Goal: Task Accomplishment & Management: Complete application form

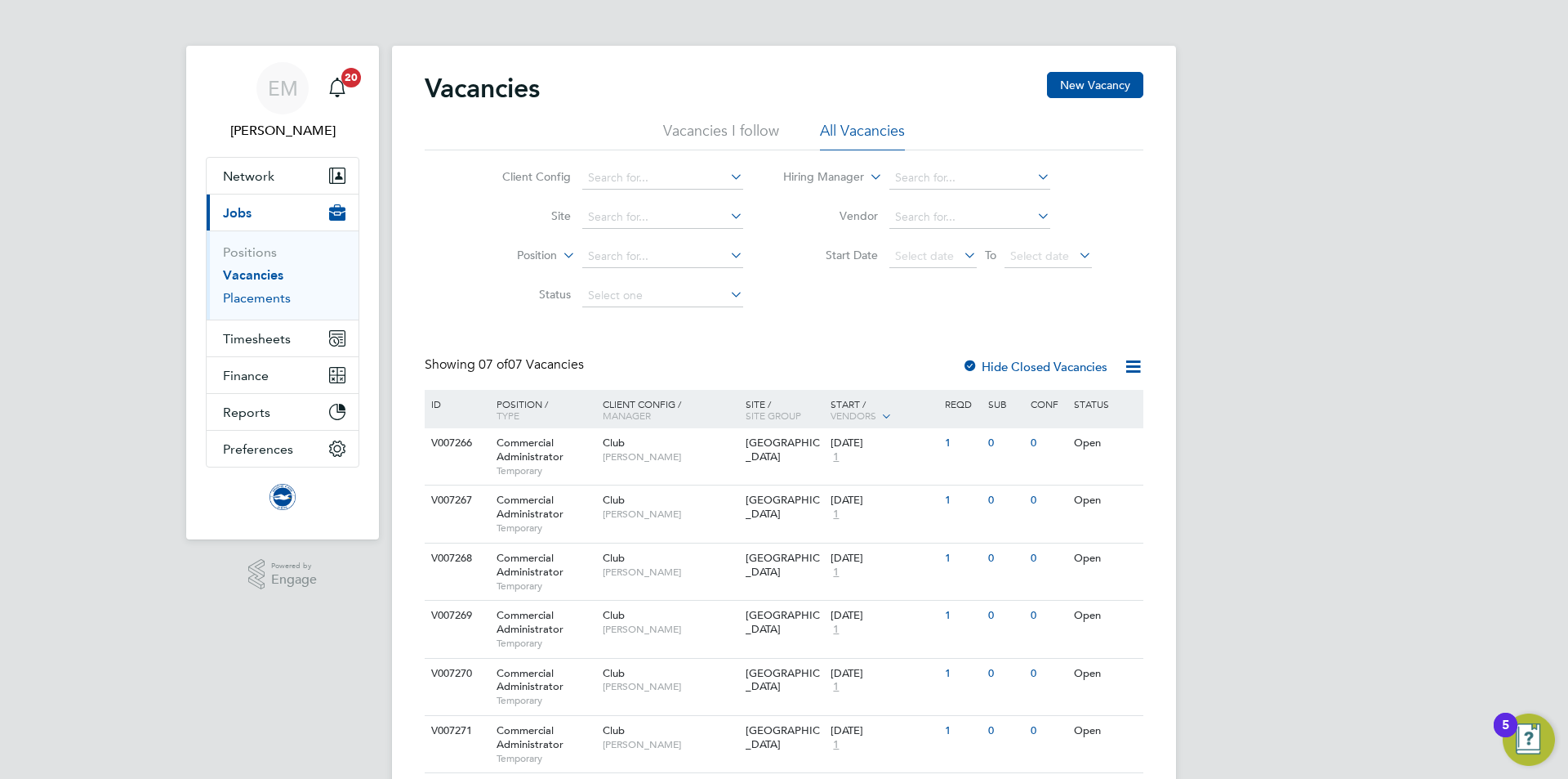
click at [241, 296] on link "Placements" at bounding box center [256, 298] width 68 height 15
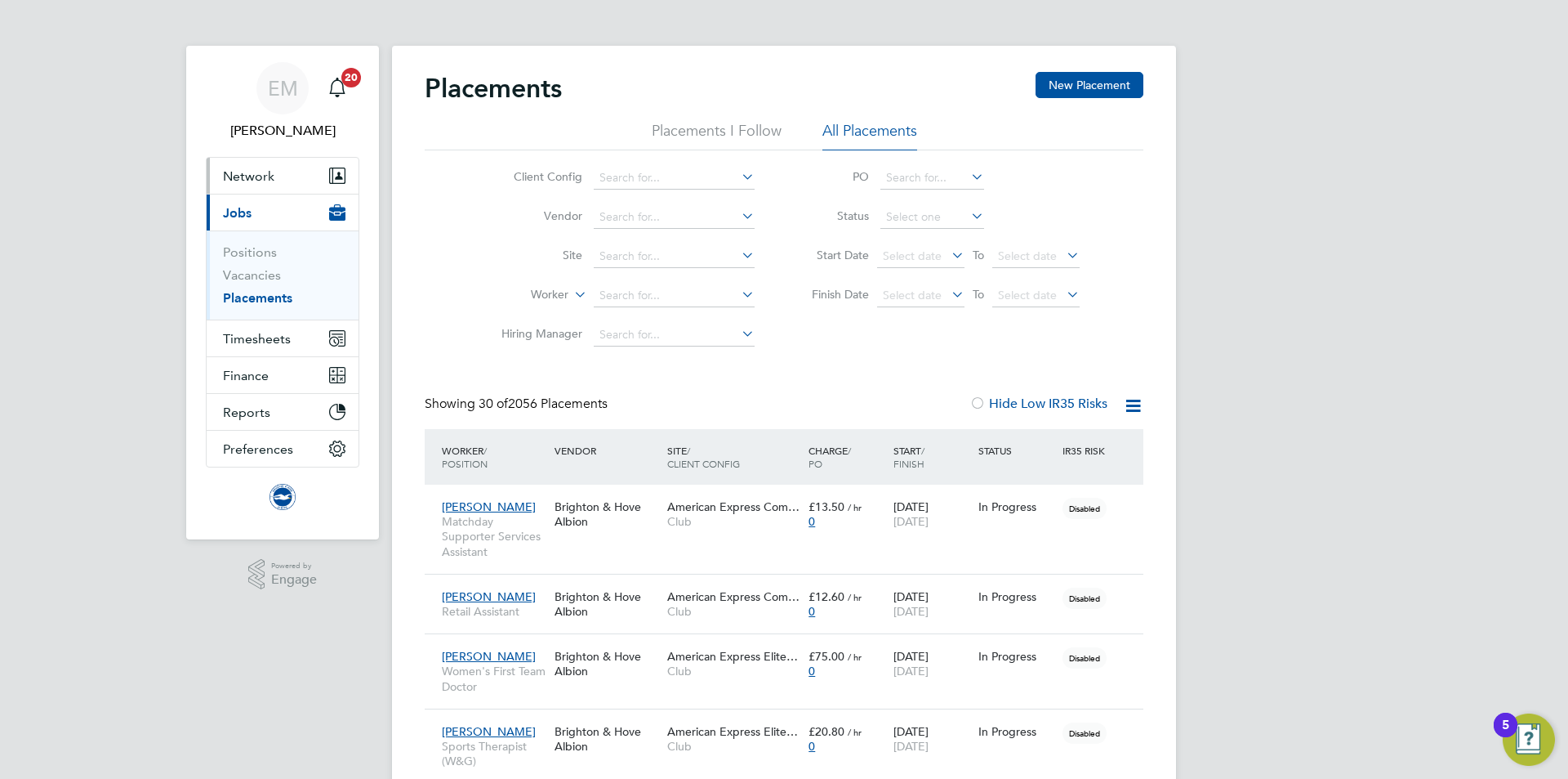
click at [254, 168] on span "Network" at bounding box center [248, 176] width 51 height 15
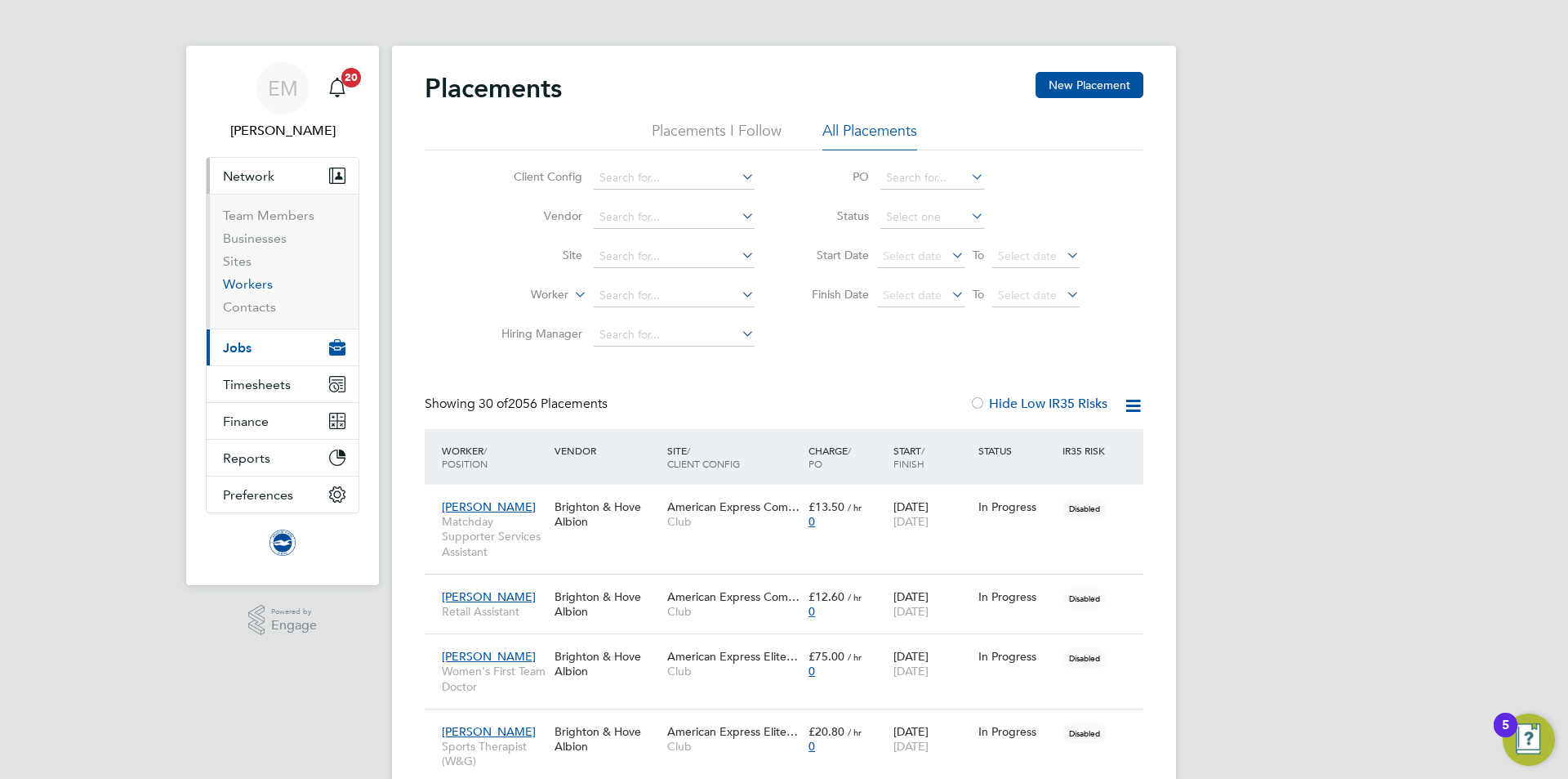
click at [264, 284] on link "Workers" at bounding box center [247, 284] width 50 height 15
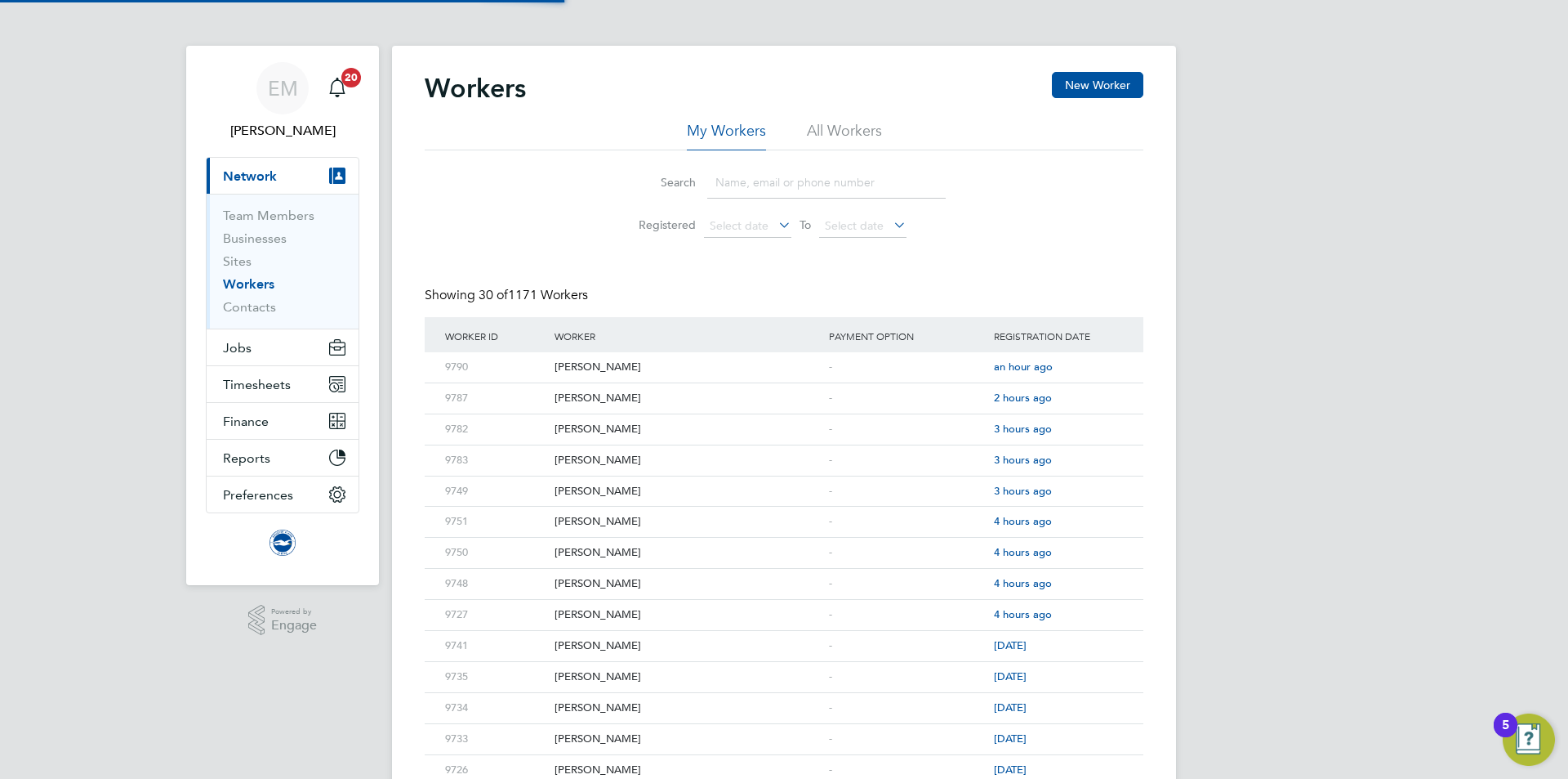
click at [818, 139] on li "All Workers" at bounding box center [844, 135] width 75 height 29
click at [807, 164] on li "Search" at bounding box center [784, 182] width 364 height 48
click at [807, 173] on input at bounding box center [826, 183] width 239 height 32
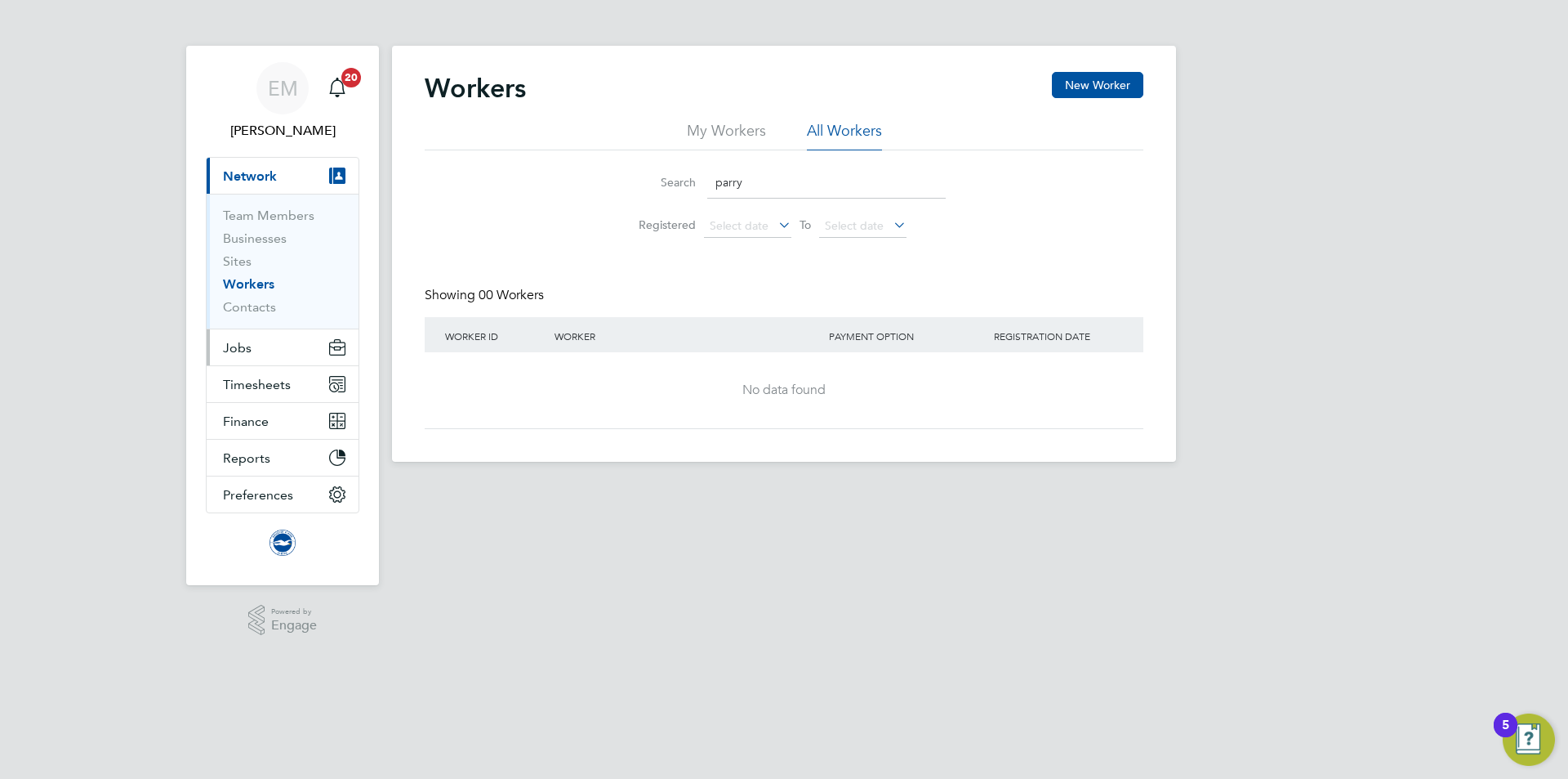
type input "parry"
click at [247, 342] on span "Jobs" at bounding box center [237, 347] width 29 height 15
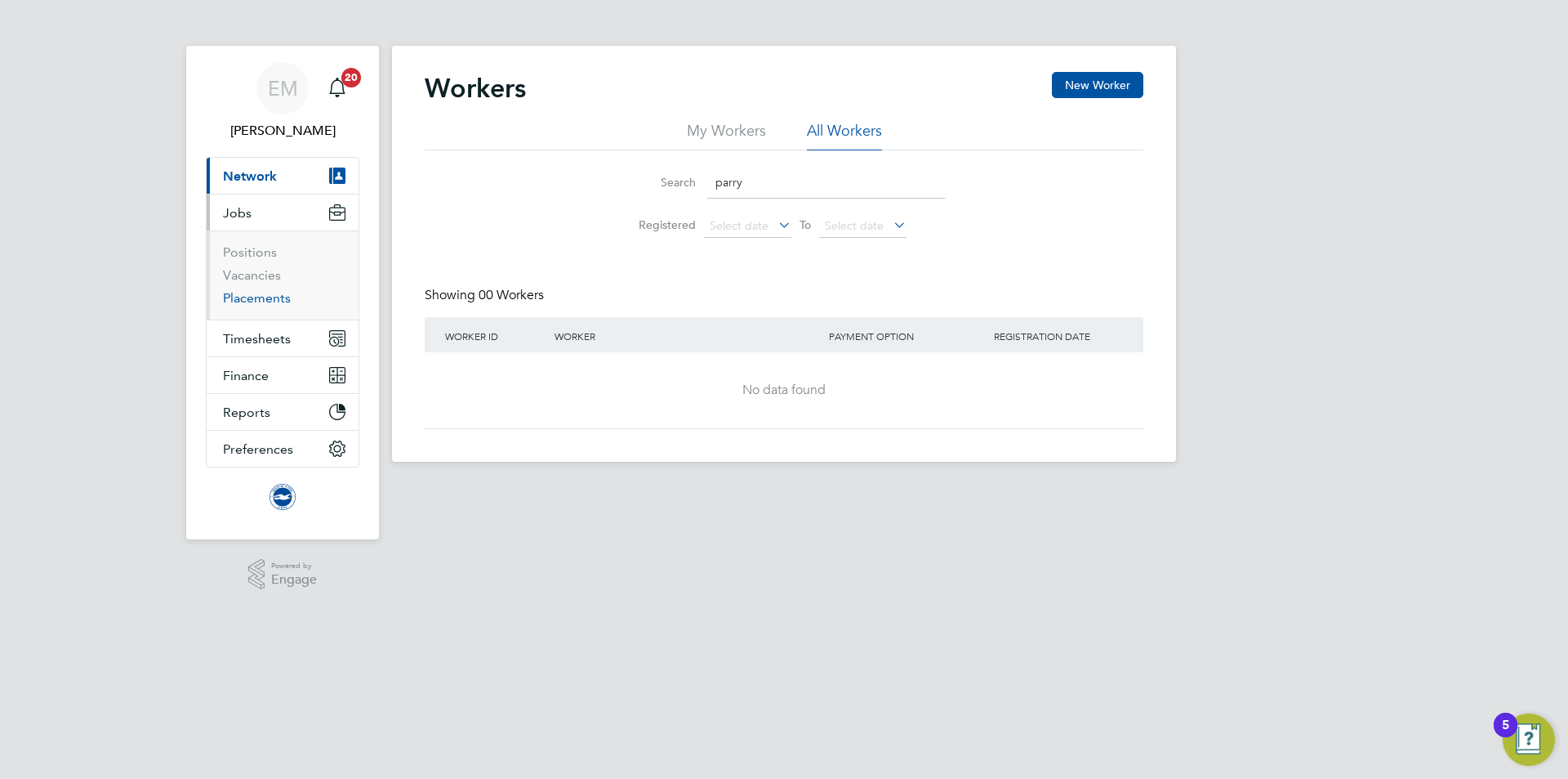
click at [272, 292] on link "Placements" at bounding box center [256, 298] width 68 height 15
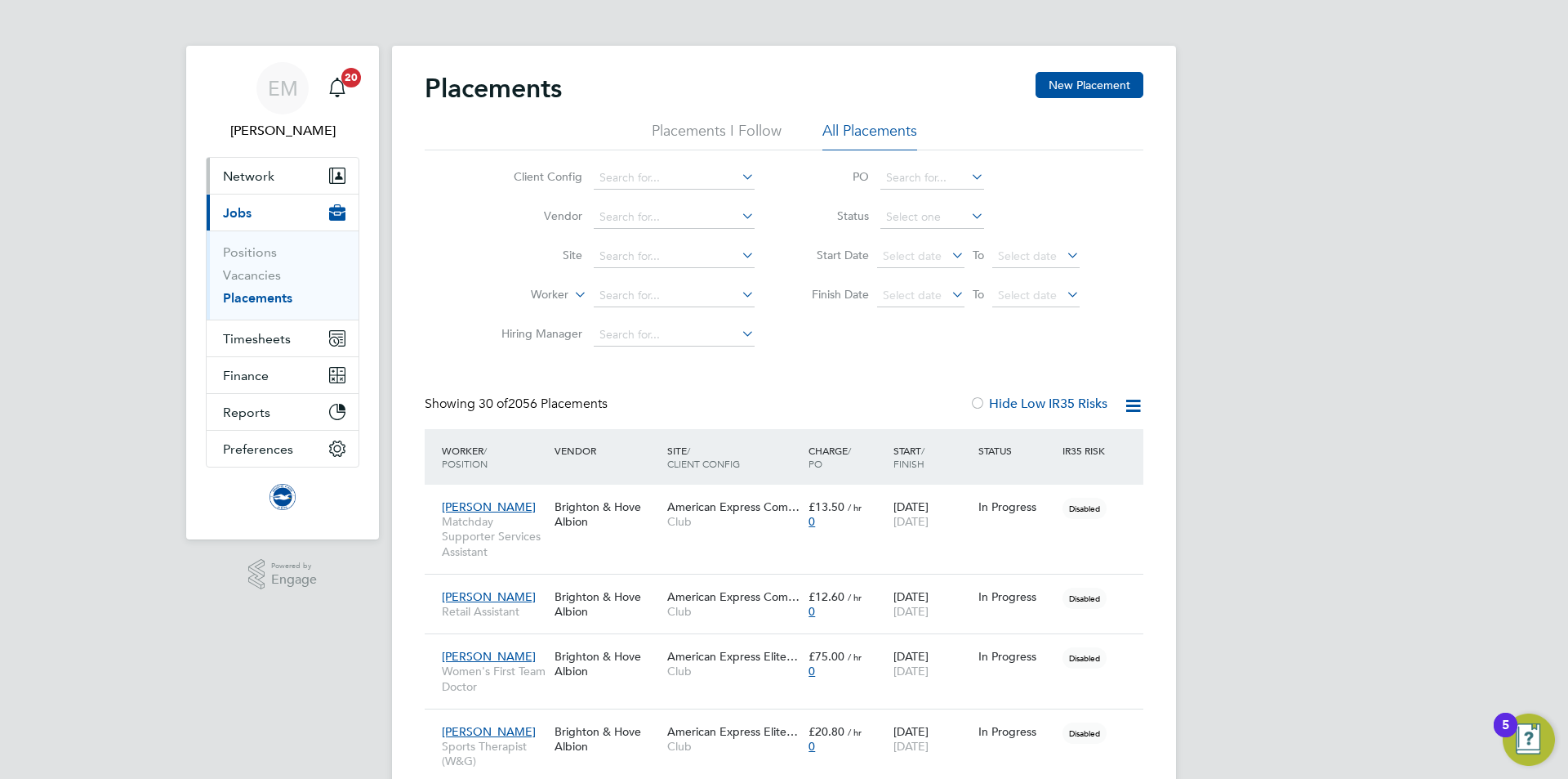
click at [264, 178] on span "Network" at bounding box center [248, 176] width 51 height 15
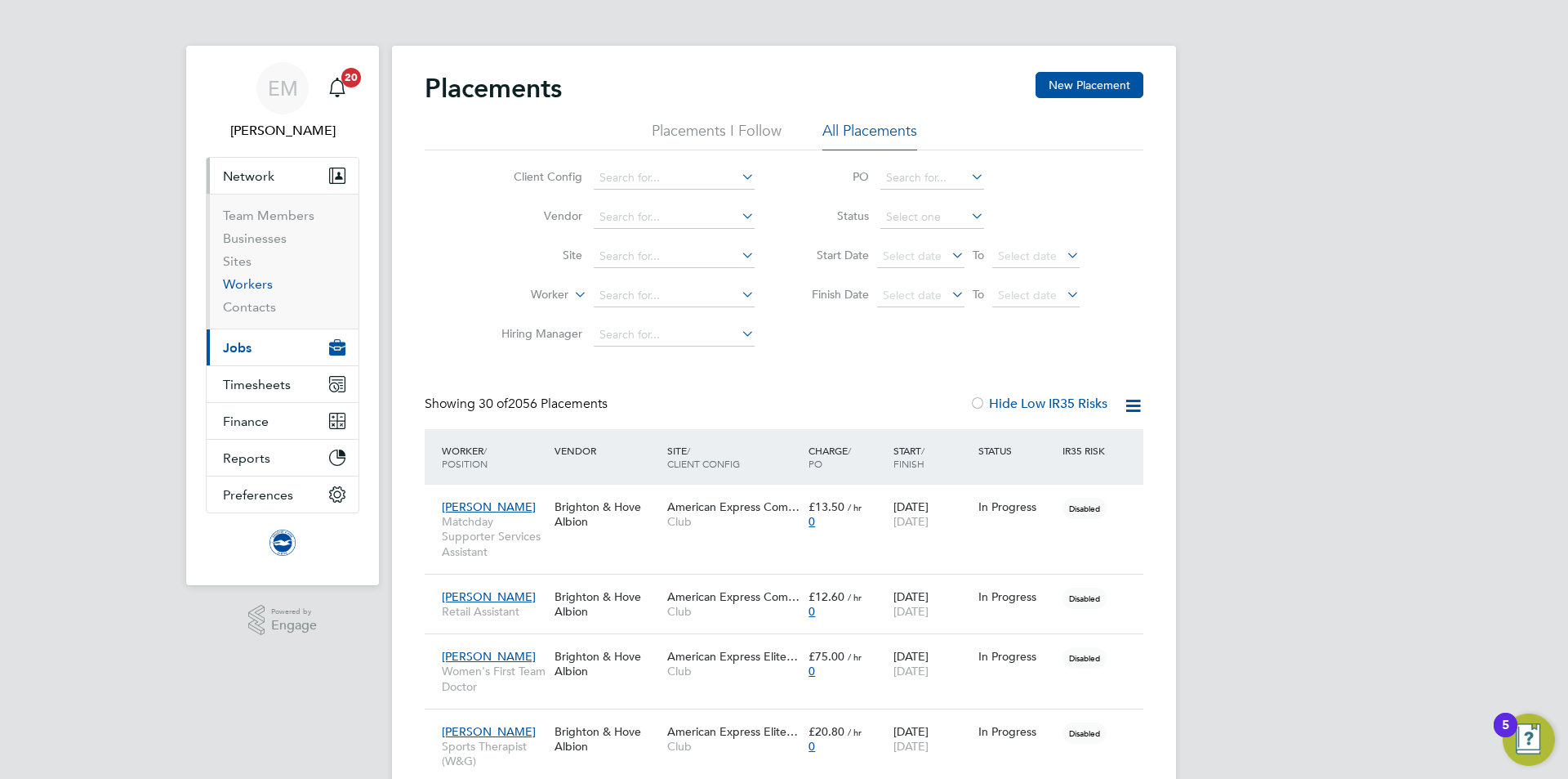
click at [269, 281] on li "Workers" at bounding box center [284, 287] width 123 height 23
click at [266, 282] on link "Workers" at bounding box center [247, 284] width 50 height 15
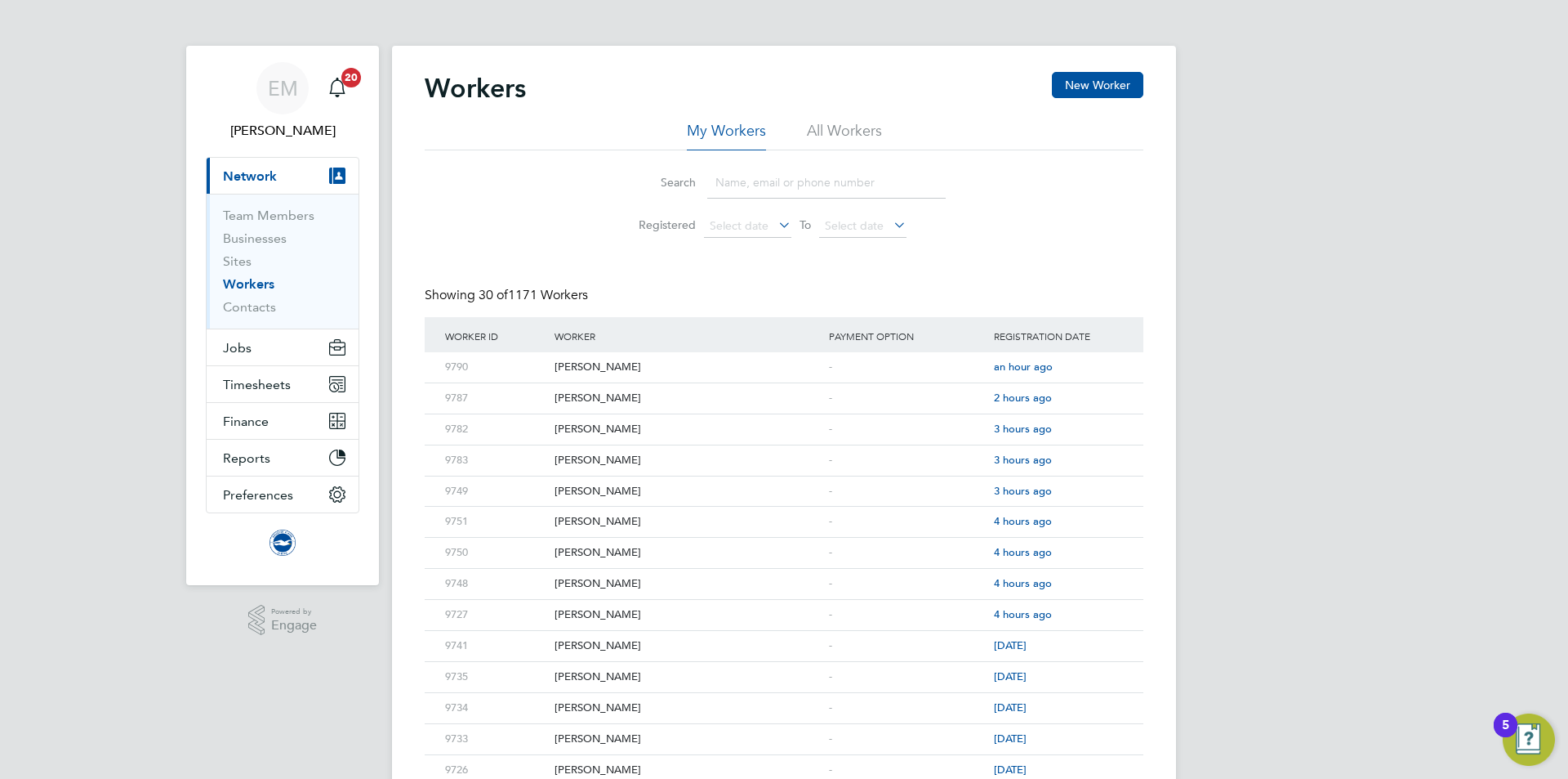
click at [842, 125] on li "All Workers" at bounding box center [844, 135] width 75 height 29
click at [1085, 82] on button "New Worker" at bounding box center [1097, 84] width 92 height 26
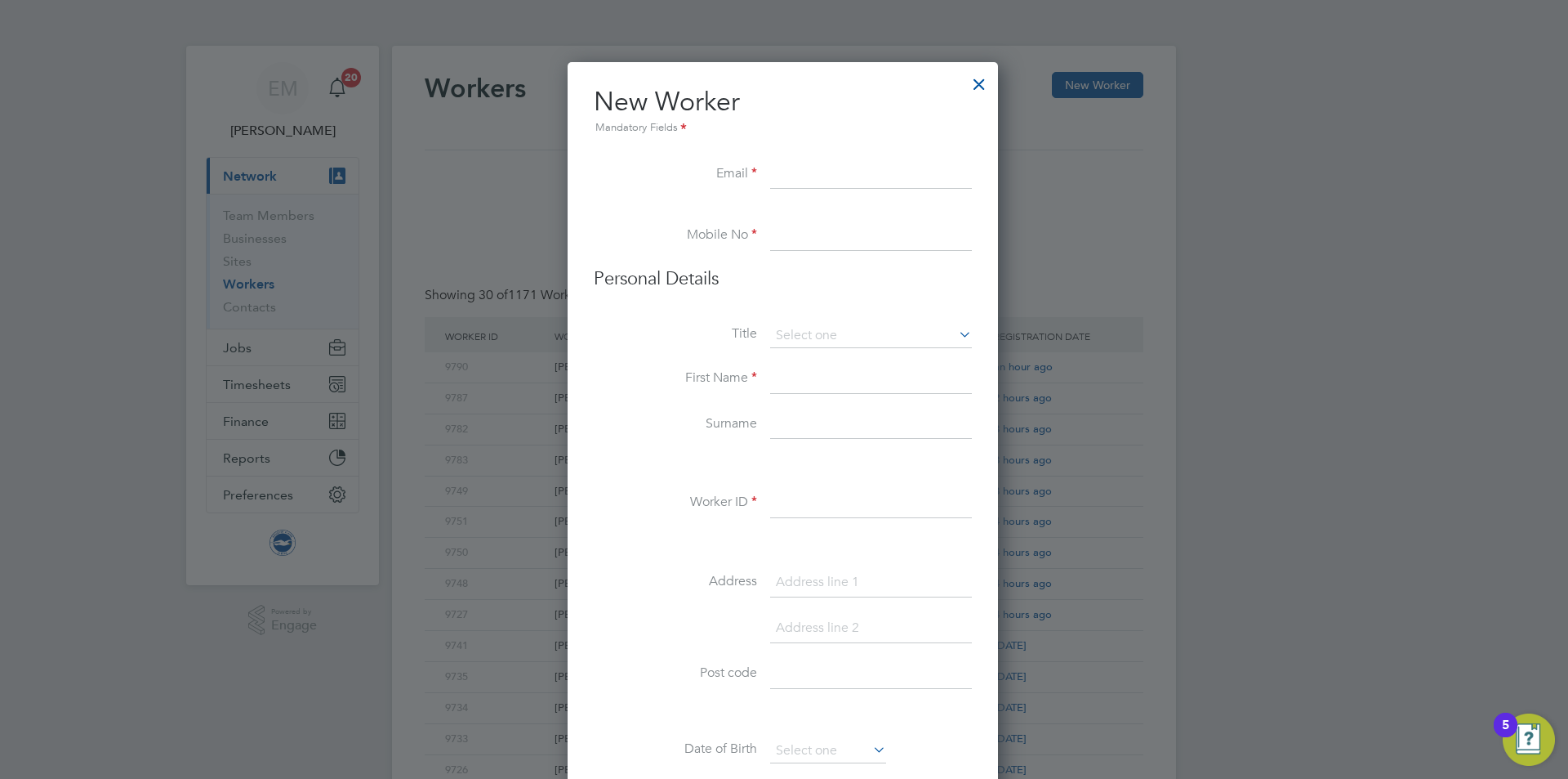
drag, startPoint x: 829, startPoint y: 165, endPoint x: 810, endPoint y: 169, distance: 19.4
click at [829, 165] on input at bounding box center [871, 174] width 202 height 29
paste input "jacobbhaynes@icloud.com"
type input "jacobbhaynes@icloud.com"
click at [830, 243] on input at bounding box center [871, 236] width 202 height 29
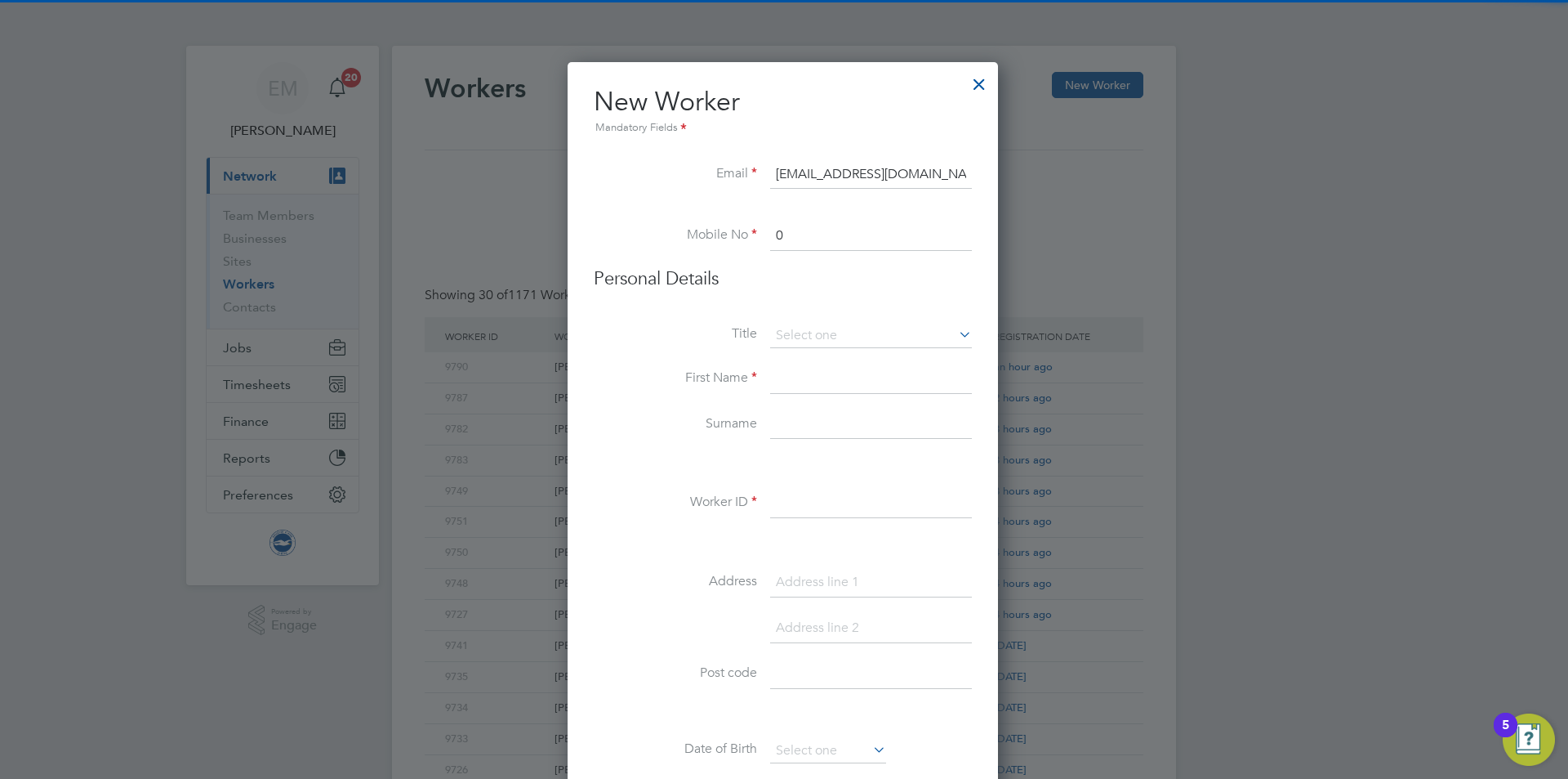
paste input "77 7075 4435"
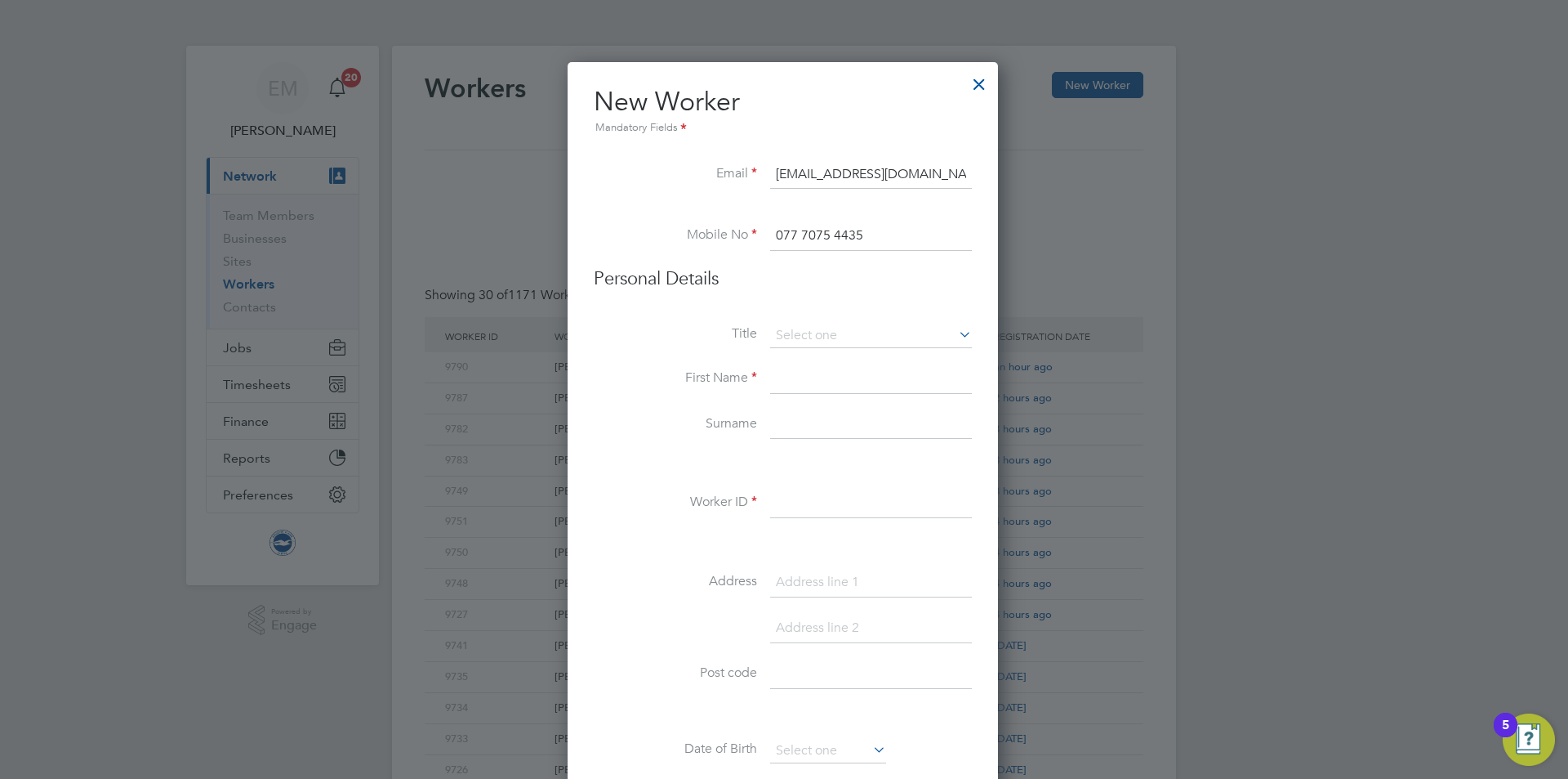
click at [803, 237] on input "077 7075 4435" at bounding box center [871, 236] width 202 height 29
click at [832, 236] on input "0777075 4435" at bounding box center [871, 236] width 202 height 29
type input "07770754435"
click at [847, 381] on input at bounding box center [871, 379] width 202 height 29
type input "Jacob"
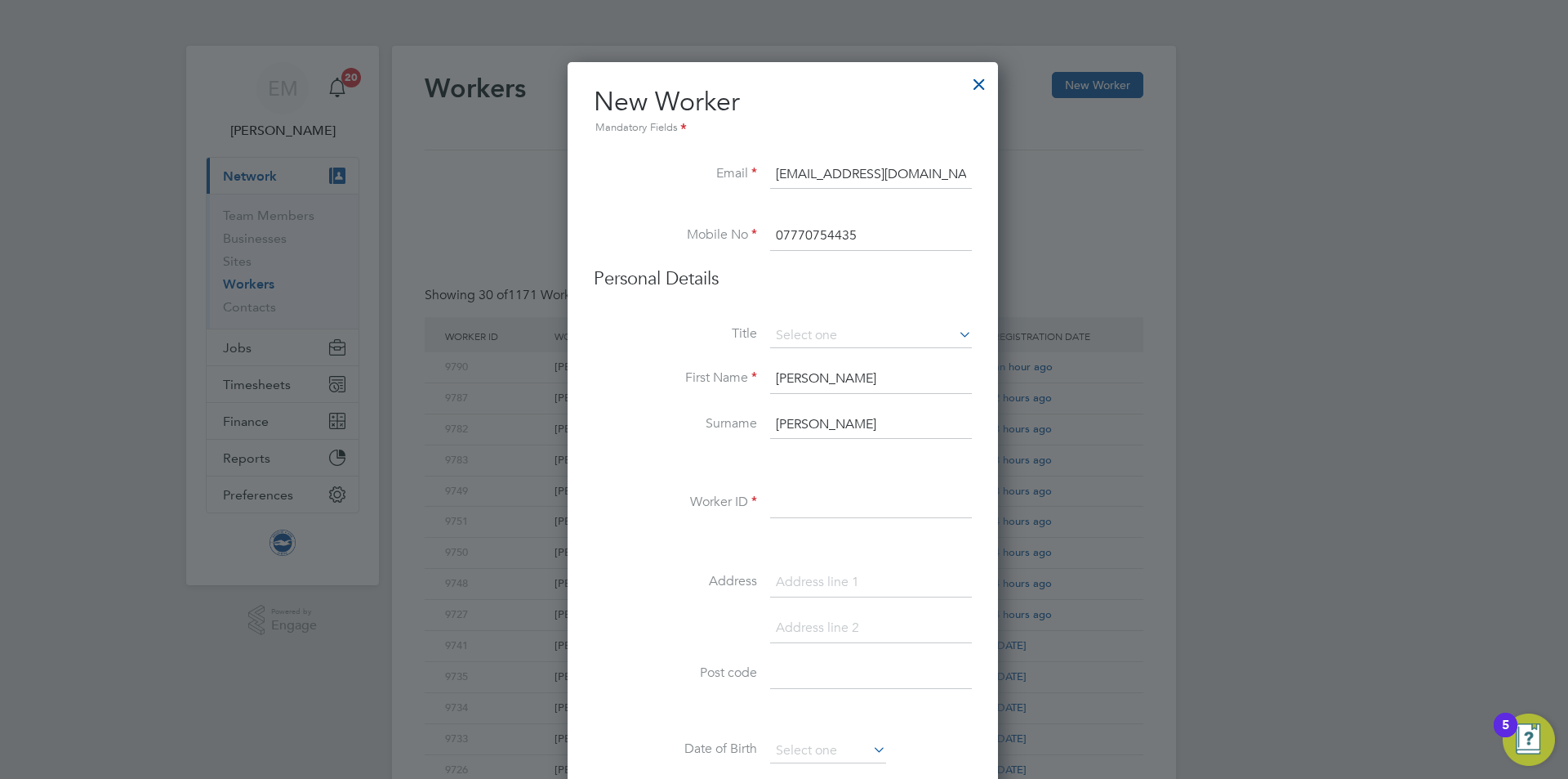
type input "Parry"
click at [821, 519] on li "Worker ID" at bounding box center [783, 511] width 378 height 45
drag, startPoint x: 822, startPoint y: 511, endPoint x: 809, endPoint y: 531, distance: 23.9
click at [822, 519] on li "Worker ID" at bounding box center [783, 511] width 378 height 45
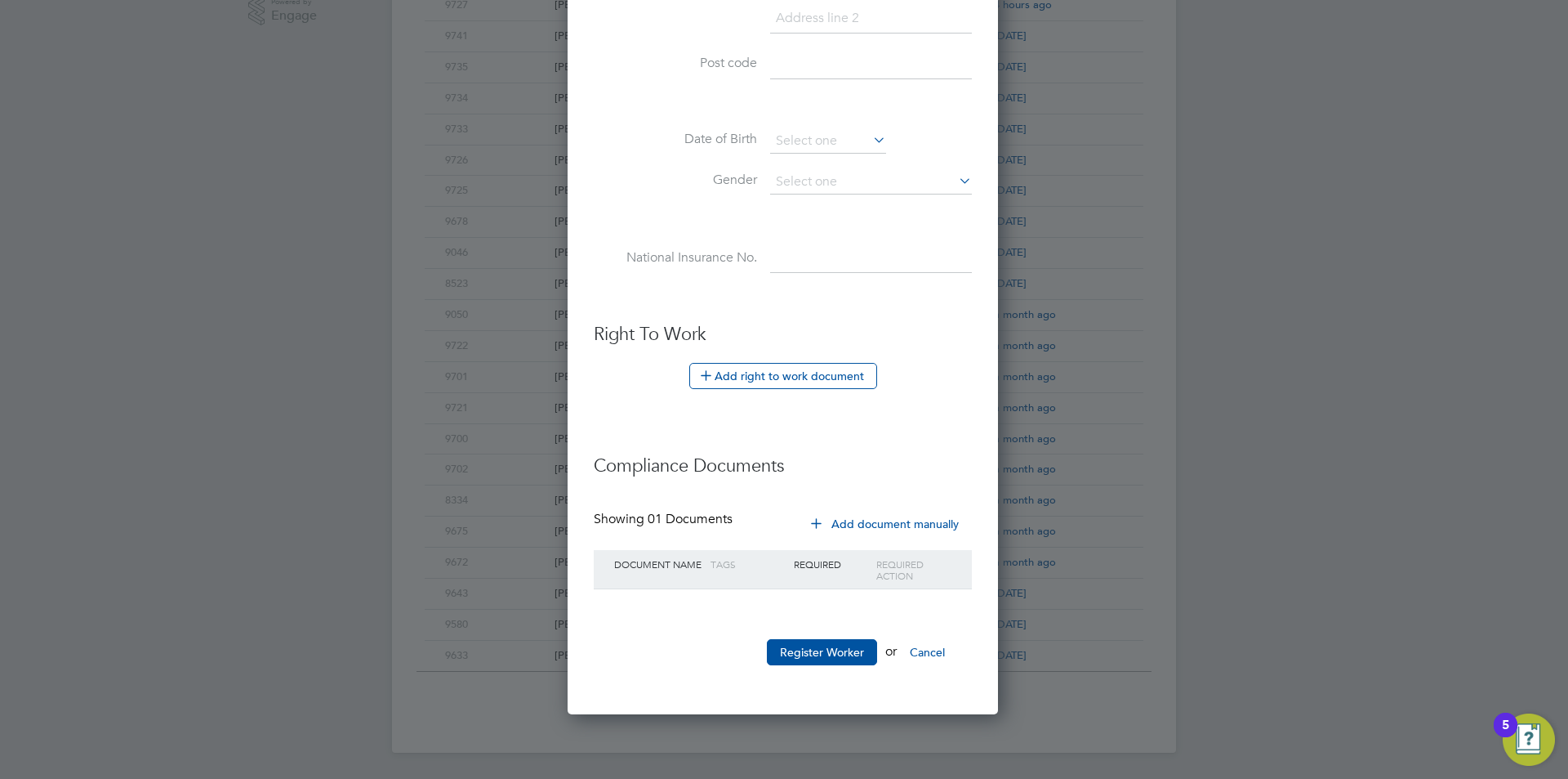
type input "9791"
click at [802, 666] on li "Register Worker or Cancel" at bounding box center [783, 660] width 378 height 43
click at [794, 657] on button "Register Worker" at bounding box center [821, 651] width 110 height 26
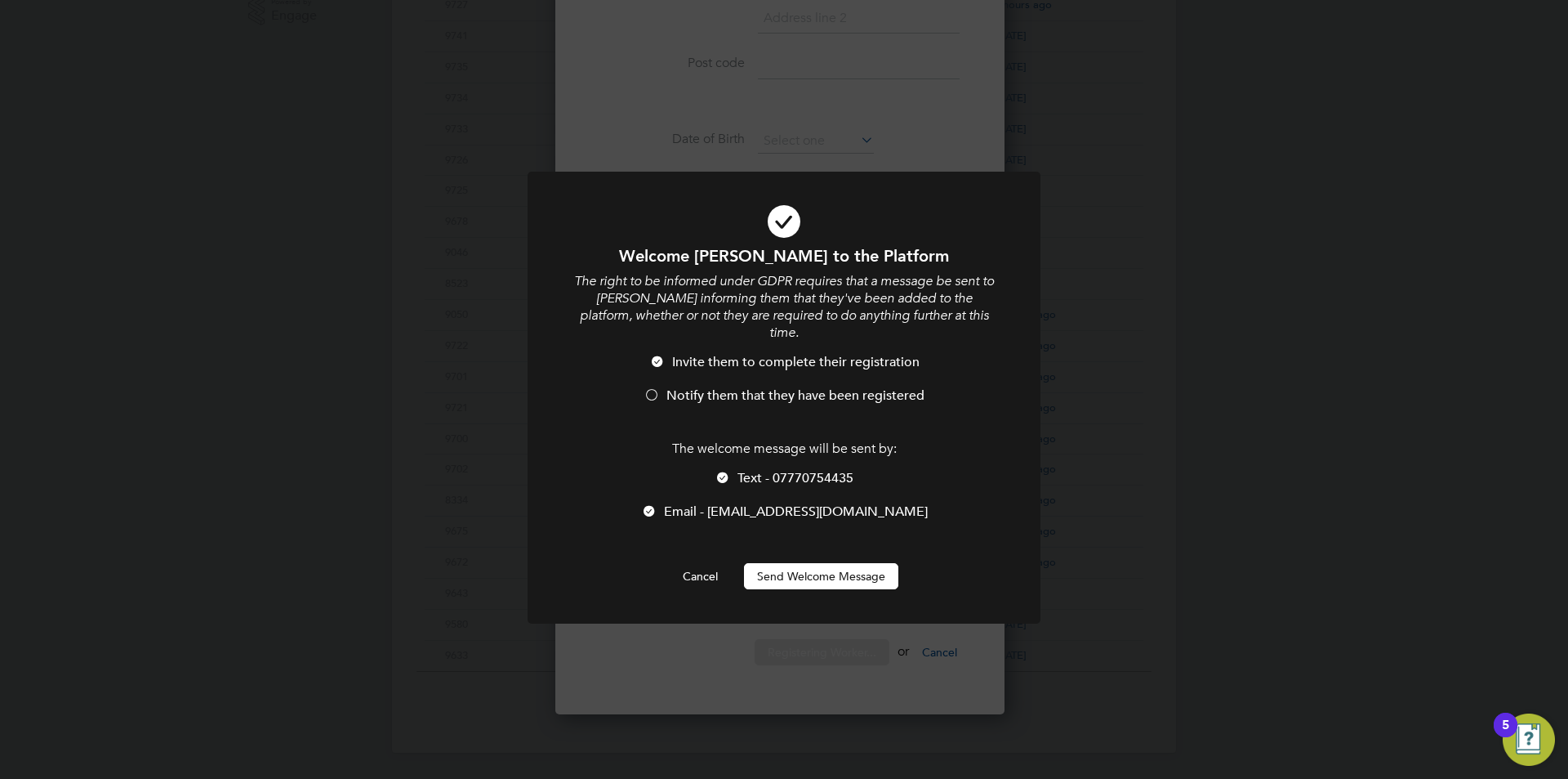
click at [809, 563] on button "Send Welcome Message" at bounding box center [821, 575] width 155 height 26
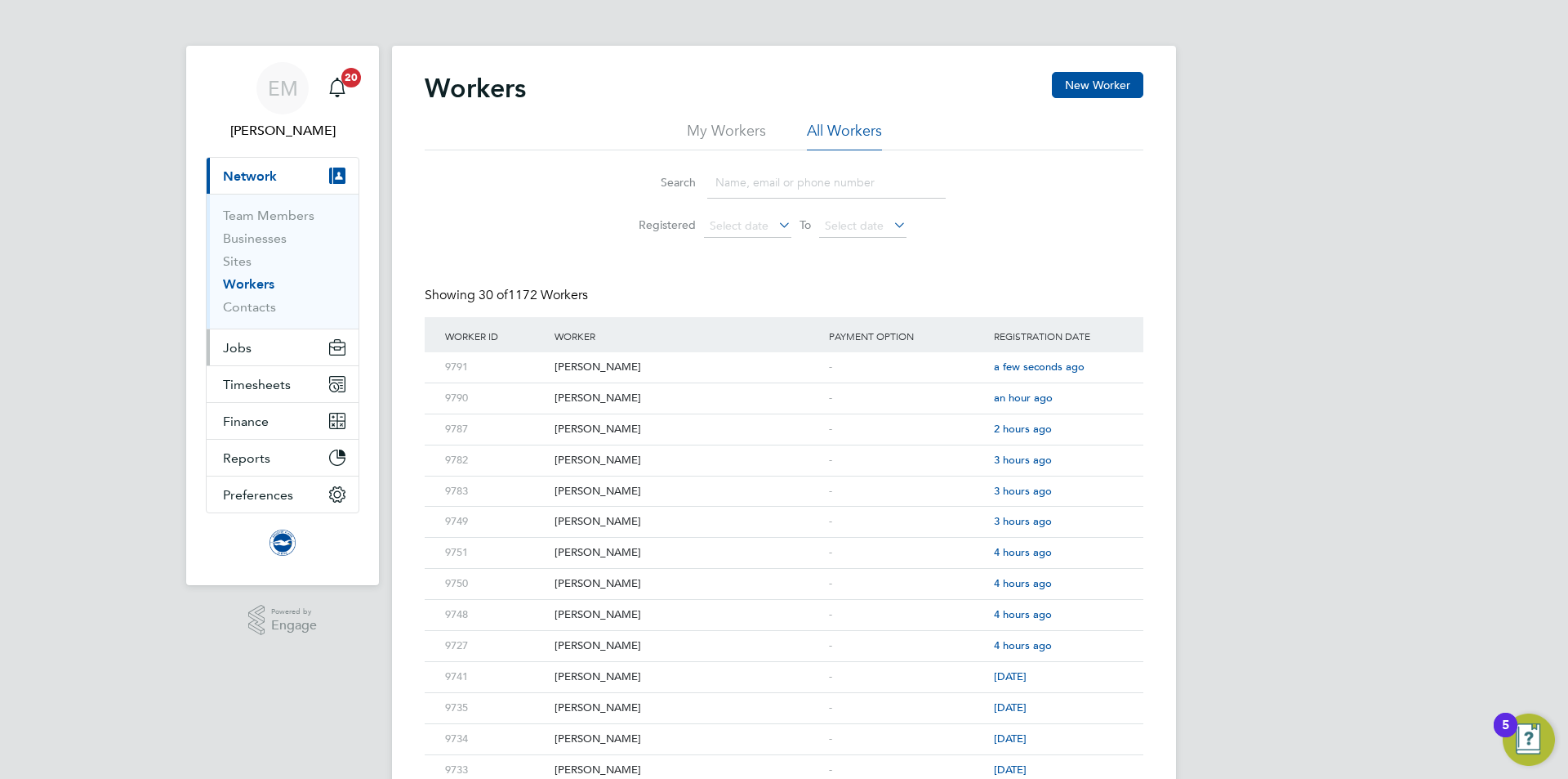
click at [240, 346] on span "Jobs" at bounding box center [237, 347] width 29 height 15
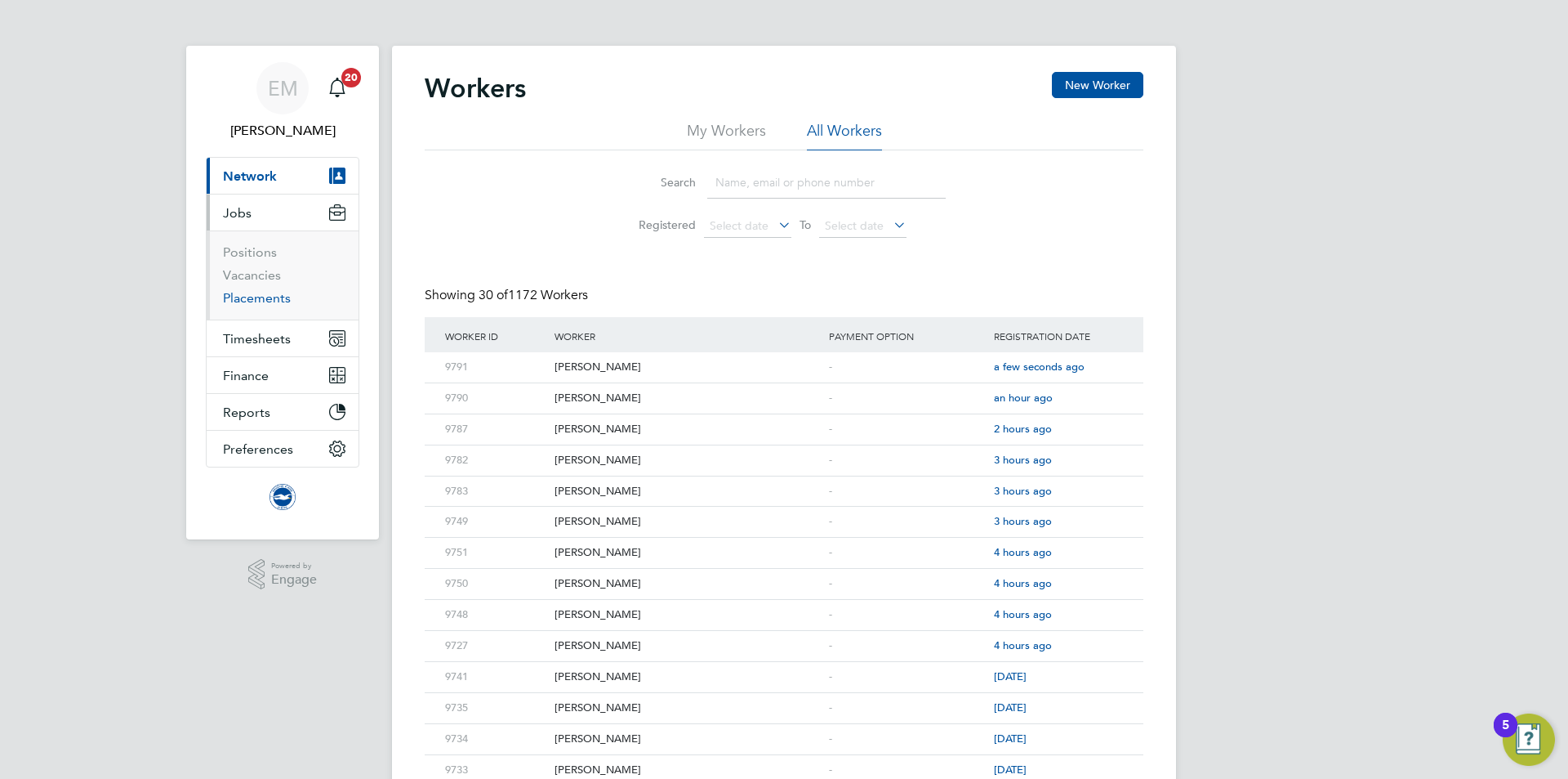
click at [270, 301] on link "Placements" at bounding box center [256, 298] width 68 height 15
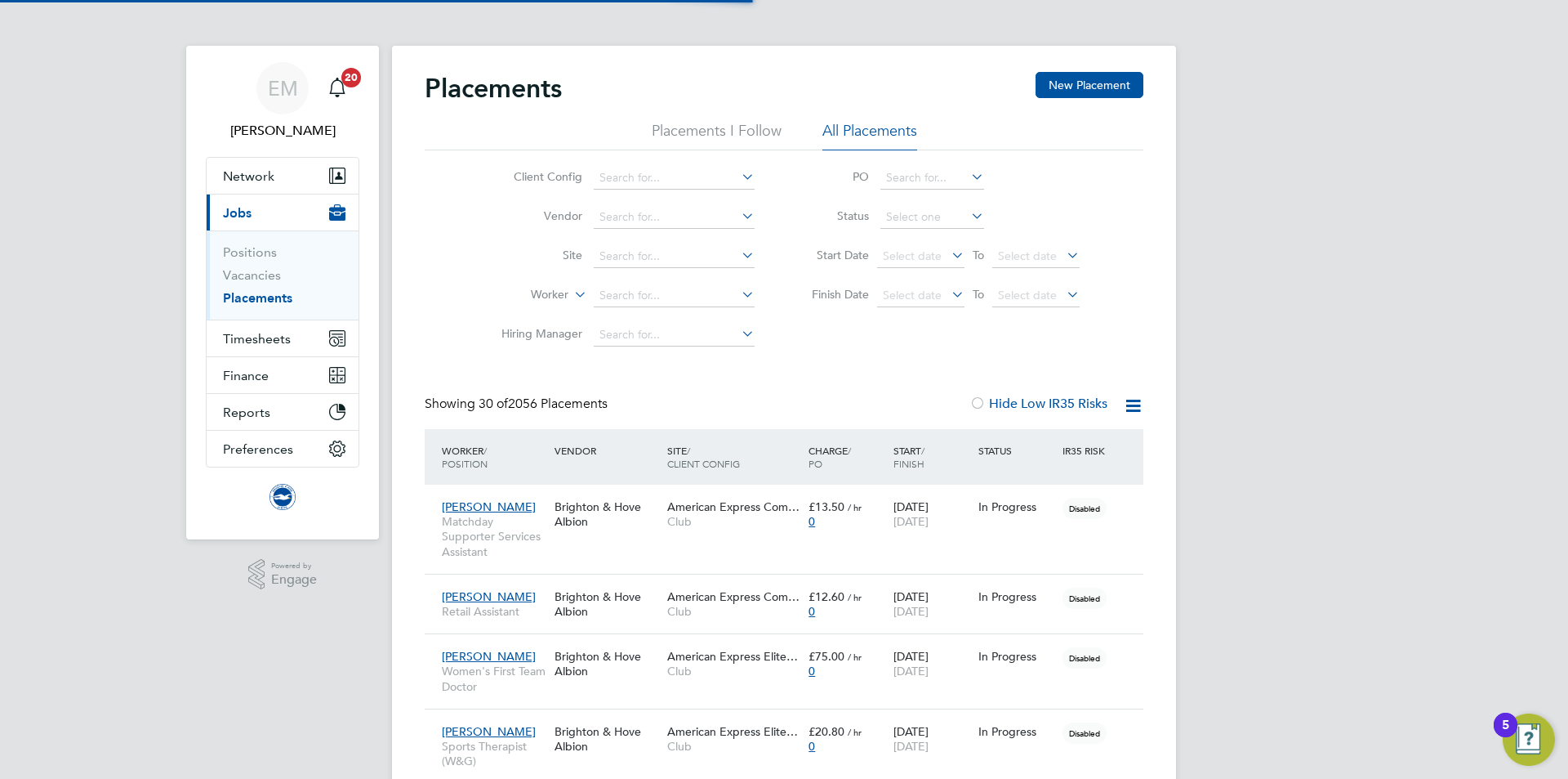
scroll to position [47, 142]
click at [1052, 82] on button "New Placement" at bounding box center [1089, 84] width 108 height 26
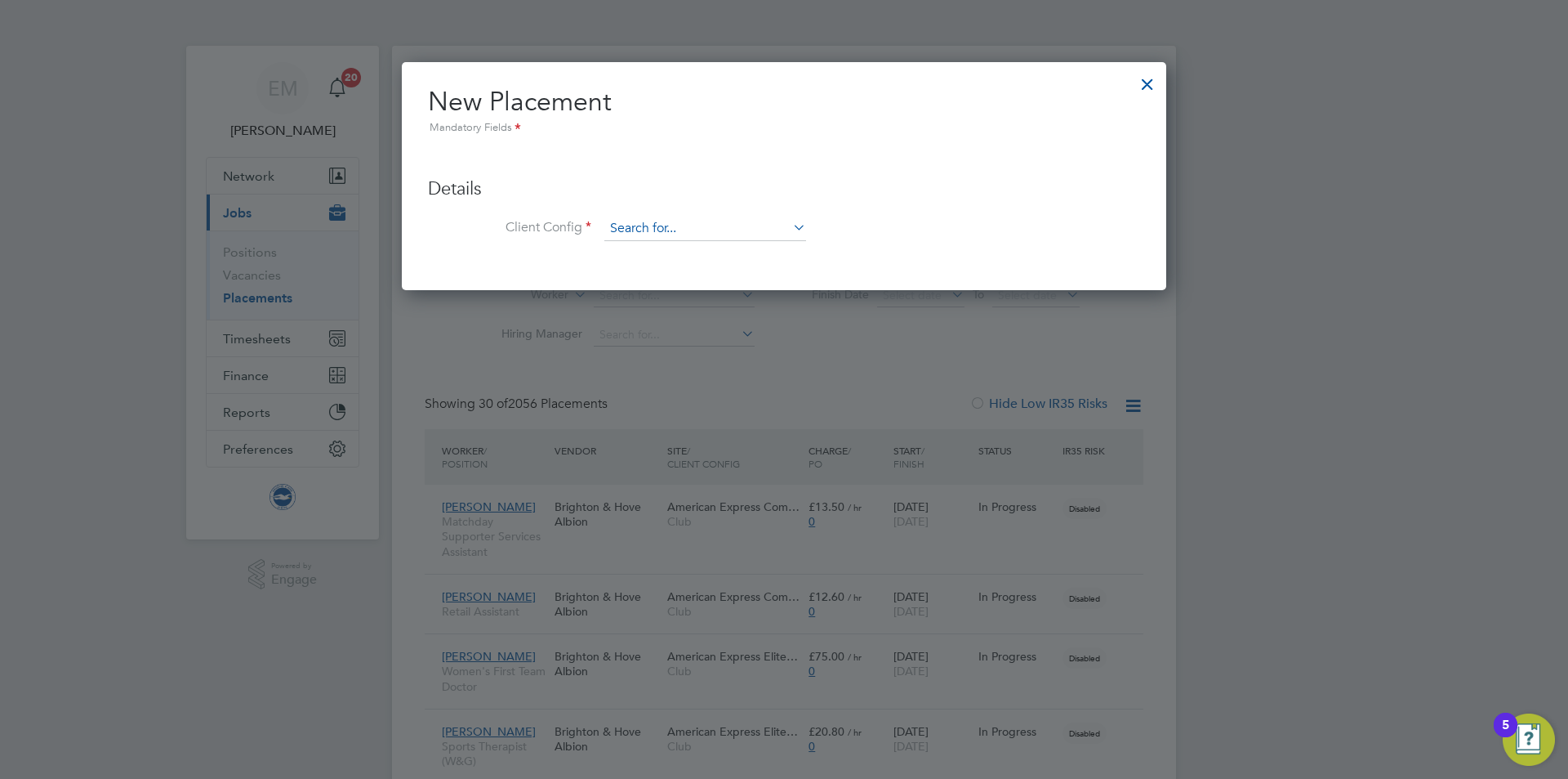
click at [666, 221] on input at bounding box center [705, 228] width 202 height 24
click at [664, 250] on li "Club" at bounding box center [705, 252] width 203 height 22
type input "Club"
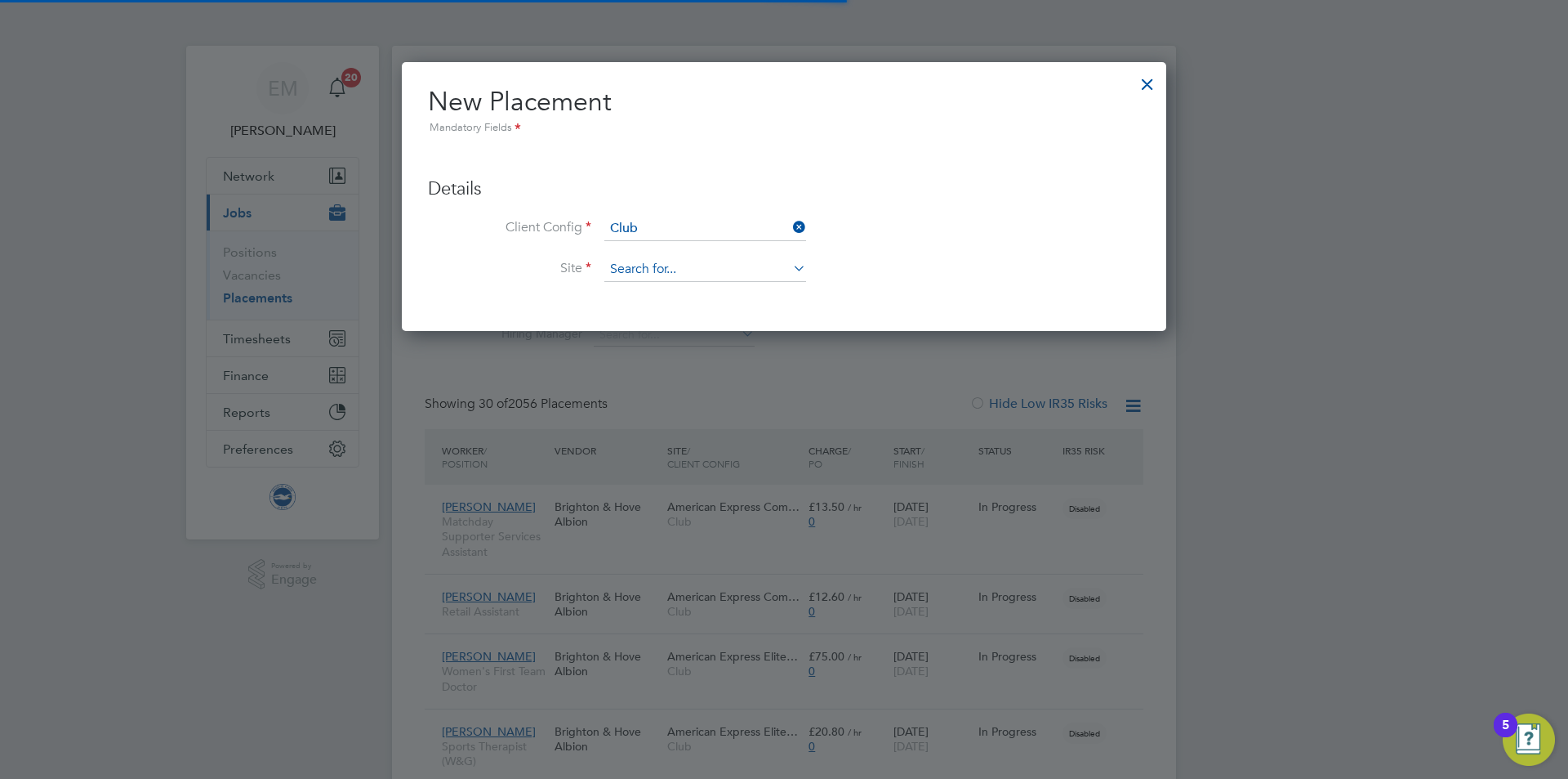
click at [669, 271] on input at bounding box center [705, 269] width 202 height 24
click at [665, 291] on li "[GEOGRAPHIC_DATA]" at bounding box center [747, 293] width 286 height 22
type input "[GEOGRAPHIC_DATA]"
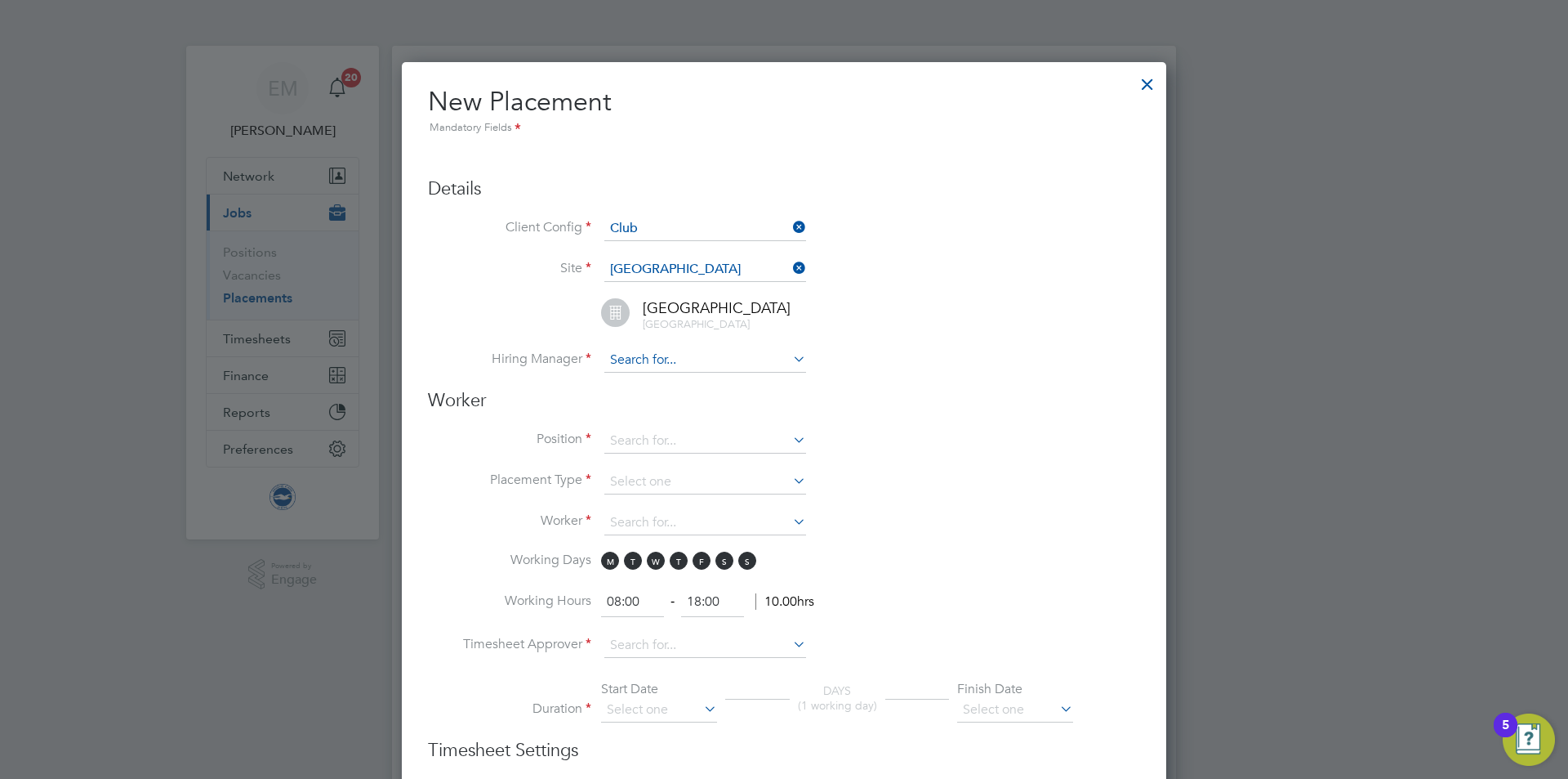
click at [657, 366] on input at bounding box center [705, 360] width 202 height 24
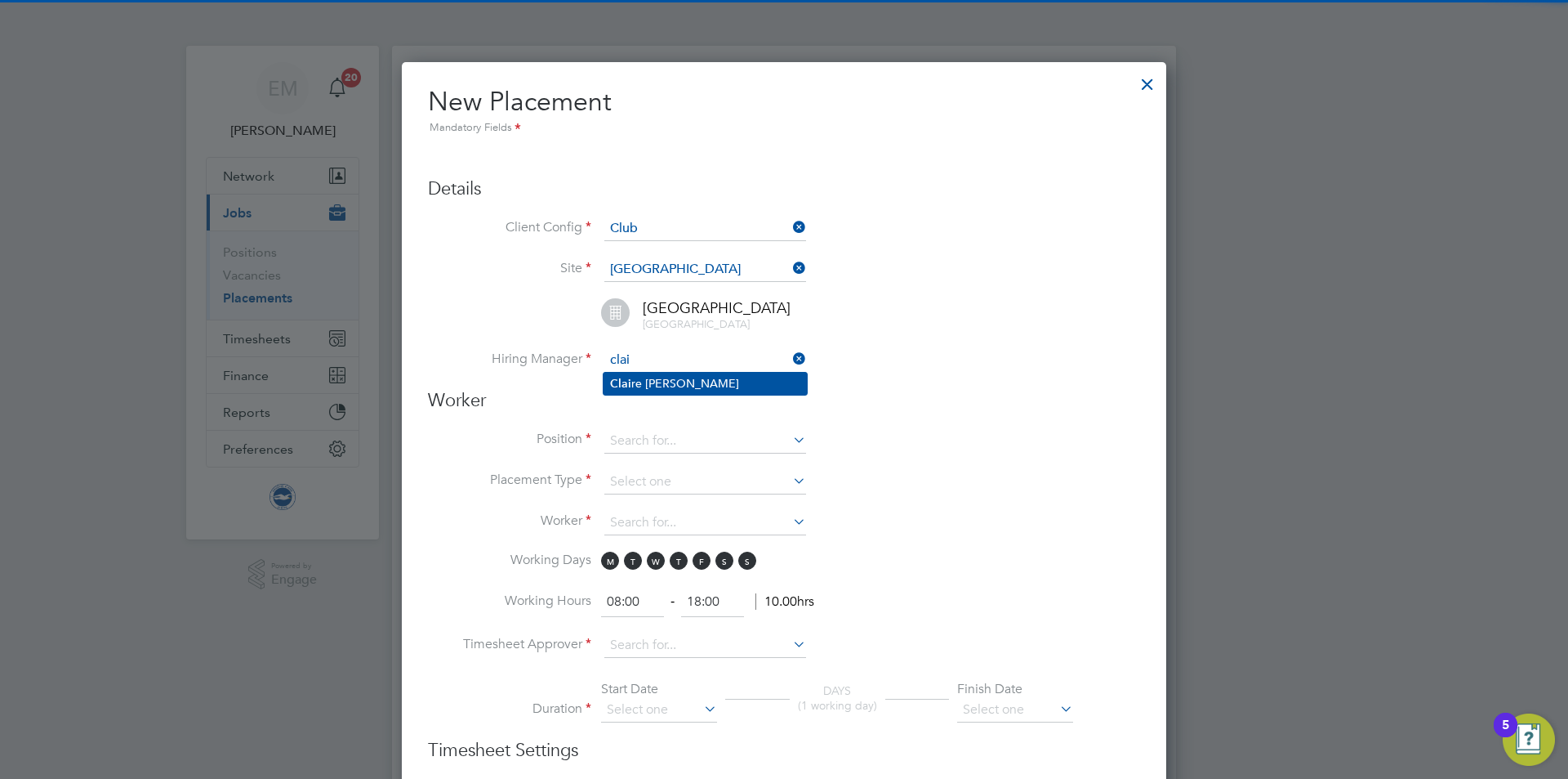
click at [641, 388] on li "Clai re Britton" at bounding box center [705, 384] width 203 height 22
type input "Claire Britton"
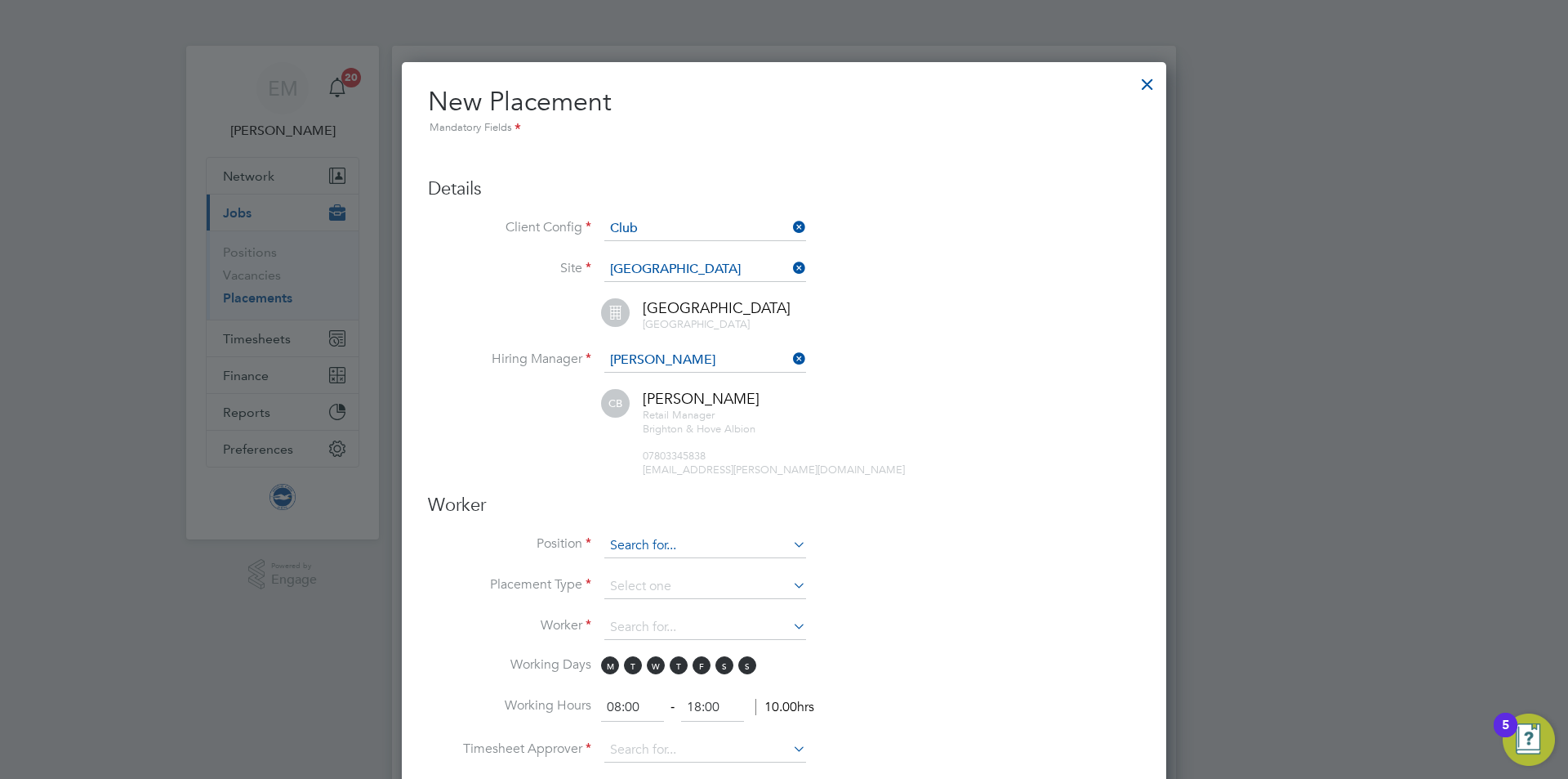
click at [640, 543] on input at bounding box center [705, 545] width 202 height 24
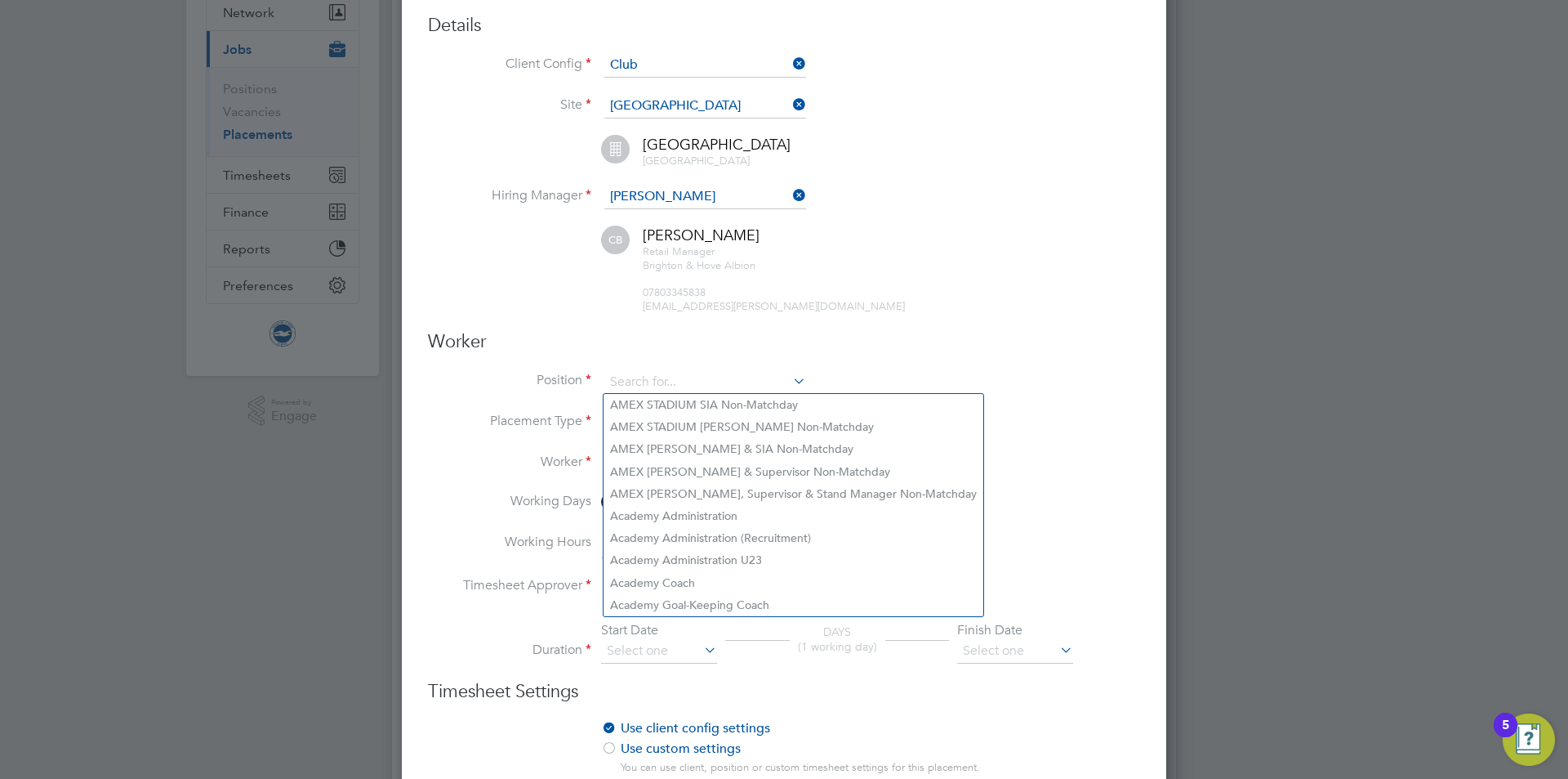
click at [538, 349] on h3 "Worker" at bounding box center [784, 342] width 712 height 24
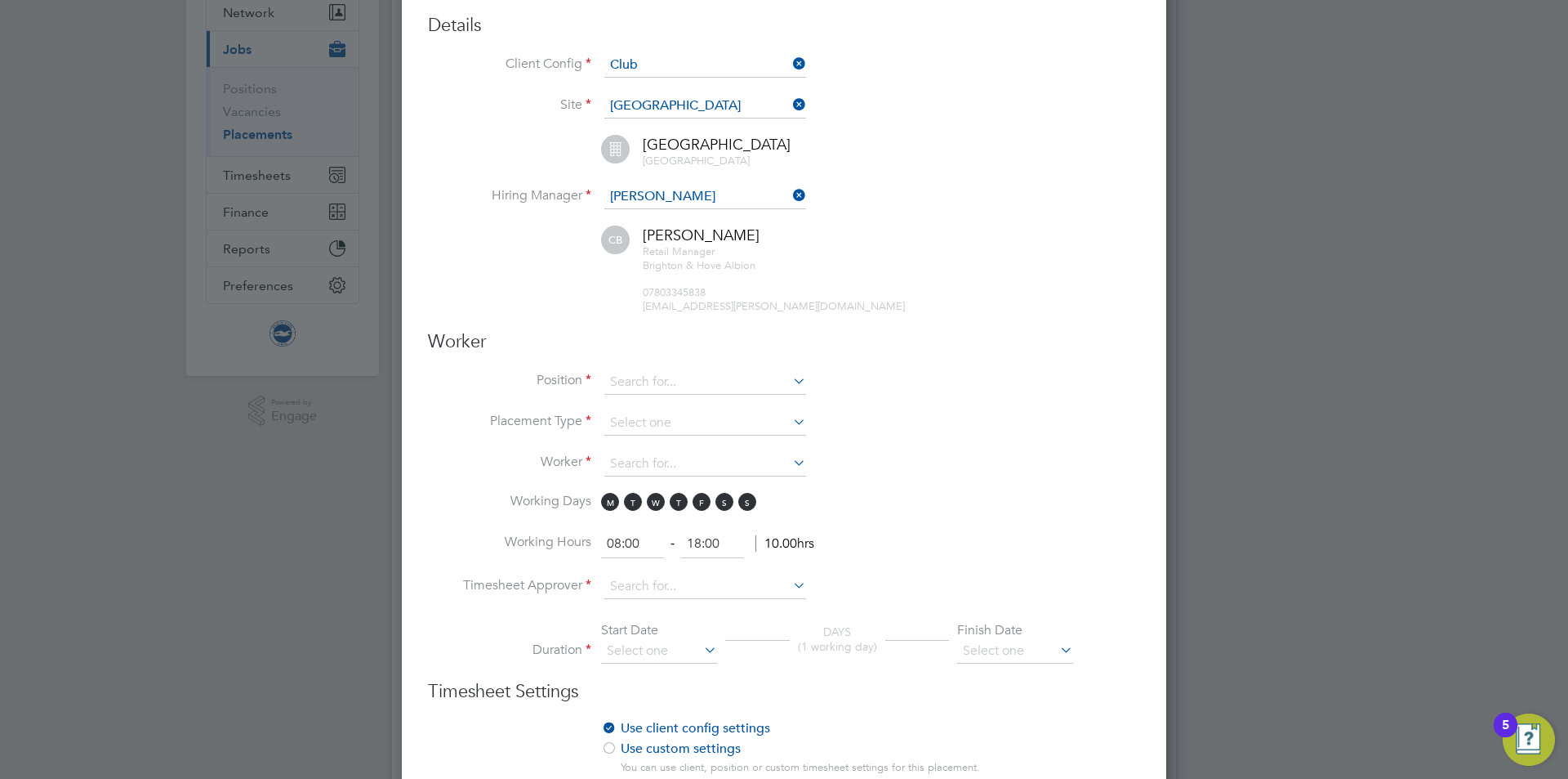
click at [654, 386] on input at bounding box center [705, 382] width 202 height 24
click at [702, 396] on li "Mail Order & Ware house Assistant" at bounding box center [705, 405] width 203 height 22
type input "Mail Order & Warehouse Assistant"
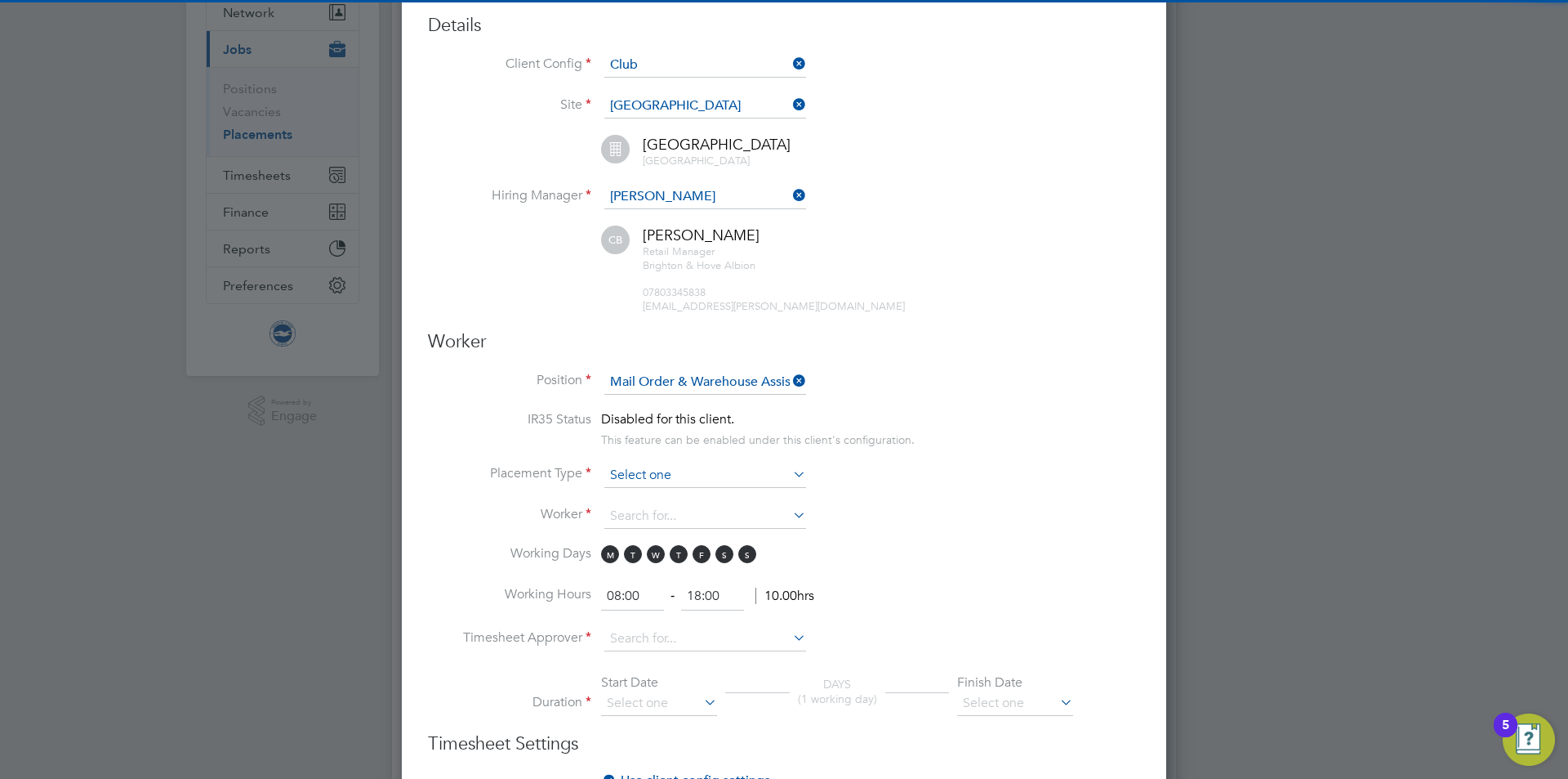
click at [670, 472] on input at bounding box center [705, 475] width 202 height 24
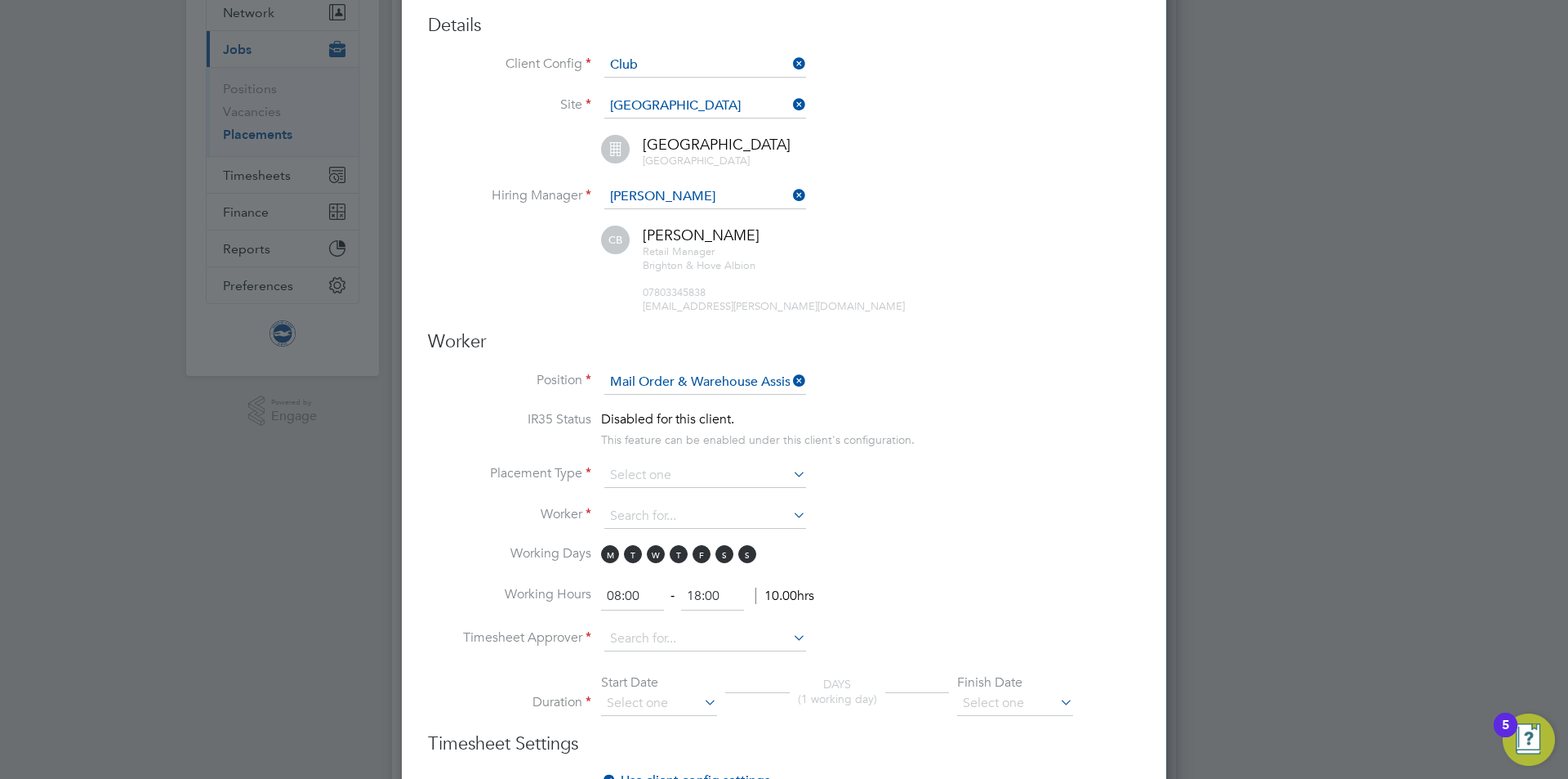
click at [685, 490] on li "Temporary" at bounding box center [705, 497] width 203 height 21
type input "Temporary"
click at [677, 512] on input at bounding box center [705, 516] width 202 height 24
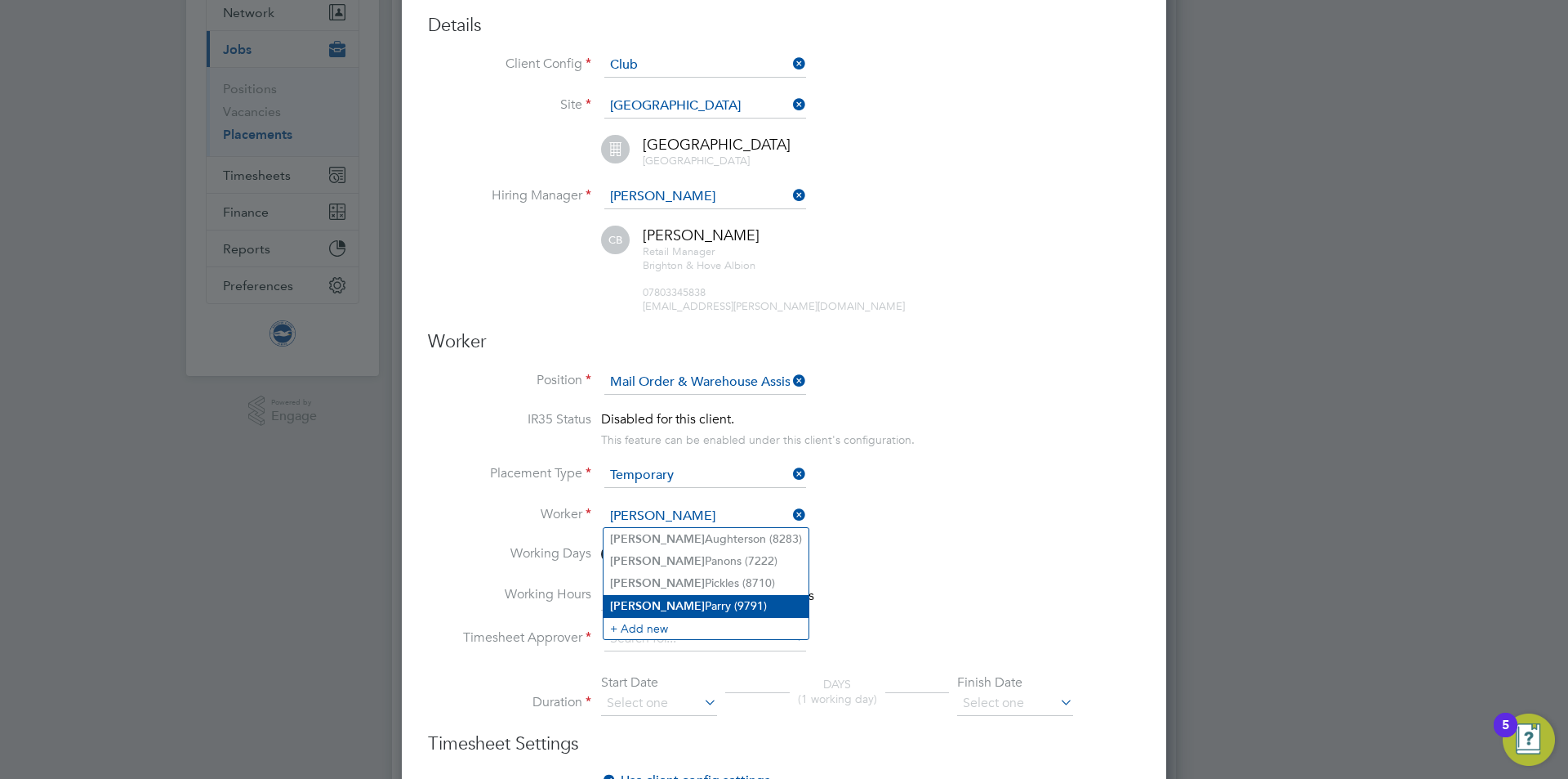
click at [673, 602] on li "Jacob Parry (9791)" at bounding box center [706, 606] width 205 height 22
type input "Jacob Parry (9791)"
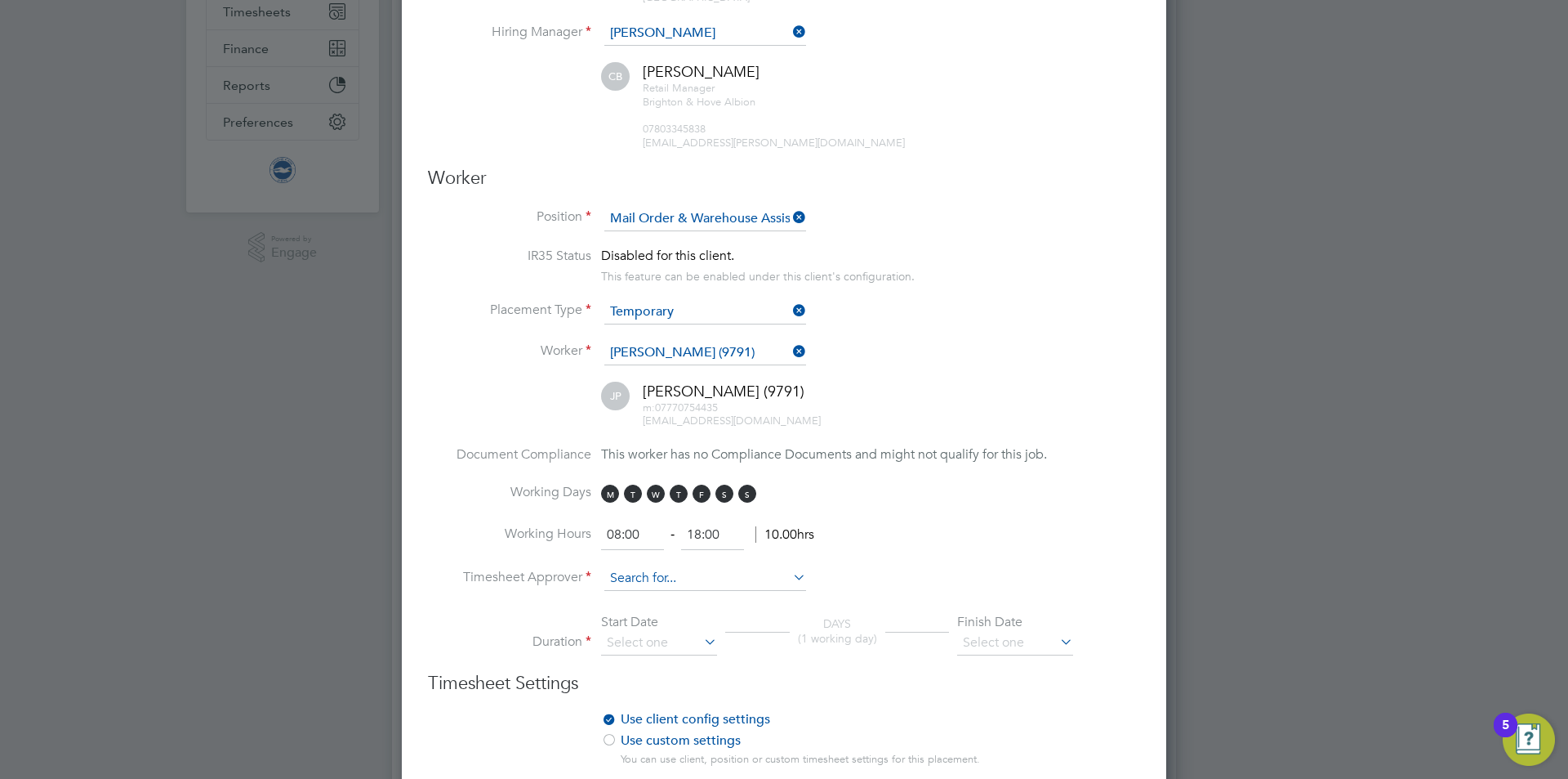
click at [628, 575] on input at bounding box center [705, 578] width 202 height 24
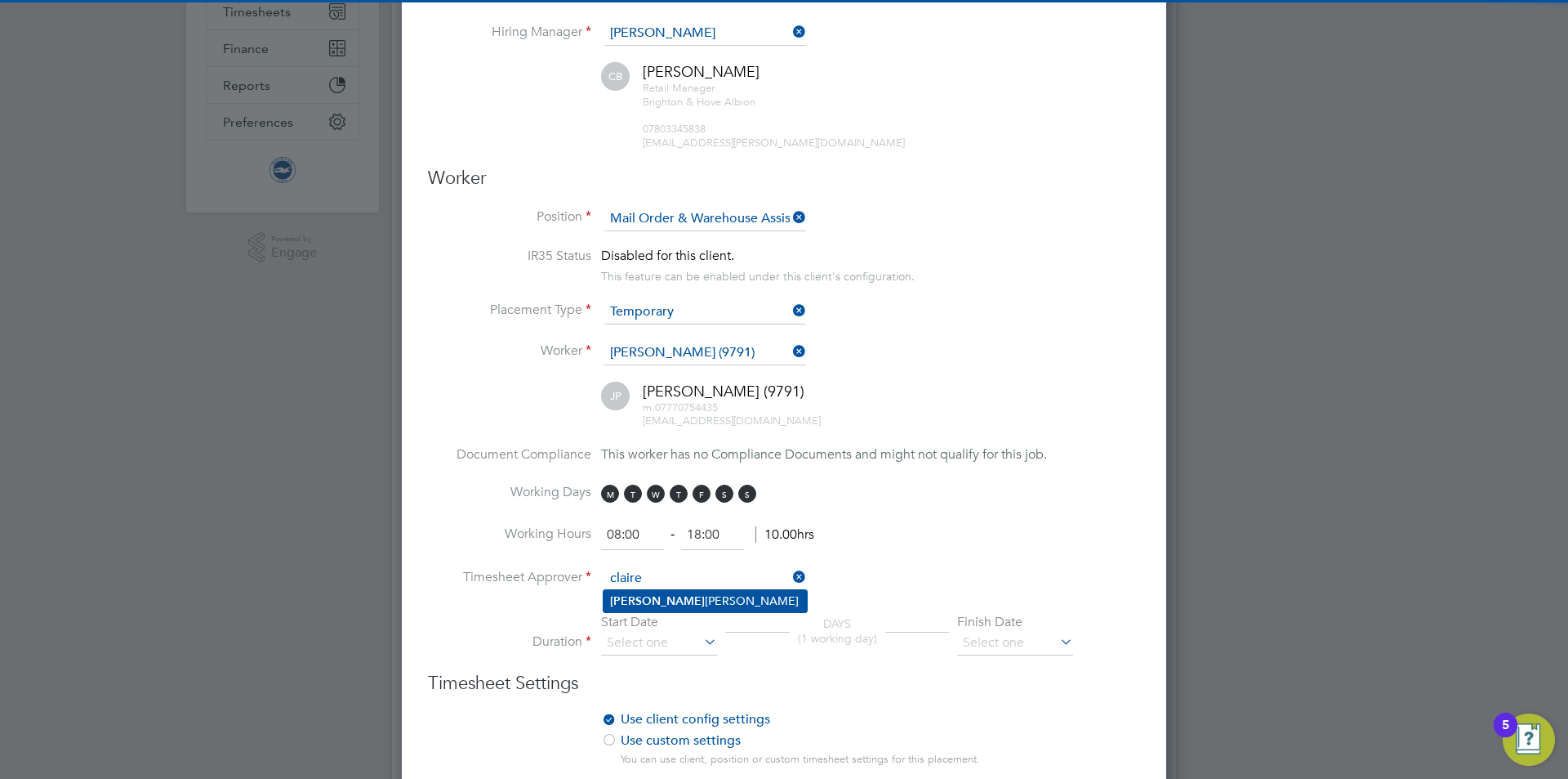
click at [657, 594] on li "Claire Britton" at bounding box center [705, 601] width 203 height 22
type input "Claire Britton"
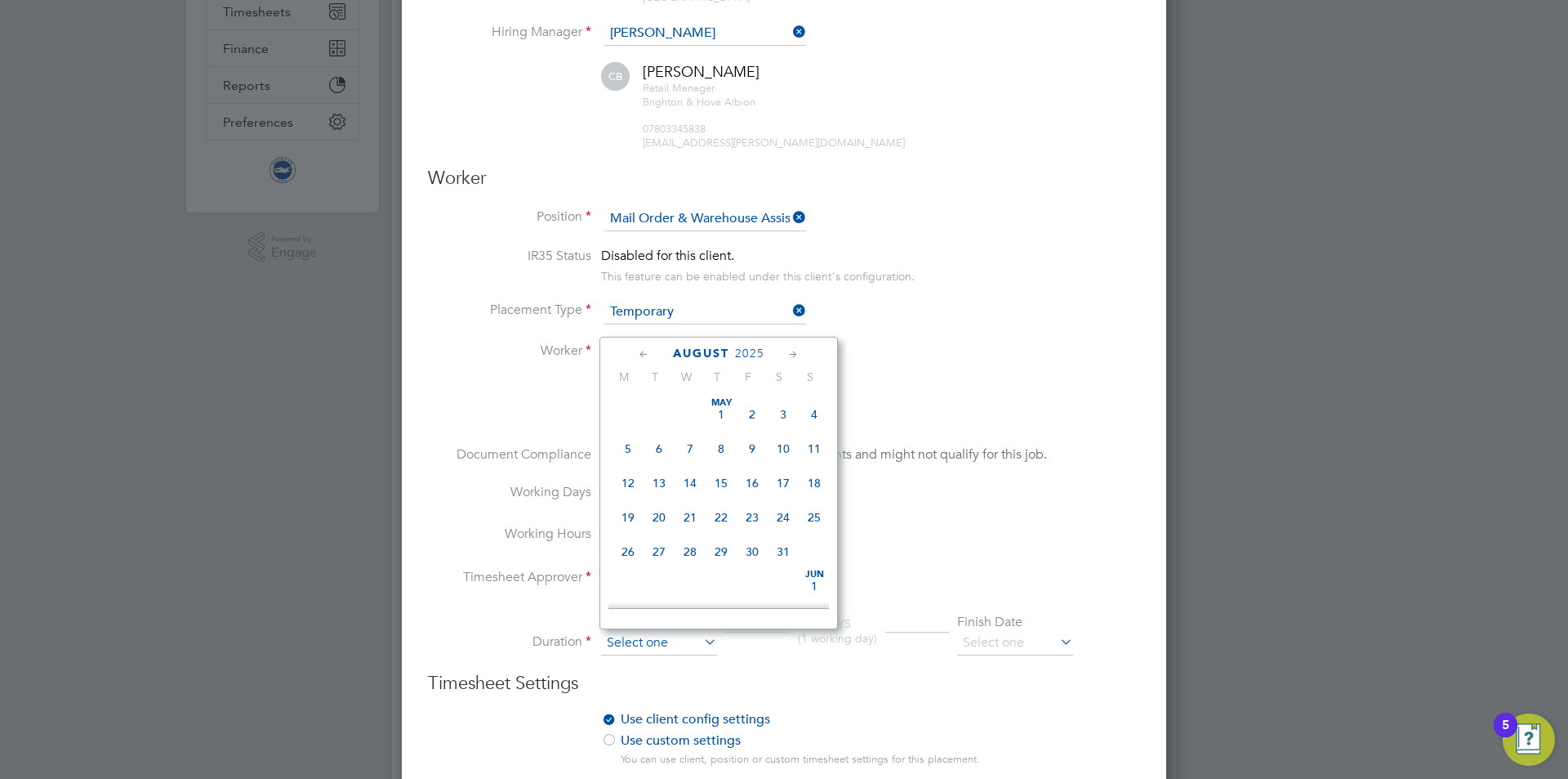
click at [662, 637] on input at bounding box center [659, 643] width 116 height 24
click at [656, 482] on span "26" at bounding box center [658, 466] width 31 height 31
type input "26 Aug 2025"
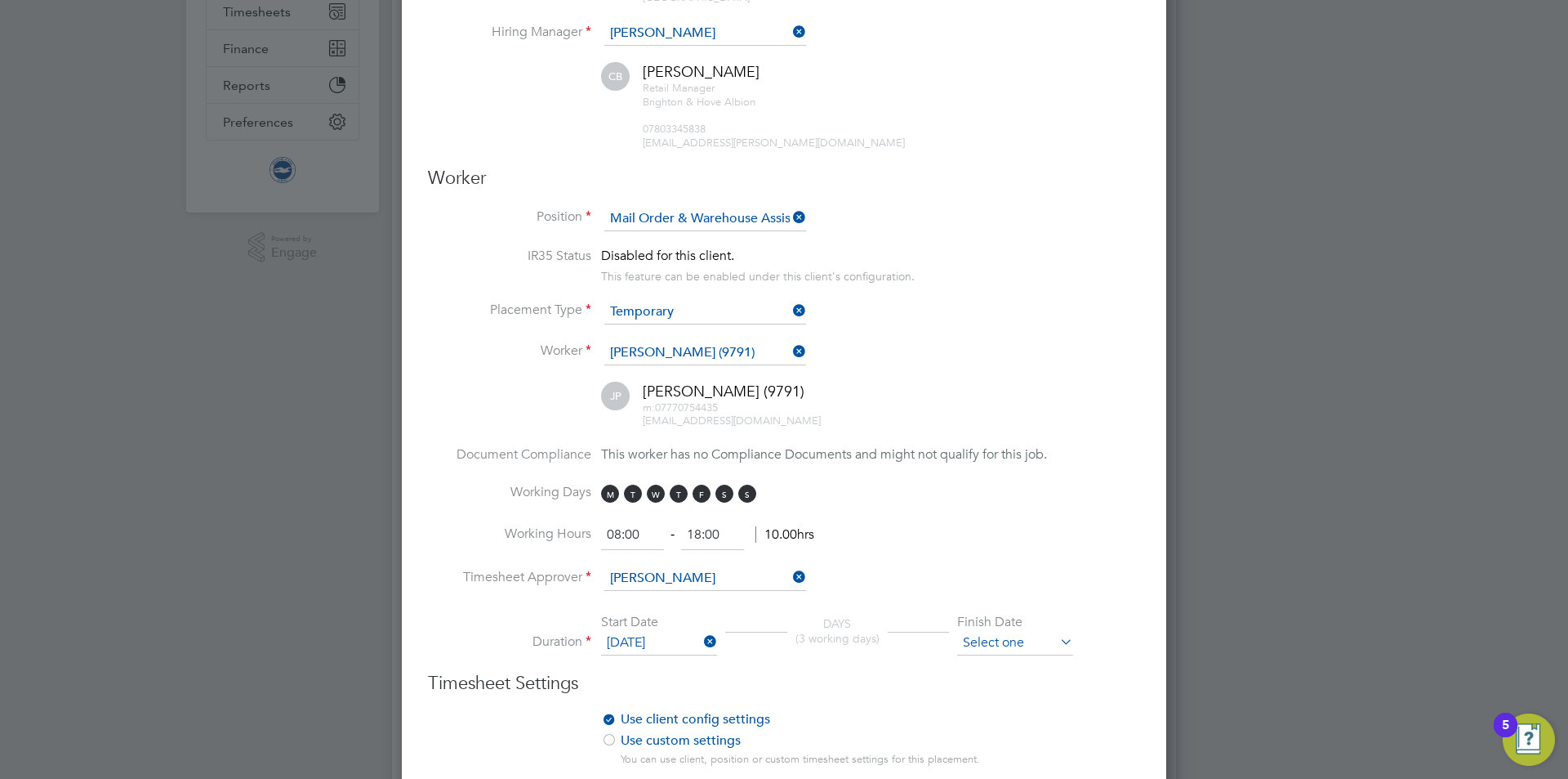
click at [1023, 640] on input at bounding box center [1015, 643] width 116 height 24
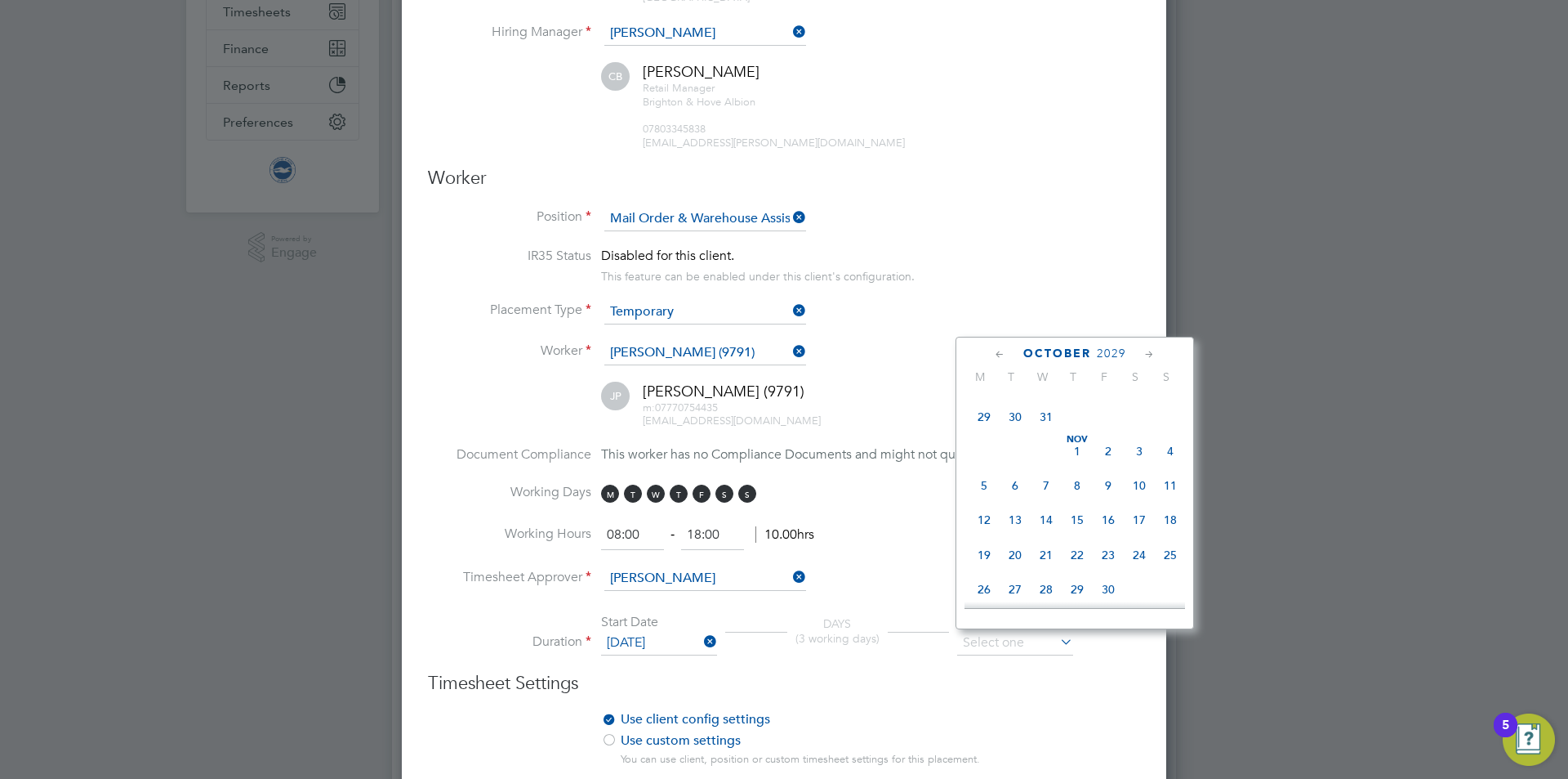
click at [1050, 432] on span "31" at bounding box center [1046, 416] width 31 height 31
type input "31 Oct 2029"
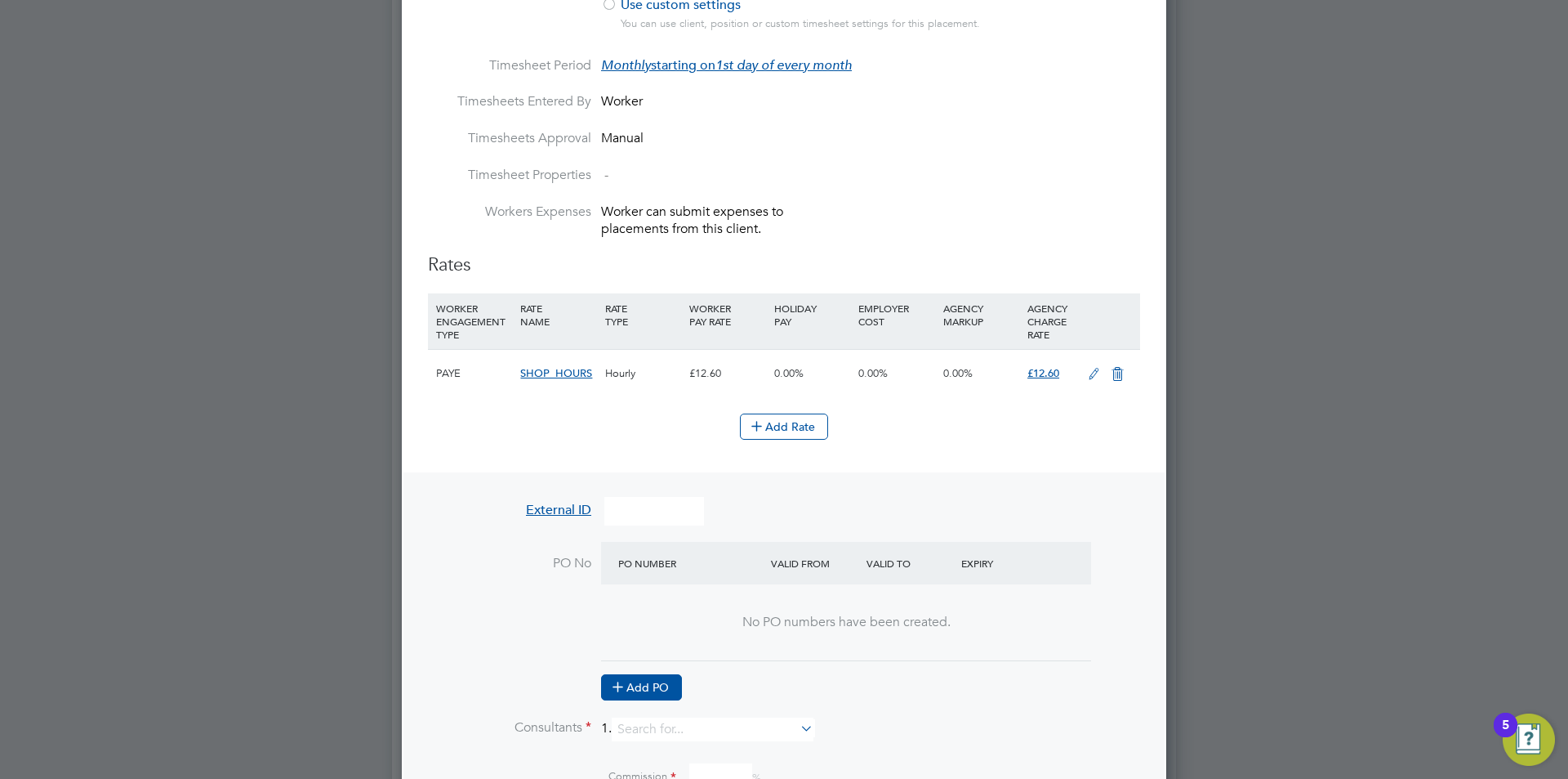
click at [636, 678] on button "Add PO" at bounding box center [641, 686] width 81 height 26
click at [691, 611] on input at bounding box center [683, 607] width 140 height 27
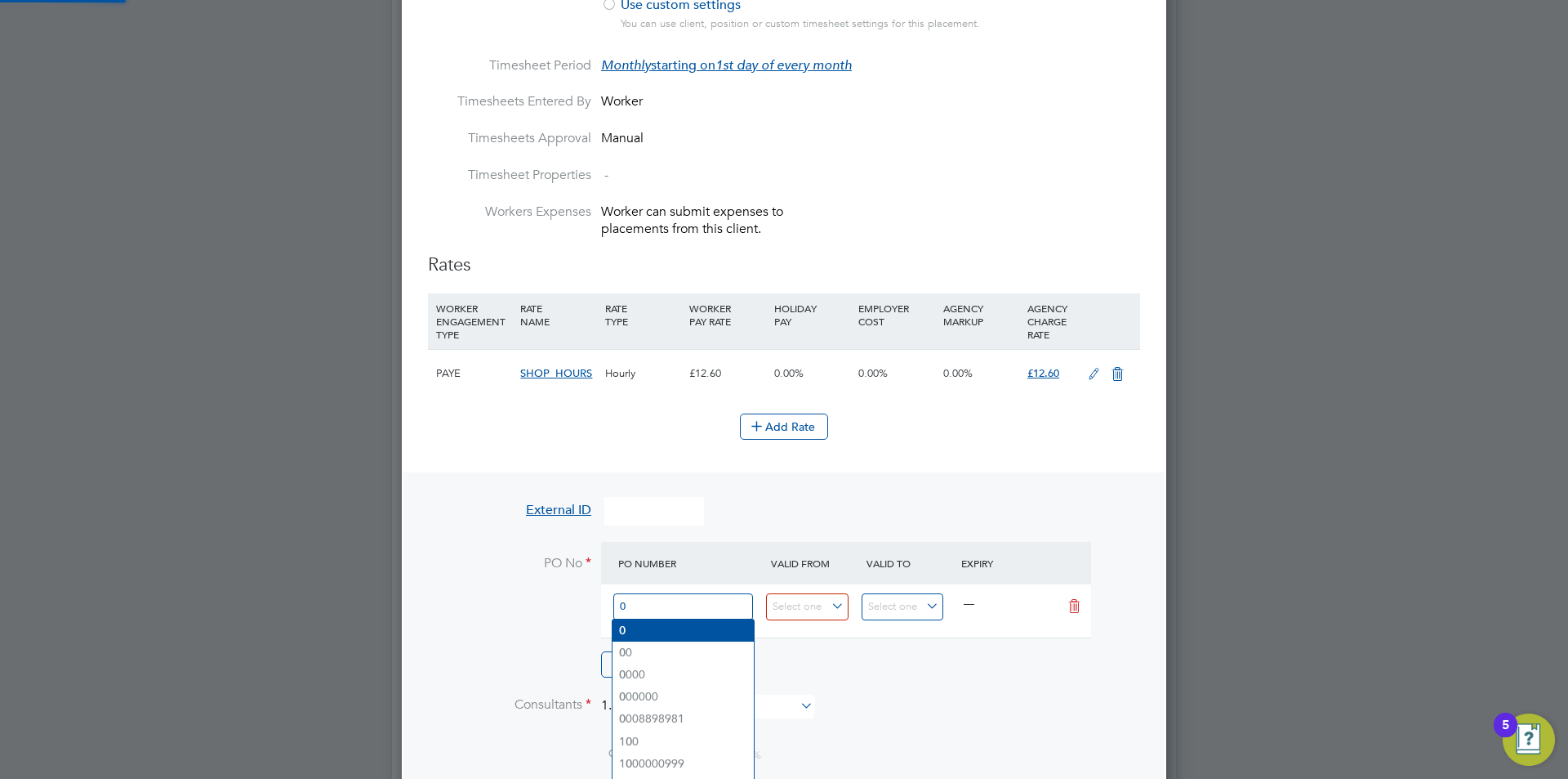
type input "0"
click at [675, 633] on li "0" at bounding box center [683, 630] width 141 height 22
type input "[DATE]"
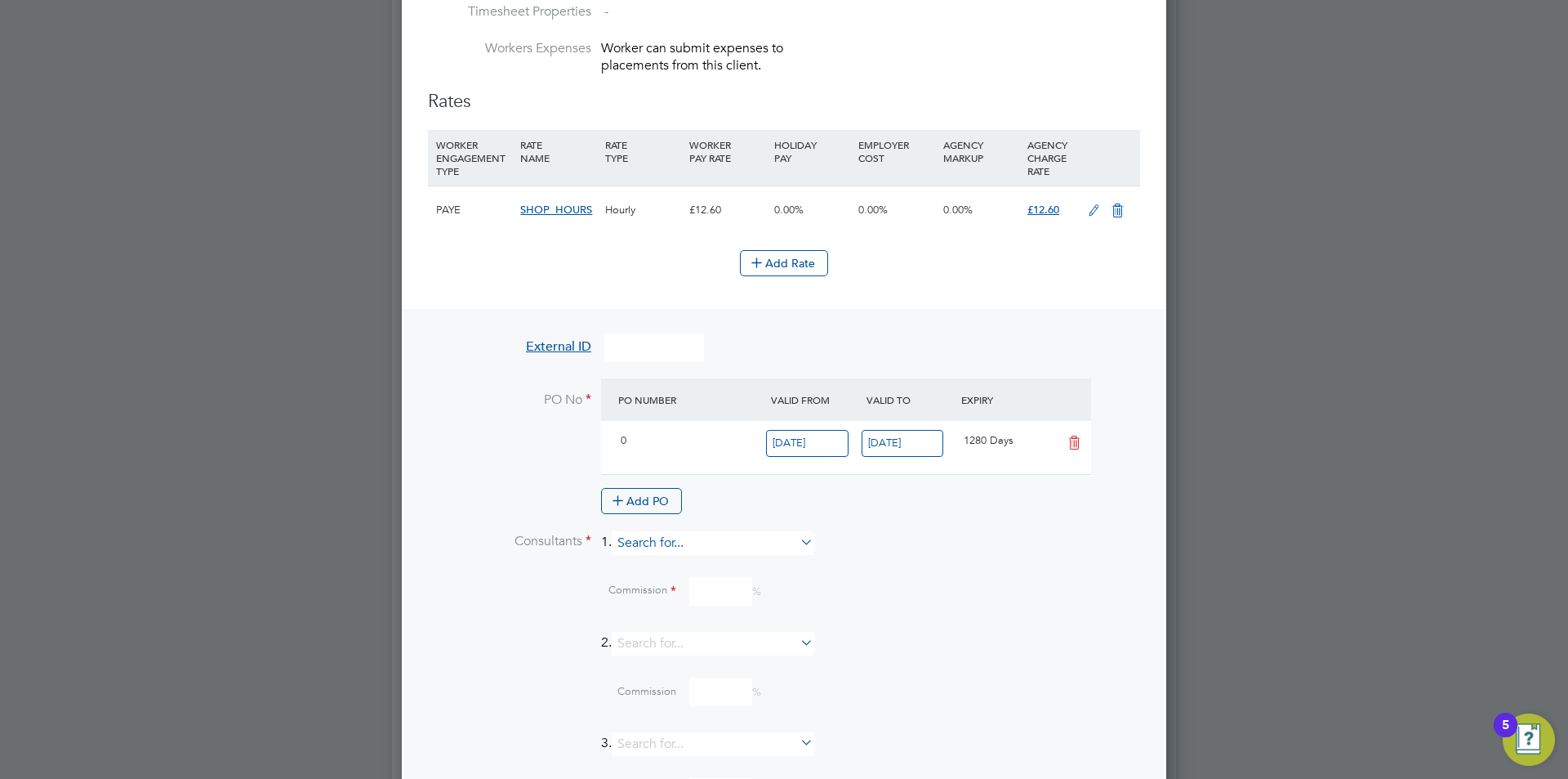
click at [656, 533] on input at bounding box center [712, 543] width 202 height 24
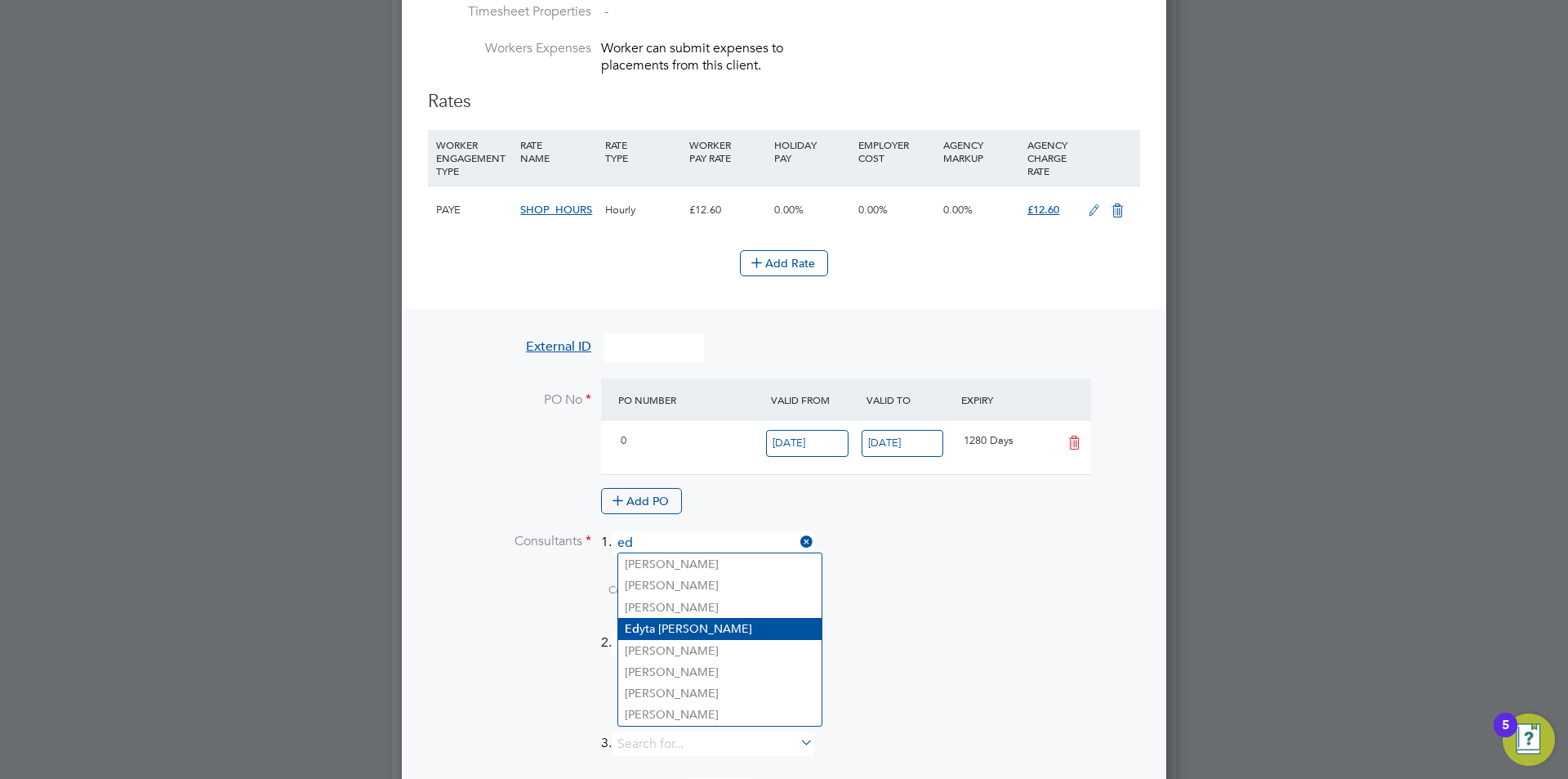
click at [670, 631] on li "Ed yta Marchant" at bounding box center [720, 628] width 203 height 22
type input "[PERSON_NAME]"
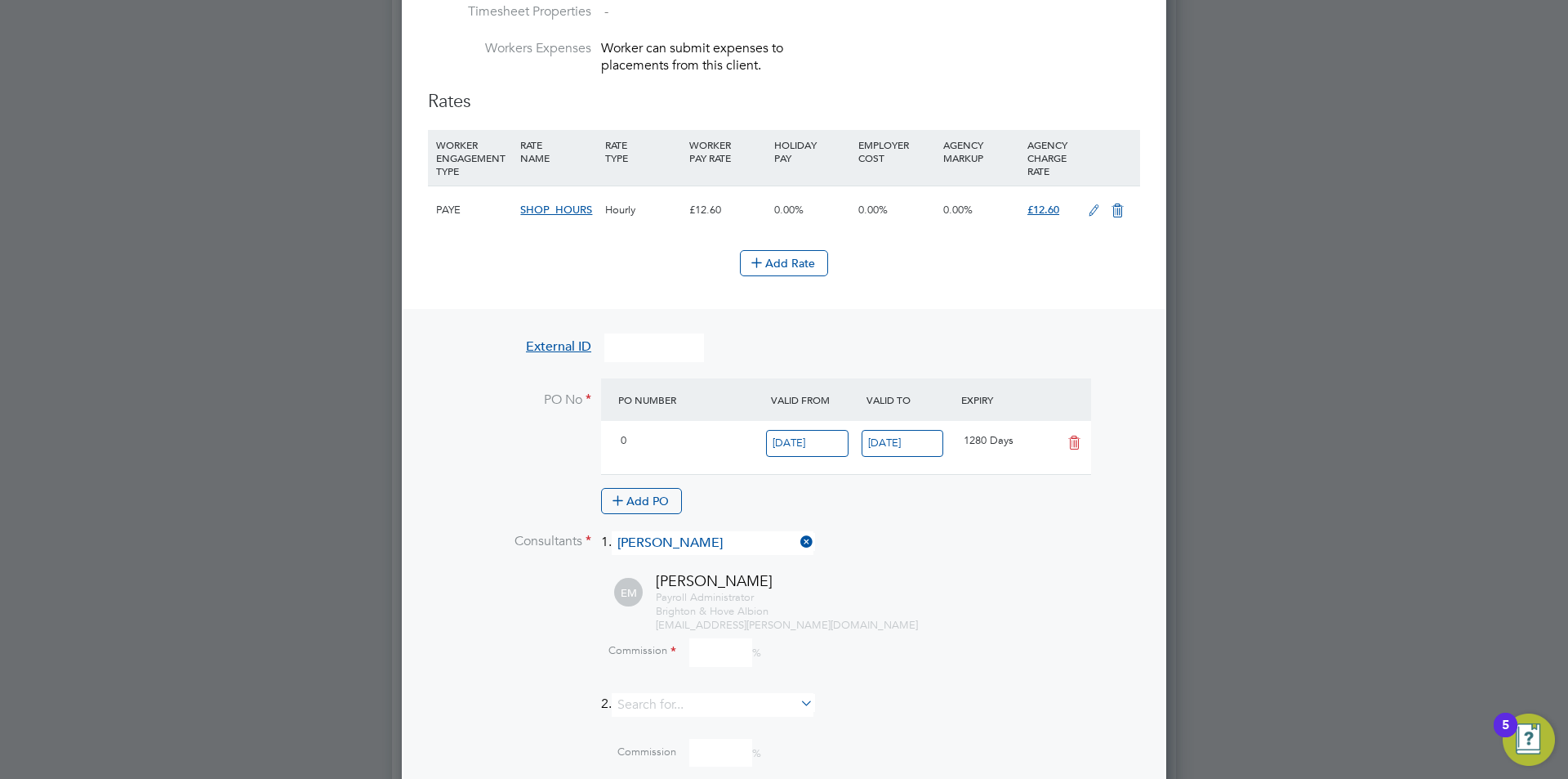
click at [712, 646] on input at bounding box center [721, 652] width 63 height 29
type input "0"
click at [953, 591] on div "Payroll Administrator Brighton & Hove Albion edyta.marchant@brightonandhovealbi…" at bounding box center [898, 612] width 484 height 42
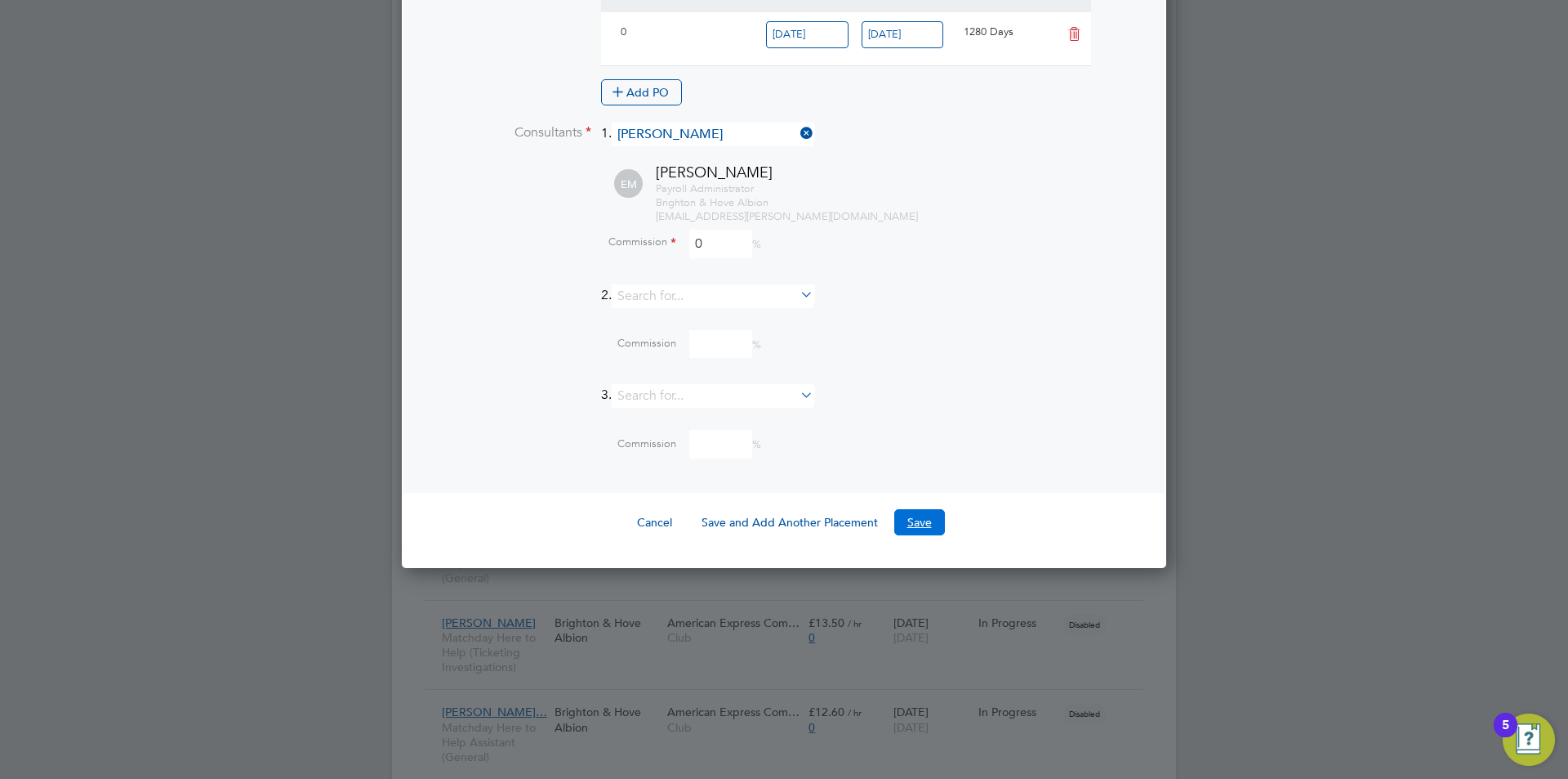
click at [910, 527] on button "Save" at bounding box center [919, 522] width 50 height 26
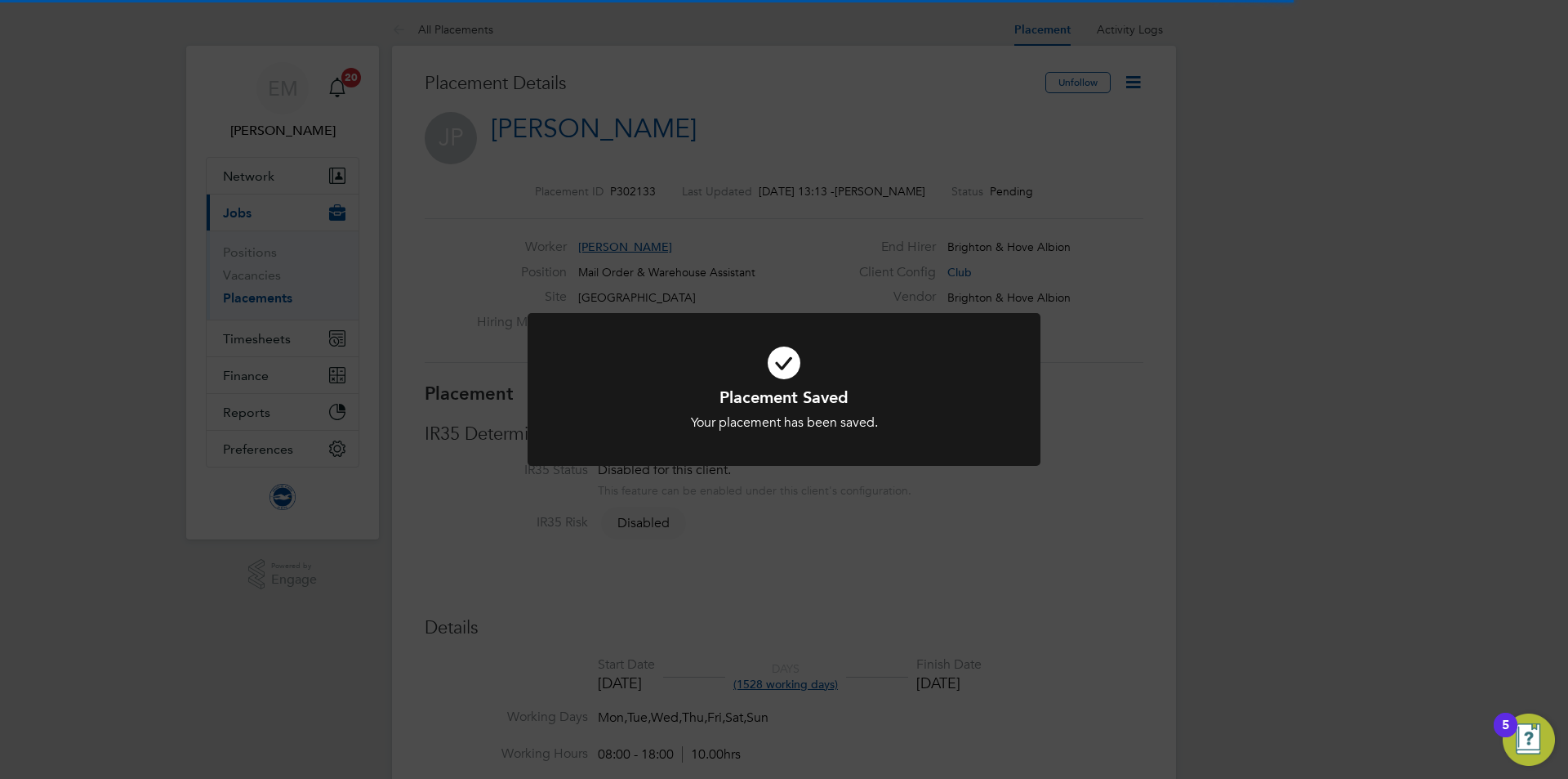
drag, startPoint x: 1127, startPoint y: 163, endPoint x: 1118, endPoint y: 155, distance: 12.0
click at [1122, 157] on div "Placement Saved Your placement has been saved. Cancel Okay" at bounding box center [784, 390] width 1568 height 779
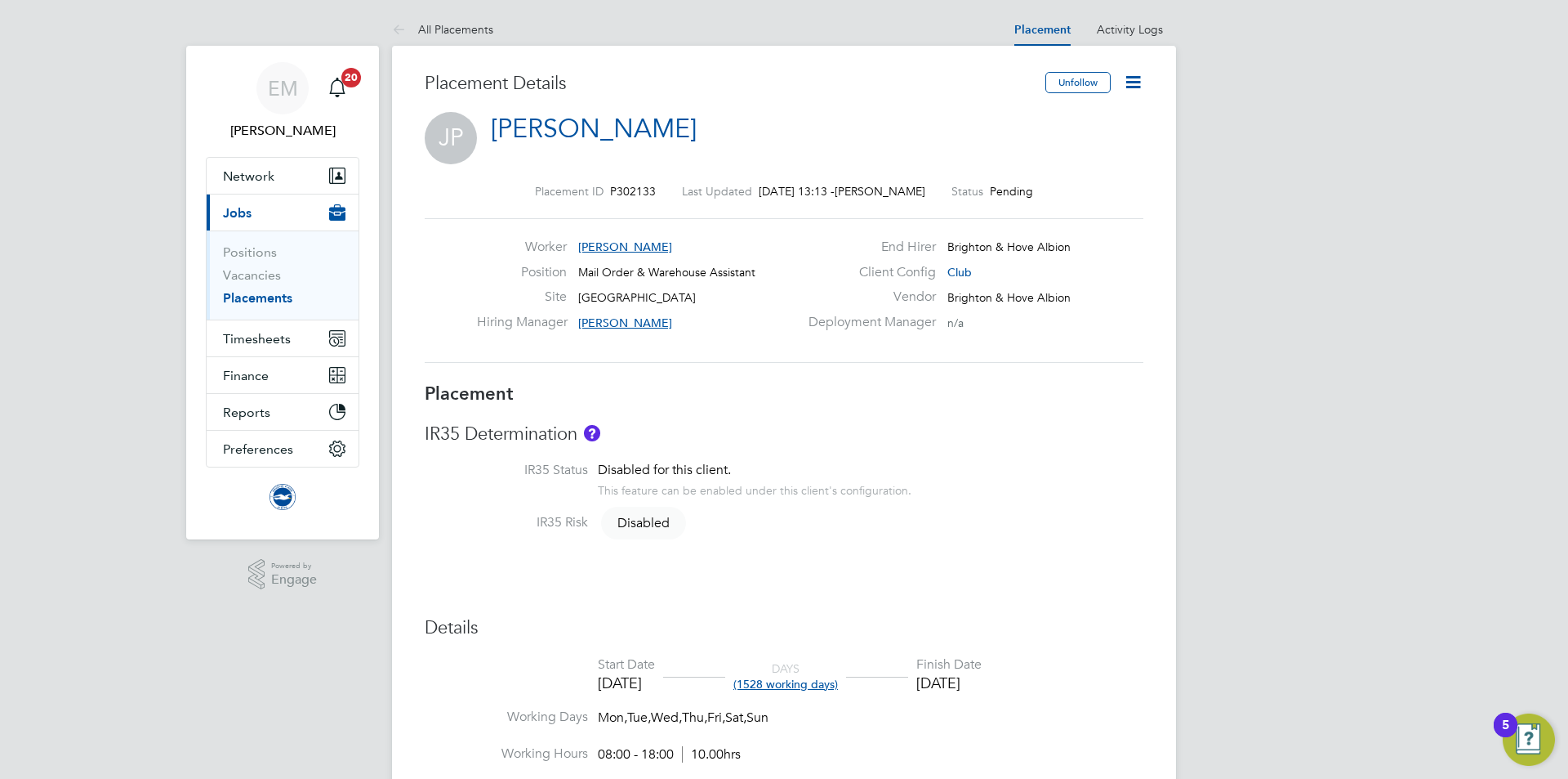
click at [1133, 81] on icon at bounding box center [1132, 82] width 20 height 20
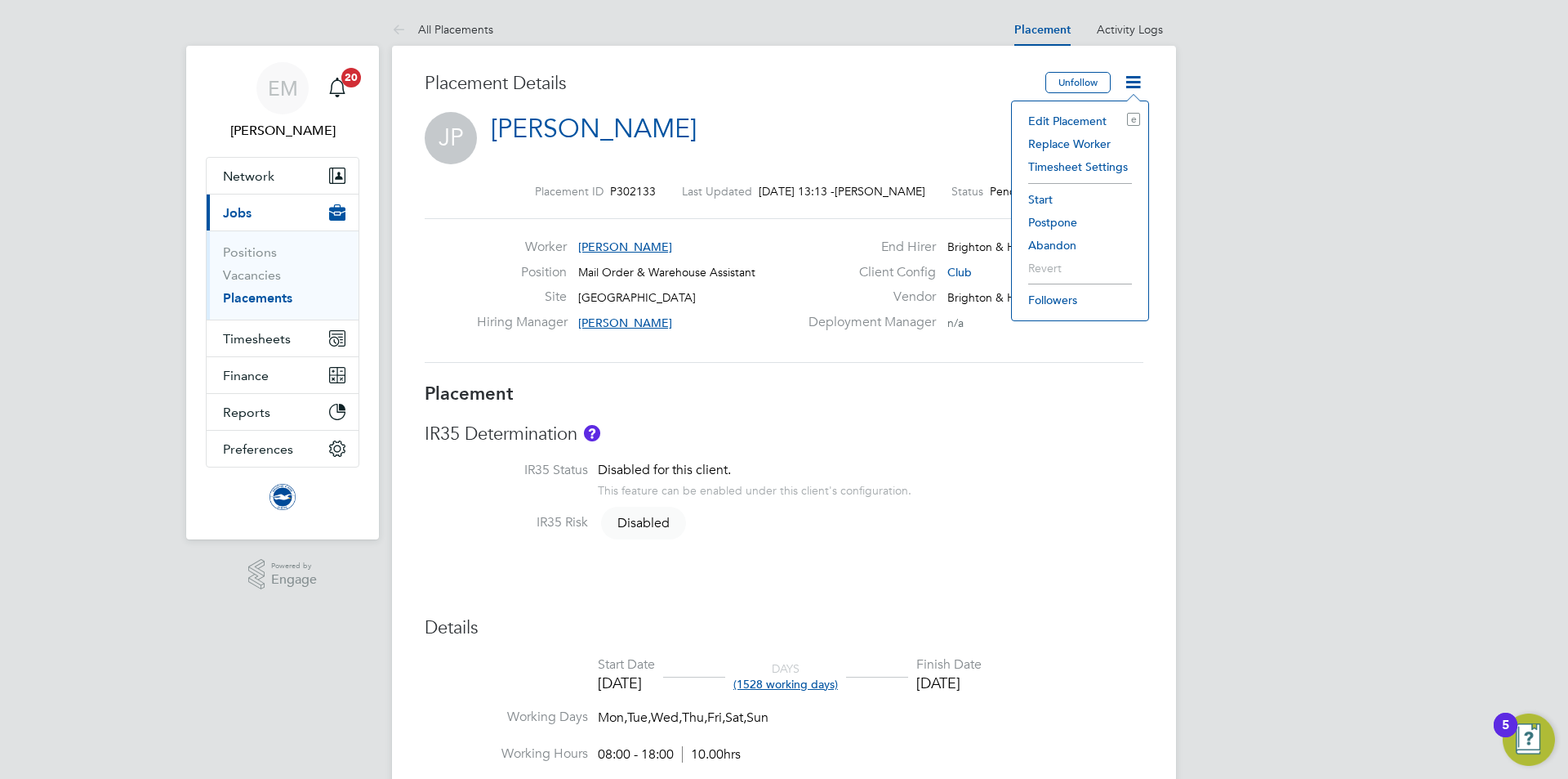
click at [1034, 194] on li "Start" at bounding box center [1080, 199] width 120 height 23
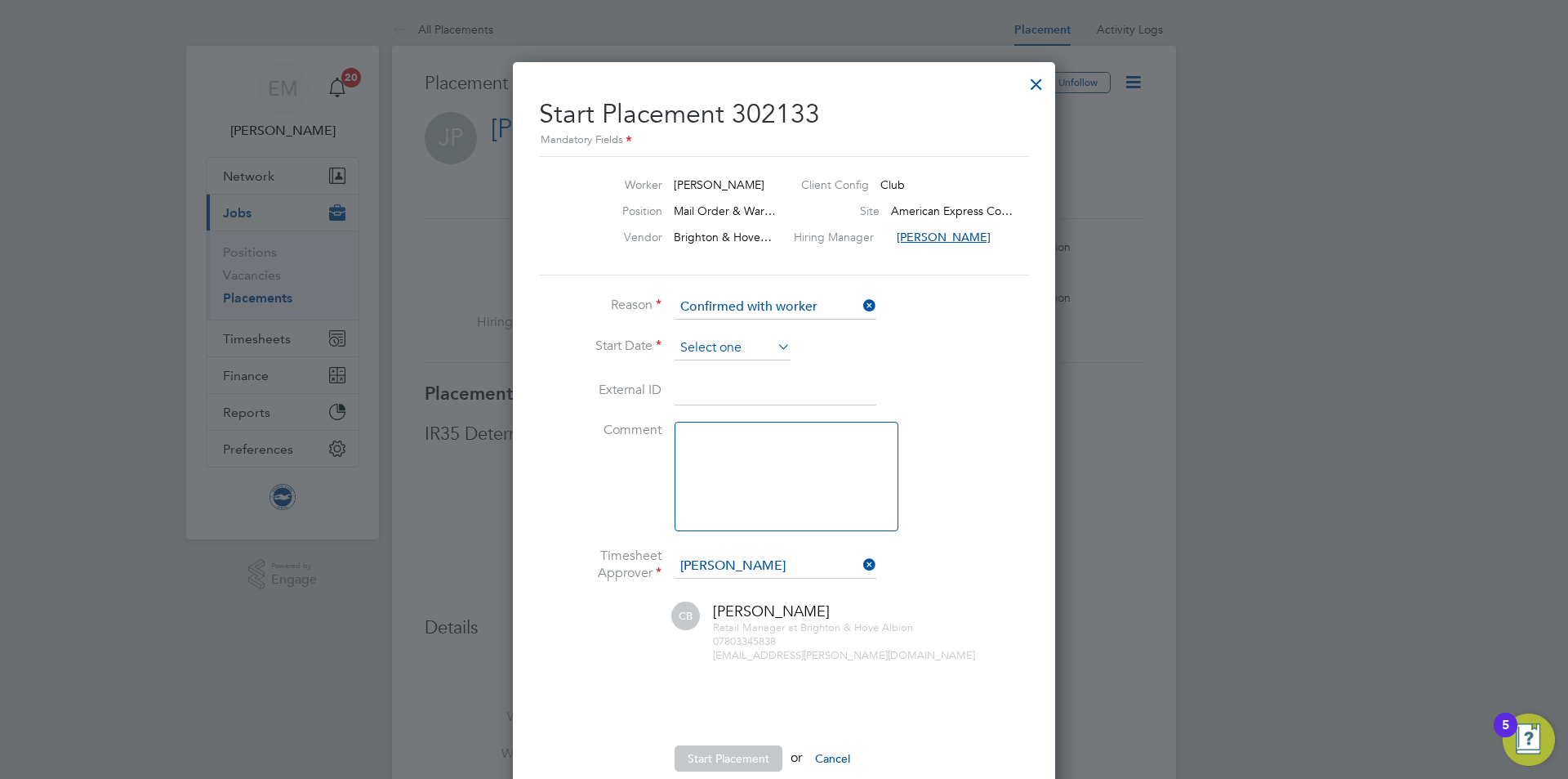
click at [706, 345] on input at bounding box center [732, 347] width 116 height 24
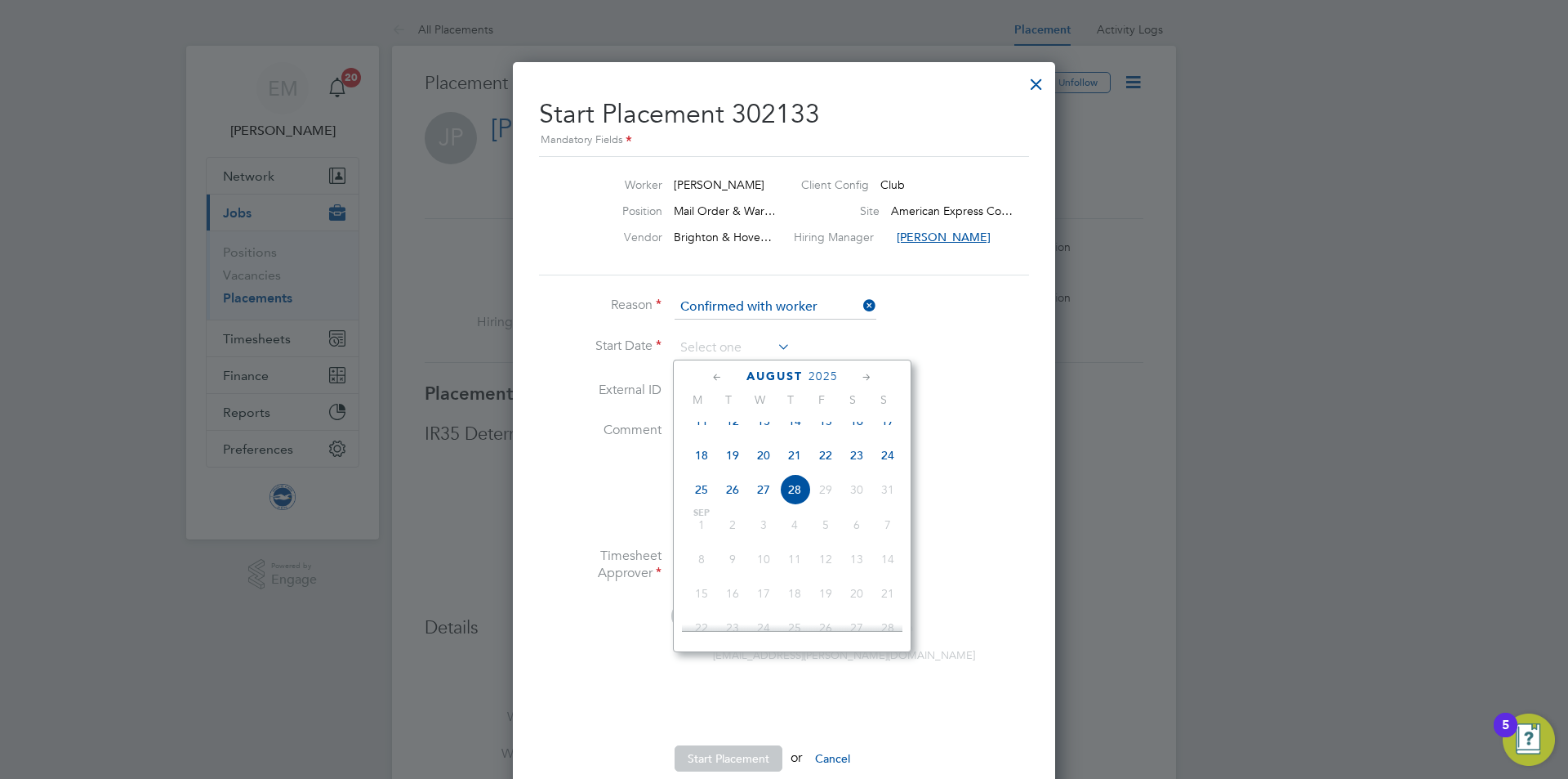
click at [726, 505] on span "26" at bounding box center [732, 489] width 31 height 31
type input "26 Aug 2025"
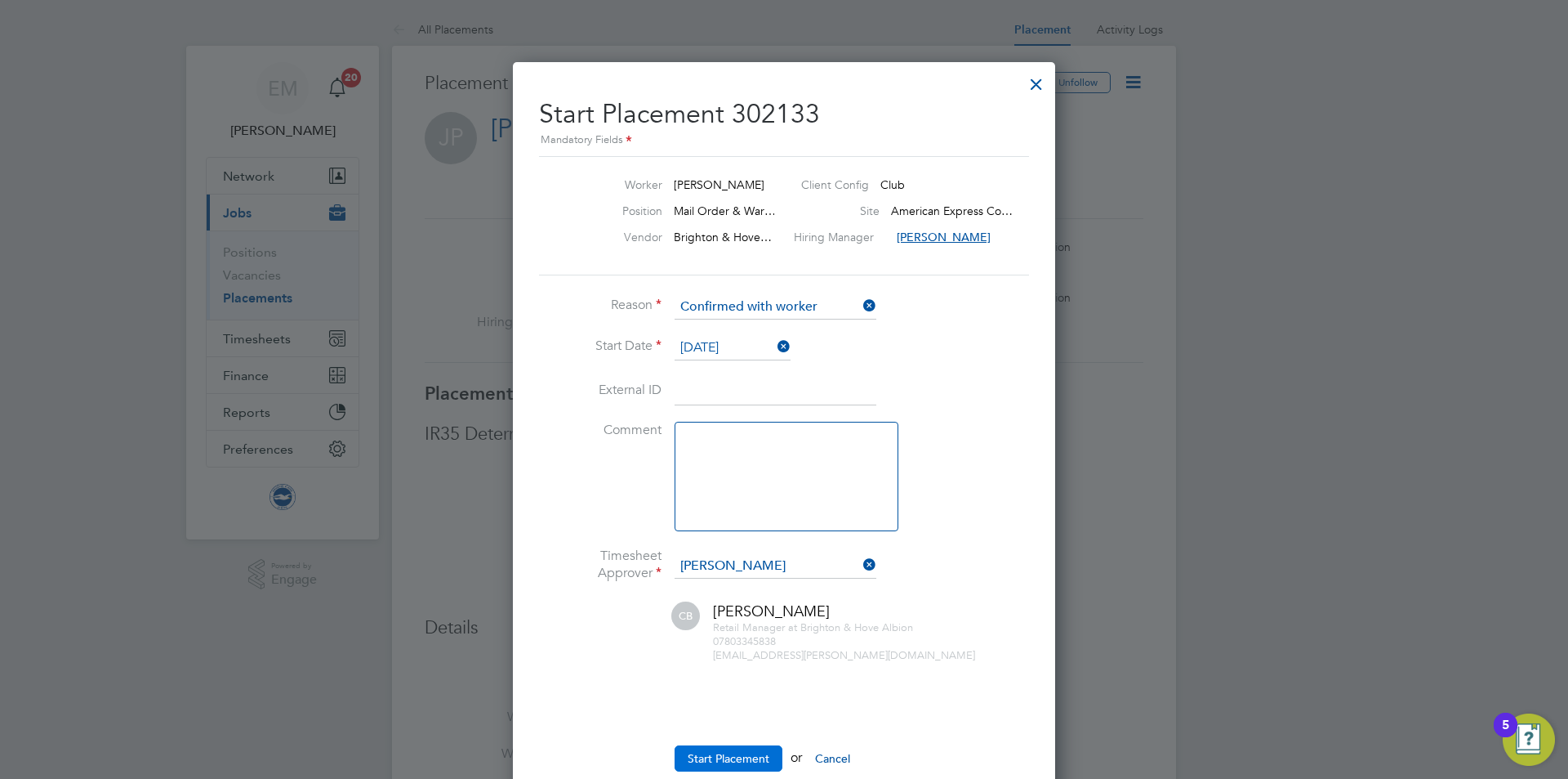
click at [752, 745] on button "Start Placement" at bounding box center [728, 758] width 108 height 26
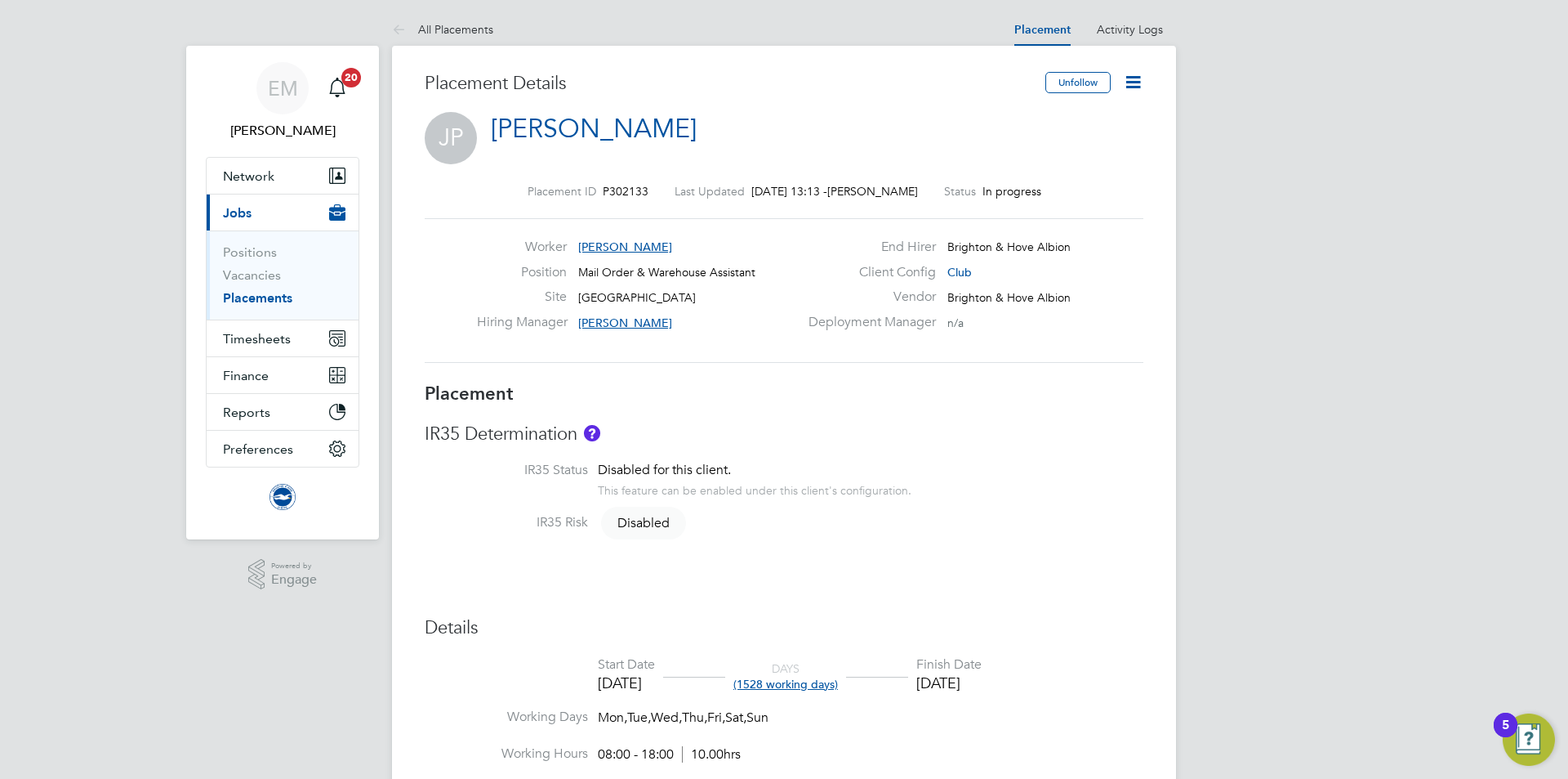
click at [1132, 80] on icon at bounding box center [1132, 82] width 20 height 20
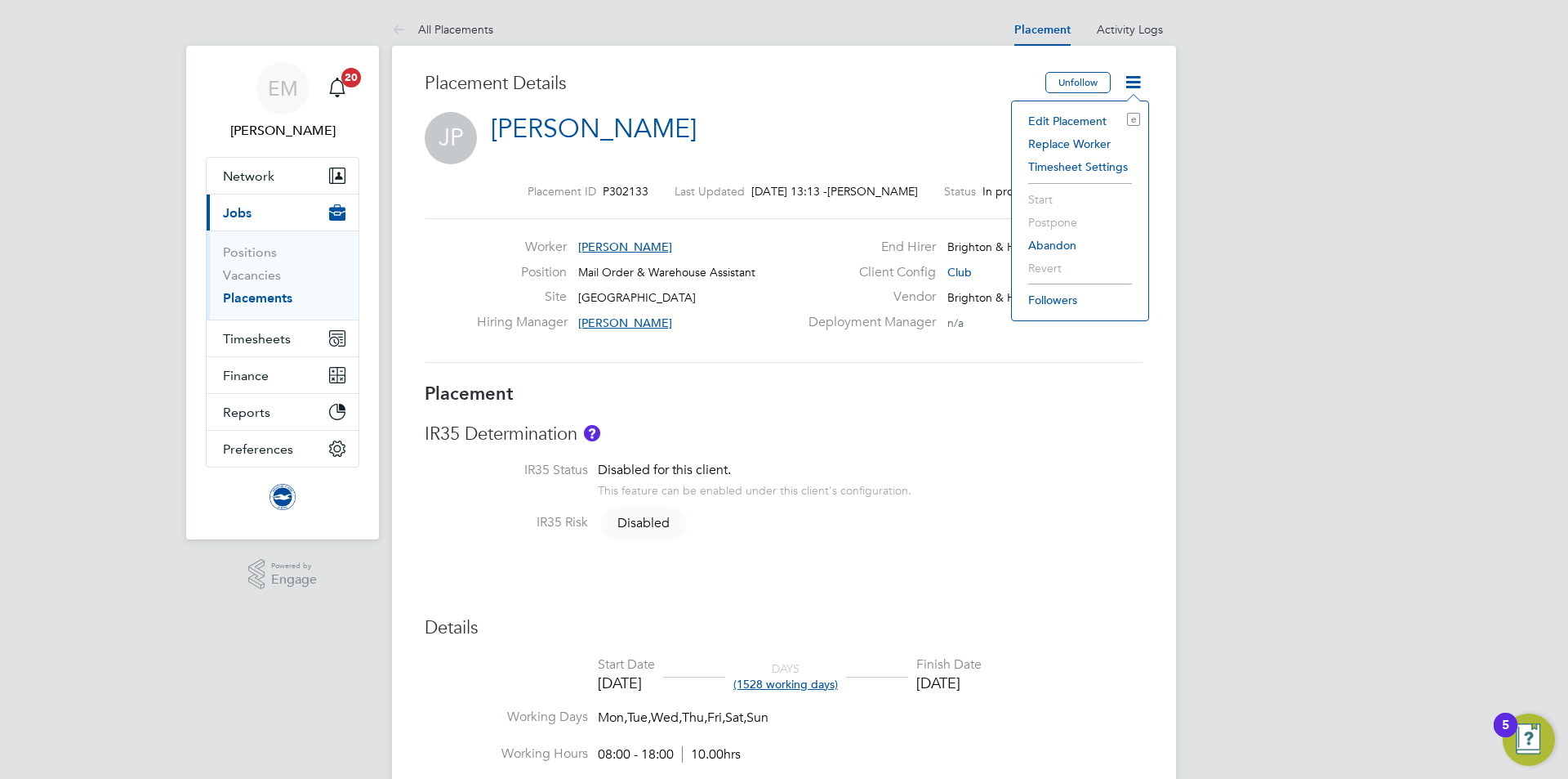
click at [599, 184] on div "Placement ID P302133" at bounding box center [588, 191] width 121 height 14
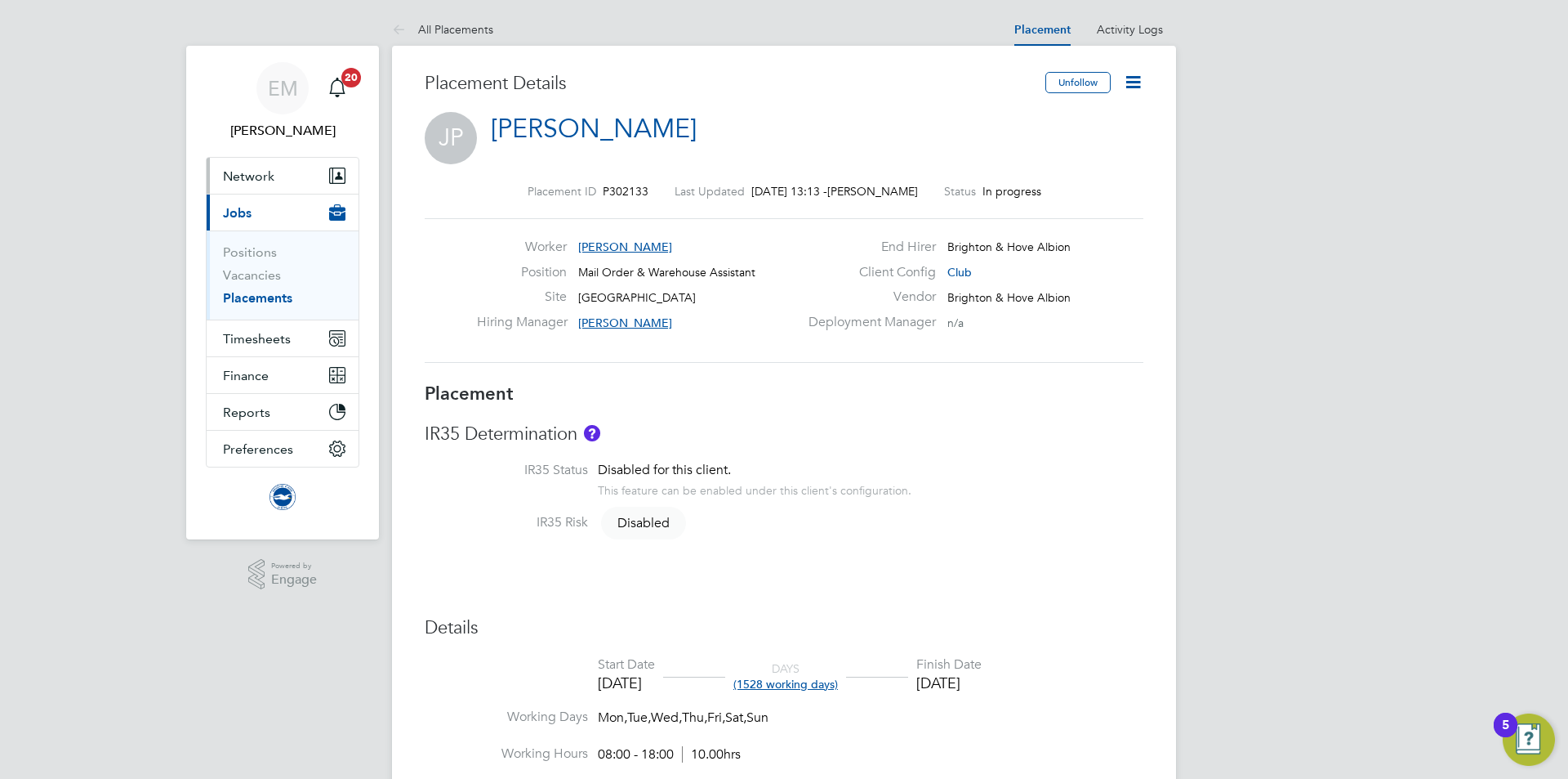
click at [265, 172] on span "Network" at bounding box center [248, 176] width 51 height 15
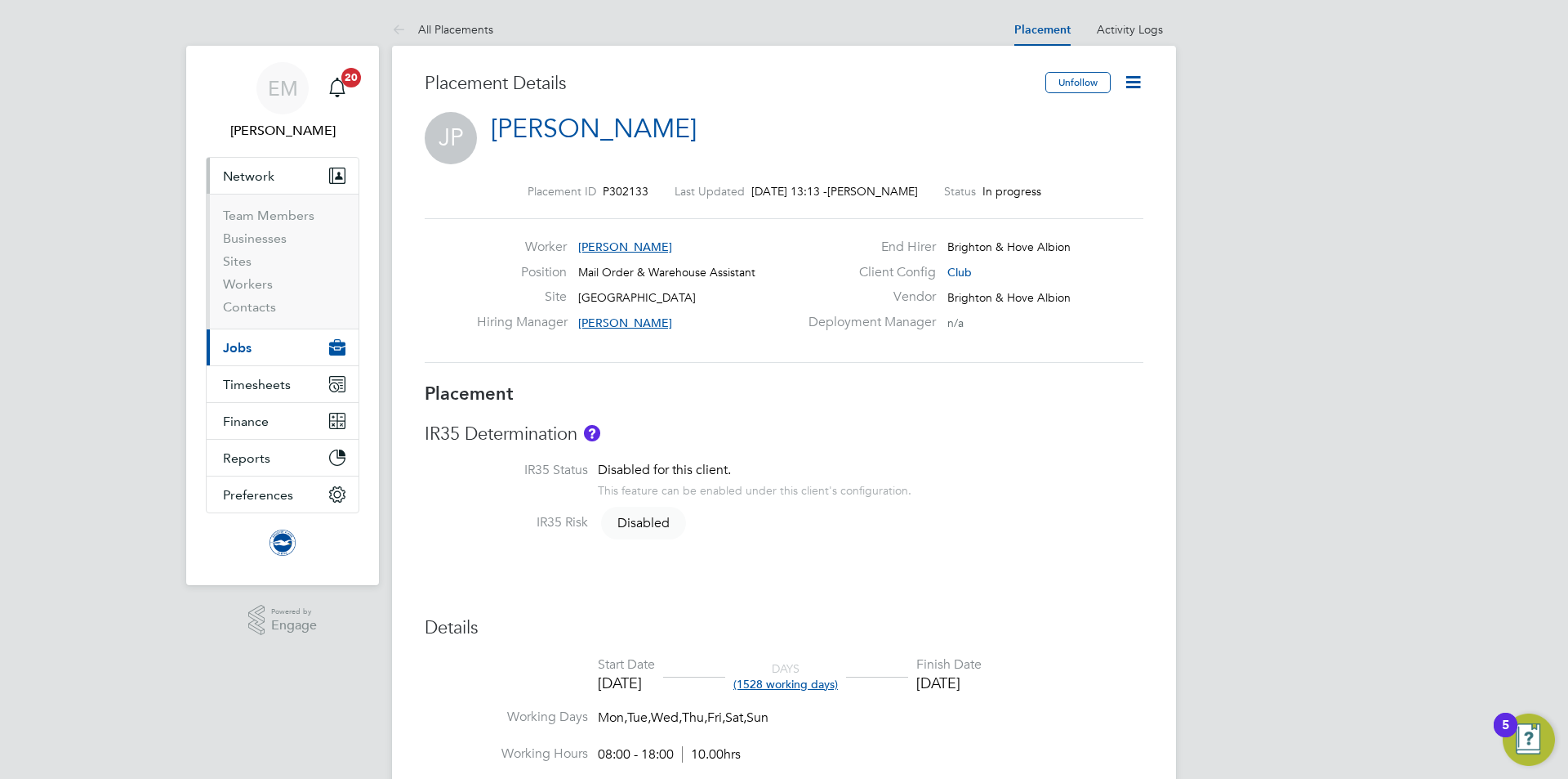
click at [265, 293] on li "Workers" at bounding box center [284, 287] width 123 height 23
click at [262, 284] on link "Workers" at bounding box center [247, 284] width 50 height 15
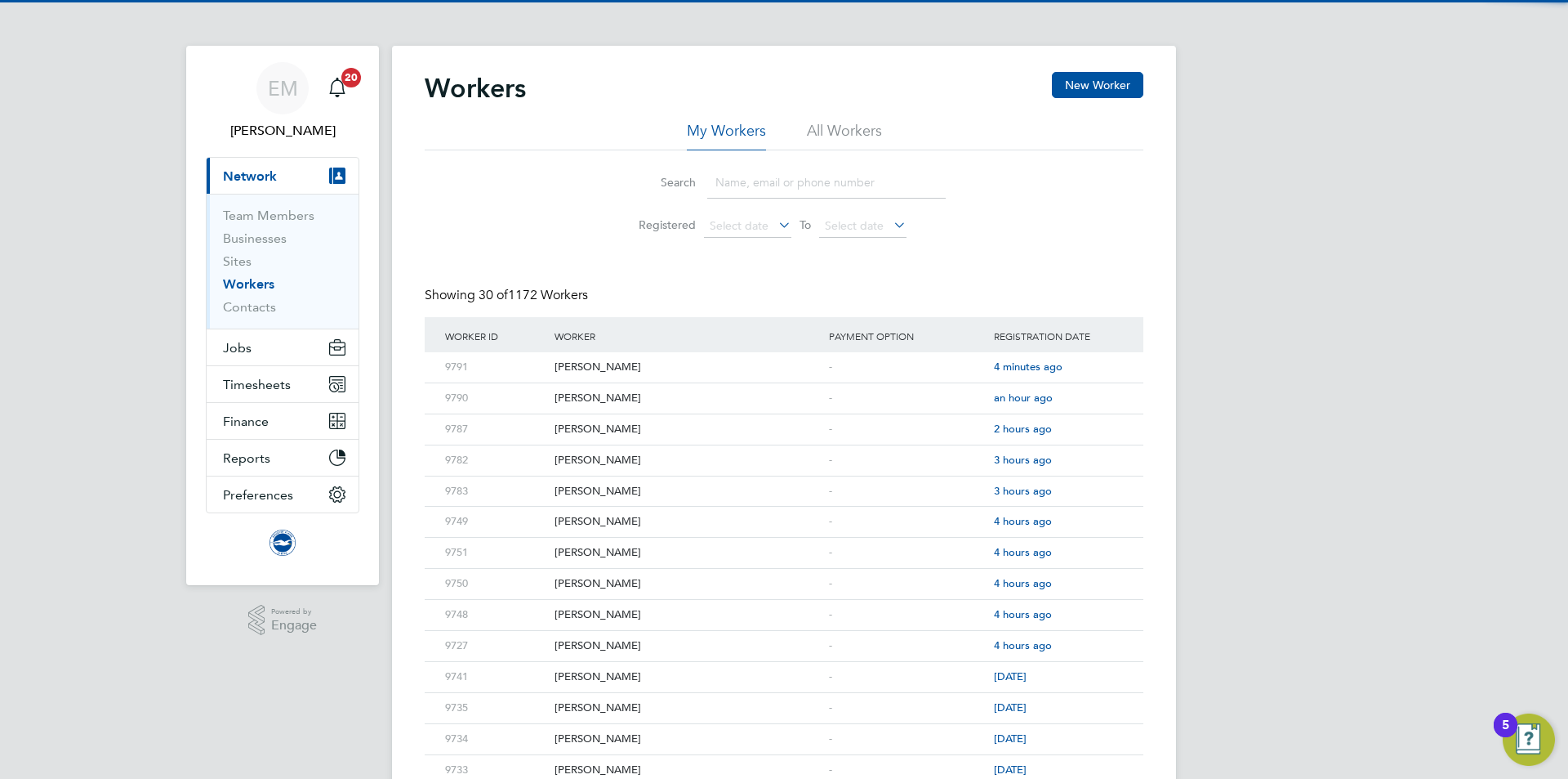
click at [859, 141] on li "All Workers" at bounding box center [844, 135] width 75 height 29
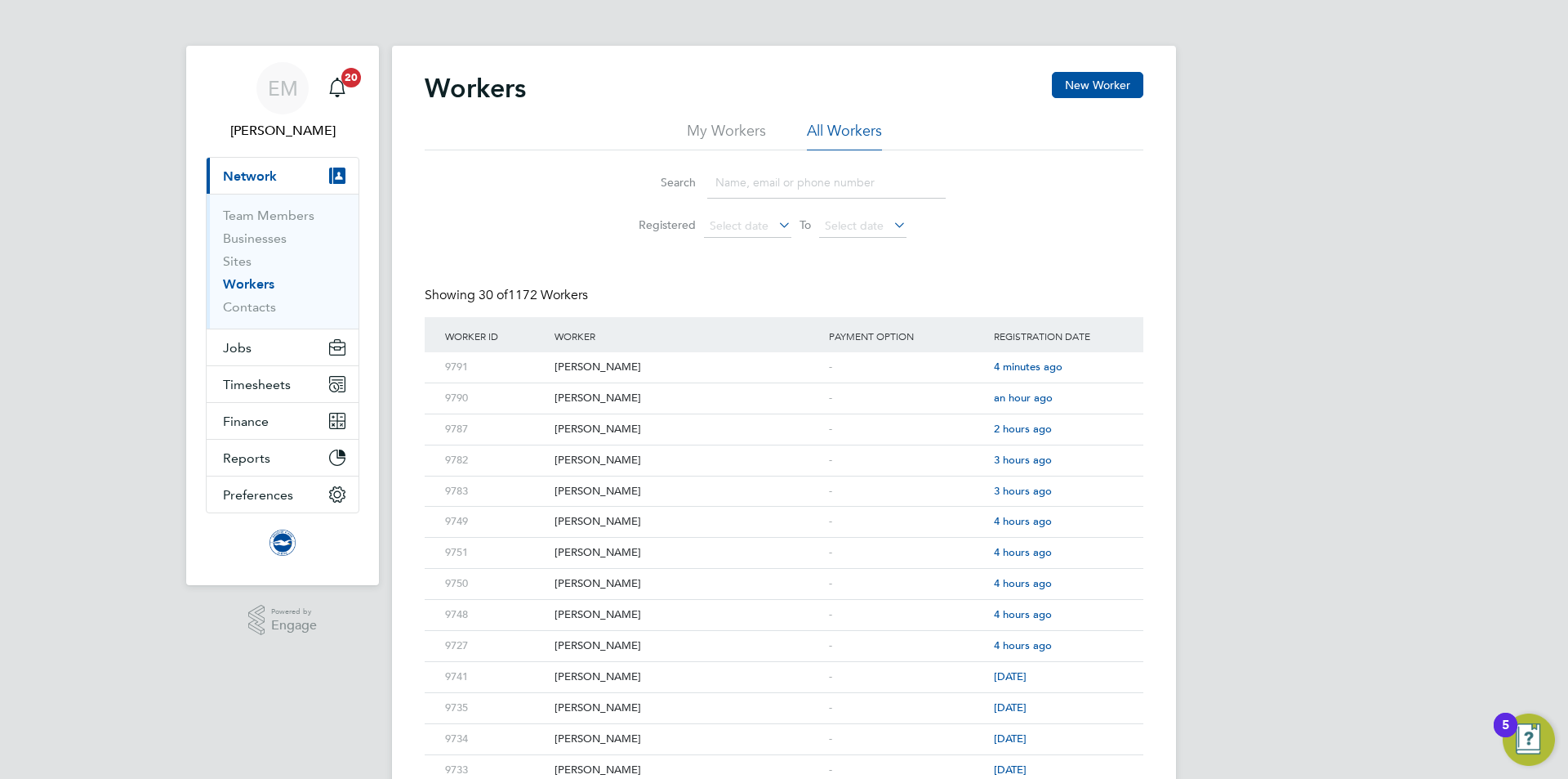
click at [792, 190] on input at bounding box center [826, 183] width 239 height 32
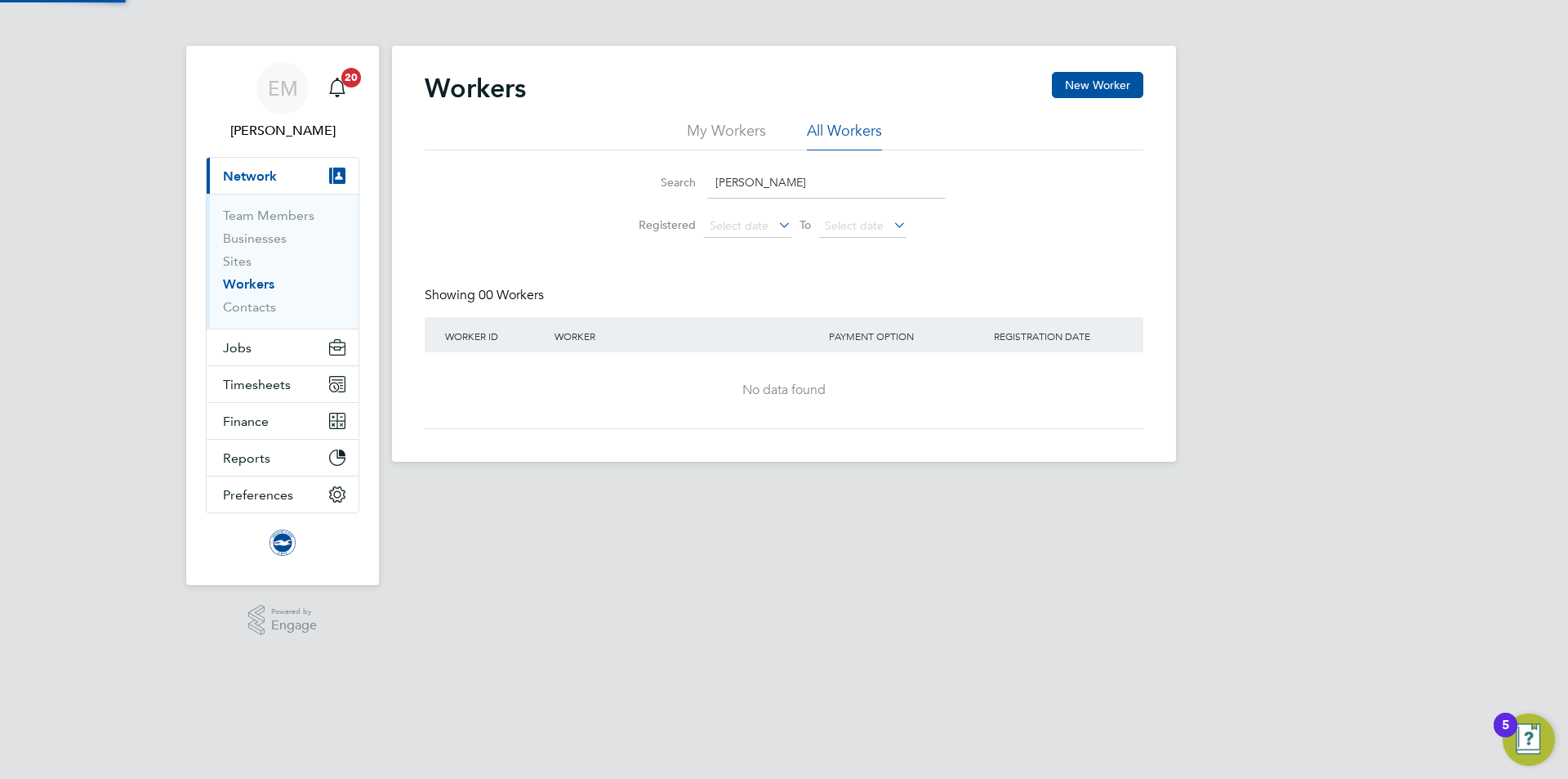
type input "burford"
click at [1087, 81] on button "New Worker" at bounding box center [1097, 84] width 92 height 26
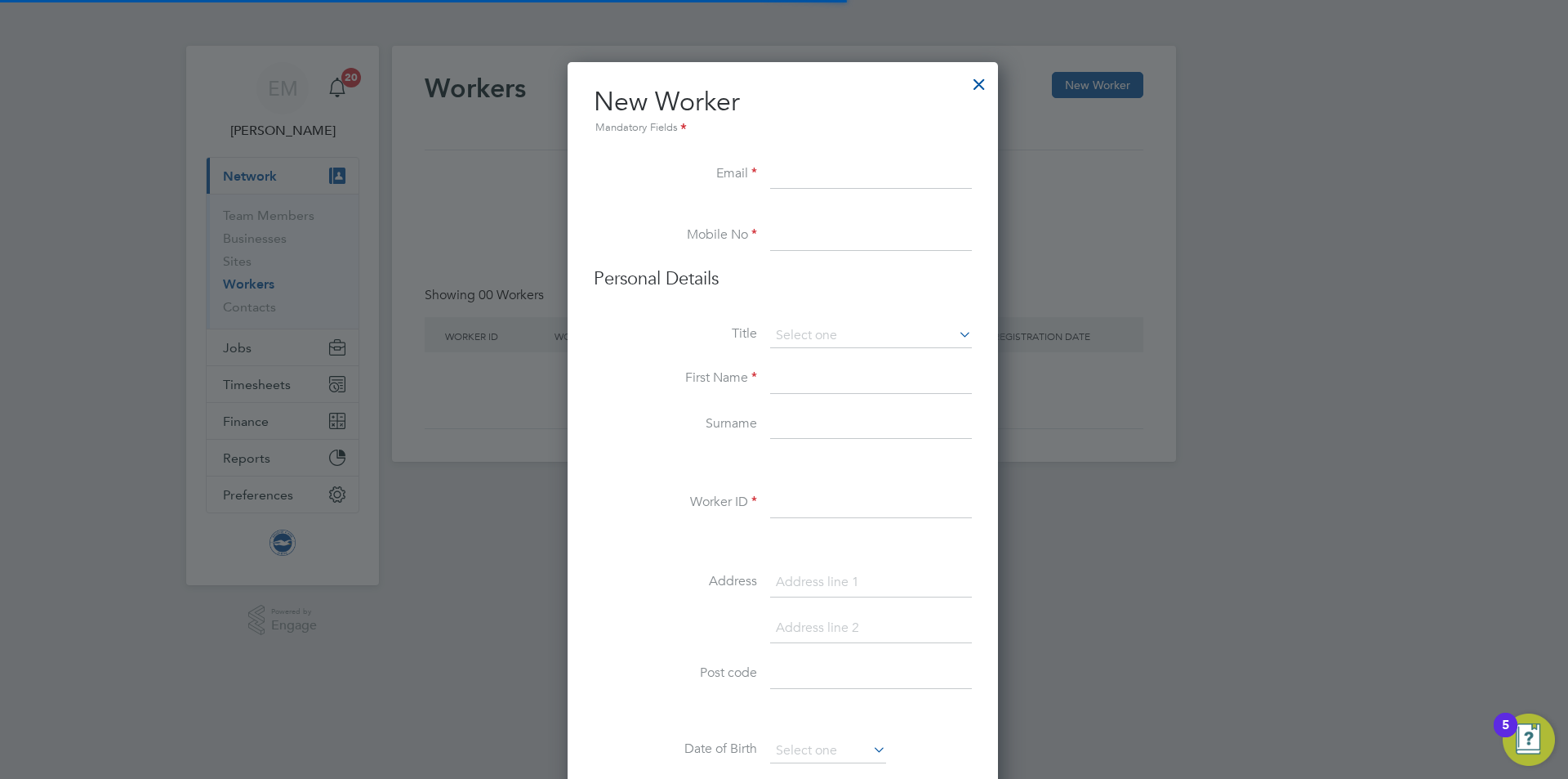
scroll to position [1262, 433]
click at [798, 170] on input at bounding box center [871, 174] width 202 height 29
paste input "georgeburford@hotmail.co.uk"
type input "georgeburford@hotmail.co.uk"
click at [880, 234] on input at bounding box center [871, 236] width 202 height 29
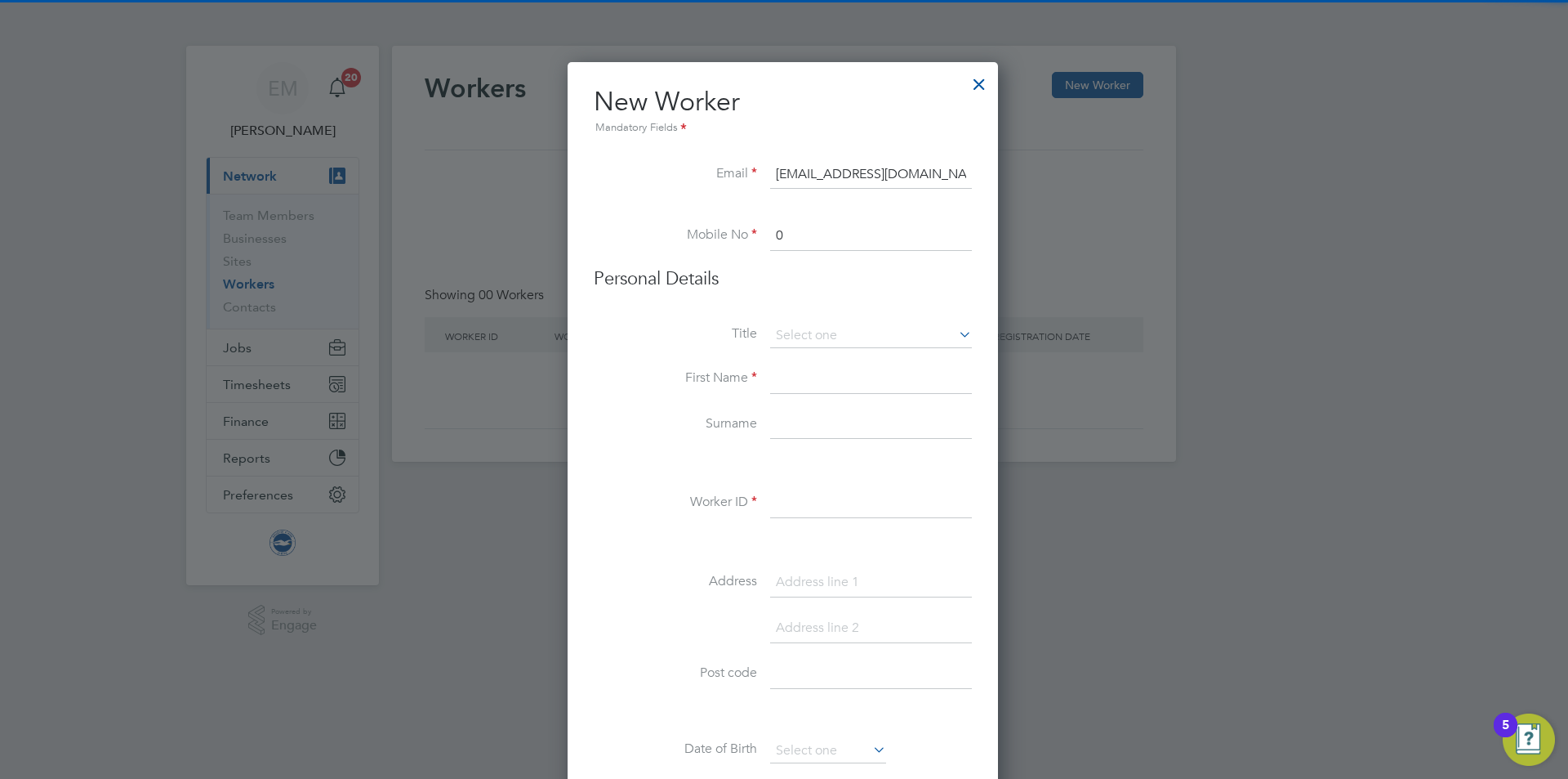
paste input "74 7634 8639"
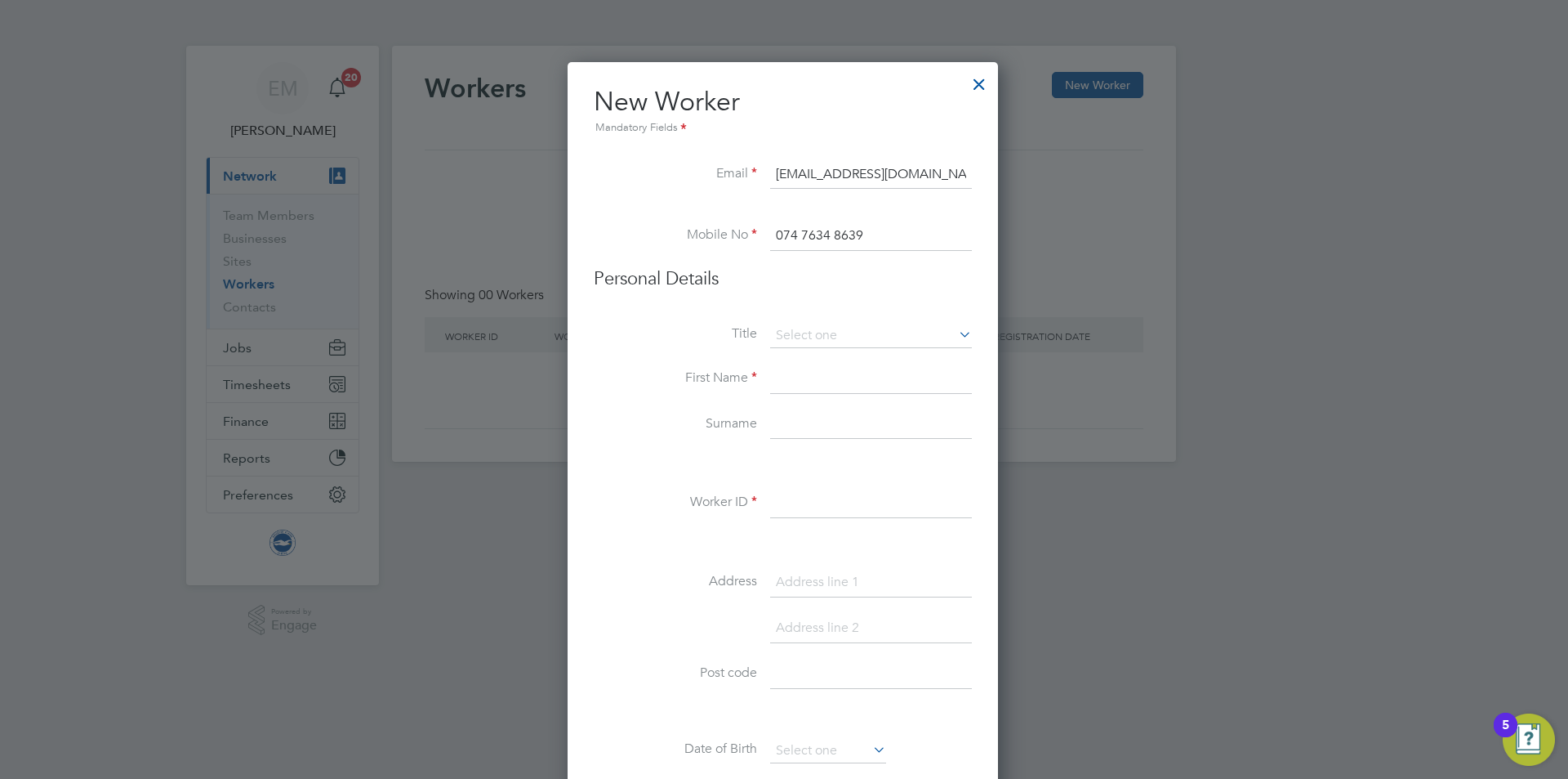
click at [801, 232] on input "074 7634 8639" at bounding box center [871, 236] width 202 height 29
click at [836, 233] on input "0747634 8639" at bounding box center [871, 236] width 202 height 29
type input "07476348639"
click at [775, 375] on input at bounding box center [871, 379] width 202 height 29
paste input "George"
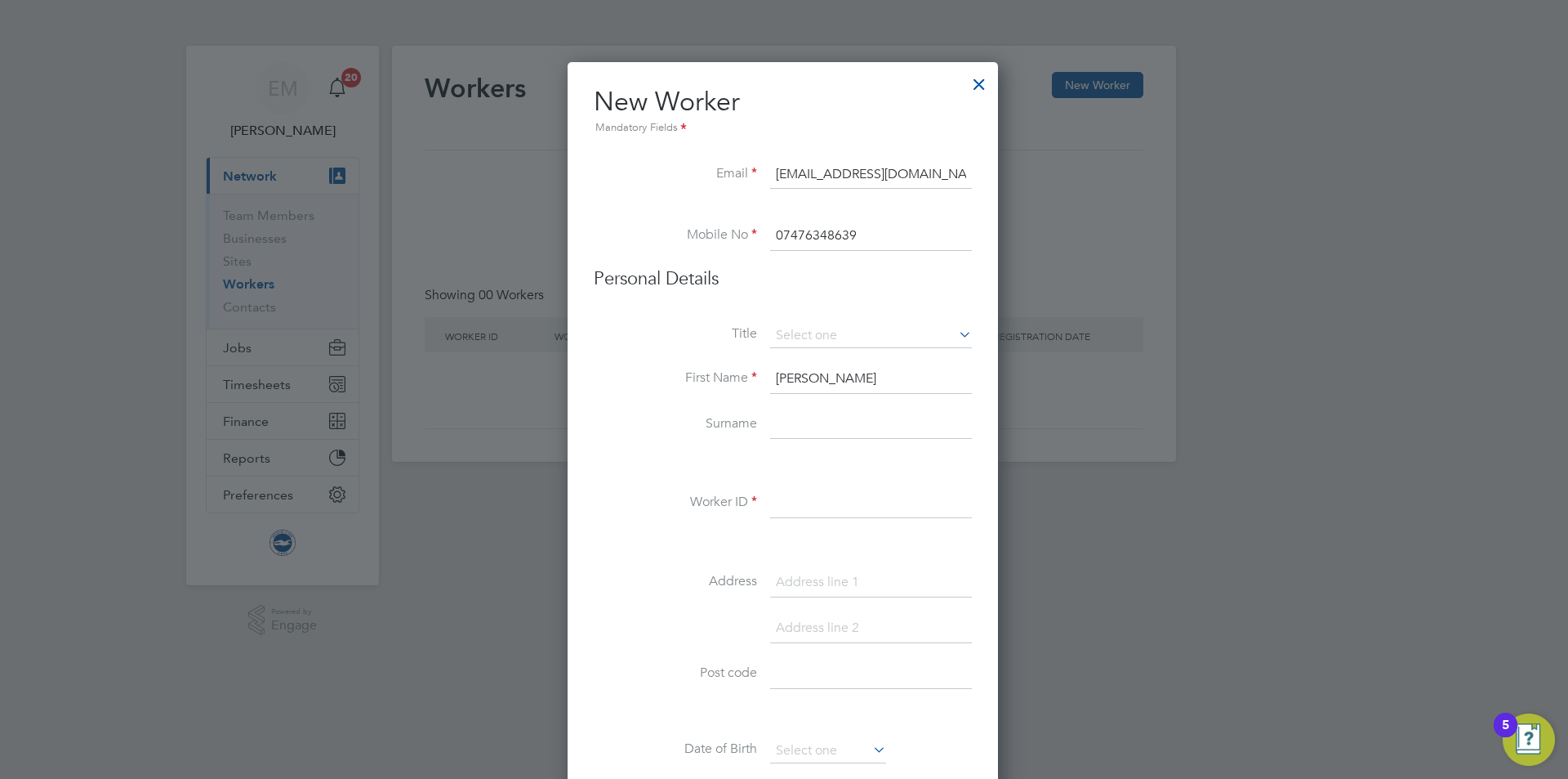
type input "George"
click at [832, 408] on li "First Name George" at bounding box center [783, 387] width 378 height 45
drag, startPoint x: 808, startPoint y: 414, endPoint x: 799, endPoint y: 427, distance: 15.8
click at [808, 414] on input at bounding box center [871, 425] width 202 height 29
paste input "Burford"
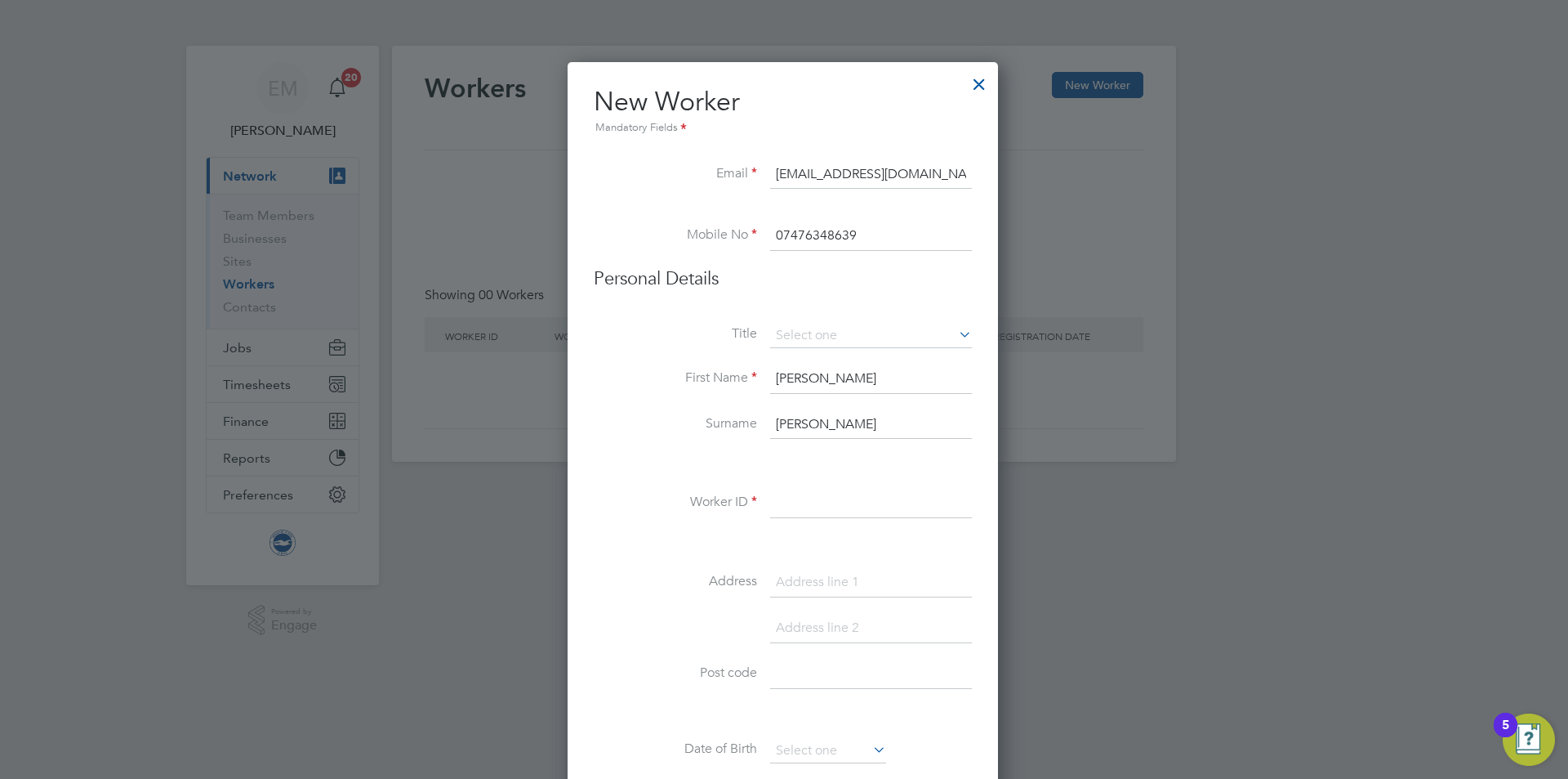
type input "Burford"
click at [787, 506] on input at bounding box center [871, 503] width 202 height 29
type input "9801"
click at [668, 548] on li at bounding box center [783, 543] width 378 height 17
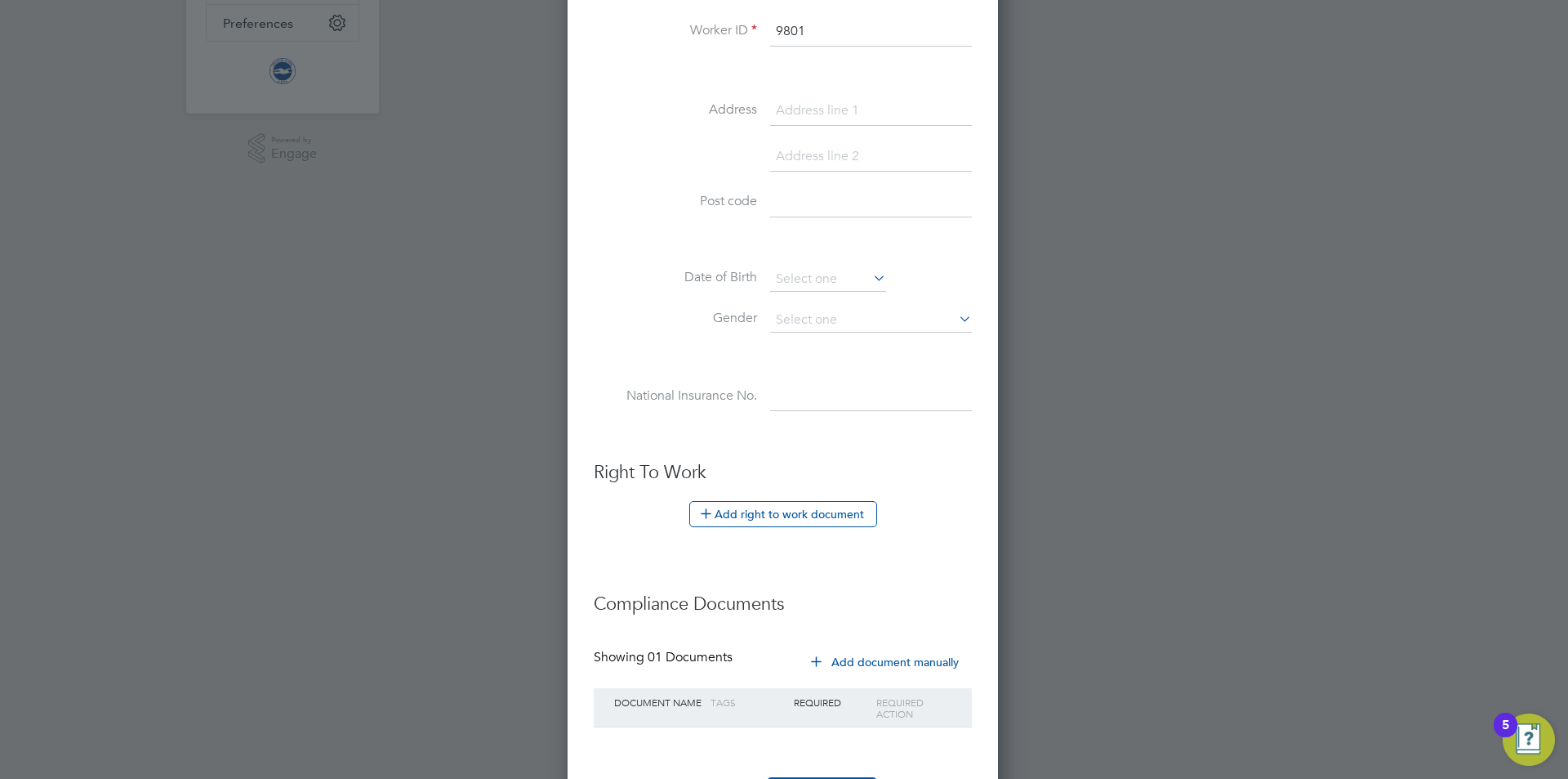
scroll to position [545, 0]
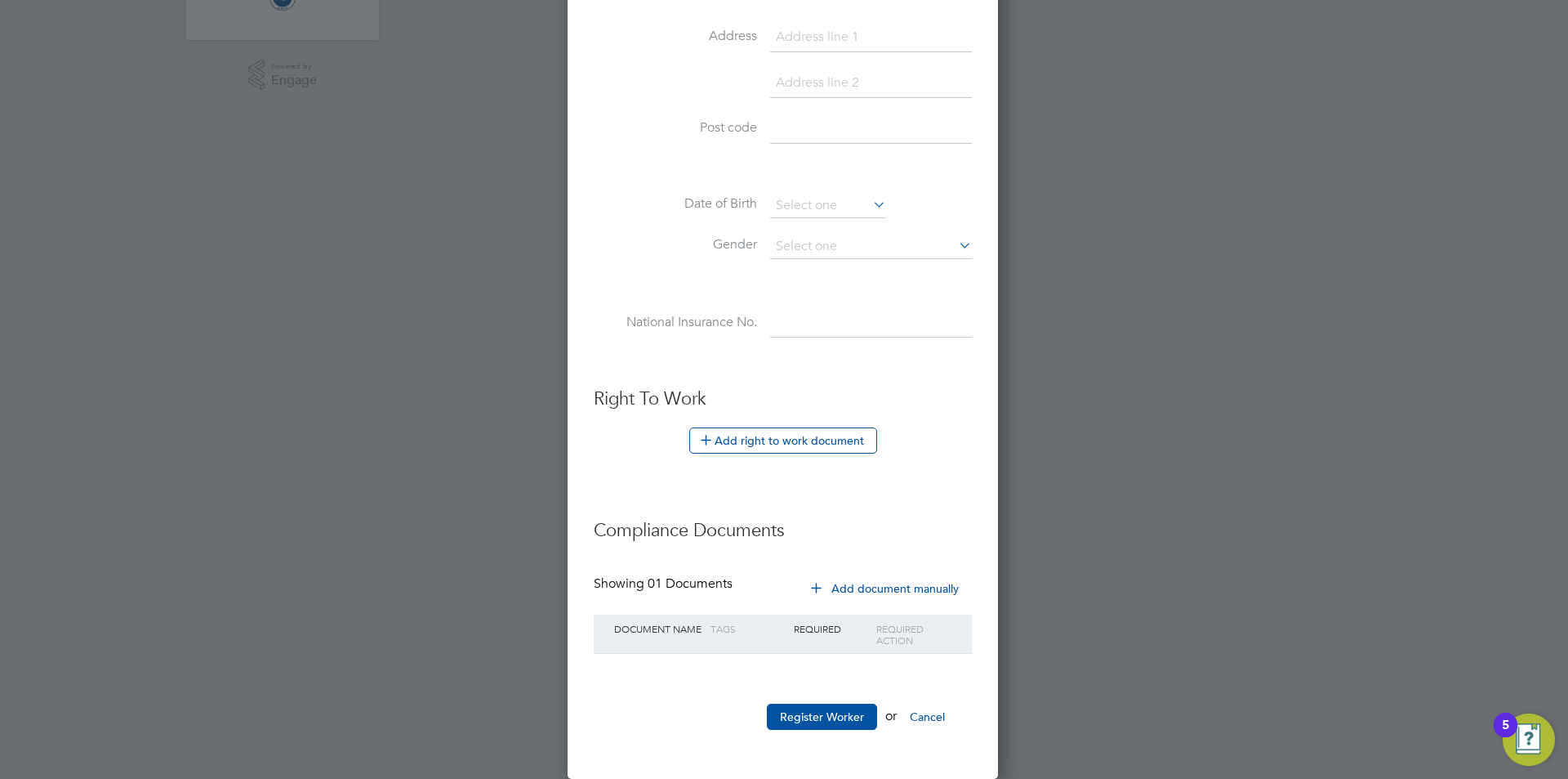
click at [807, 704] on button "Register Worker" at bounding box center [821, 716] width 110 height 26
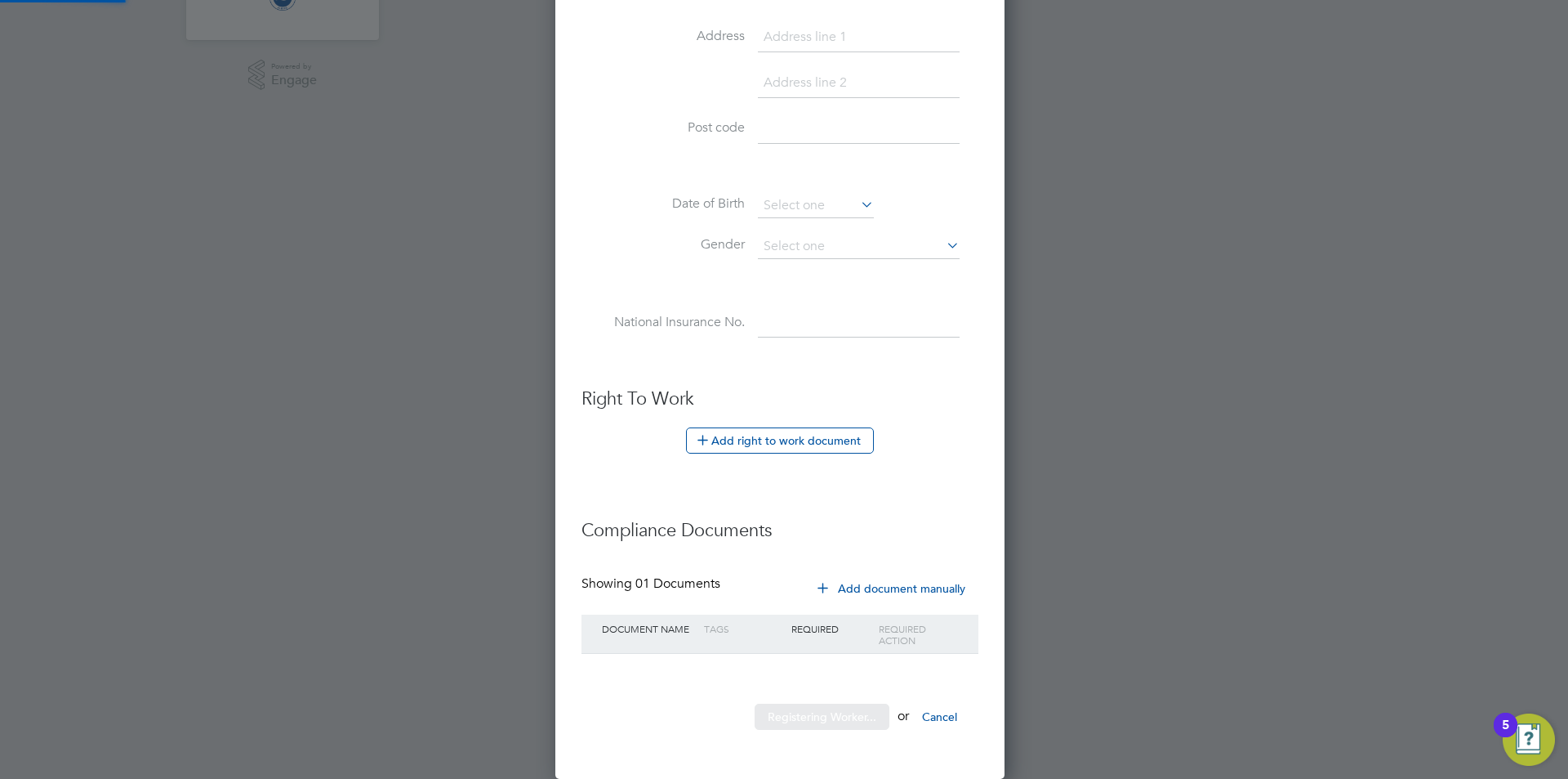
scroll to position [0, 0]
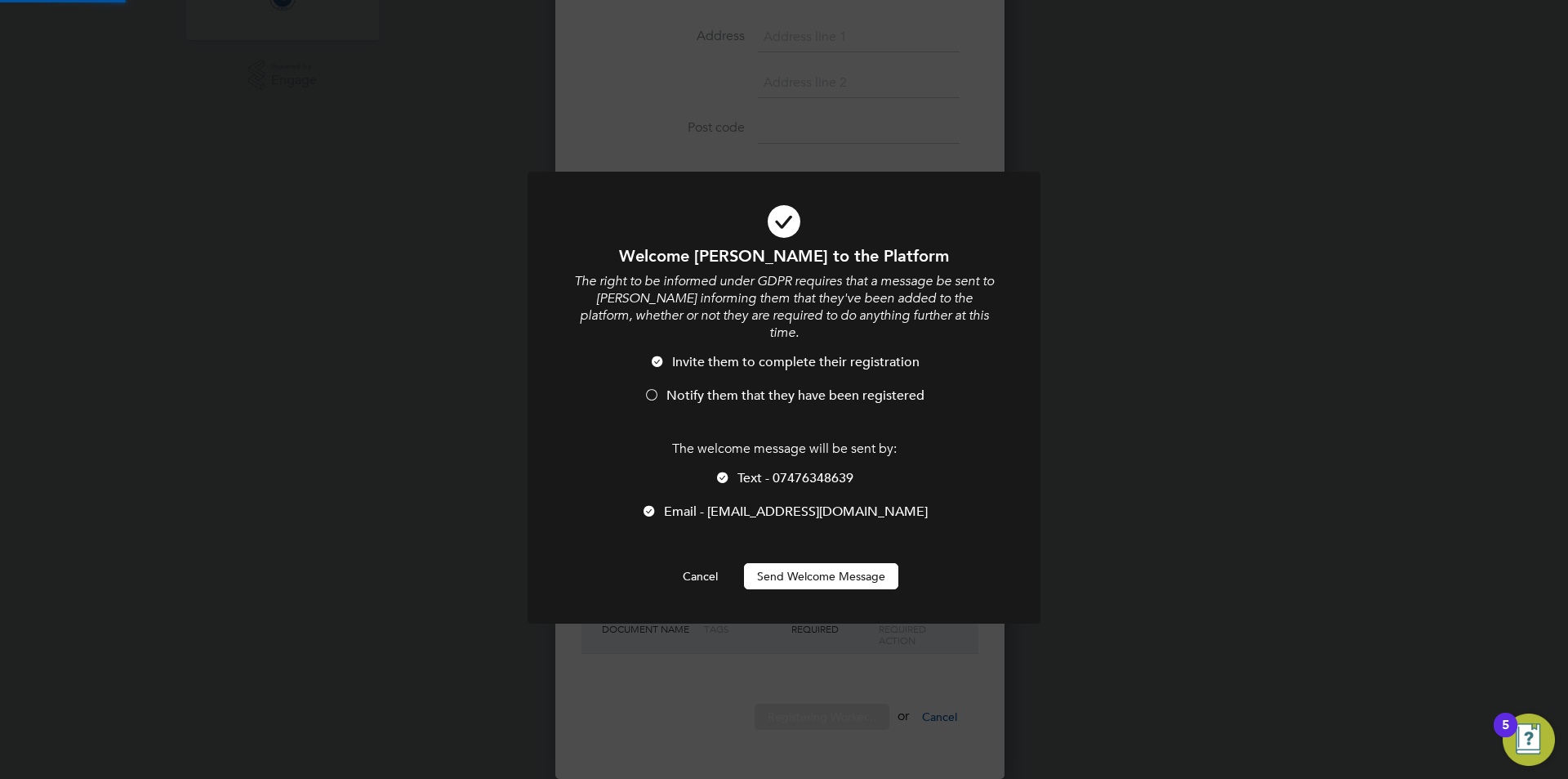
click at [798, 566] on button "Send Welcome Message" at bounding box center [821, 575] width 155 height 26
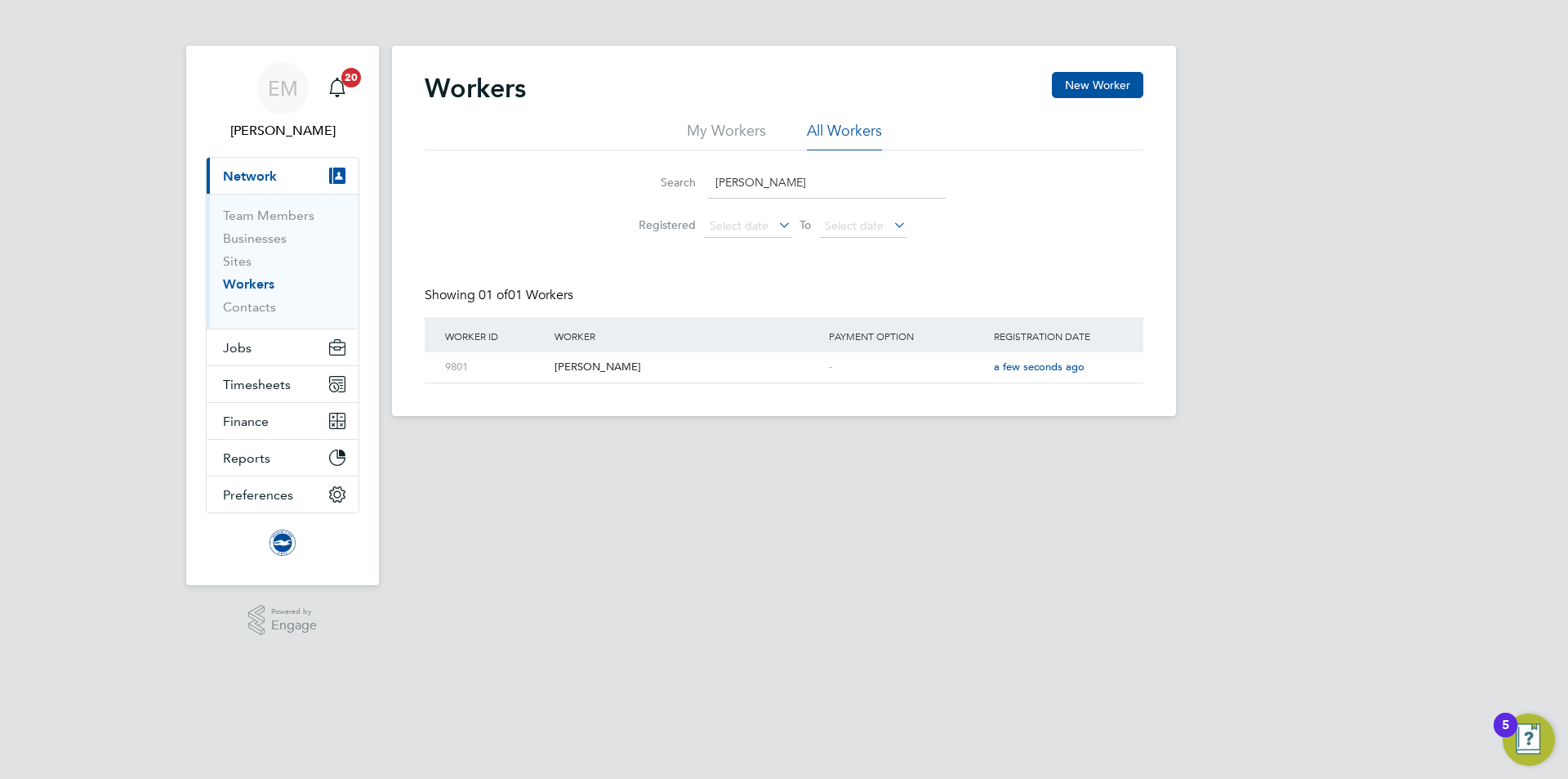
click at [517, 442] on html "EM Edyta Marchant Notifications 20 Applications: Current page: Network Team Mem…" at bounding box center [784, 220] width 1568 height 442
drag, startPoint x: 220, startPoint y: 342, endPoint x: 230, endPoint y: 351, distance: 13.5
click at [220, 342] on button "Jobs" at bounding box center [282, 347] width 152 height 36
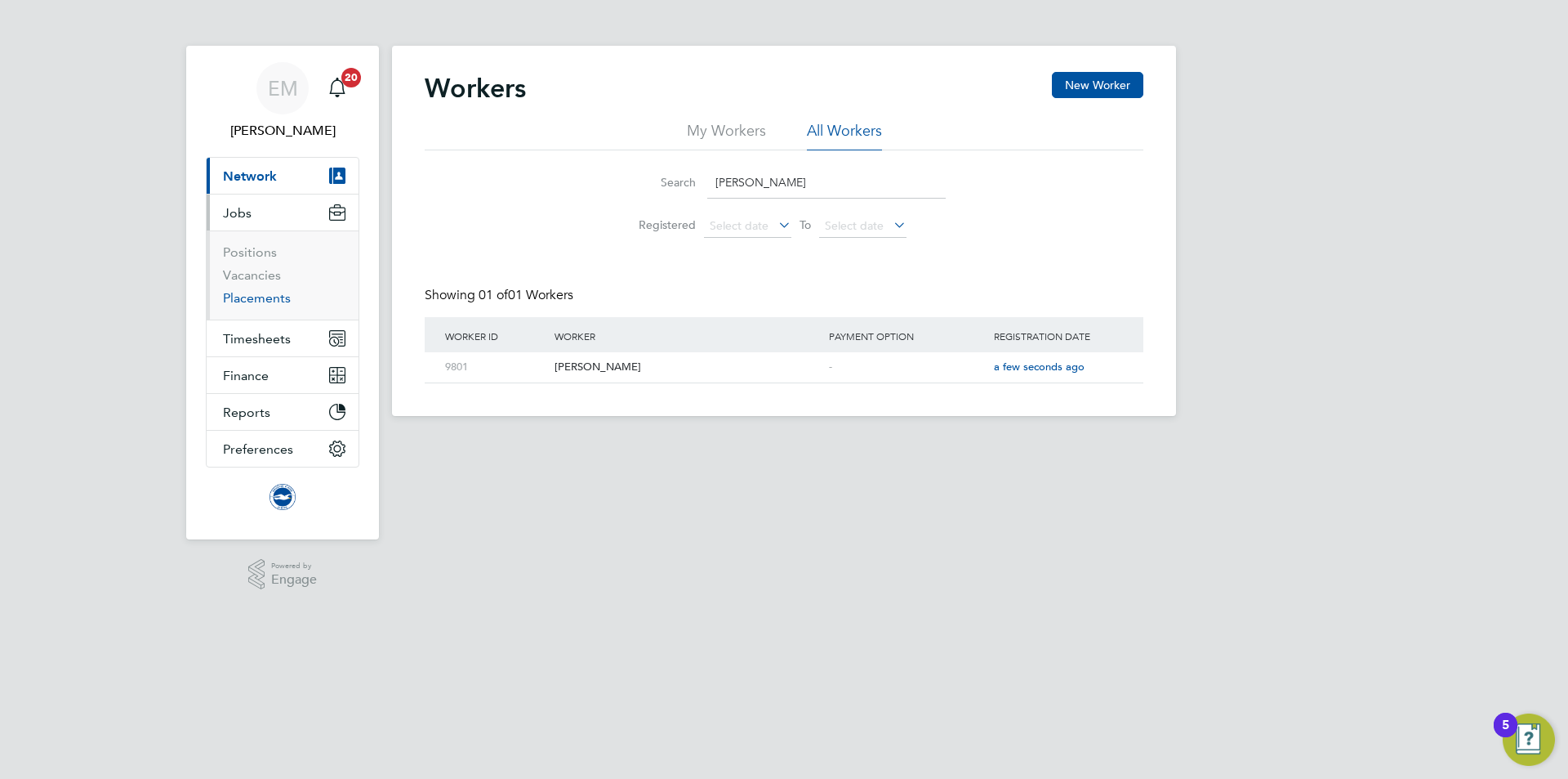
click at [232, 294] on link "Placements" at bounding box center [256, 298] width 68 height 15
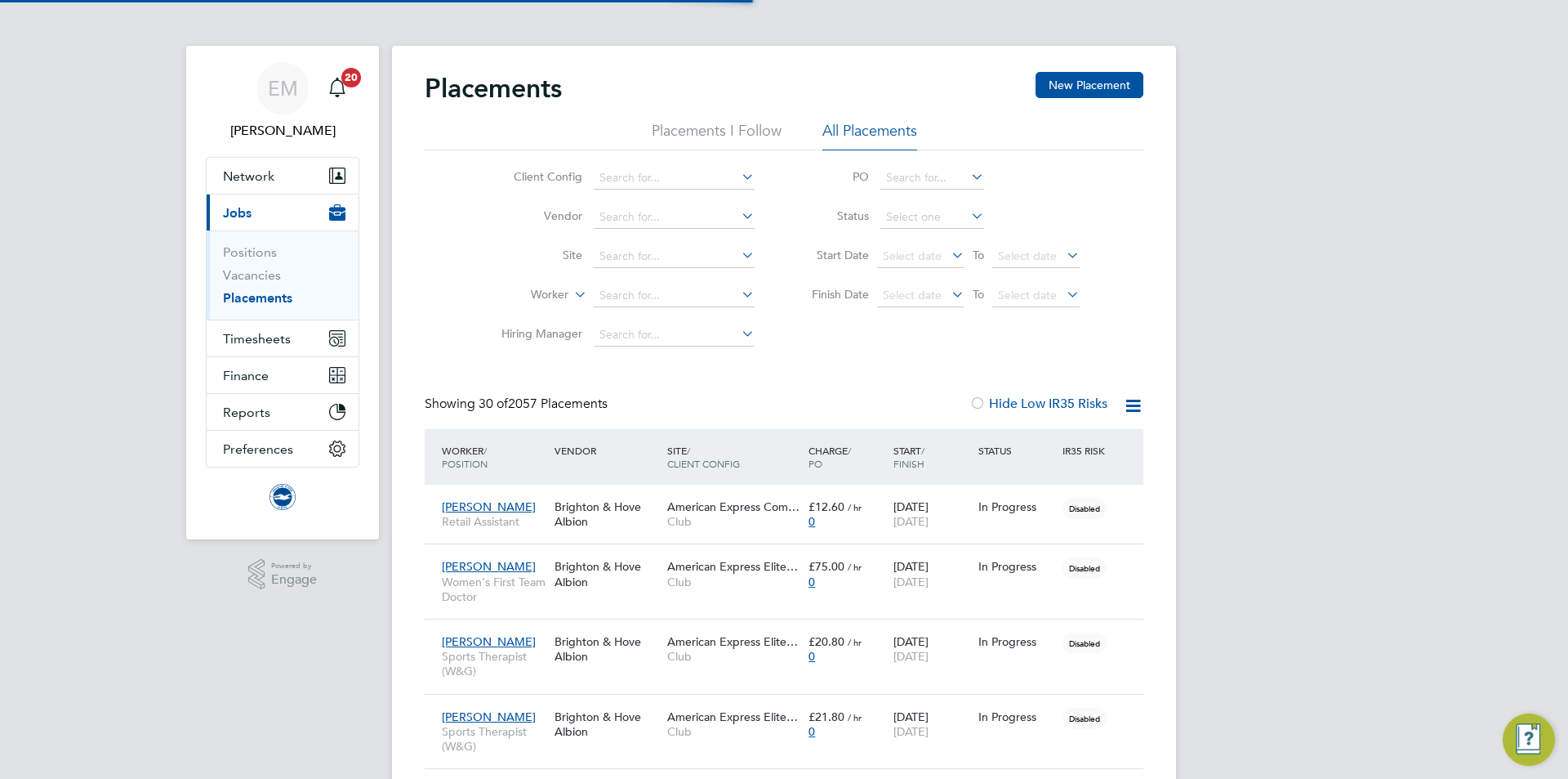
scroll to position [47, 142]
click at [1121, 85] on button "New Placement" at bounding box center [1089, 84] width 108 height 26
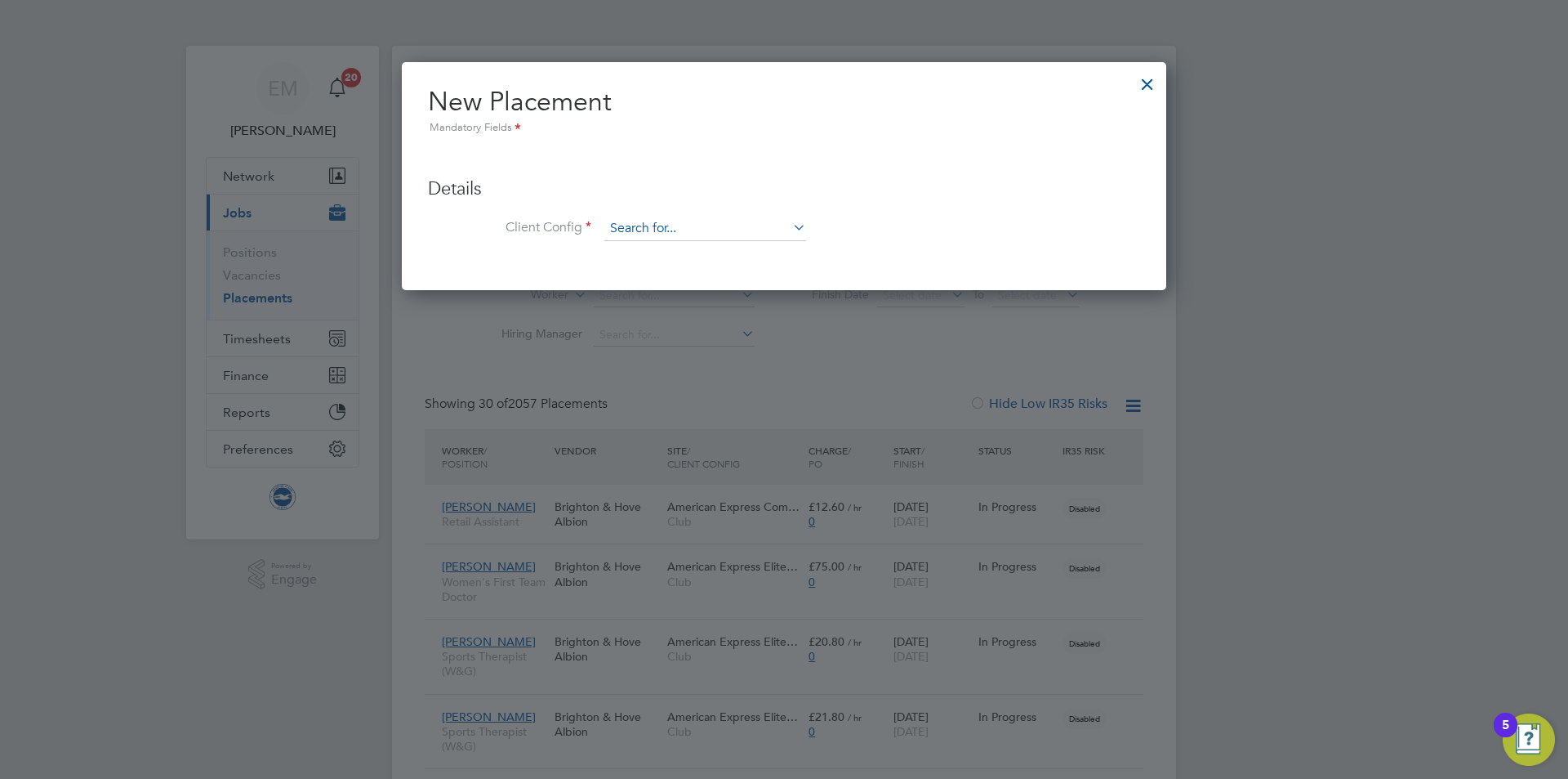
click at [721, 224] on input at bounding box center [705, 228] width 202 height 24
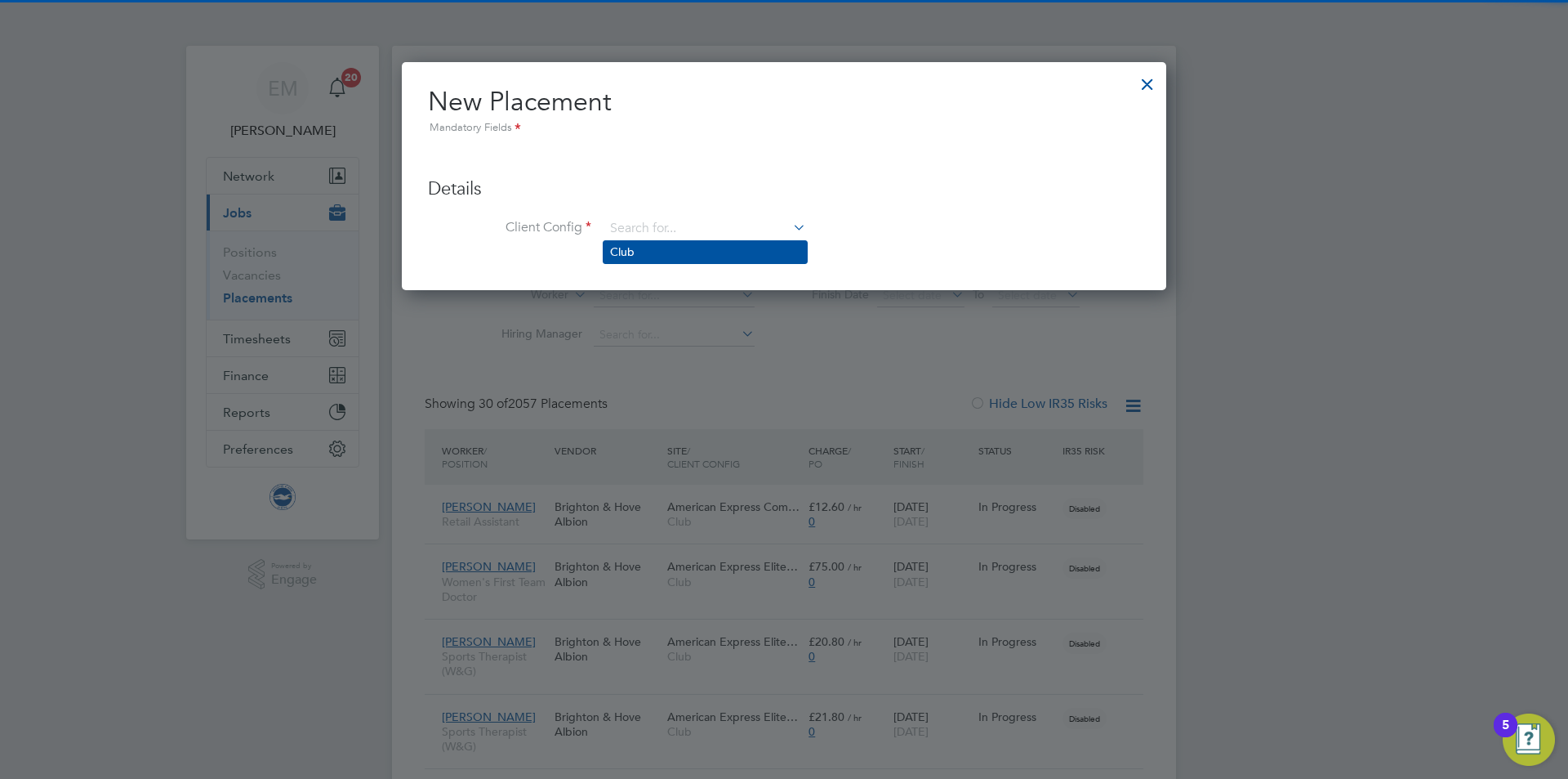
click at [677, 250] on li "Club" at bounding box center [705, 252] width 203 height 22
type input "Club"
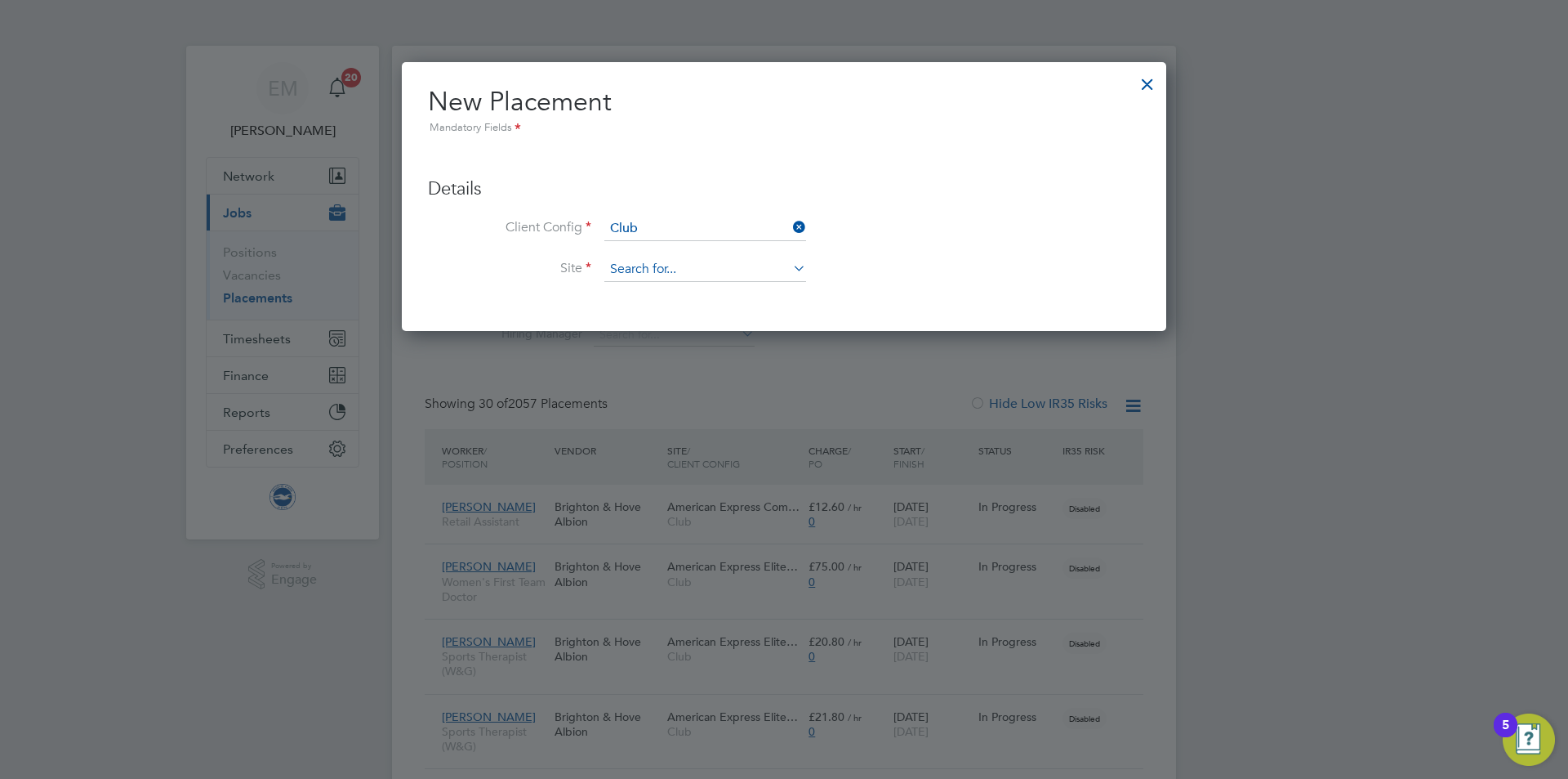
click at [667, 267] on input at bounding box center [705, 269] width 202 height 24
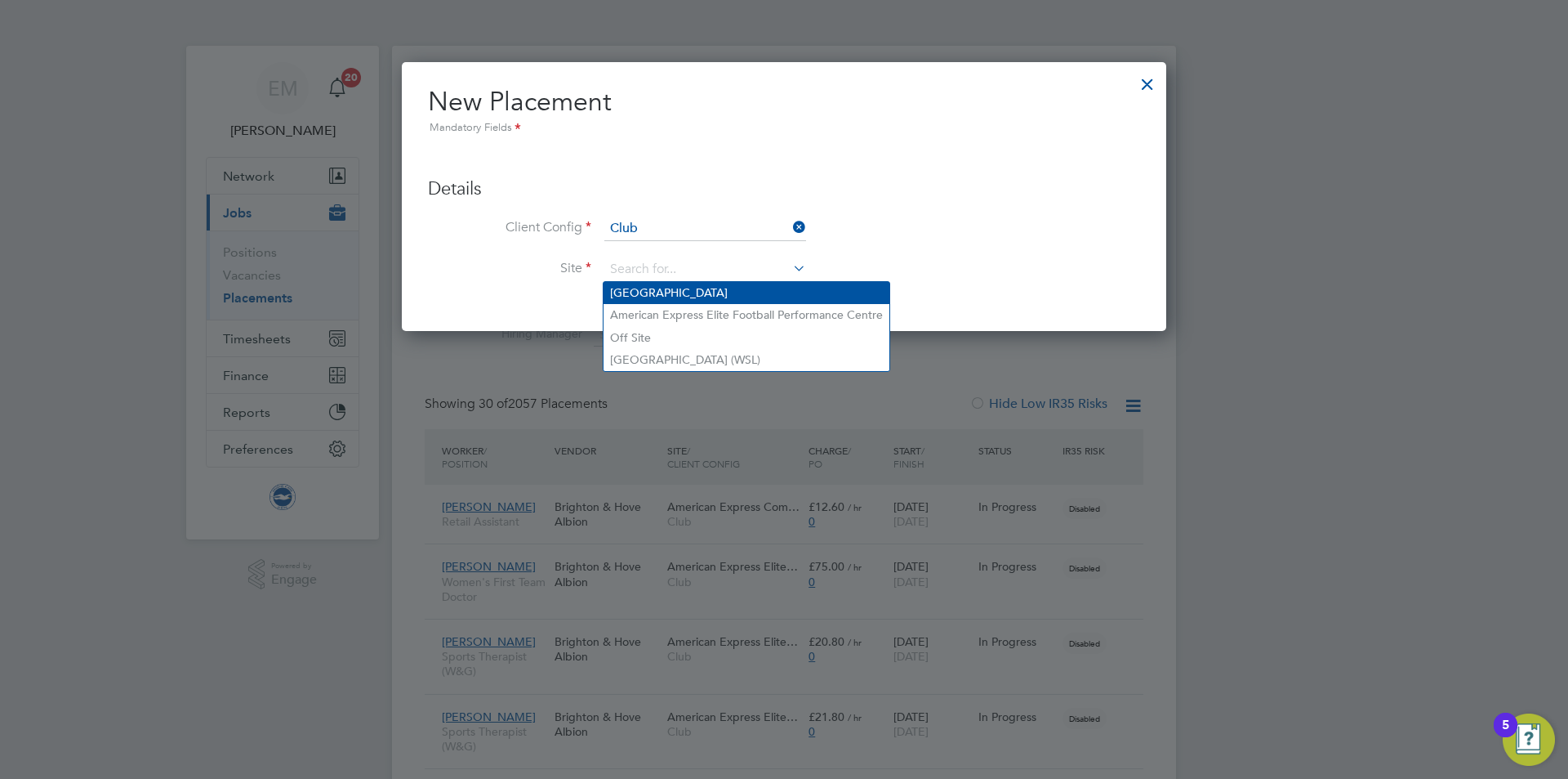
click at [661, 291] on li "[GEOGRAPHIC_DATA]" at bounding box center [747, 293] width 286 height 22
type input "[GEOGRAPHIC_DATA]"
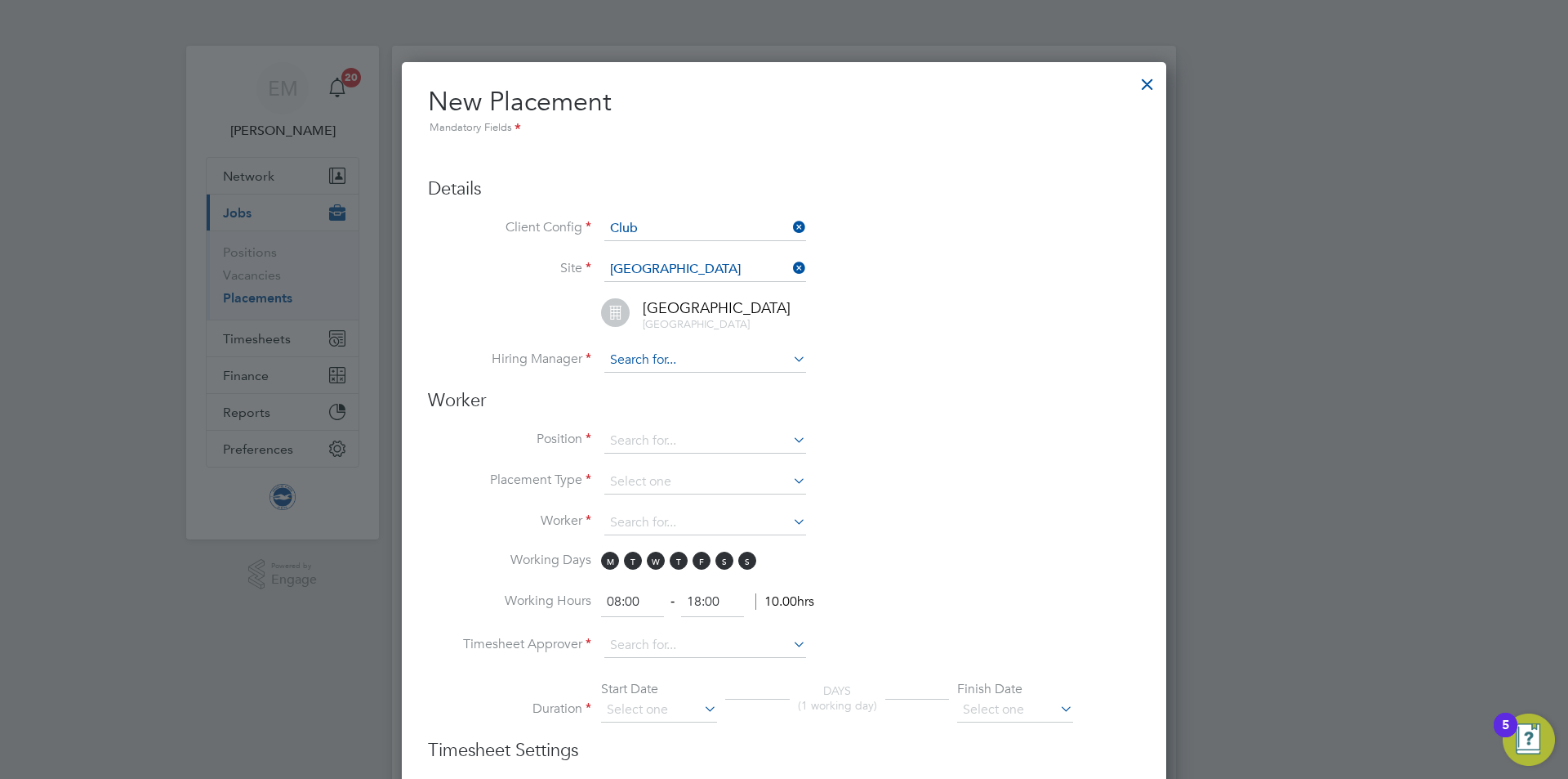
click at [650, 368] on input at bounding box center [705, 360] width 202 height 24
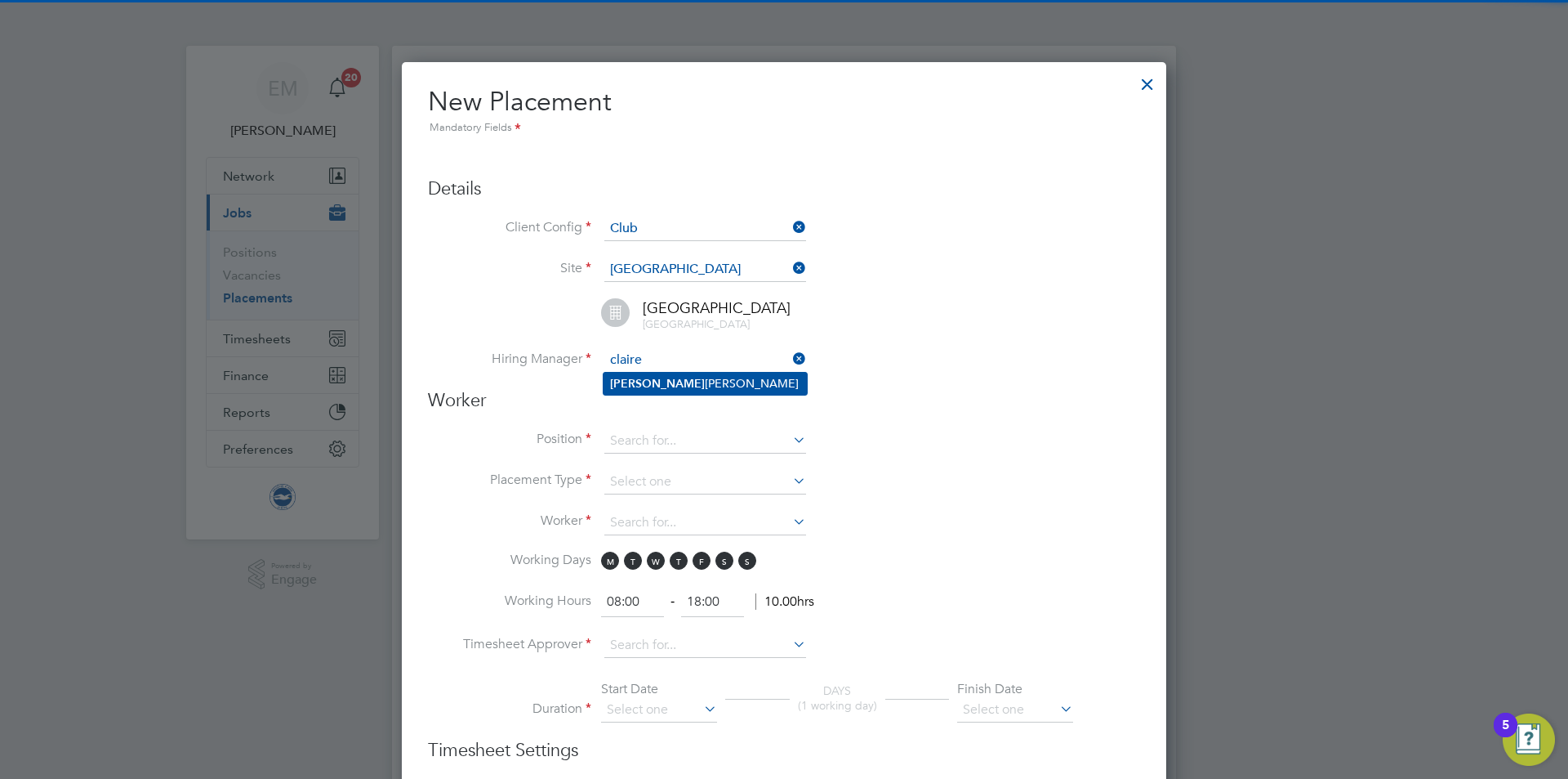
click at [651, 385] on li "Claire Britton" at bounding box center [705, 384] width 203 height 22
type input "Claire Britton"
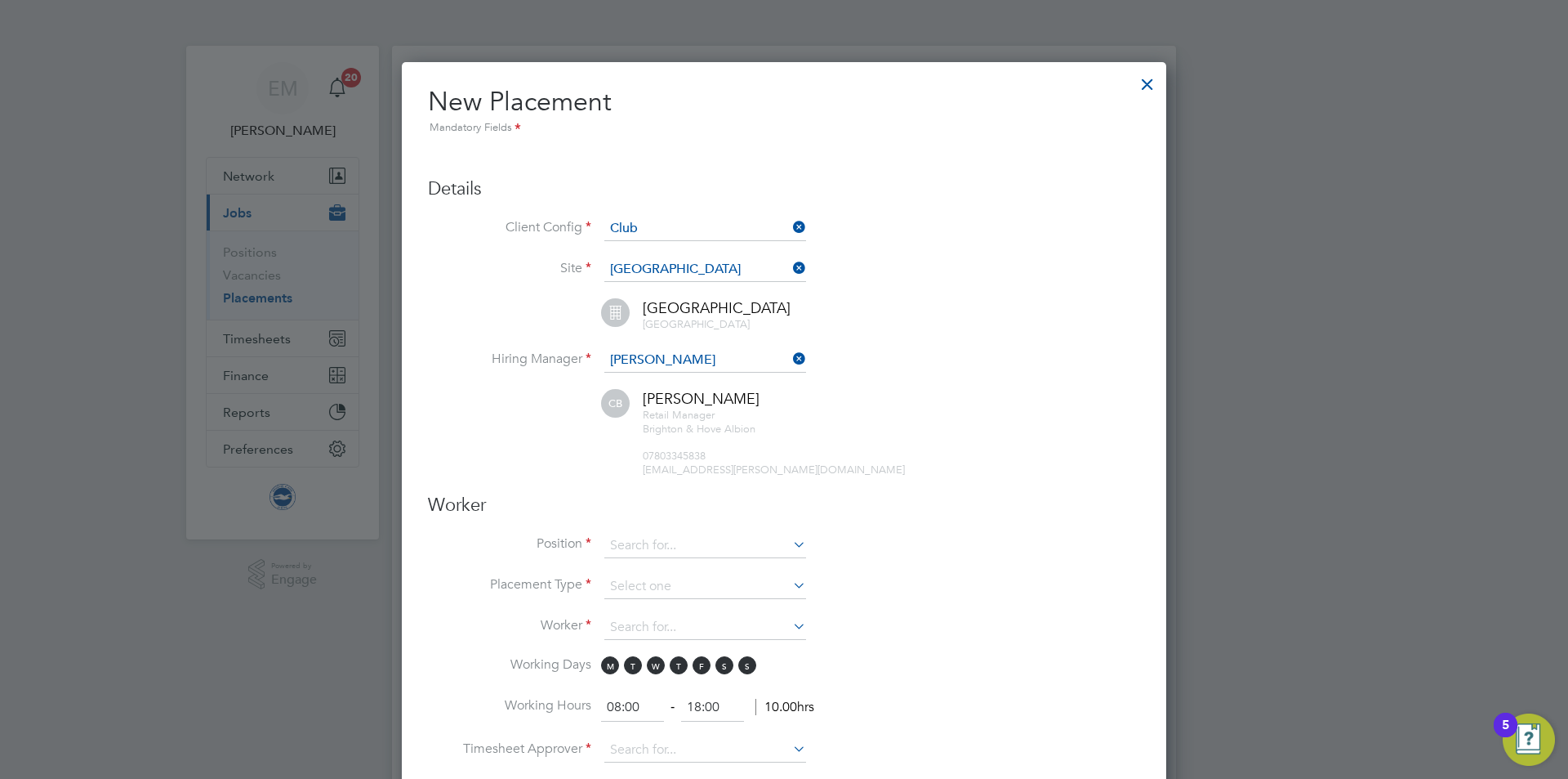
click at [669, 553] on input at bounding box center [705, 545] width 202 height 24
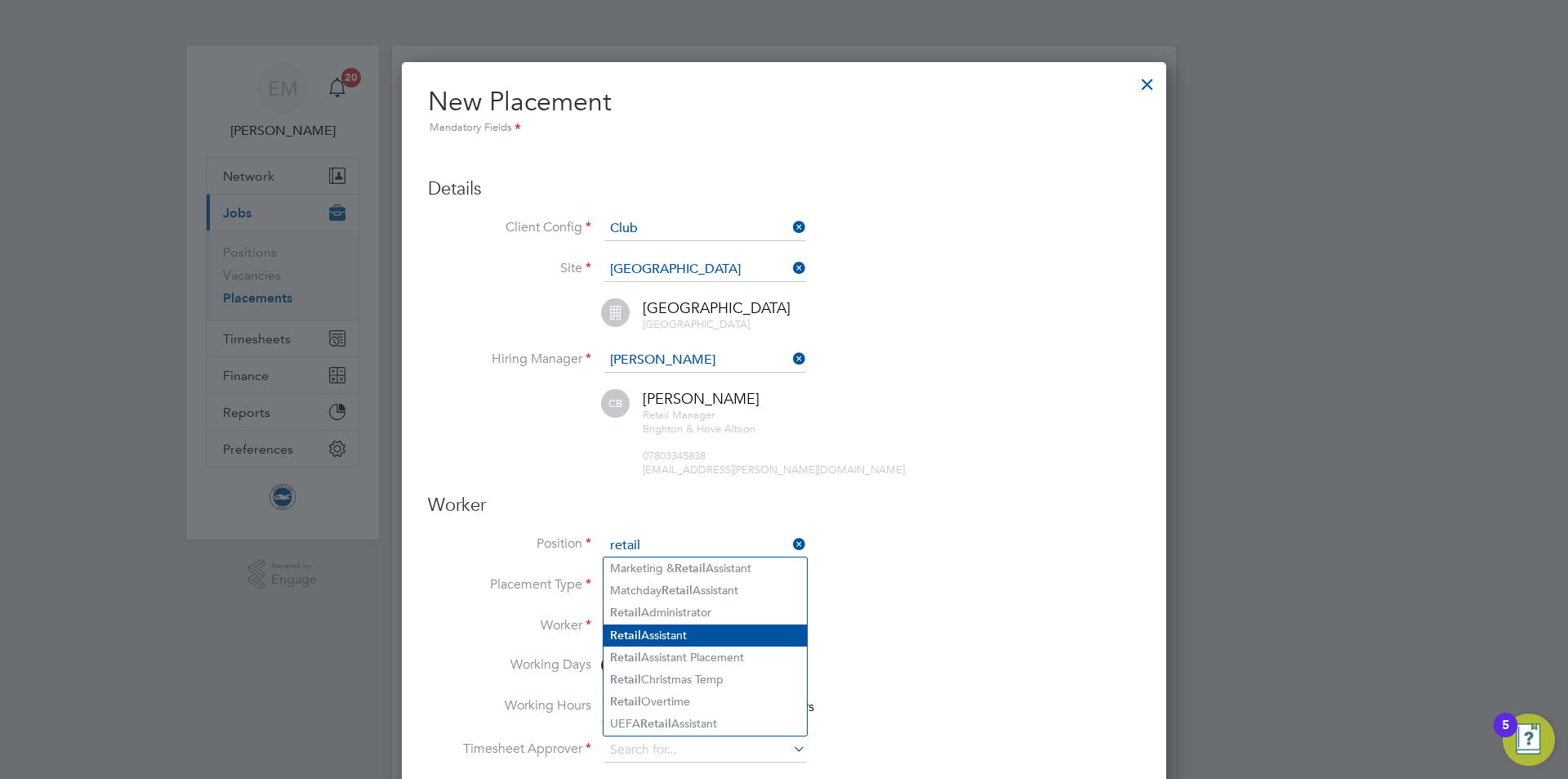
click at [720, 640] on li "Retail Assistant" at bounding box center [705, 635] width 203 height 22
type input "Retail Assistant"
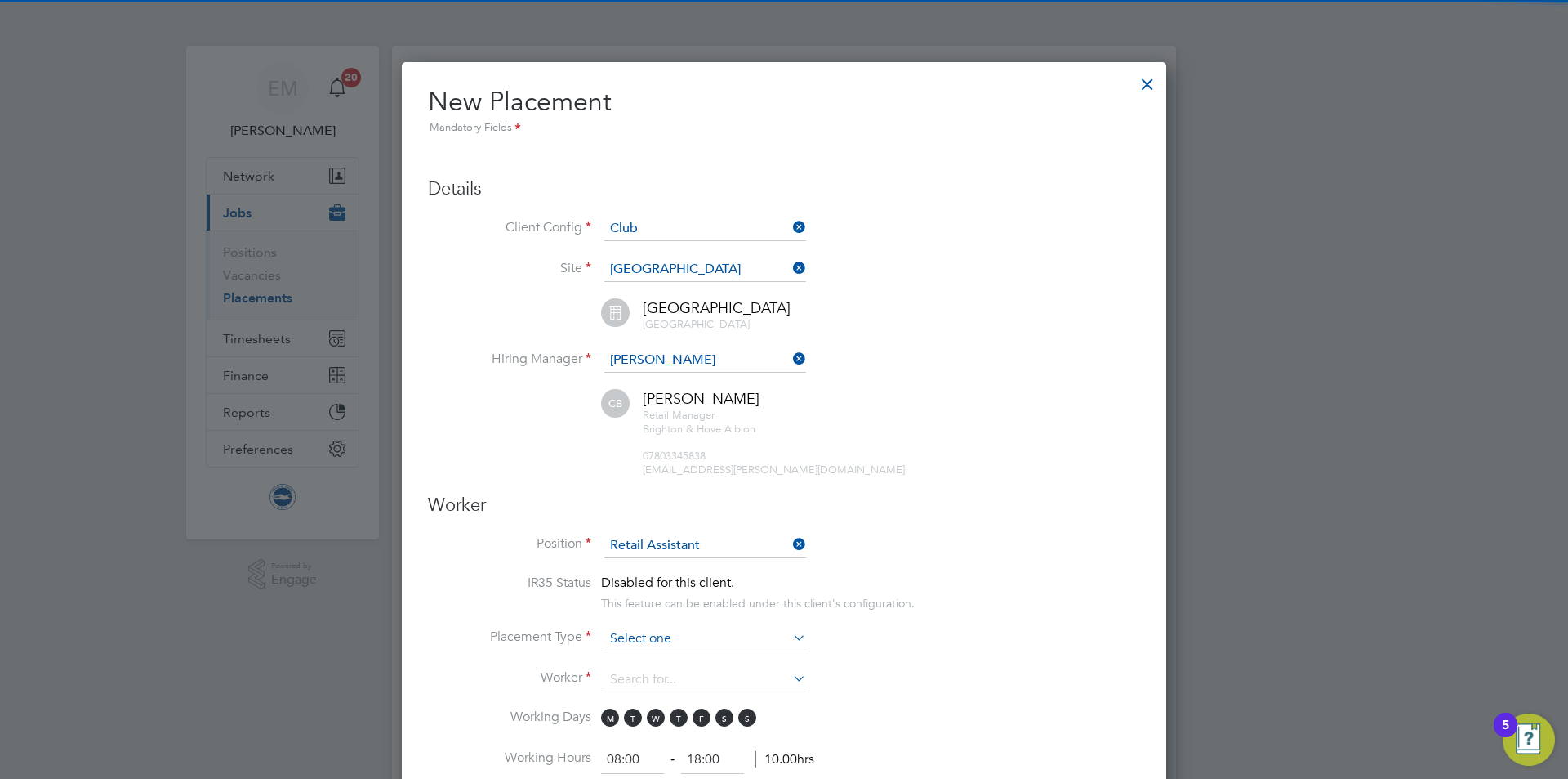
click at [687, 634] on input at bounding box center [705, 639] width 202 height 24
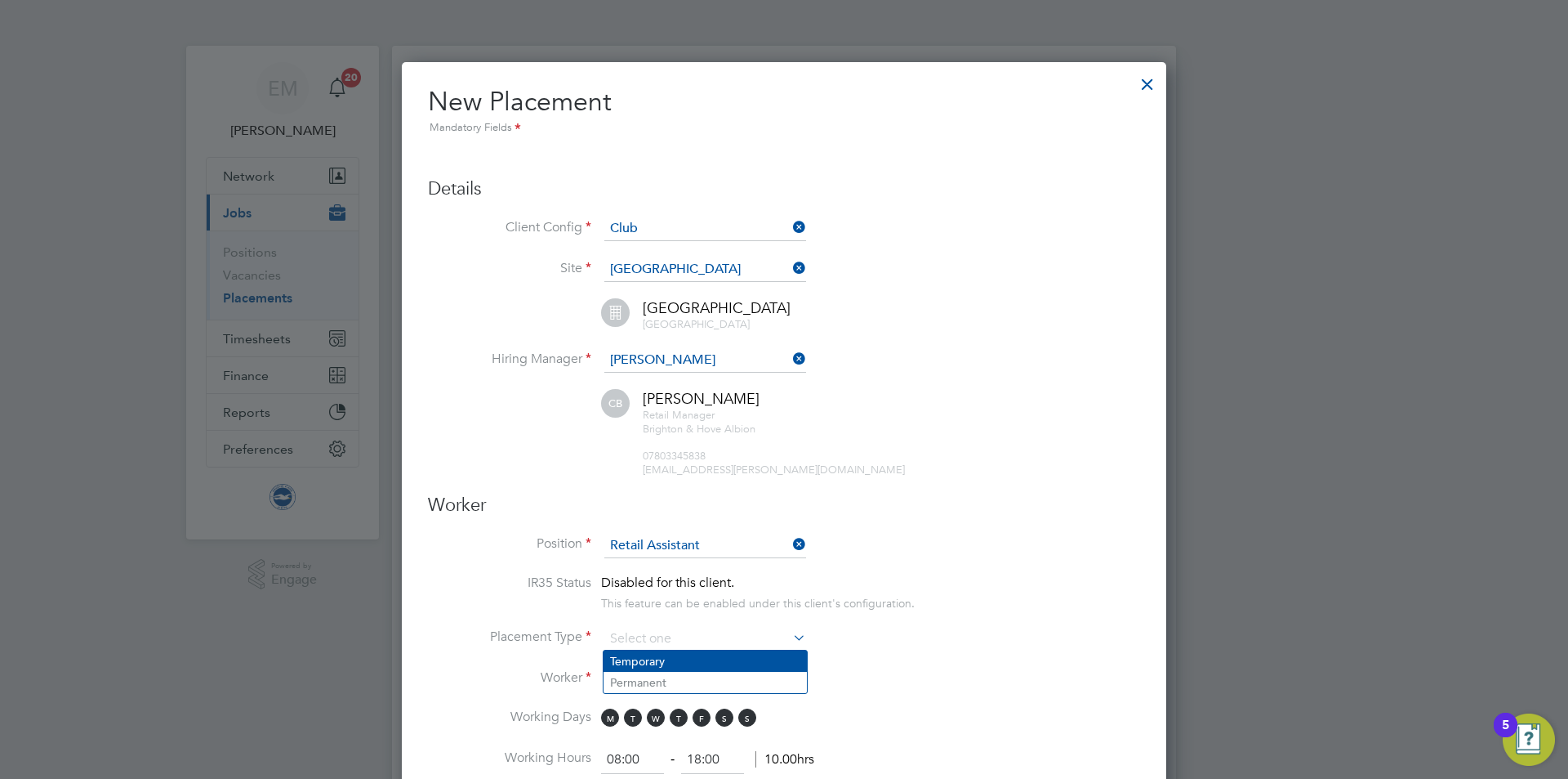
click at [652, 665] on li "Temporary" at bounding box center [705, 660] width 203 height 21
type input "Temporary"
click at [626, 679] on input at bounding box center [705, 679] width 202 height 24
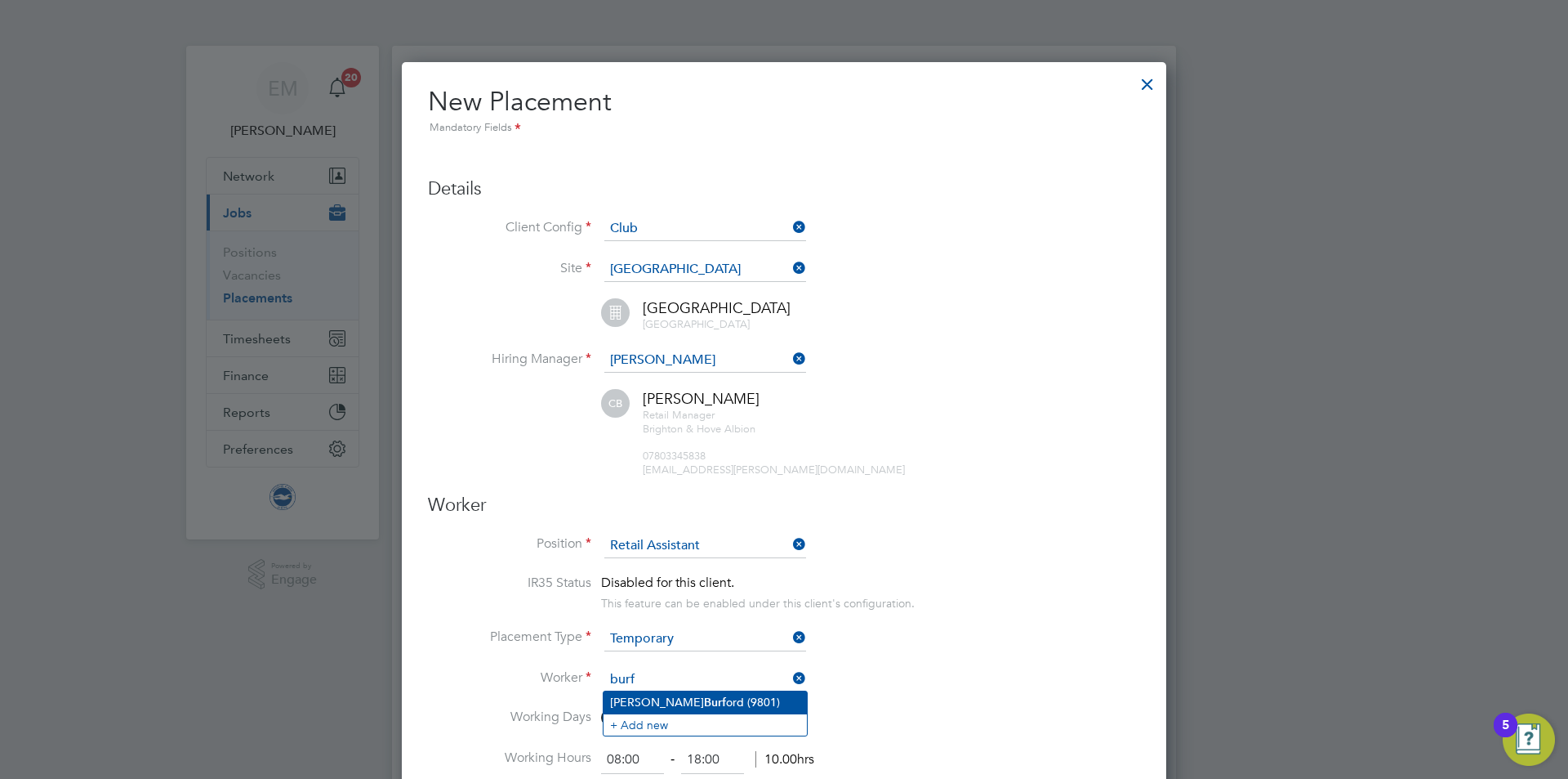
click at [648, 703] on li "George Burf ord (9801)" at bounding box center [705, 702] width 203 height 22
type input "George Burford (9801)"
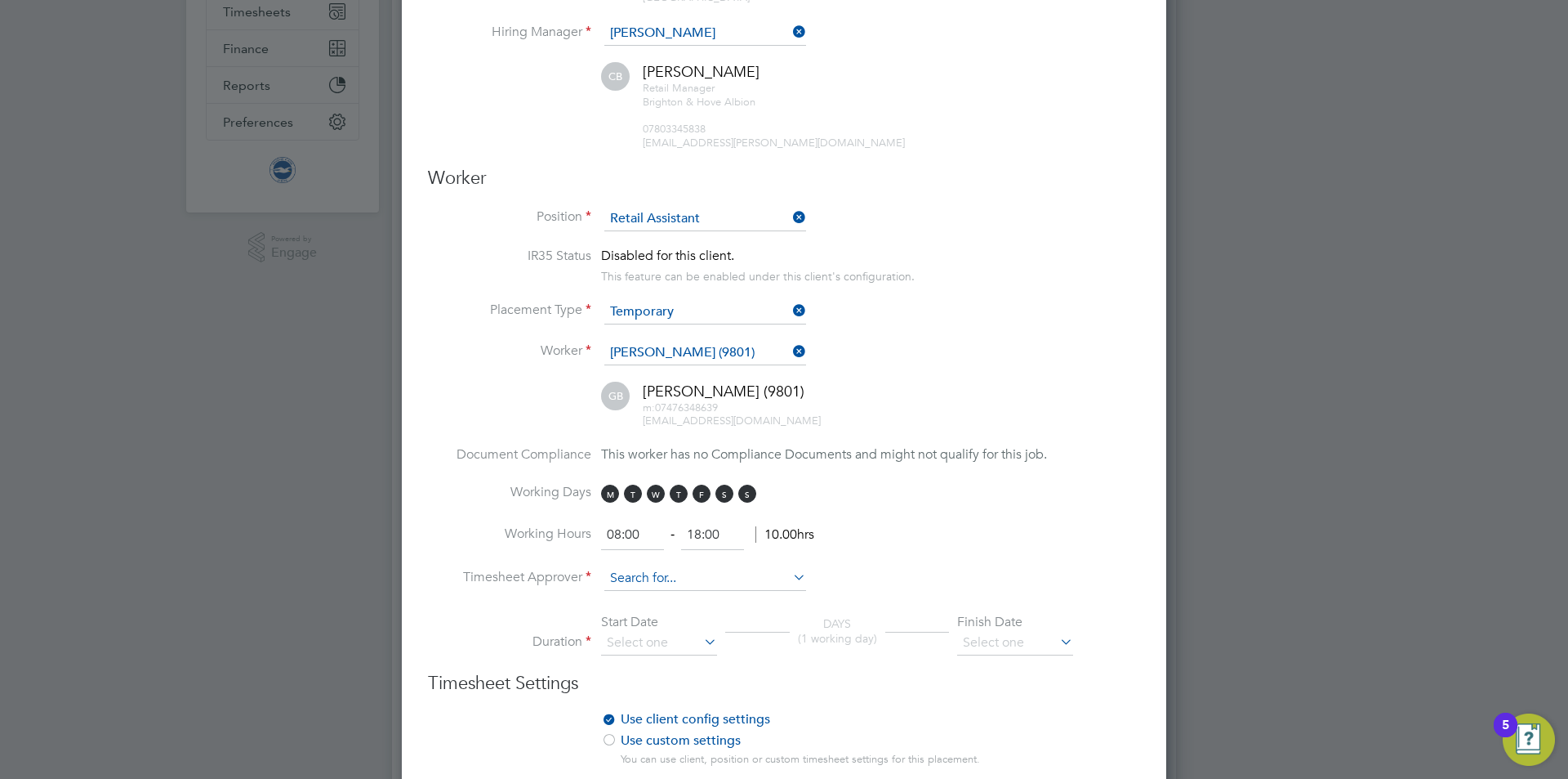
click at [634, 578] on input at bounding box center [705, 578] width 202 height 24
click at [638, 597] on b "Claire" at bounding box center [657, 601] width 95 height 14
type input "Claire Britton"
click at [632, 646] on input at bounding box center [659, 643] width 116 height 24
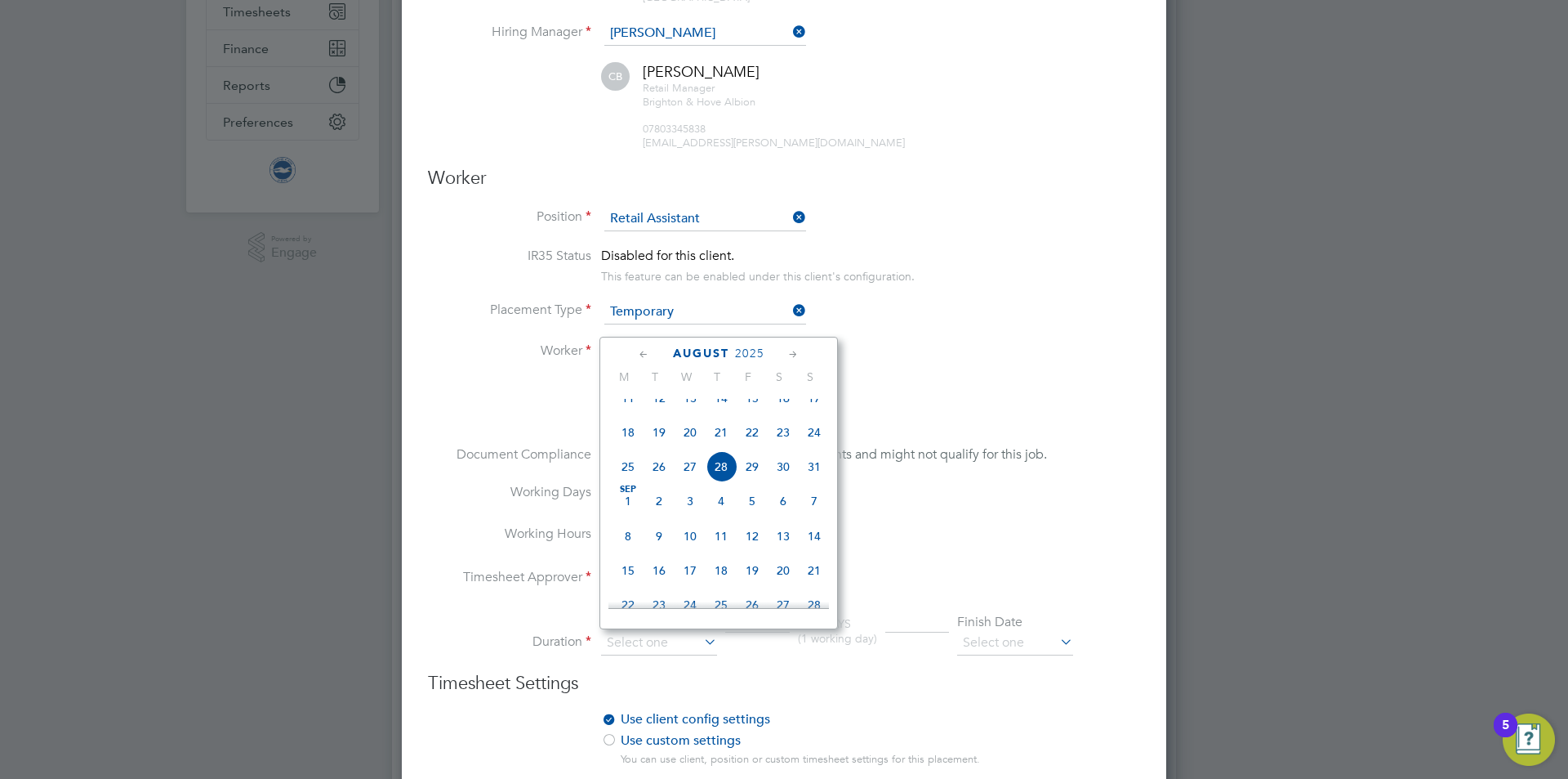
click at [654, 481] on span "26" at bounding box center [658, 466] width 31 height 31
type input "26 Aug 2025"
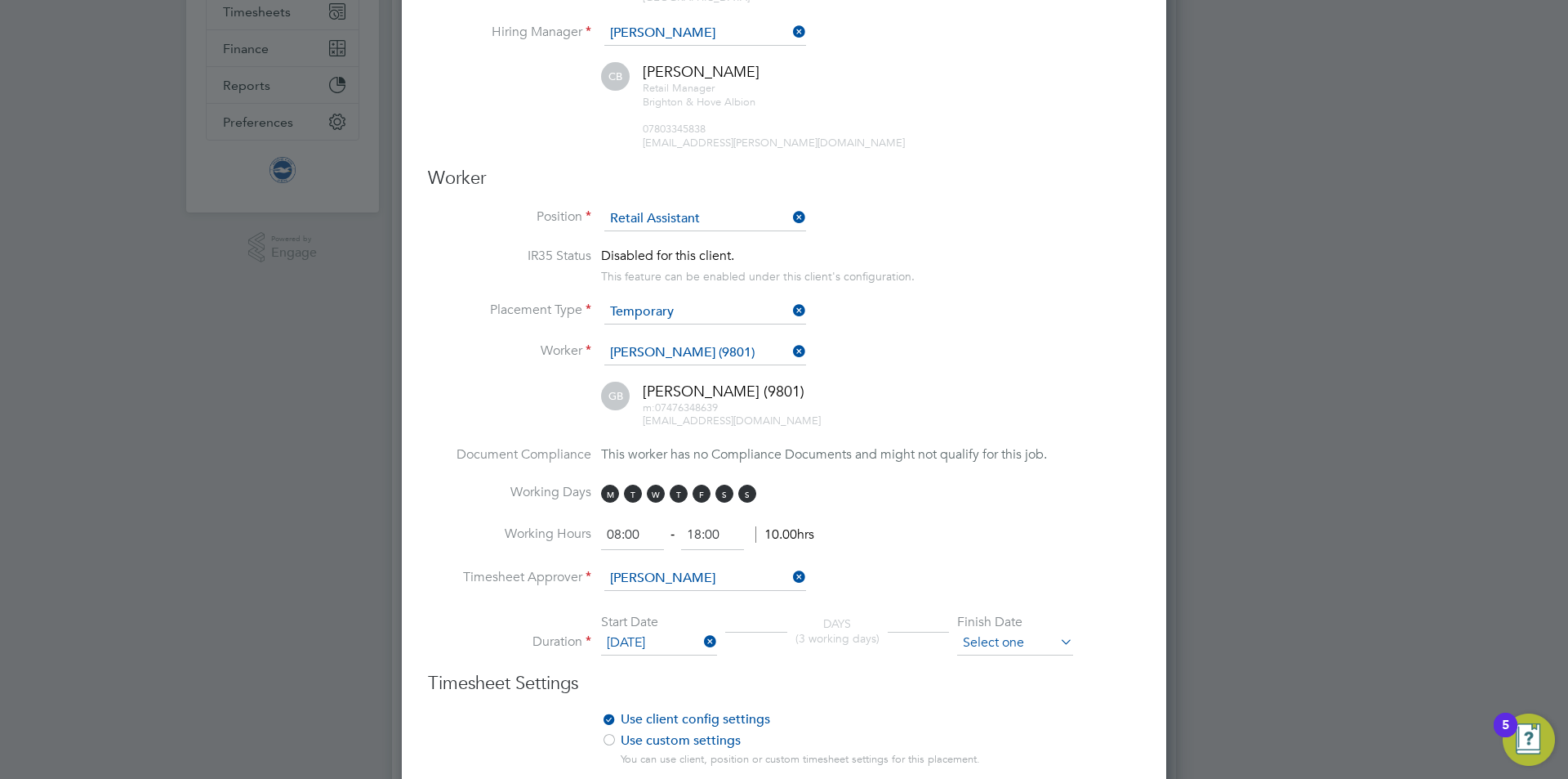
click at [964, 631] on input at bounding box center [1015, 643] width 116 height 24
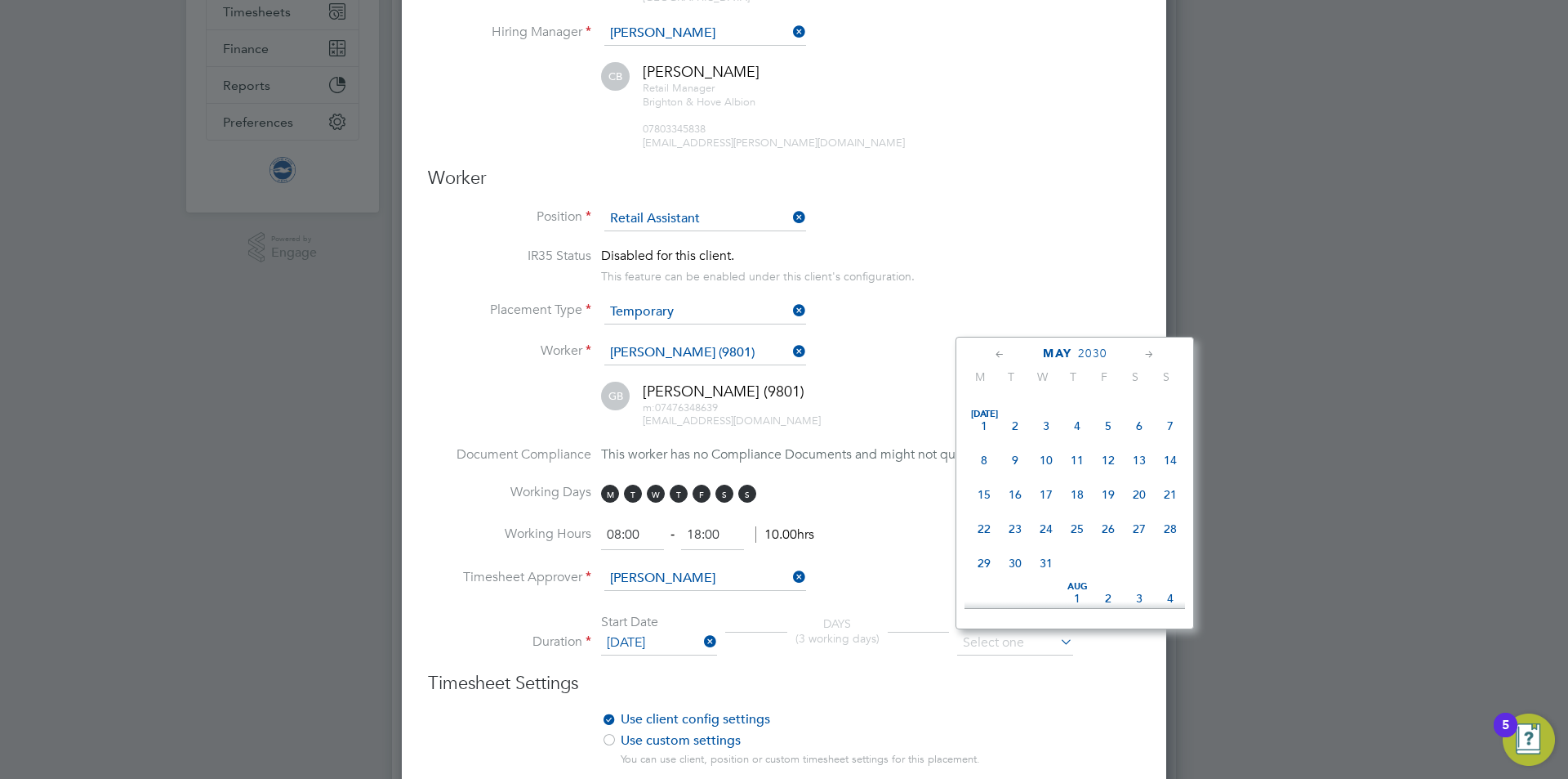
click at [1113, 235] on span "31" at bounding box center [1107, 219] width 31 height 31
type input "31 May 2030"
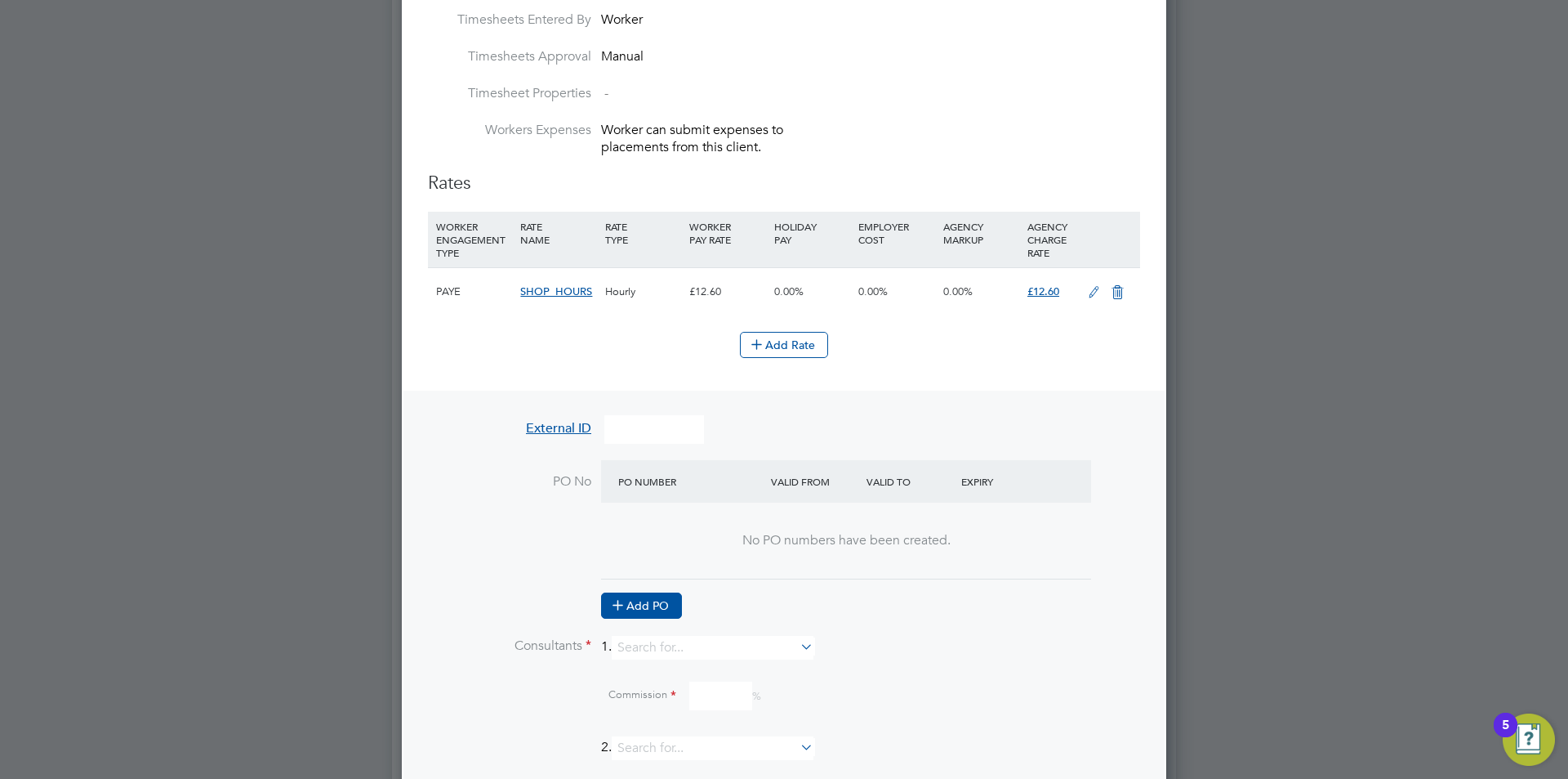
click at [618, 592] on button "Add PO" at bounding box center [641, 605] width 81 height 26
click at [637, 514] on input at bounding box center [683, 525] width 140 height 27
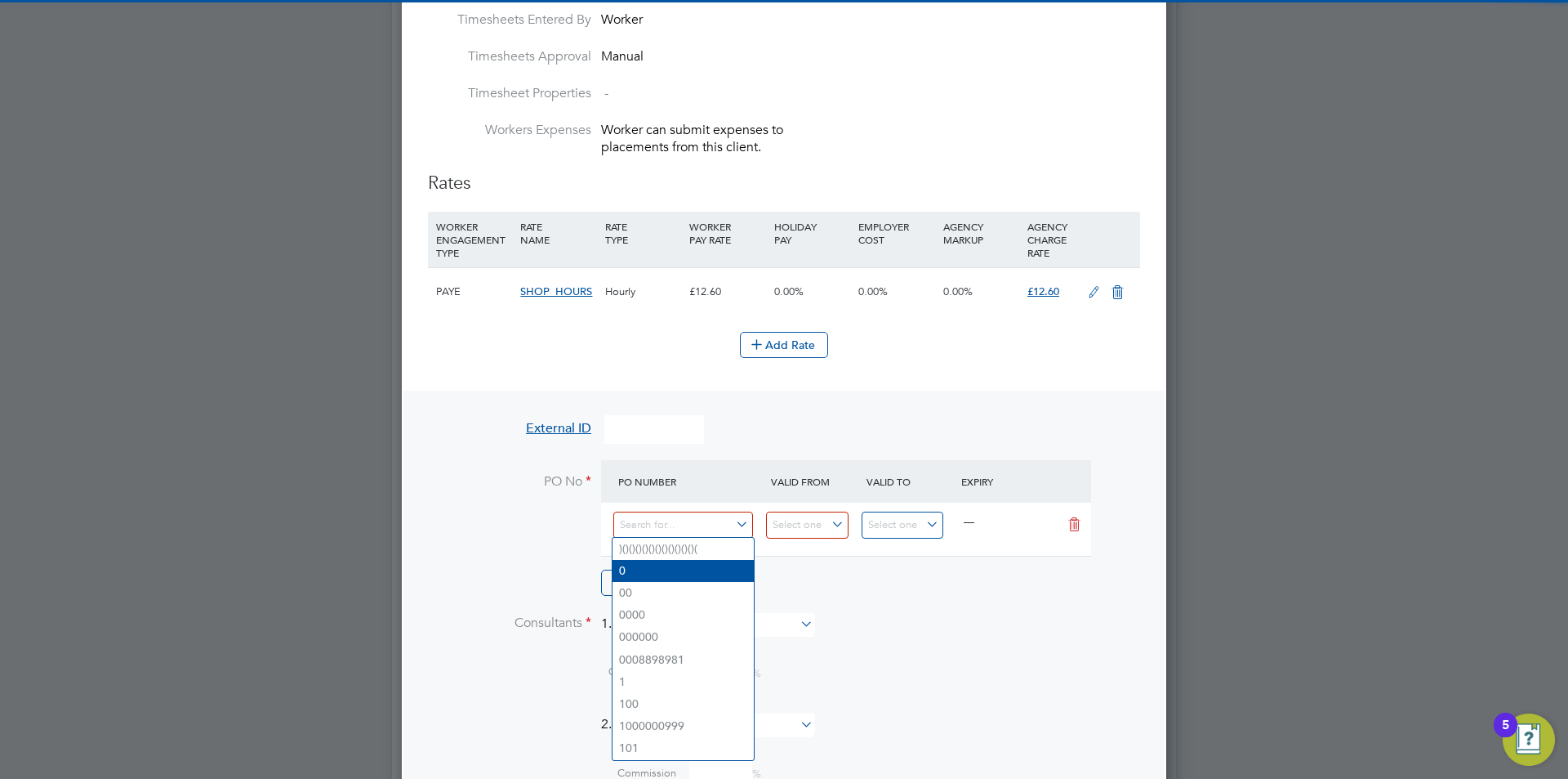
click at [633, 572] on li "0" at bounding box center [683, 570] width 141 height 22
type input "[DATE]"
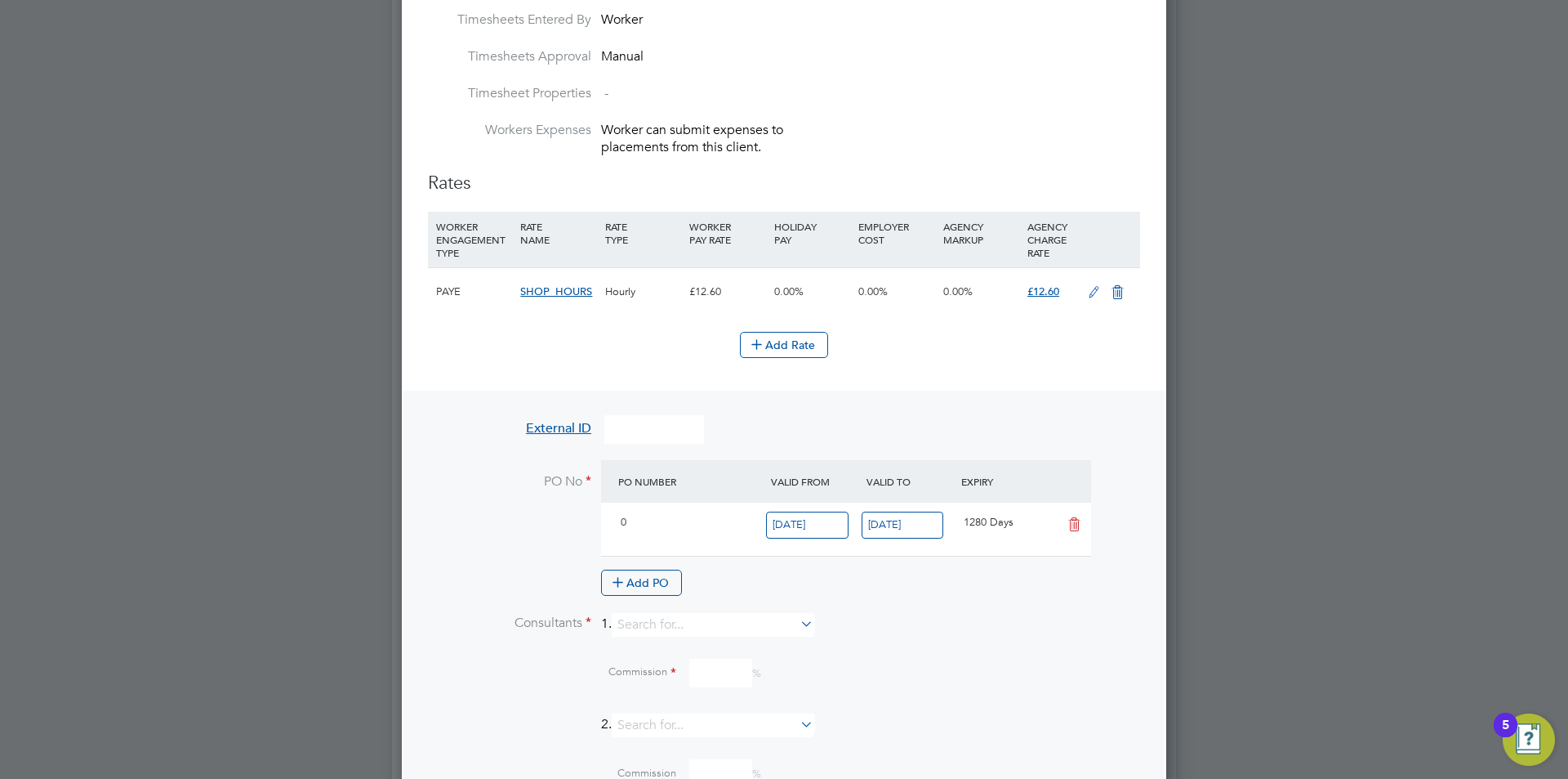
click at [692, 610] on li "PO No PO Number Valid From Valid To Expiry 0 01 Jul 2020 28 Feb 2029 1280 Days …" at bounding box center [784, 537] width 712 height 153
click at [691, 617] on input at bounding box center [712, 624] width 202 height 24
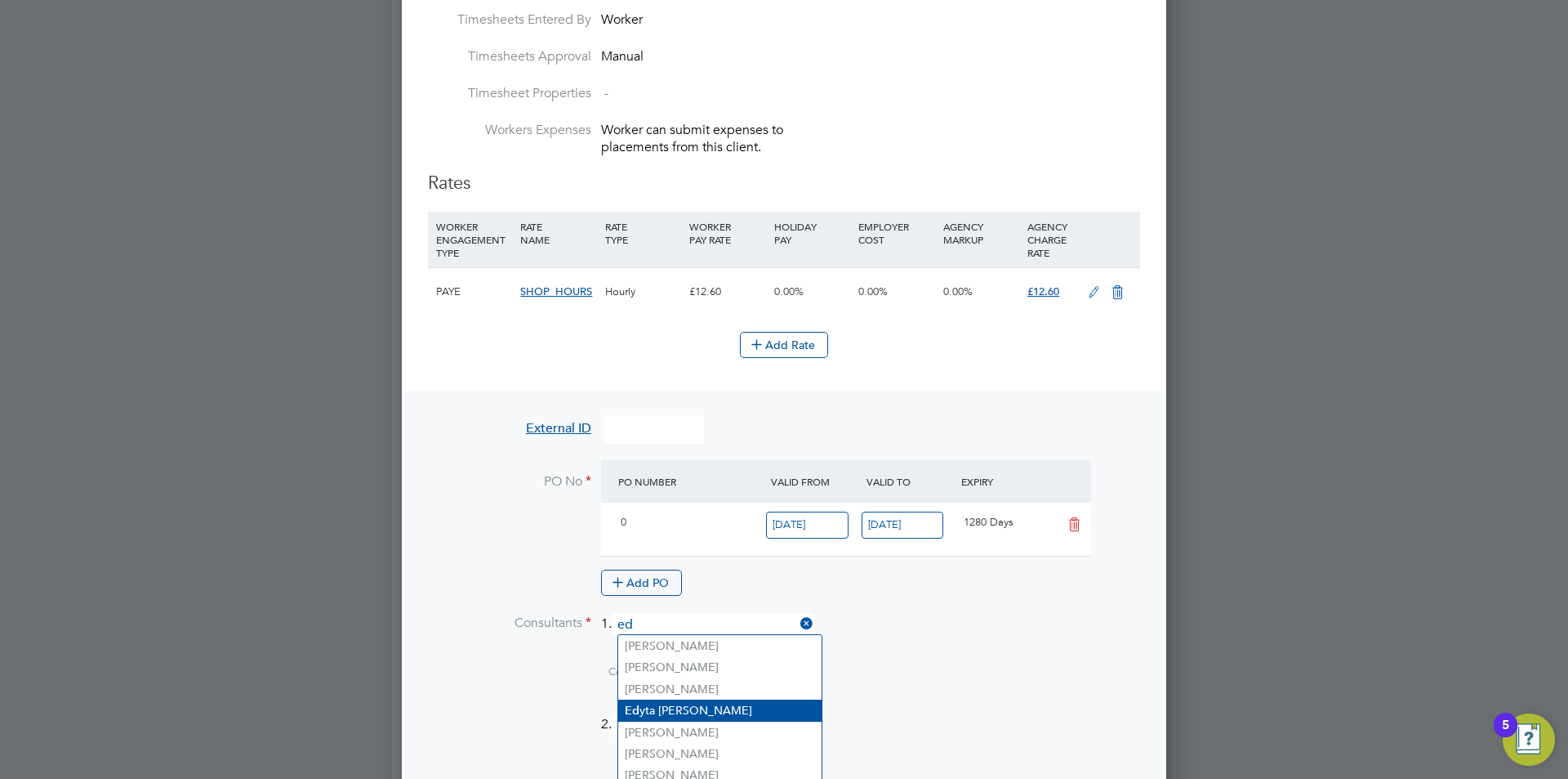
click at [679, 702] on li "Ed yta Marchant" at bounding box center [720, 710] width 203 height 22
type input "[PERSON_NAME]"
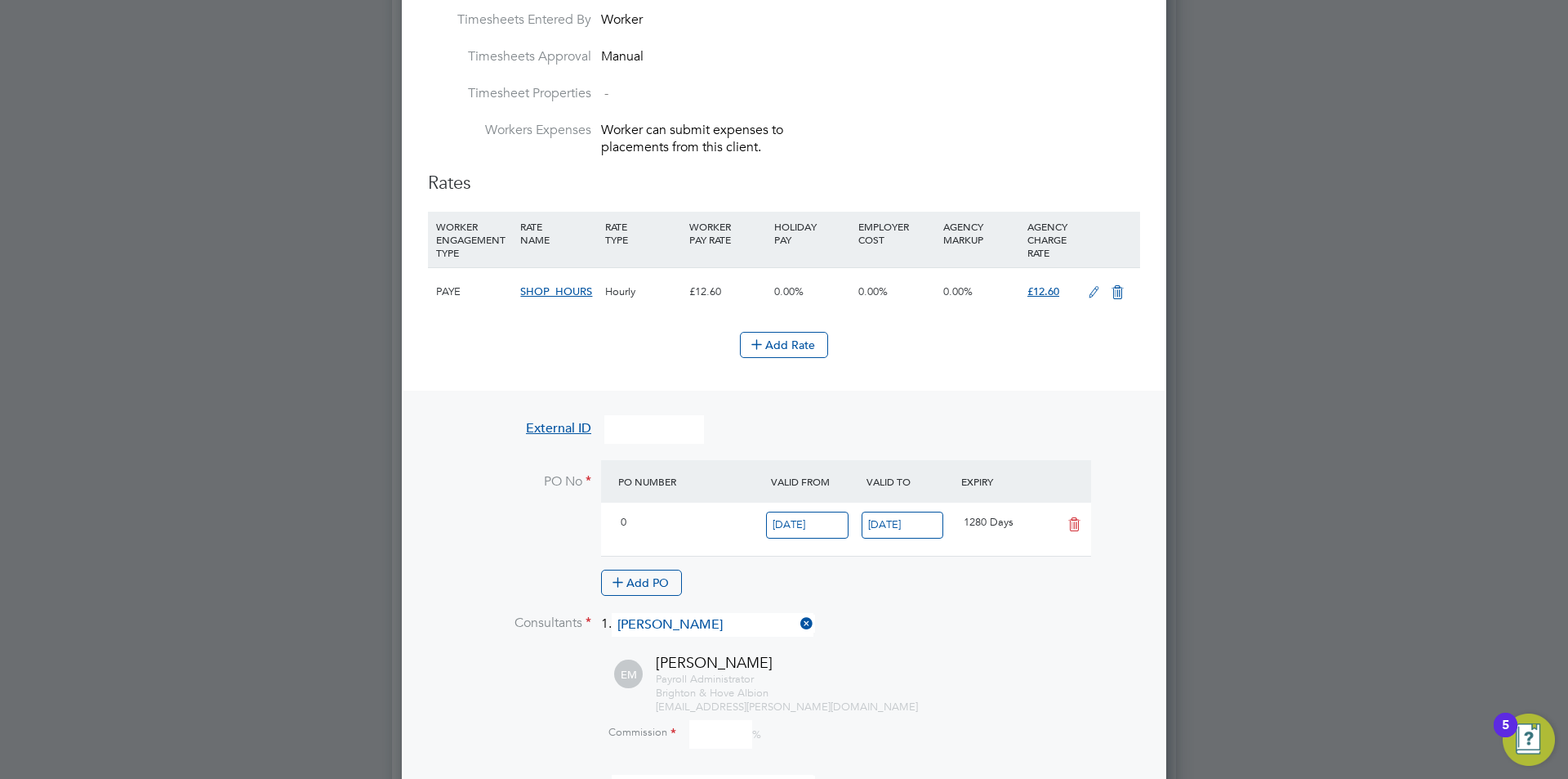
click at [729, 736] on input at bounding box center [721, 734] width 63 height 29
type input "0"
click at [953, 653] on div "Edyta Marchant Payroll Administrator Brighton & Hove Albion edyta.marchant@brig…" at bounding box center [804, 683] width 671 height 61
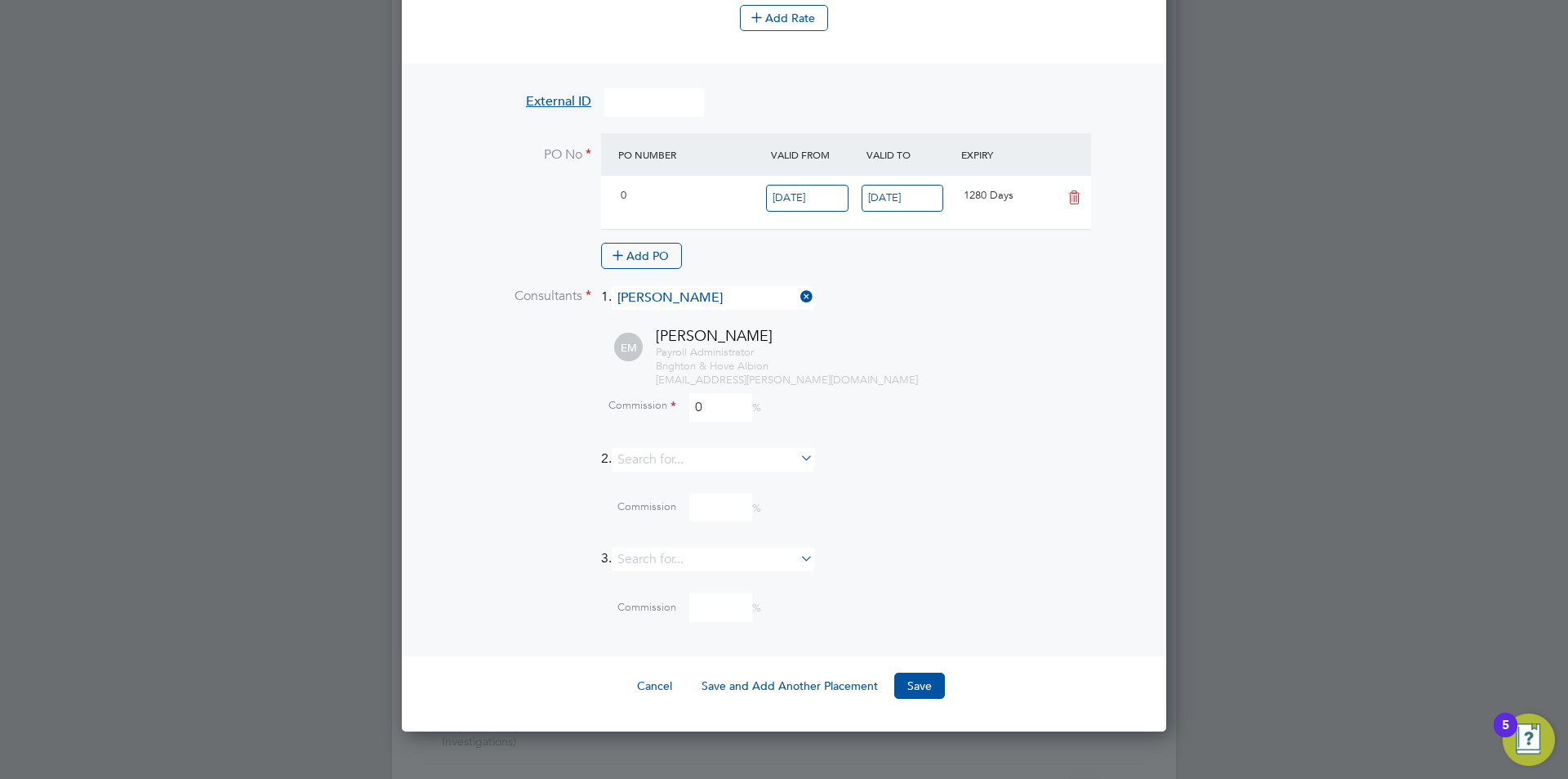
click at [916, 686] on button "Save" at bounding box center [919, 685] width 50 height 26
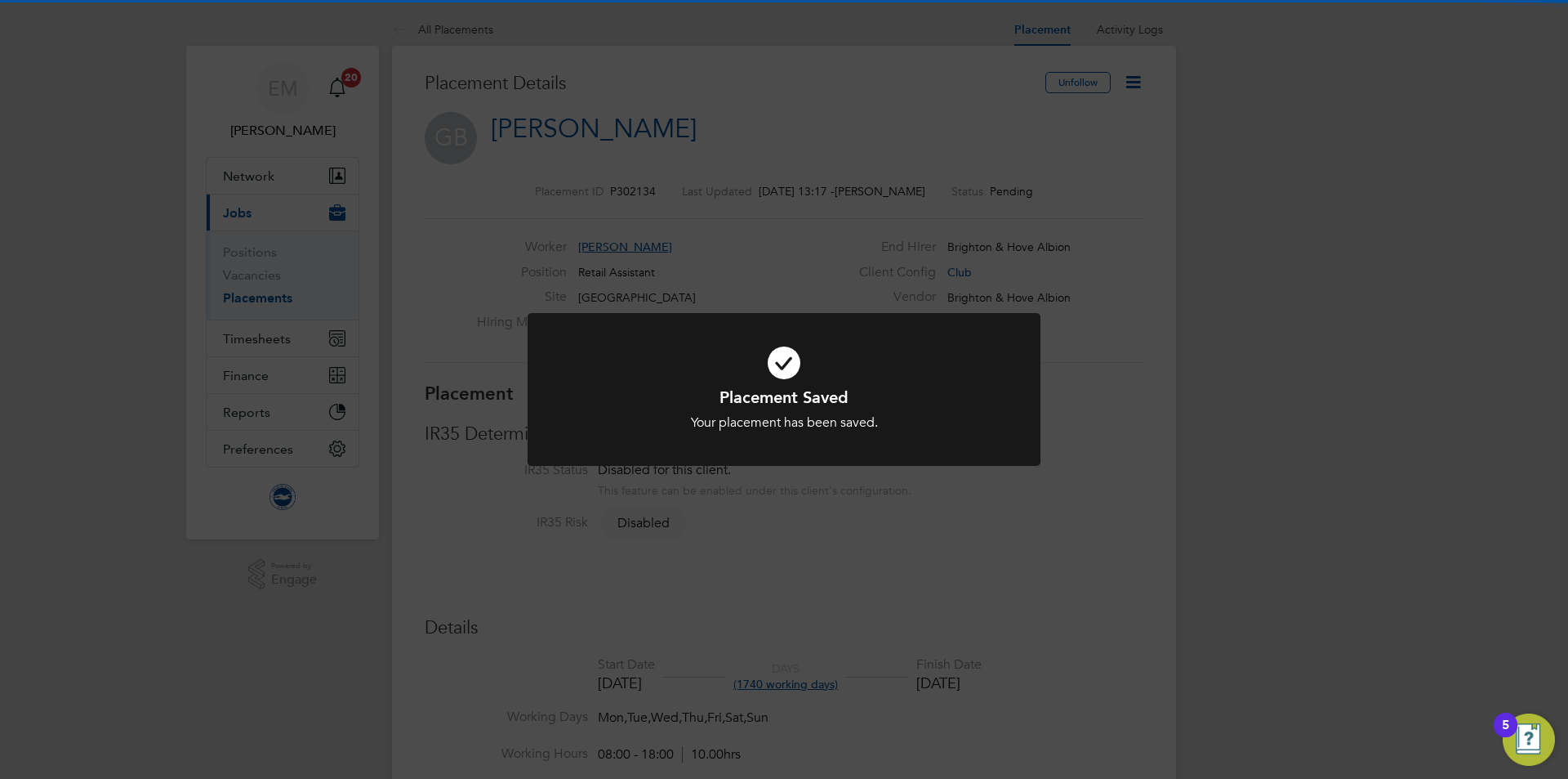
drag, startPoint x: 816, startPoint y: 61, endPoint x: 871, endPoint y: 81, distance: 58.5
click at [816, 61] on div "Placement Saved Your placement has been saved. Cancel Okay" at bounding box center [784, 390] width 1568 height 779
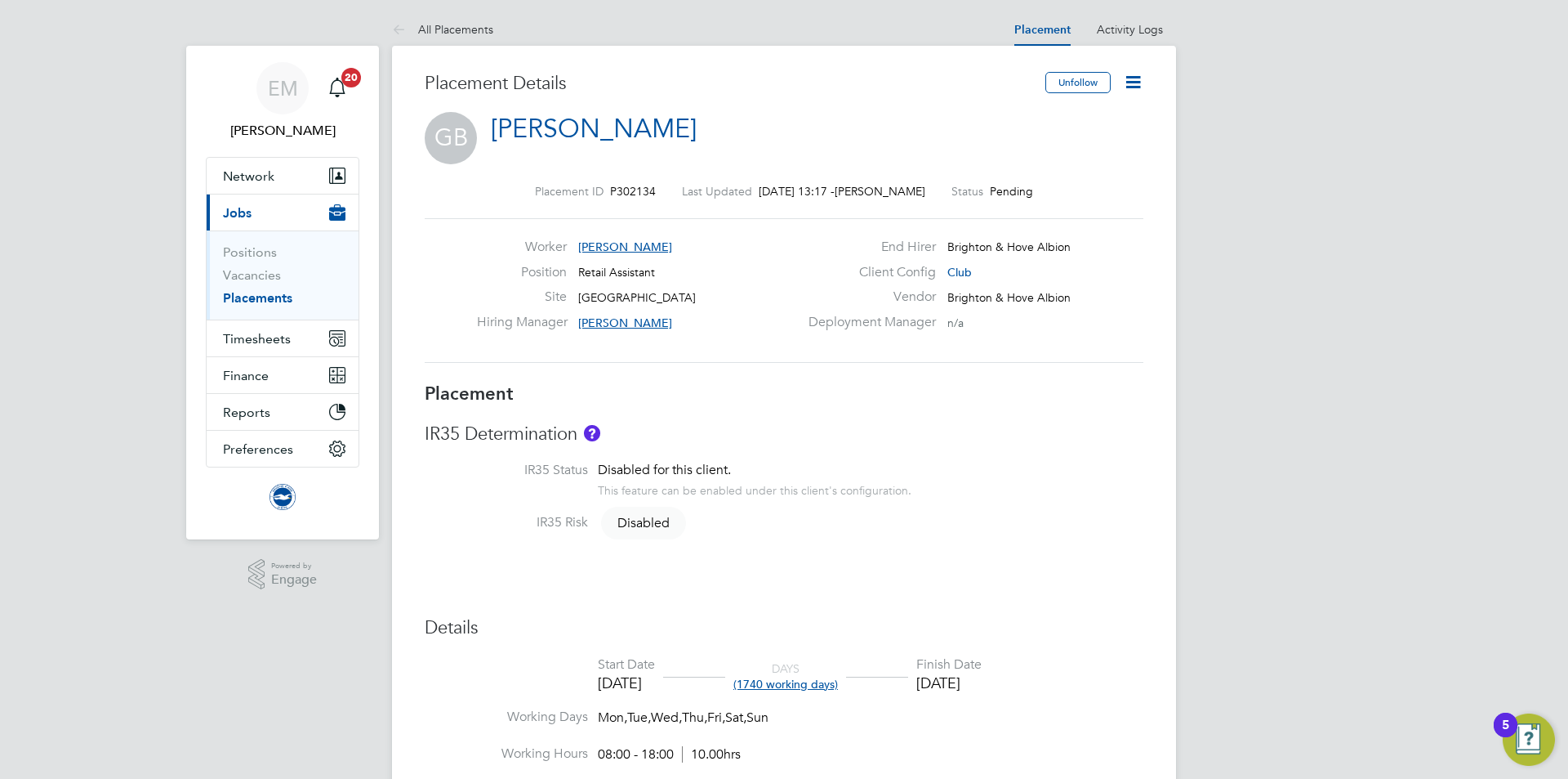
click at [1131, 77] on icon at bounding box center [1132, 82] width 20 height 20
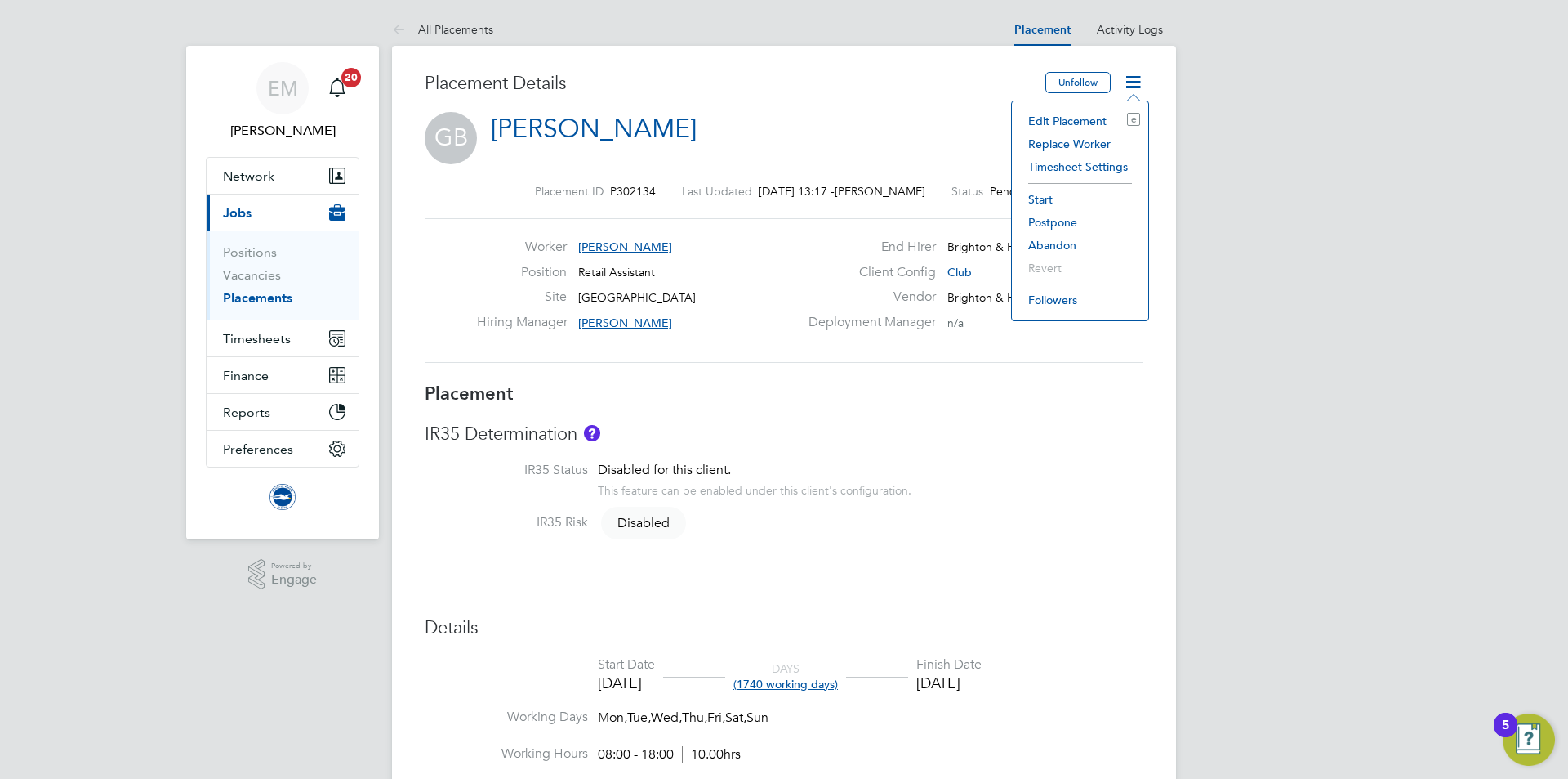
click at [1028, 200] on li "Start" at bounding box center [1080, 199] width 120 height 23
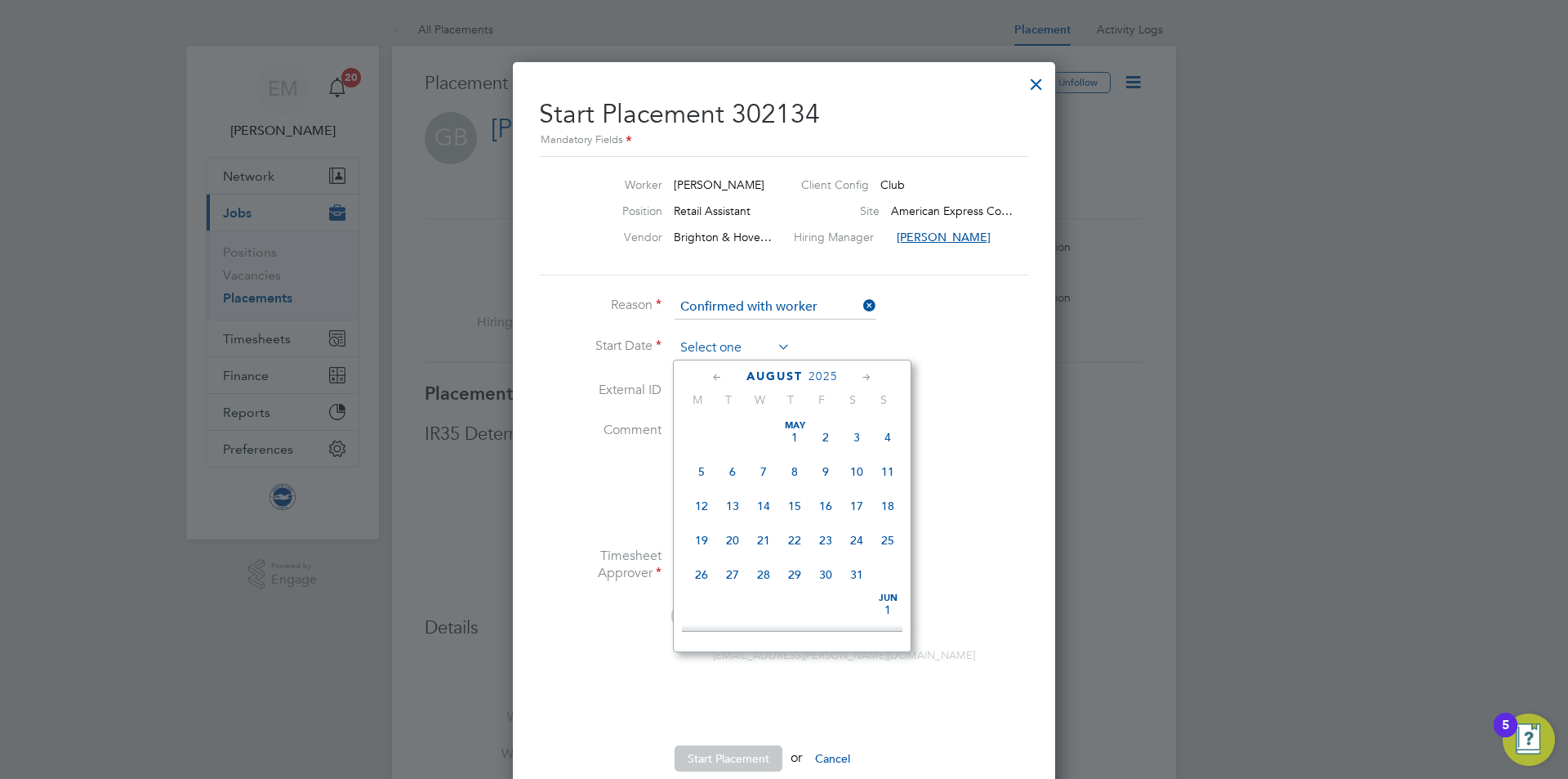
click at [697, 347] on input at bounding box center [732, 347] width 116 height 24
click at [736, 496] on span "26" at bounding box center [732, 489] width 31 height 31
type input "26 Aug 2025"
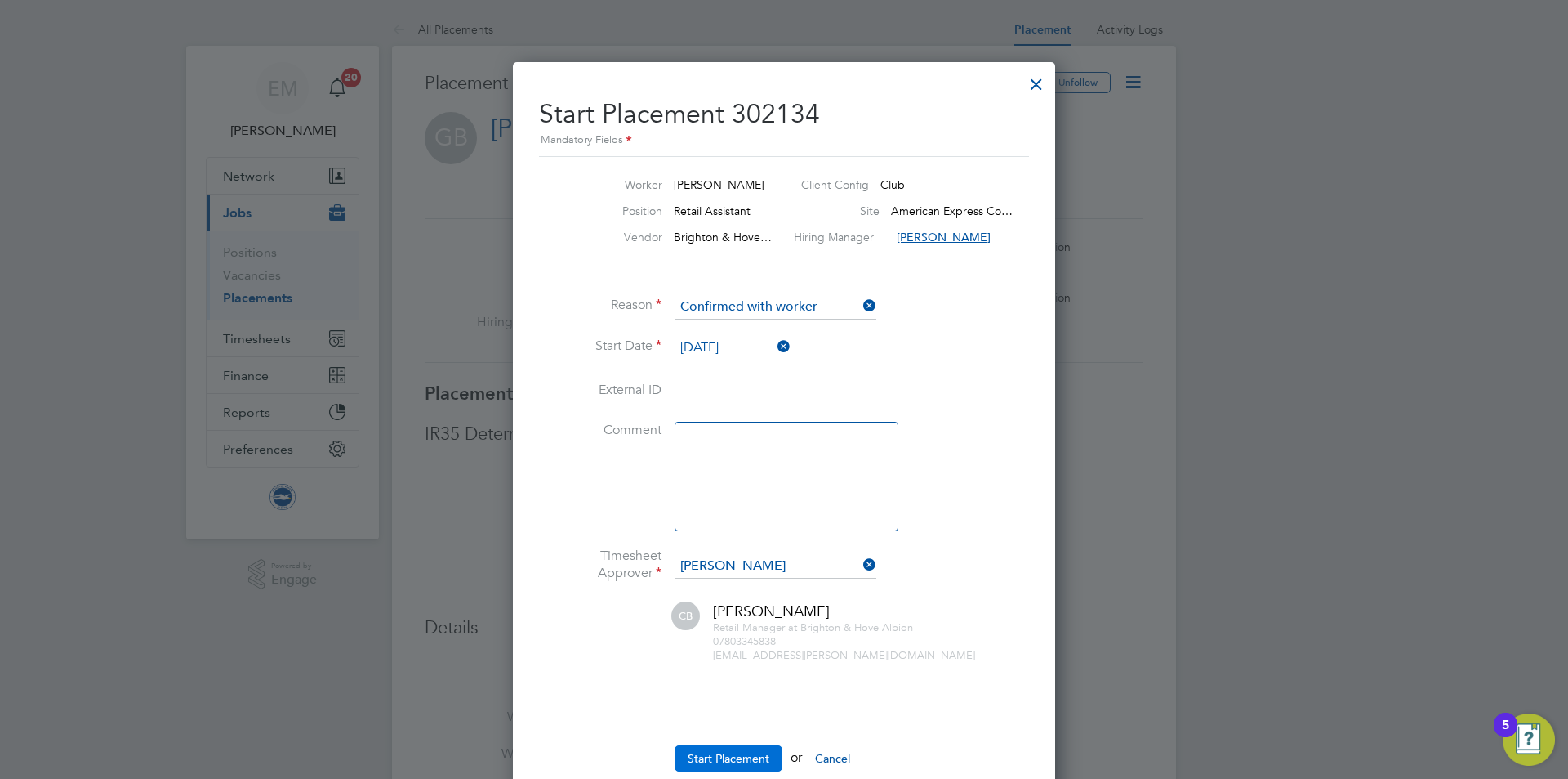
click at [731, 764] on button "Start Placement" at bounding box center [728, 758] width 108 height 26
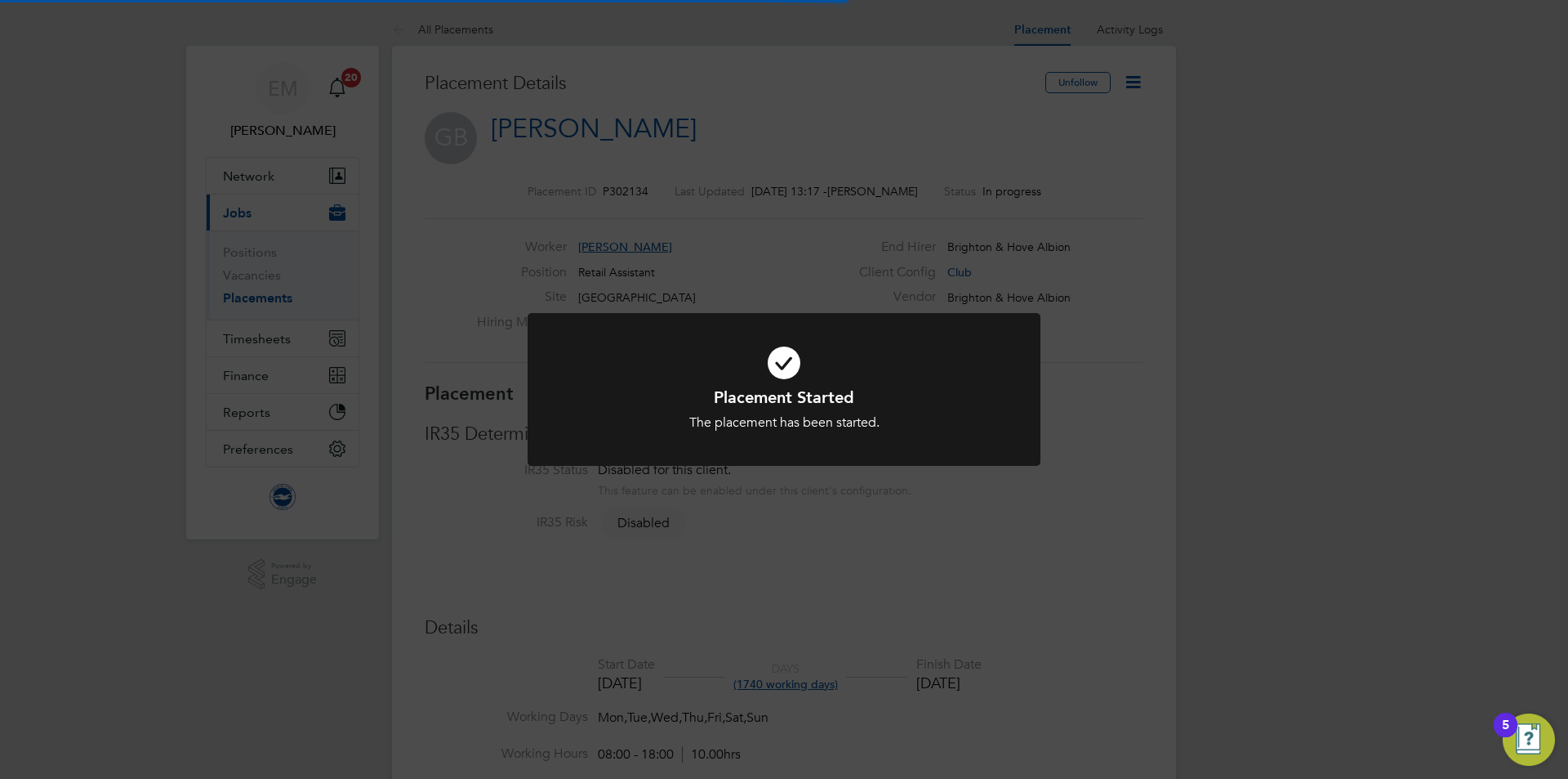
click at [474, 267] on div "Placement Started The placement has been started. Cancel Okay" at bounding box center [784, 390] width 1568 height 779
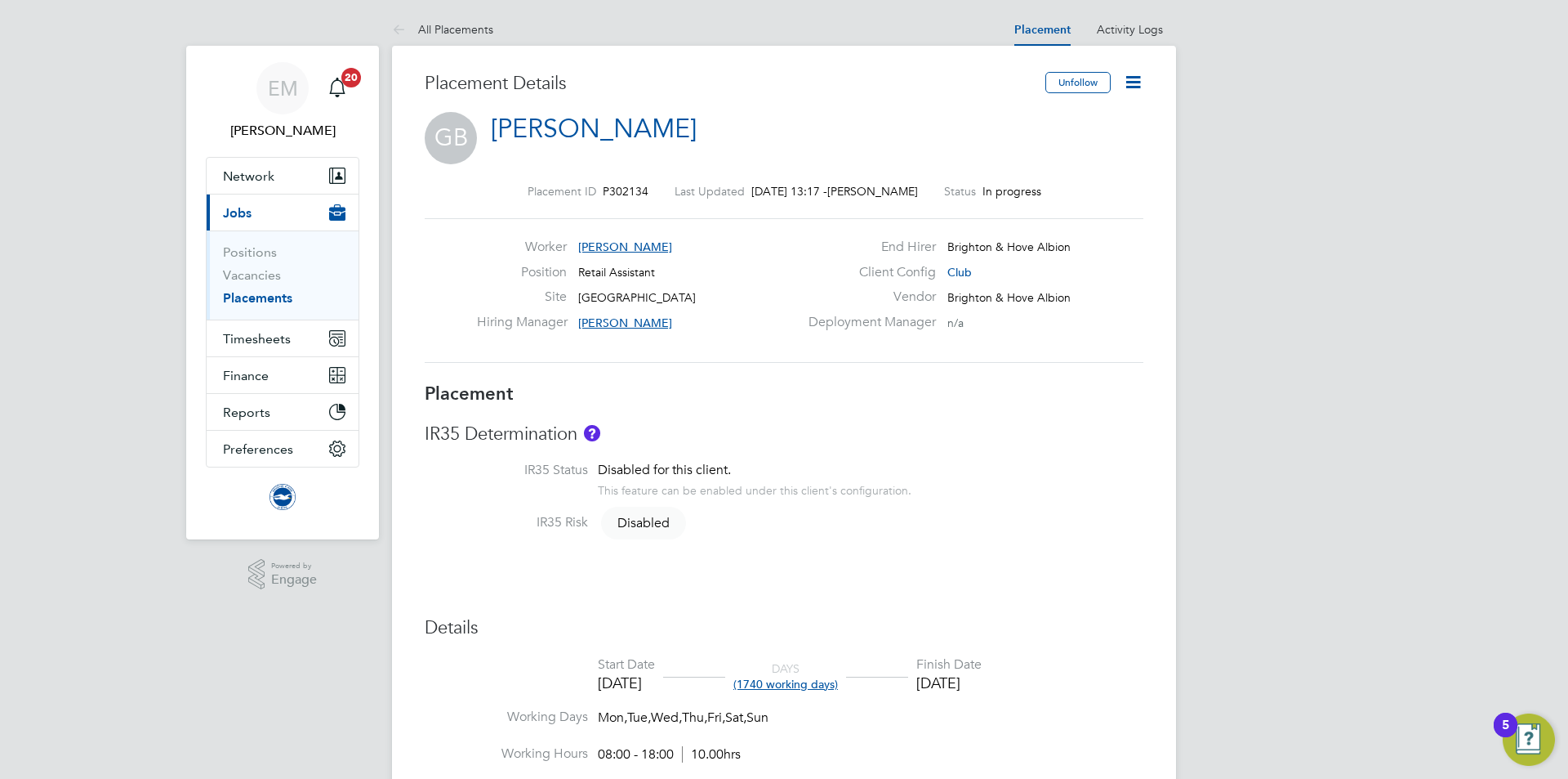
click at [1136, 82] on icon at bounding box center [1132, 82] width 20 height 20
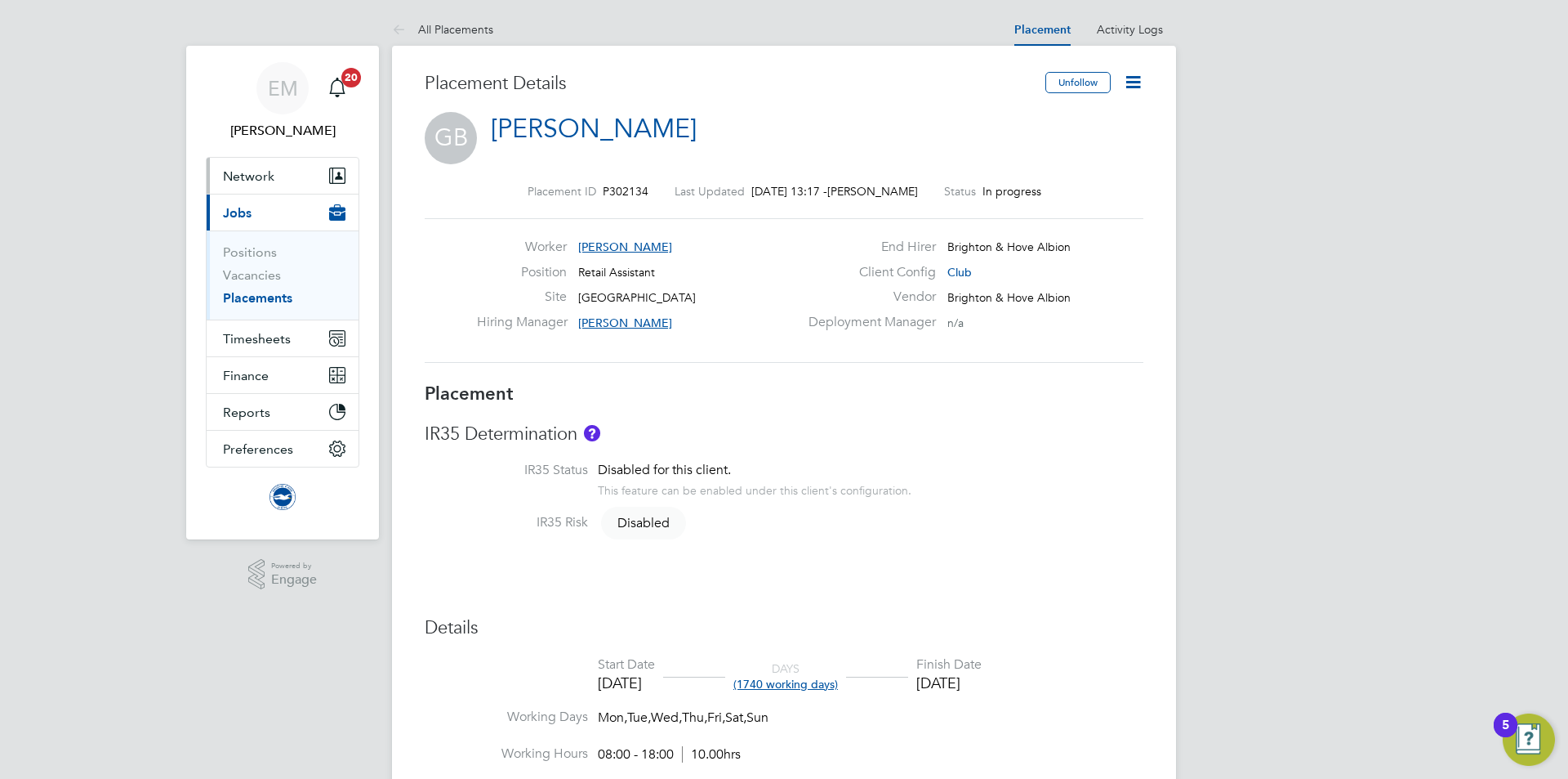
click at [236, 172] on span "Network" at bounding box center [248, 176] width 51 height 15
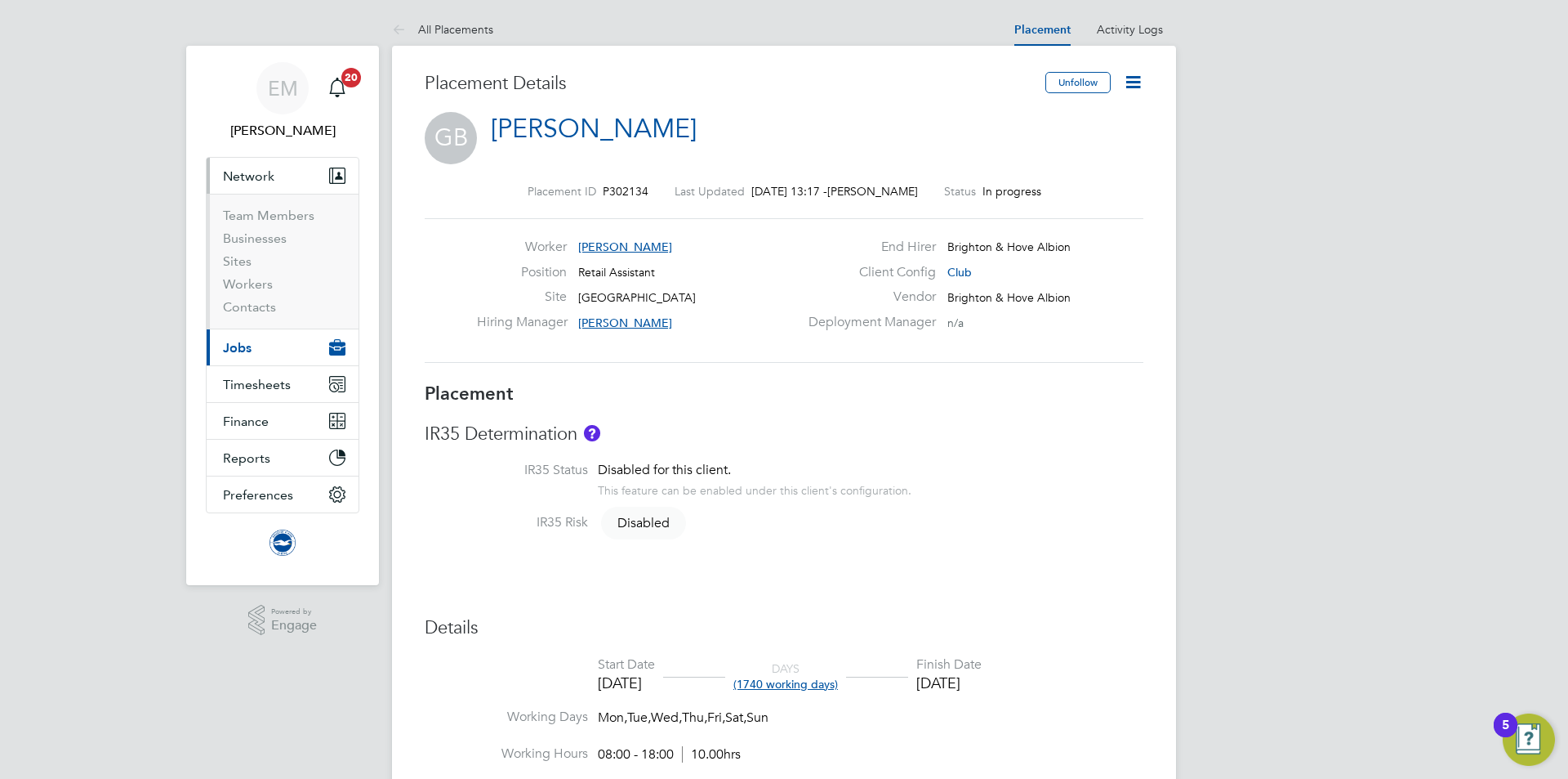
click at [251, 295] on li "Workers" at bounding box center [284, 287] width 123 height 23
click at [249, 288] on link "Workers" at bounding box center [247, 284] width 50 height 15
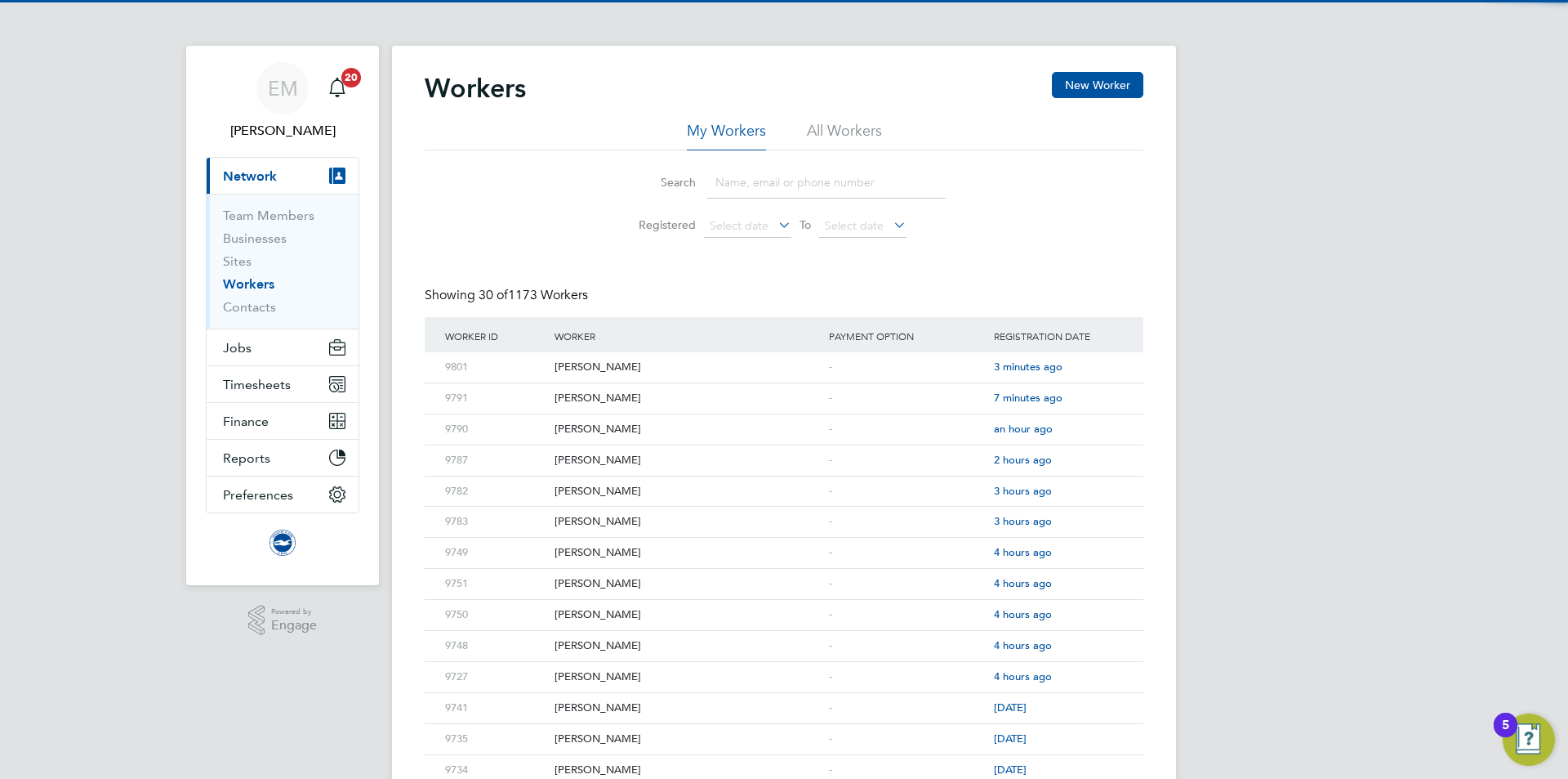
drag, startPoint x: 832, startPoint y: 116, endPoint x: 837, endPoint y: 125, distance: 10.3
click at [832, 117] on div "Workers New Worker" at bounding box center [784, 96] width 719 height 49
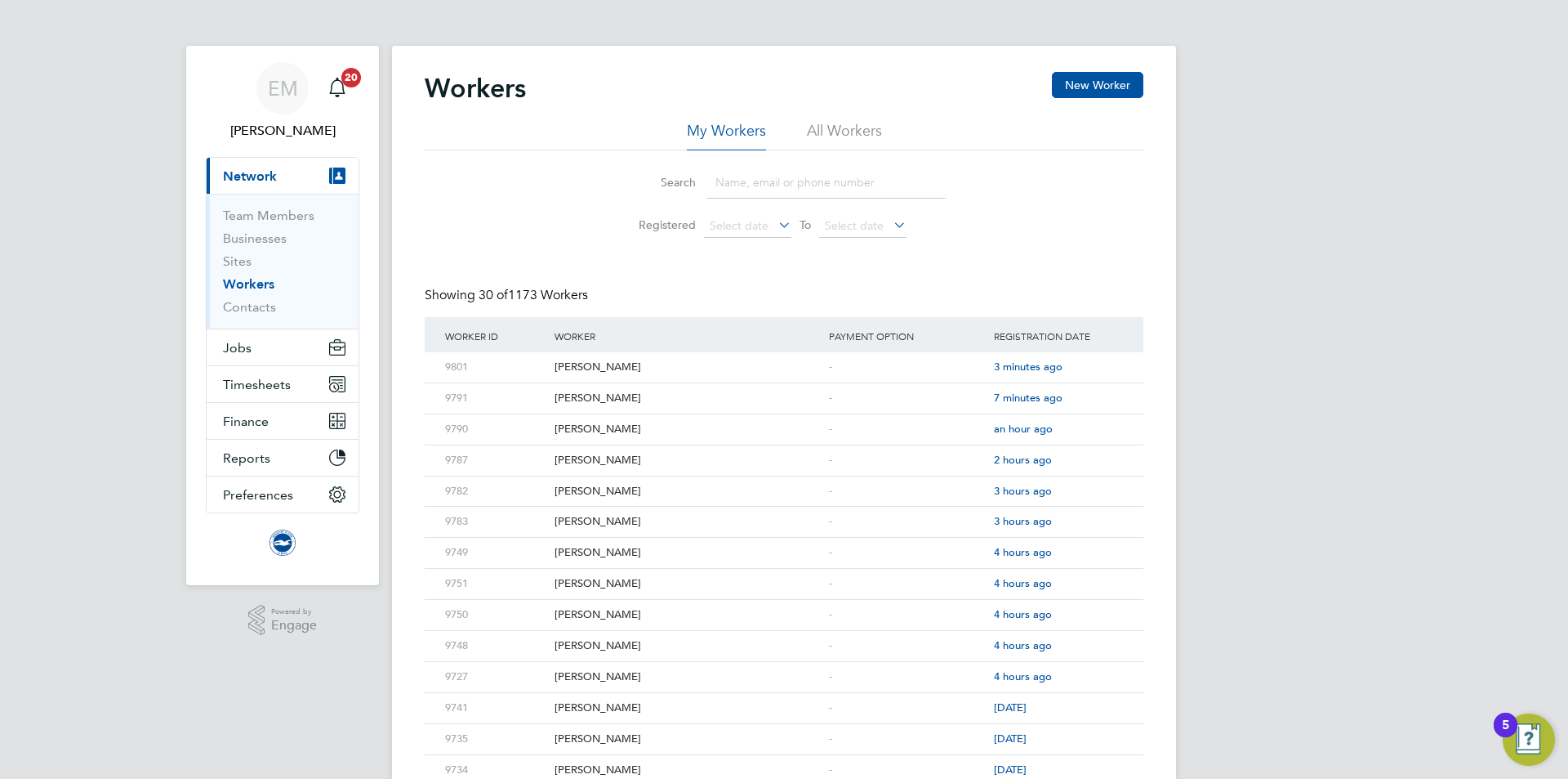
click at [837, 126] on li "All Workers" at bounding box center [844, 135] width 75 height 29
click at [797, 183] on input at bounding box center [826, 183] width 239 height 32
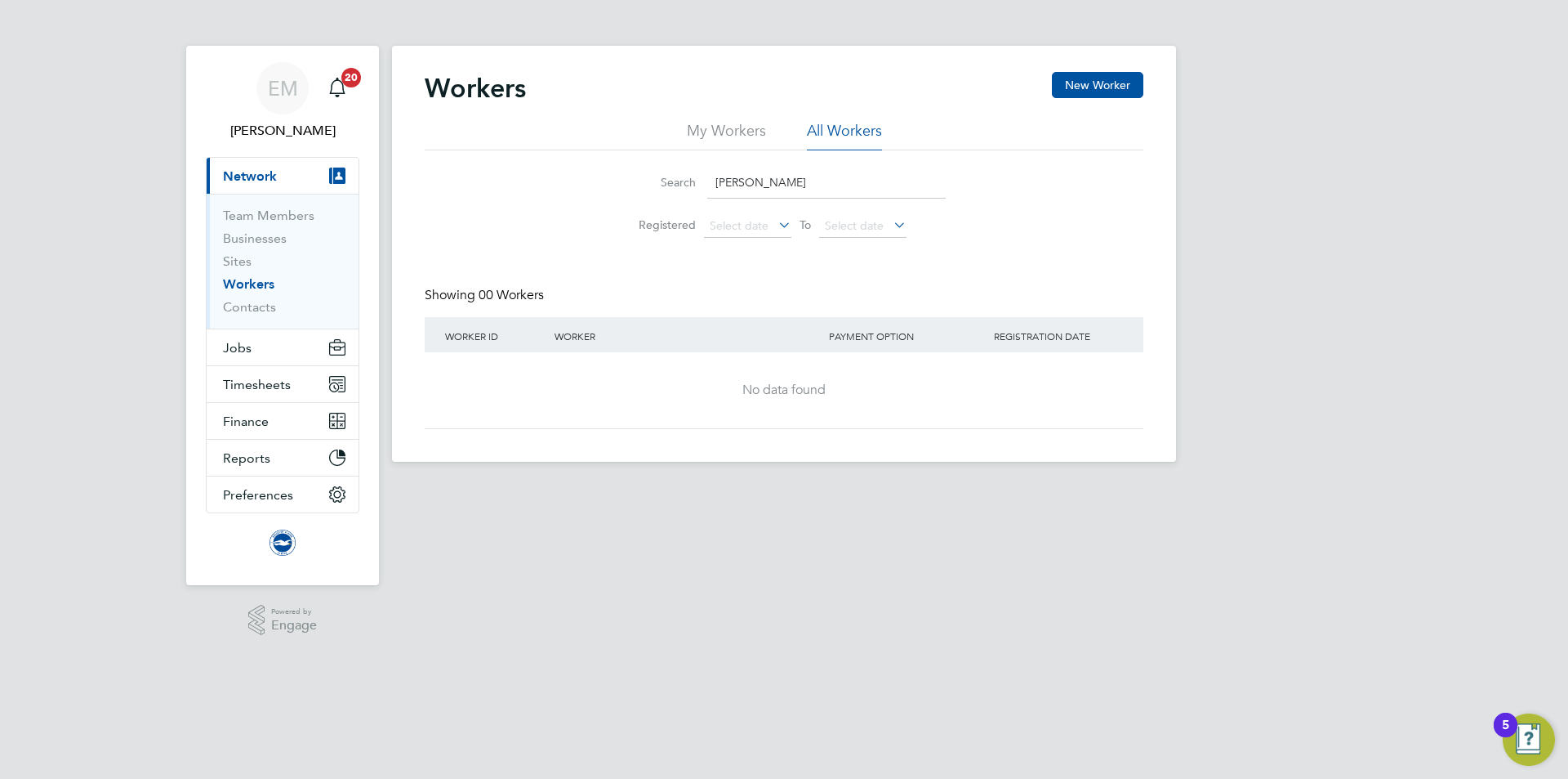
type input "mallek"
click at [1130, 82] on button "New Worker" at bounding box center [1097, 84] width 92 height 26
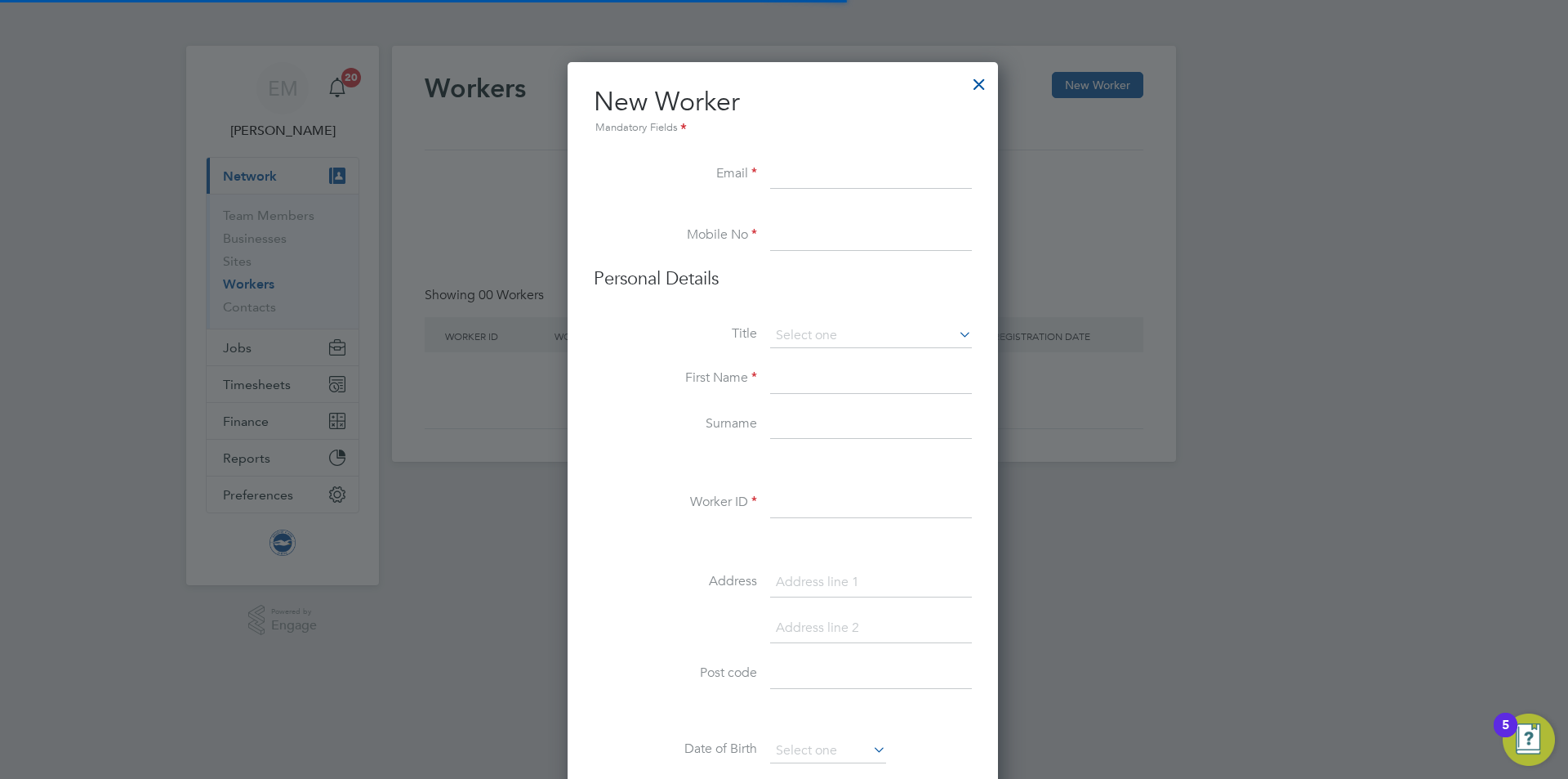
scroll to position [1262, 433]
click at [988, 83] on div at bounding box center [979, 80] width 29 height 29
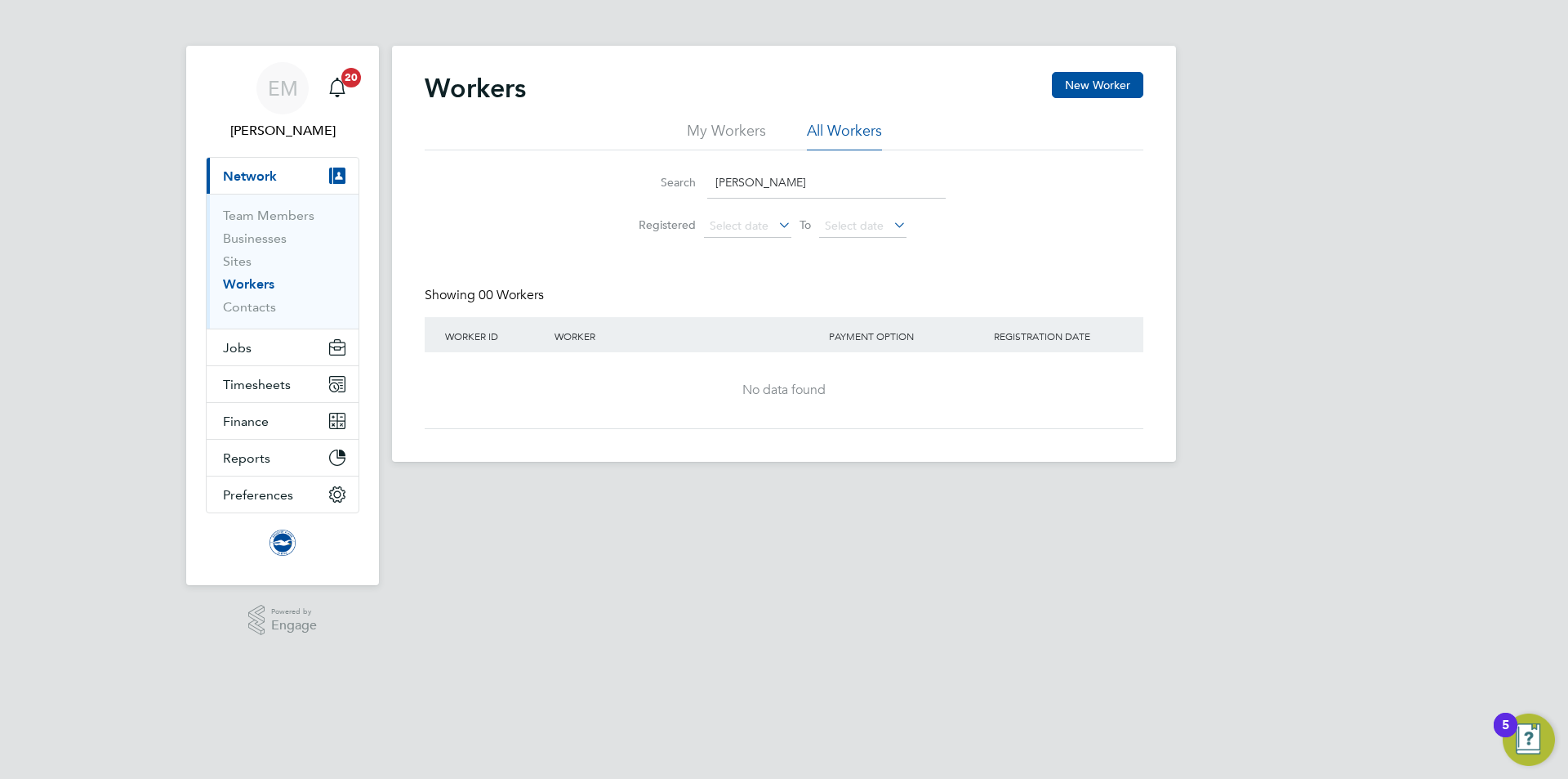
click at [777, 184] on input "mallek" at bounding box center [826, 183] width 239 height 32
click at [255, 301] on link "Contacts" at bounding box center [249, 306] width 53 height 15
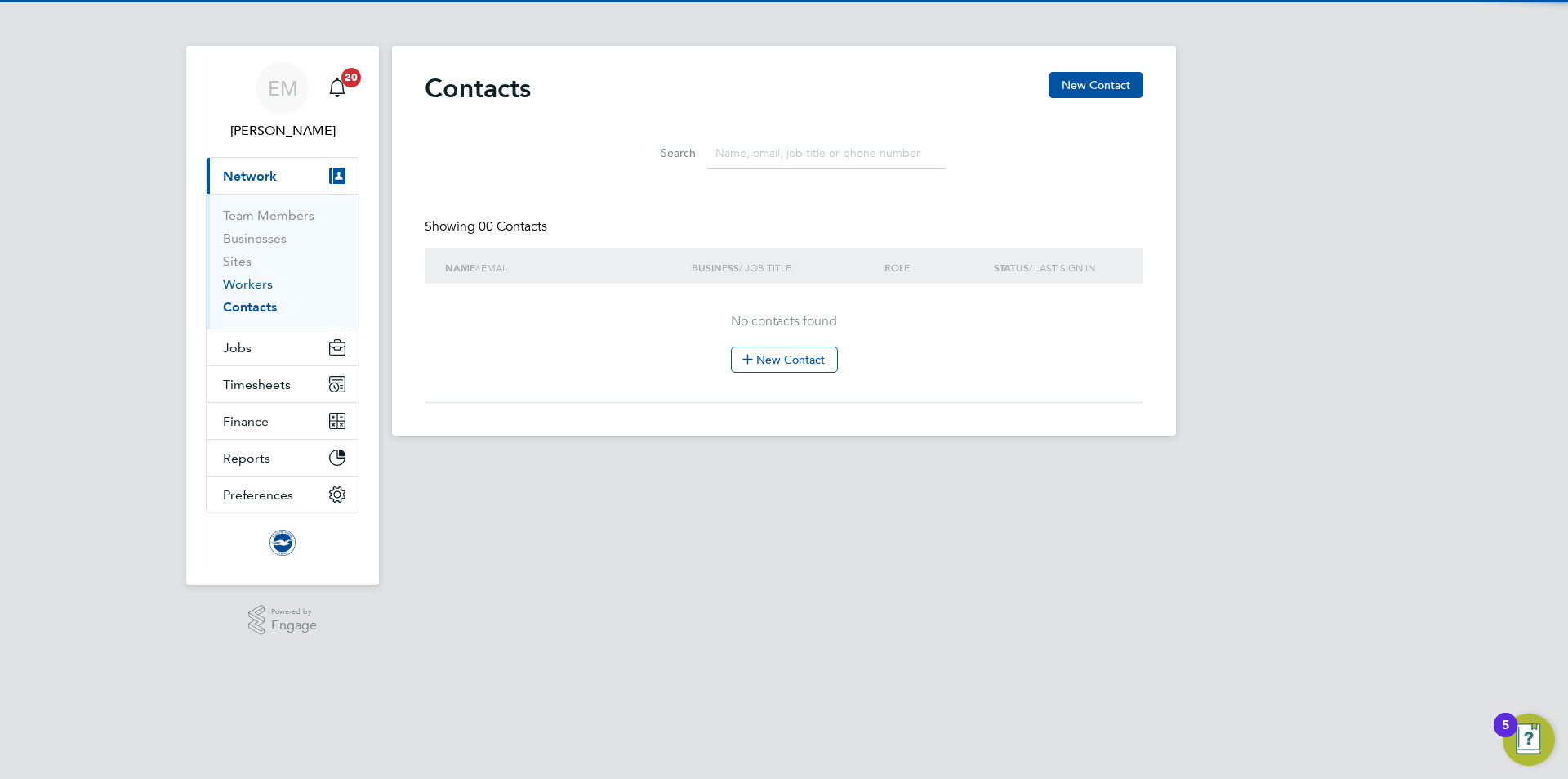
click at [255, 289] on link "Workers" at bounding box center [247, 284] width 50 height 15
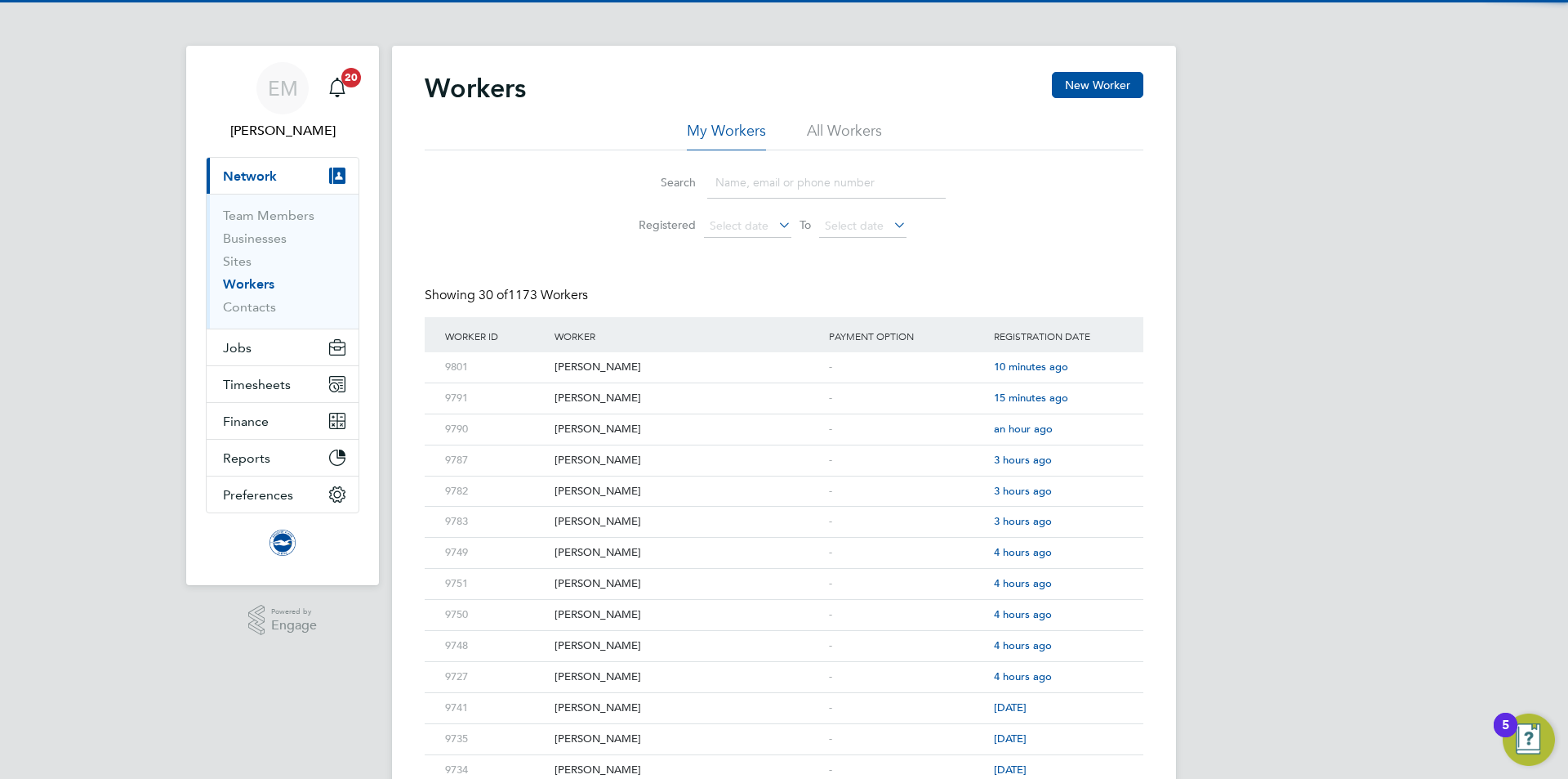
click at [850, 128] on li "All Workers" at bounding box center [844, 135] width 75 height 29
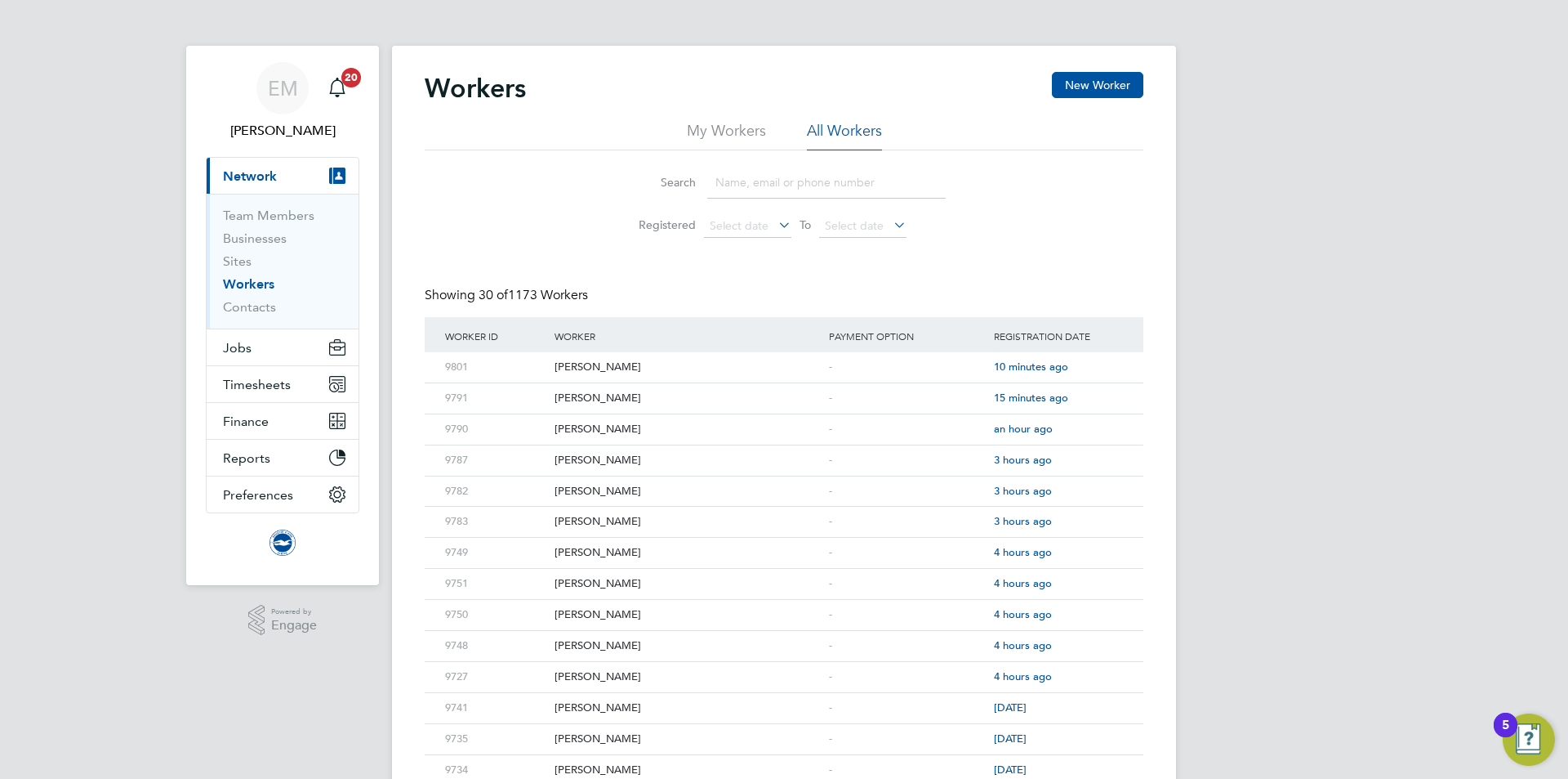
click at [744, 183] on input at bounding box center [826, 183] width 239 height 32
type input "mallek"
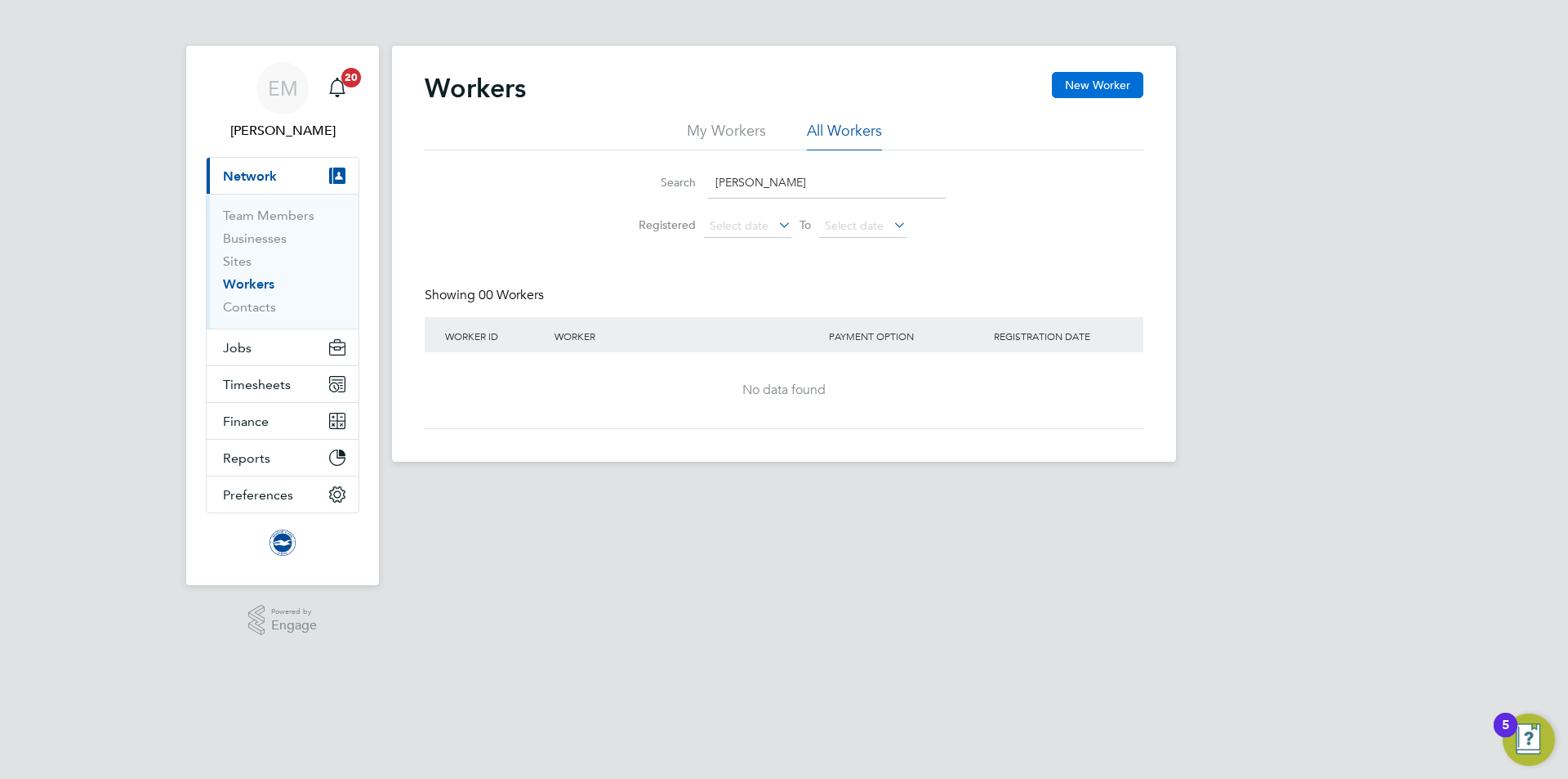
click at [1095, 85] on button "New Worker" at bounding box center [1097, 84] width 92 height 26
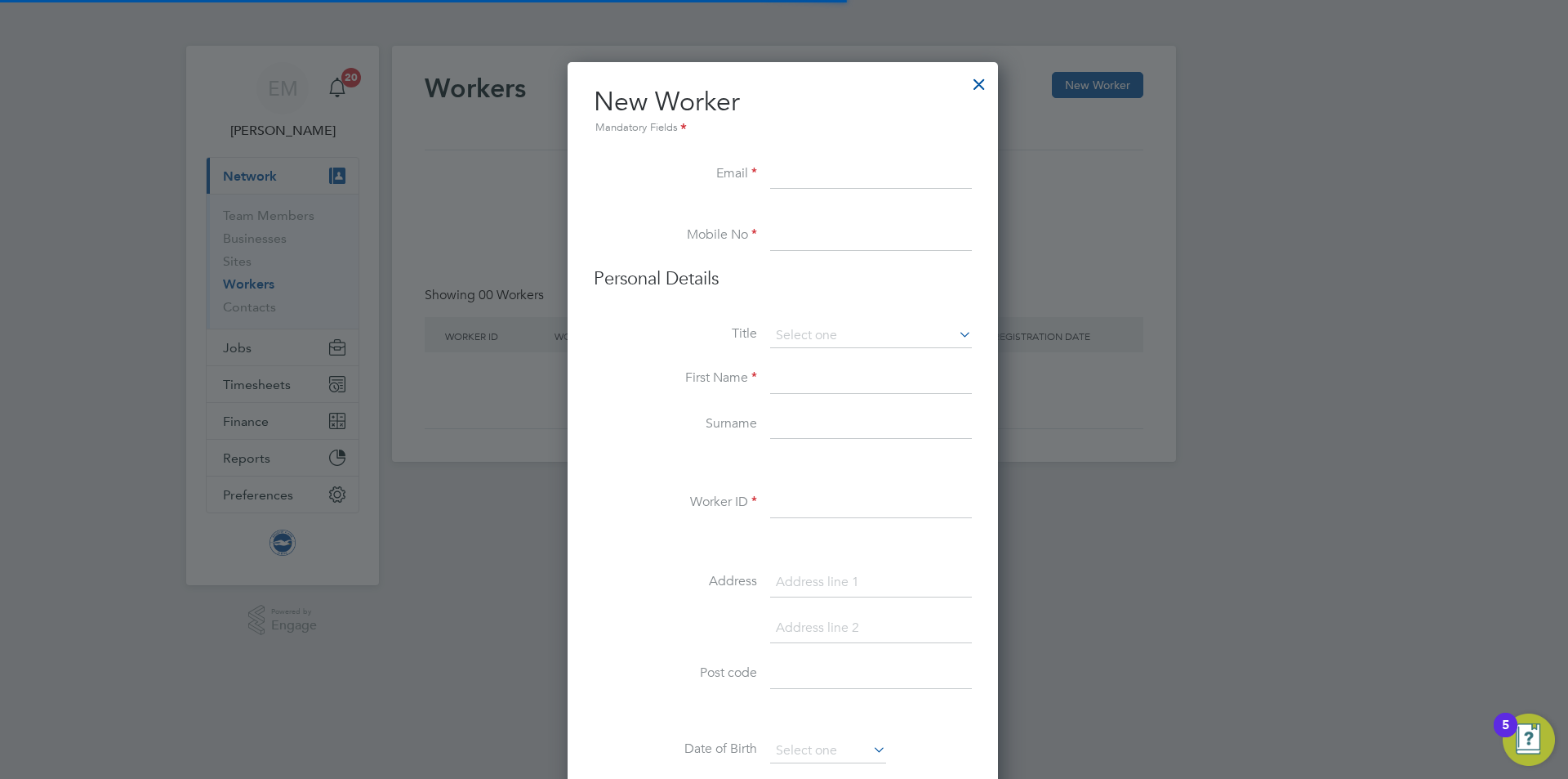
scroll to position [1262, 433]
click at [820, 156] on li "New Worker Mandatory Fields" at bounding box center [783, 122] width 378 height 75
click at [792, 171] on input at bounding box center [871, 174] width 202 height 29
paste input "kingbryan693@gmail.com"
type input "kingbryan693@gmail.com"
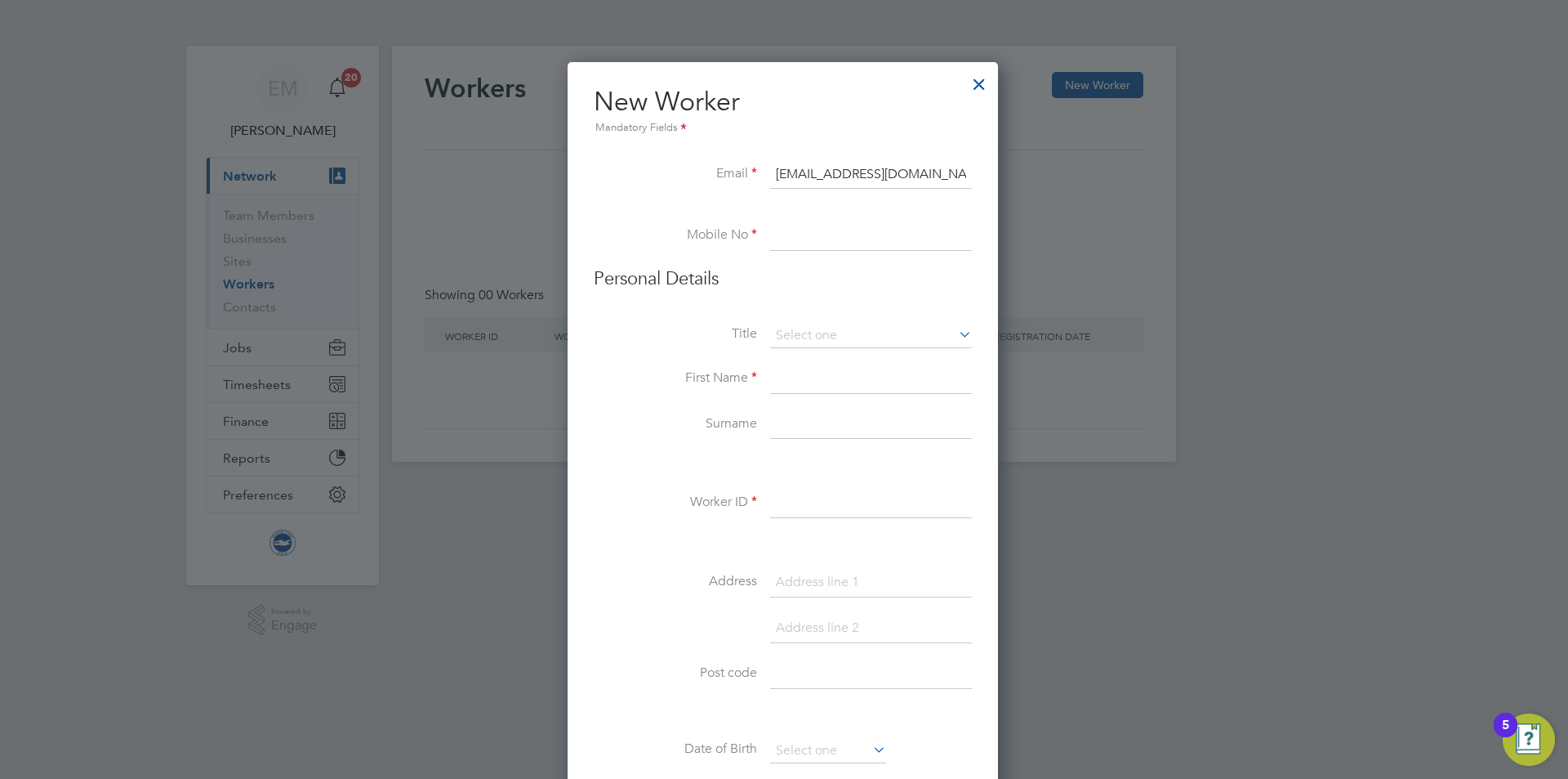
click at [838, 225] on input at bounding box center [871, 236] width 202 height 29
paste input "75 6275 1555"
click at [837, 238] on input "075 6275 1555" at bounding box center [871, 236] width 202 height 29
click at [803, 232] on input "075 62751555" at bounding box center [871, 236] width 202 height 29
type input "07562751555"
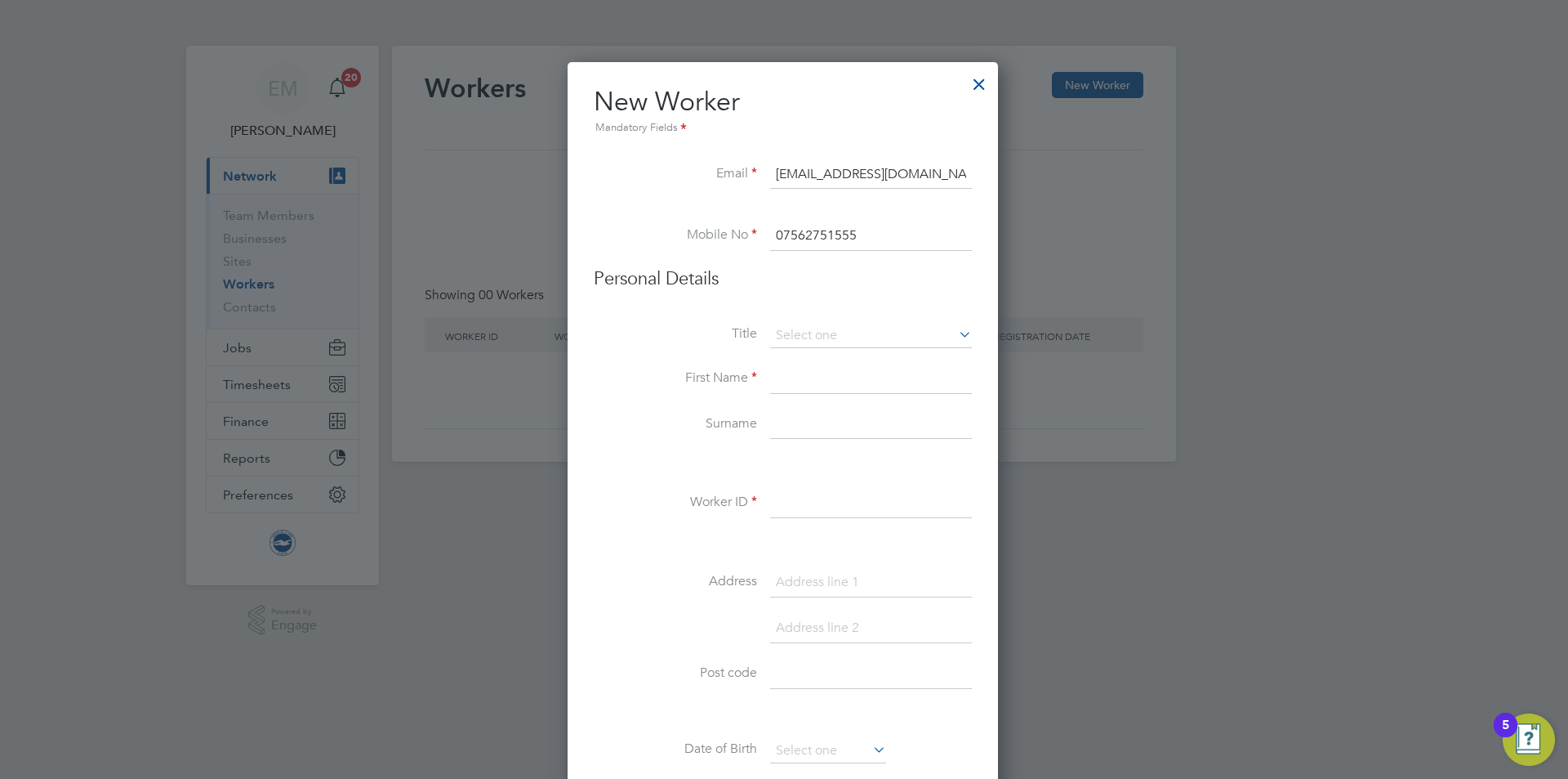
click at [778, 381] on input at bounding box center [871, 379] width 202 height 29
type input "Y"
type input "Rayane"
type input "Mallek"
drag, startPoint x: 784, startPoint y: 502, endPoint x: 792, endPoint y: 507, distance: 9.4
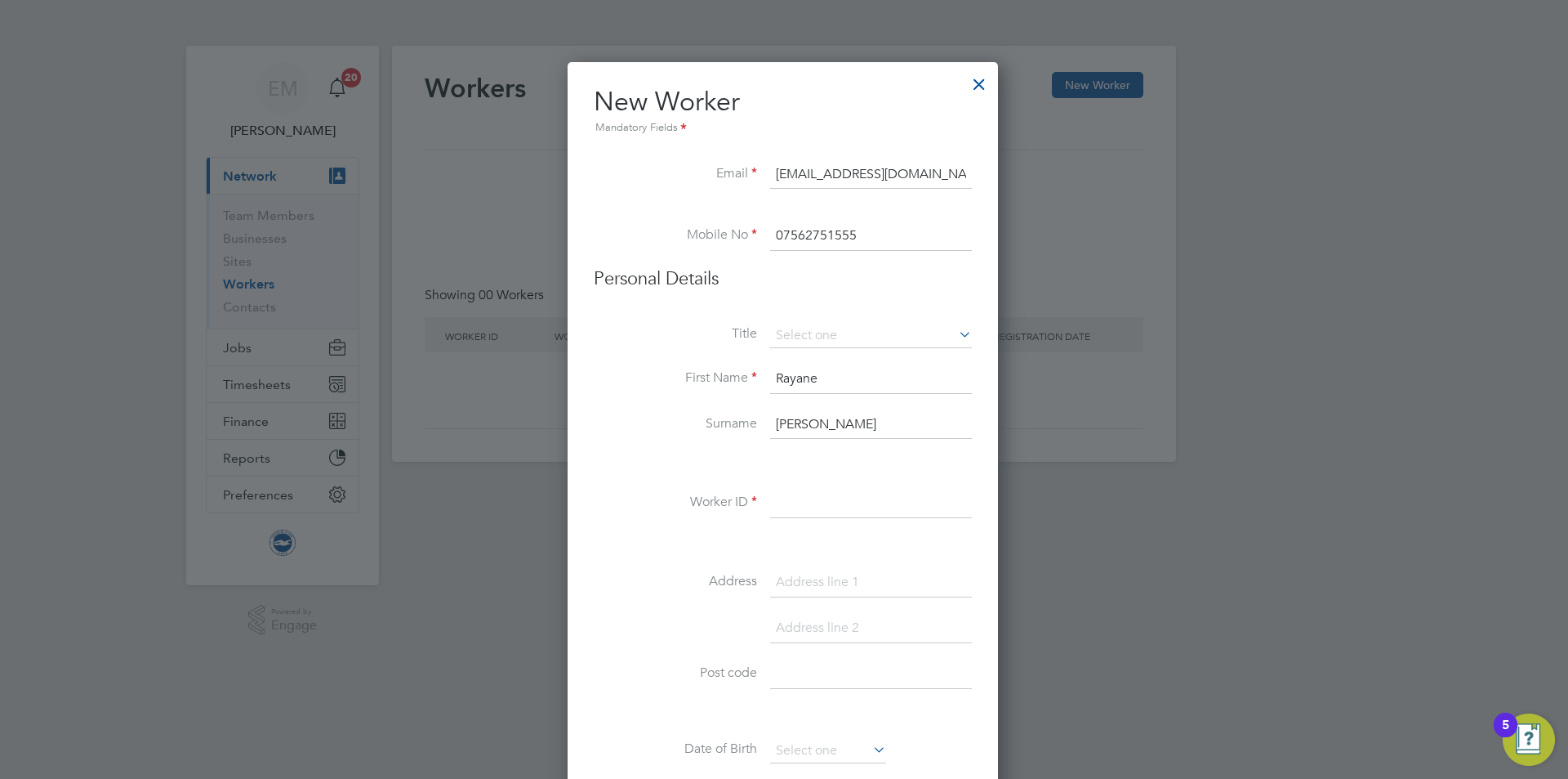
click at [791, 506] on input at bounding box center [871, 503] width 202 height 29
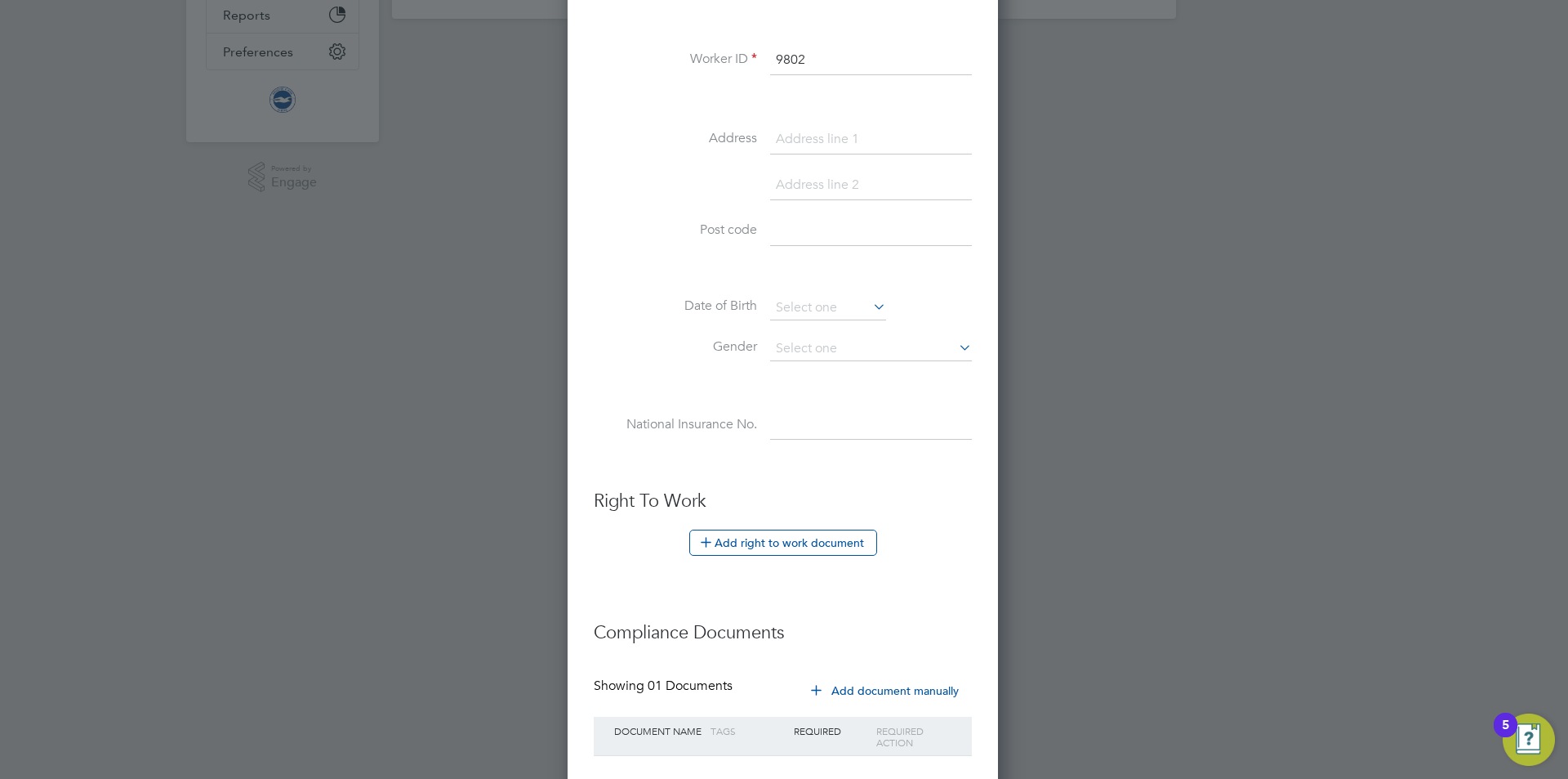
scroll to position [545, 0]
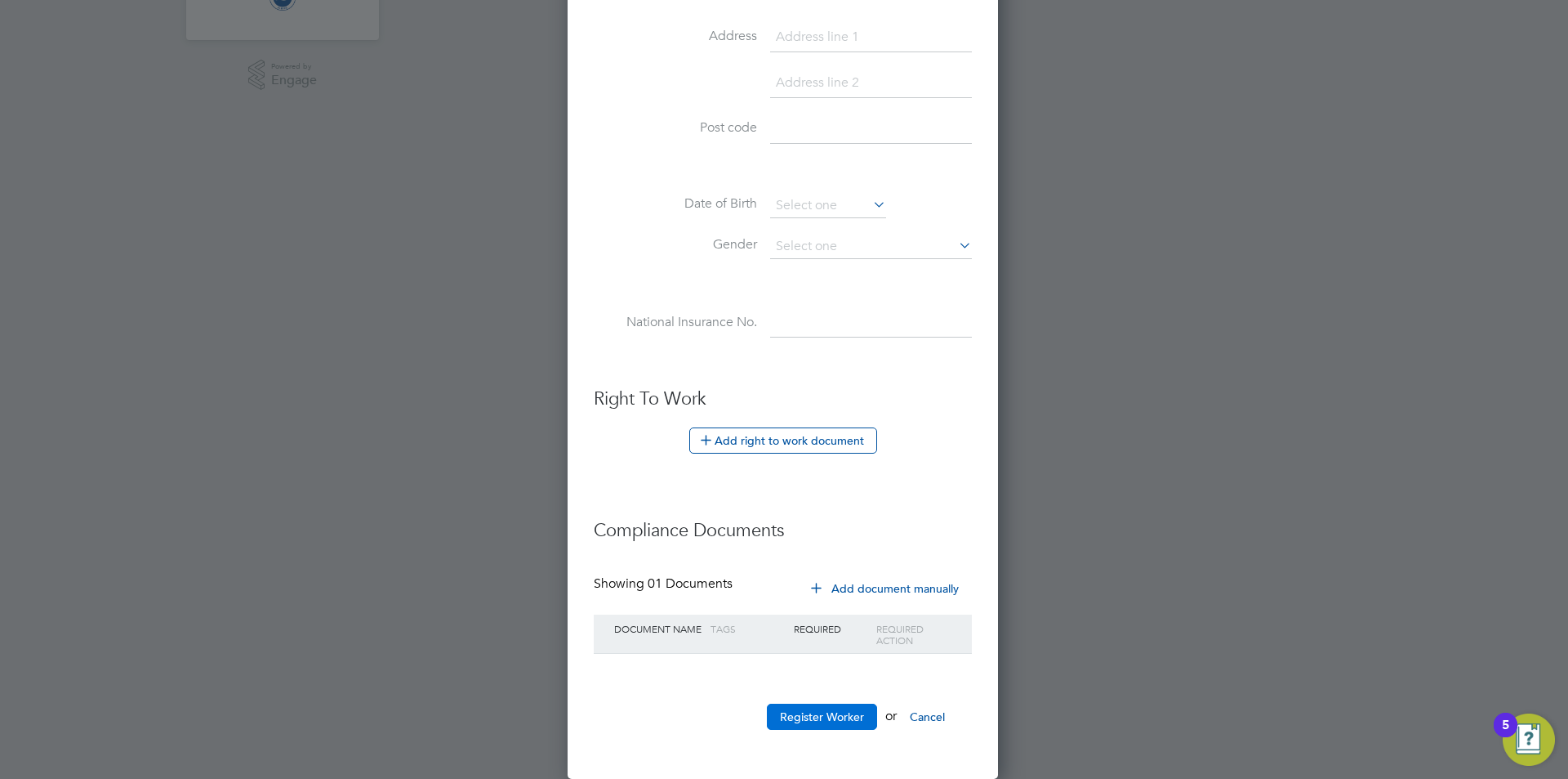
type input "9802"
click at [825, 722] on button "Register Worker" at bounding box center [821, 716] width 110 height 26
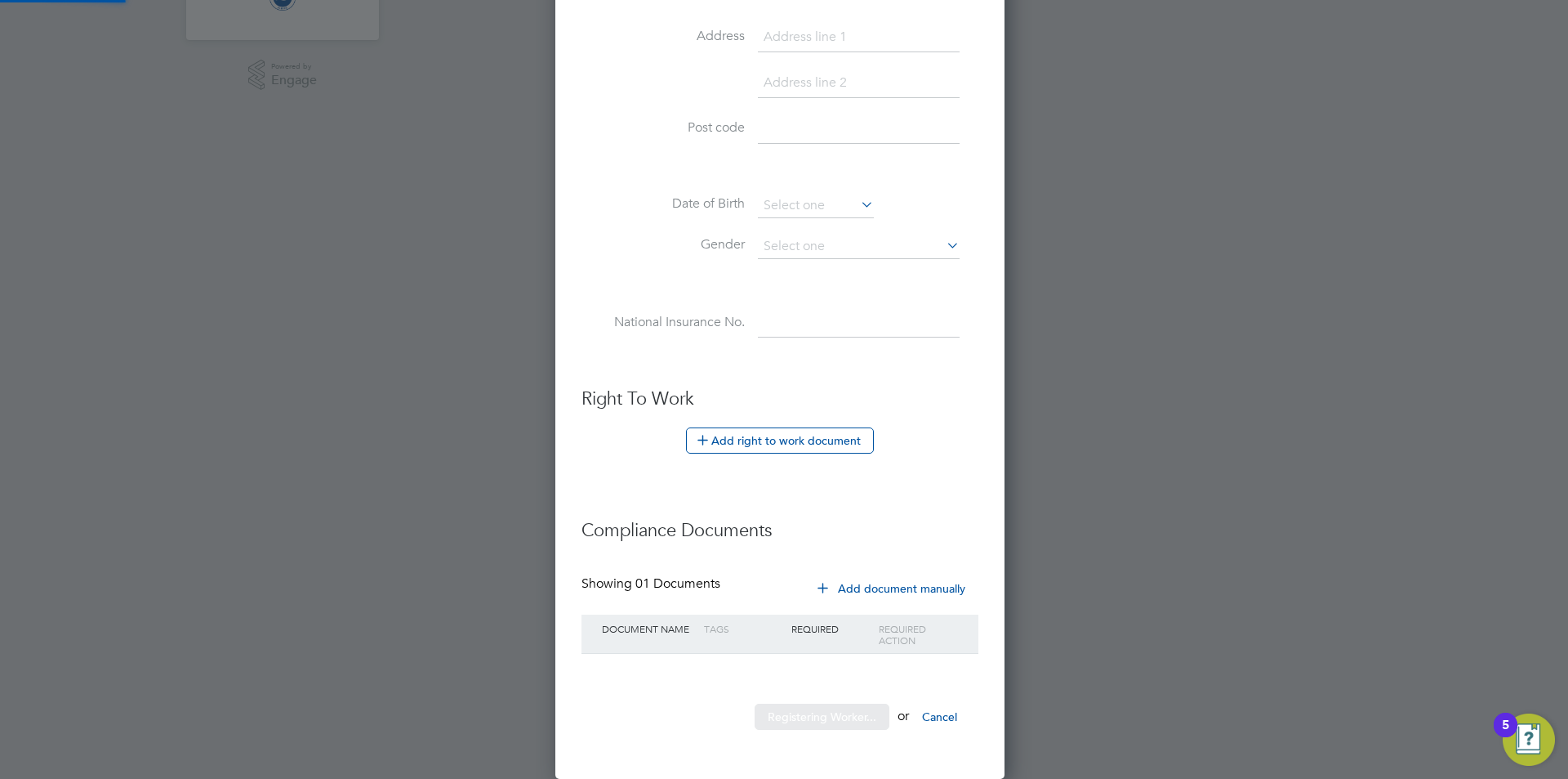
scroll to position [0, 0]
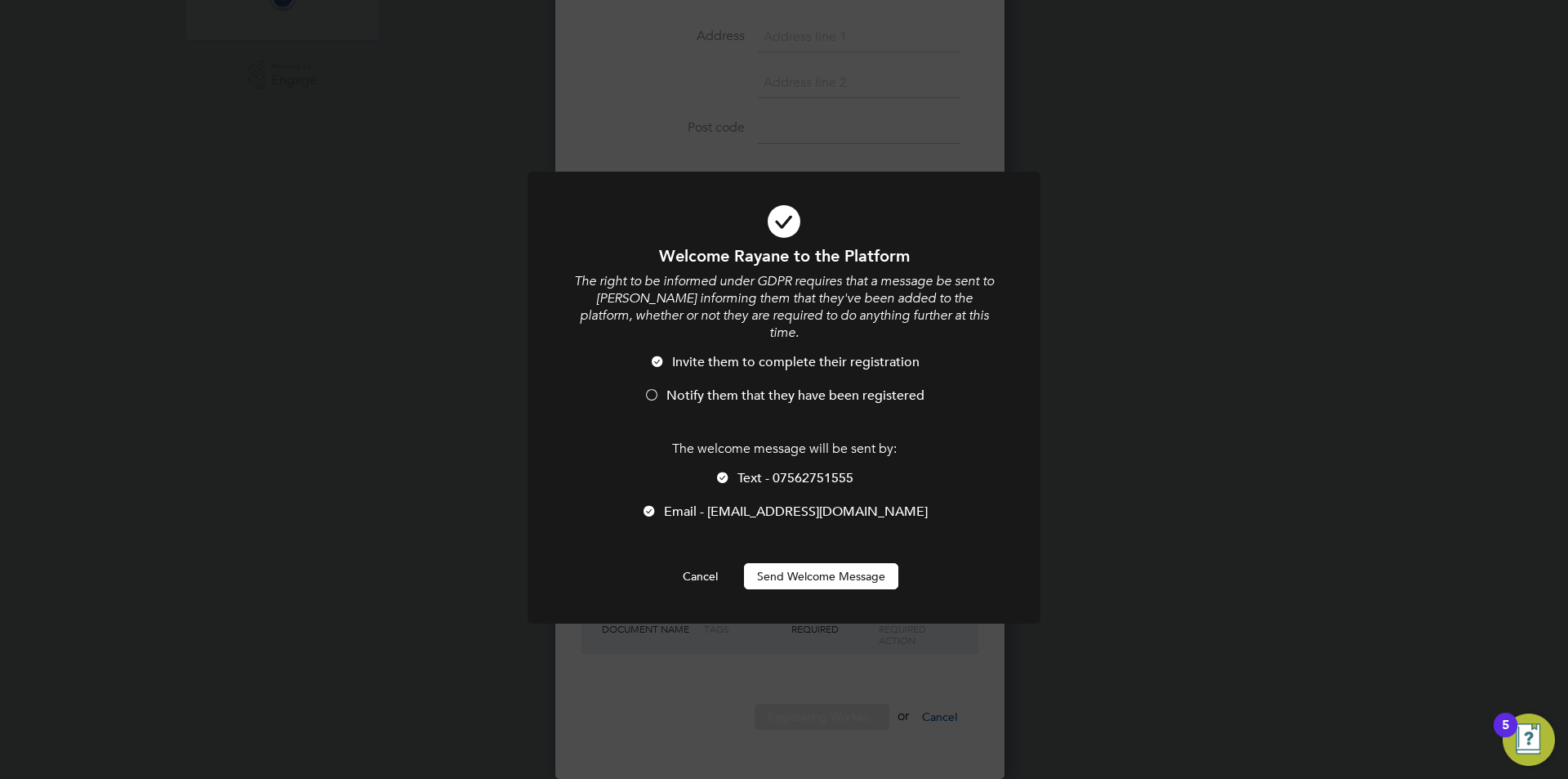
drag, startPoint x: 817, startPoint y: 559, endPoint x: 828, endPoint y: 568, distance: 14.2
click at [817, 563] on button "Send Welcome Message" at bounding box center [821, 575] width 155 height 26
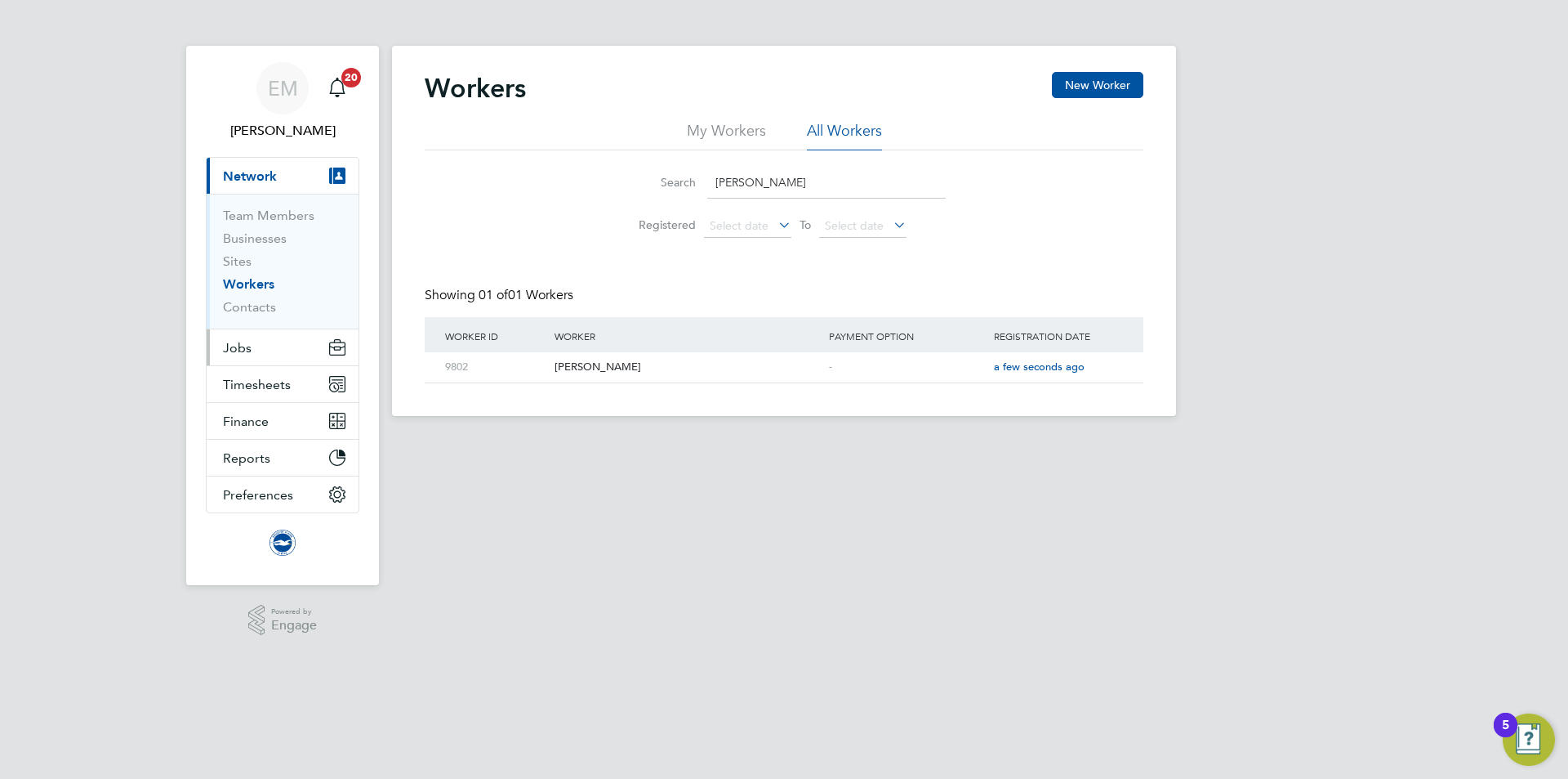
click at [256, 342] on button "Jobs" at bounding box center [282, 347] width 152 height 36
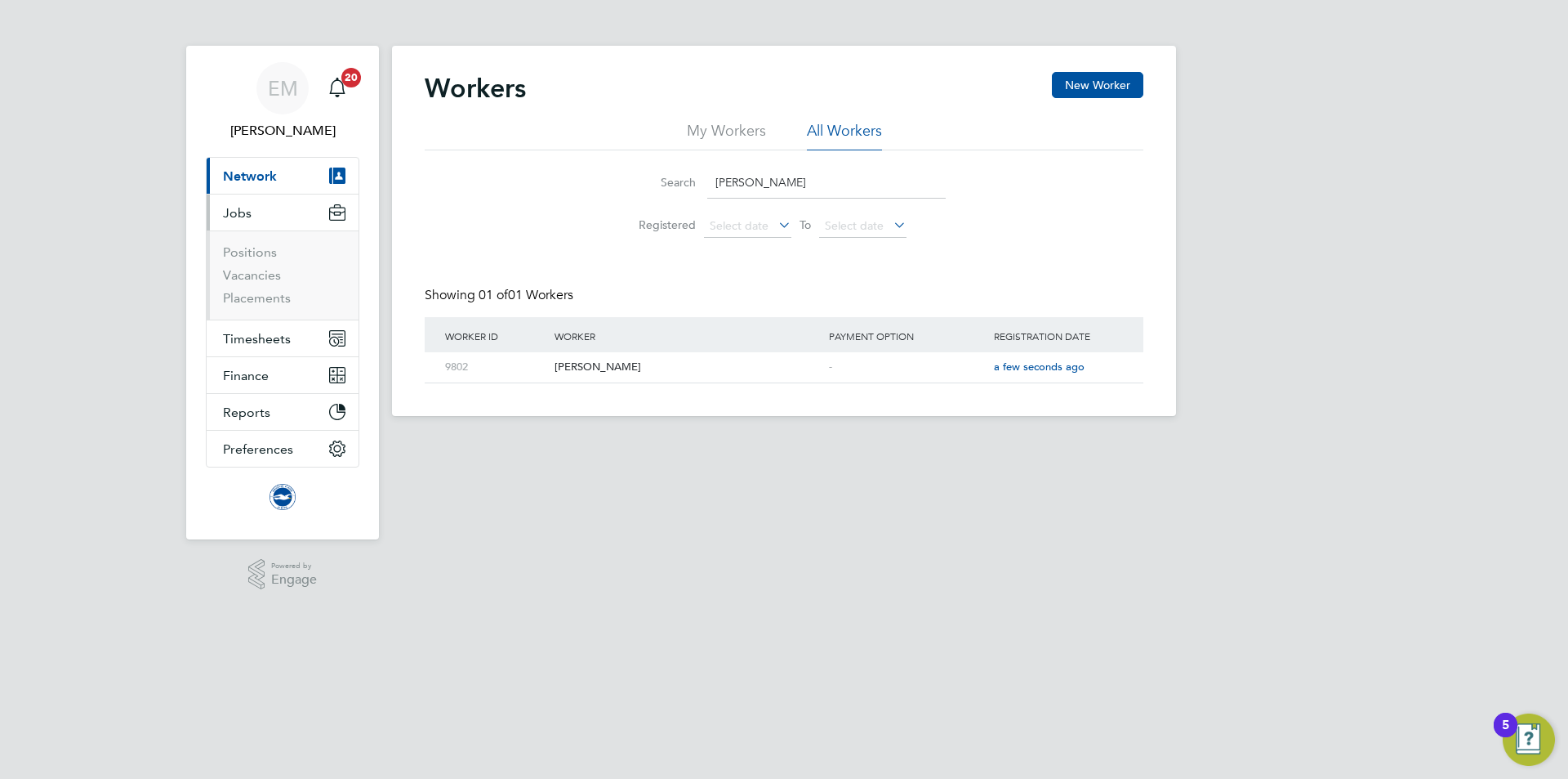
click at [263, 284] on li "Vacancies" at bounding box center [284, 278] width 123 height 23
click at [269, 299] on link "Placements" at bounding box center [256, 298] width 68 height 15
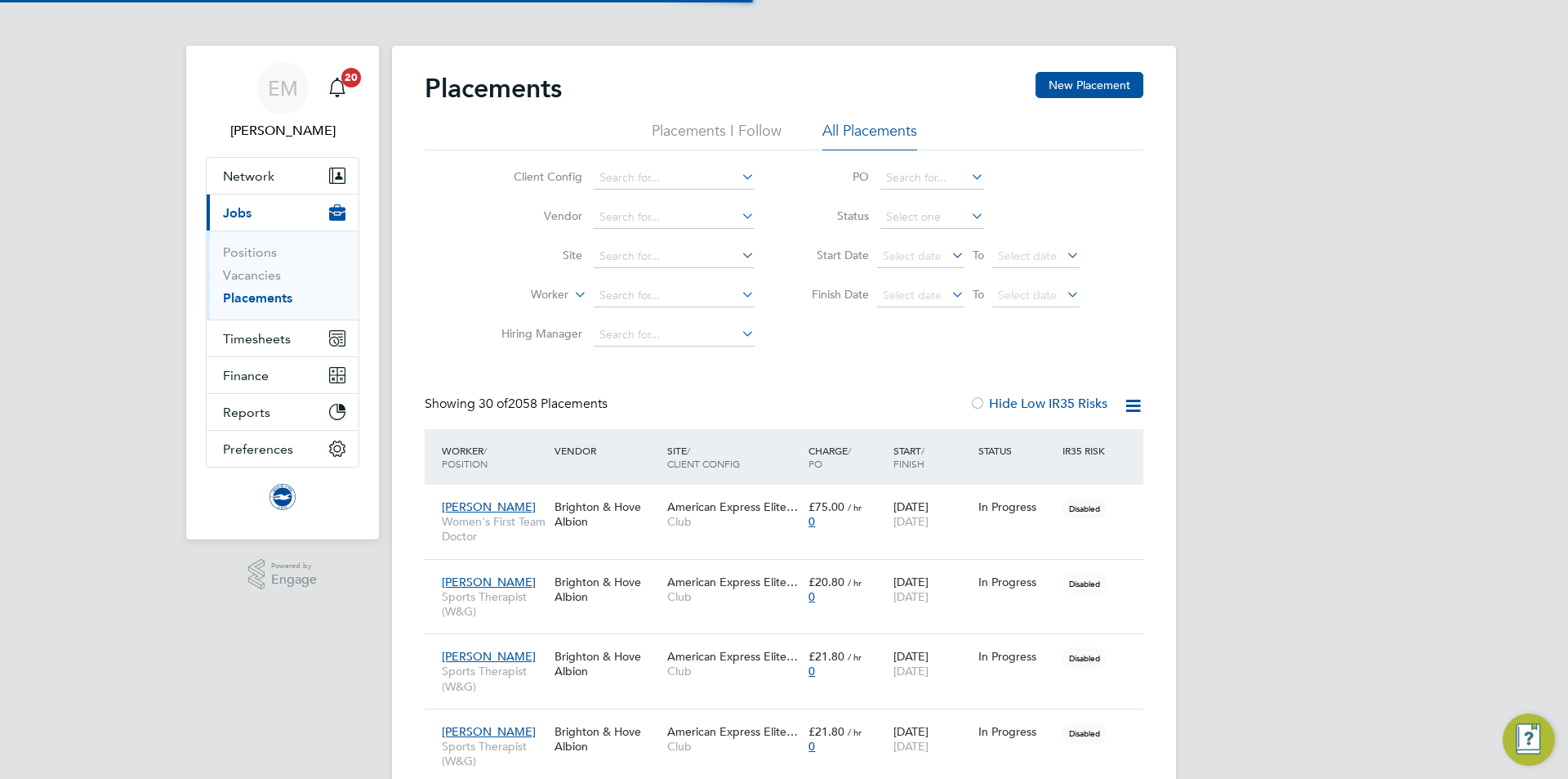
scroll to position [47, 142]
click at [1077, 80] on button "New Placement" at bounding box center [1089, 84] width 108 height 26
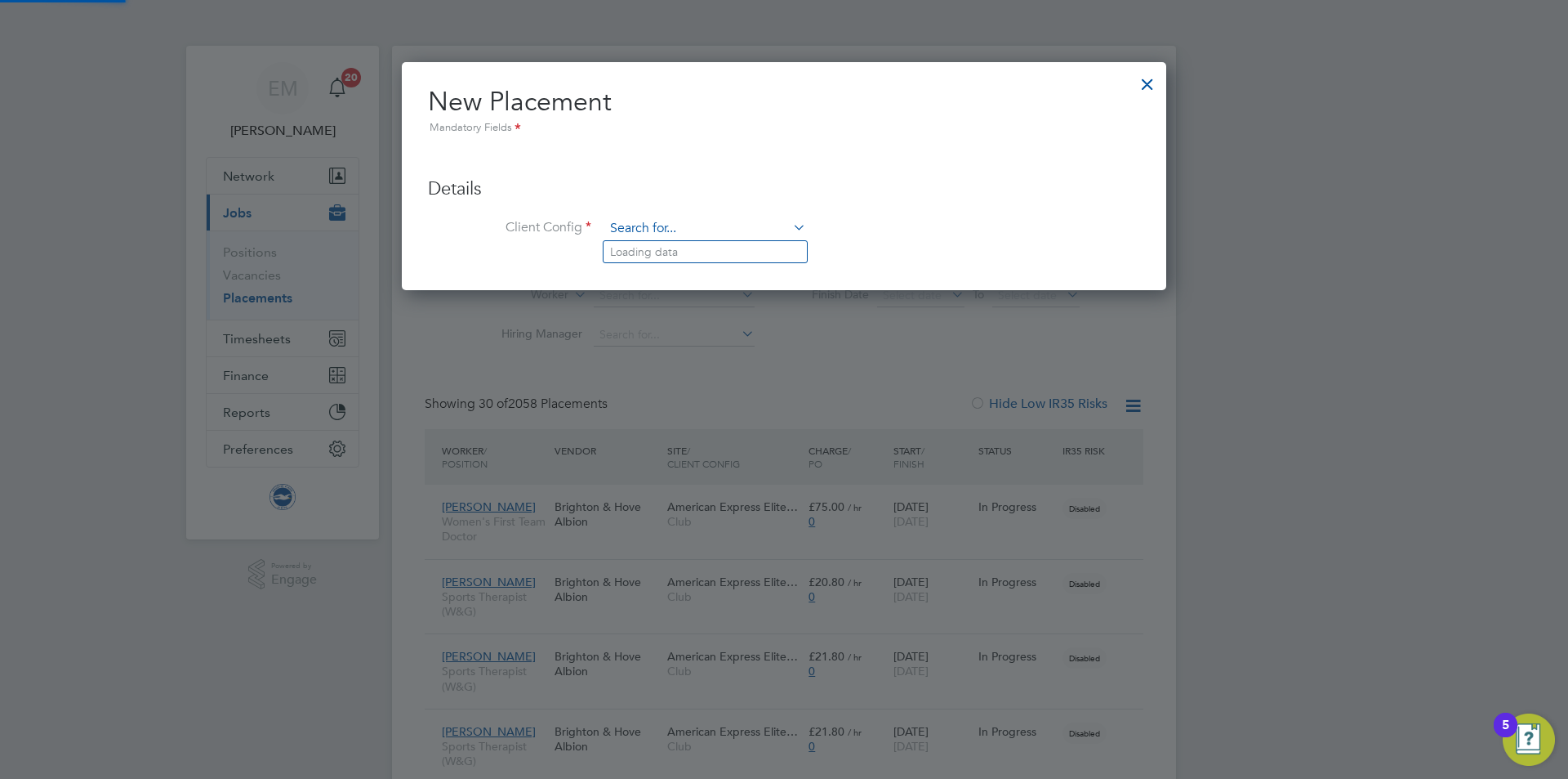
click at [659, 220] on input at bounding box center [705, 228] width 202 height 24
click at [660, 252] on li "Club" at bounding box center [705, 252] width 203 height 22
type input "Club"
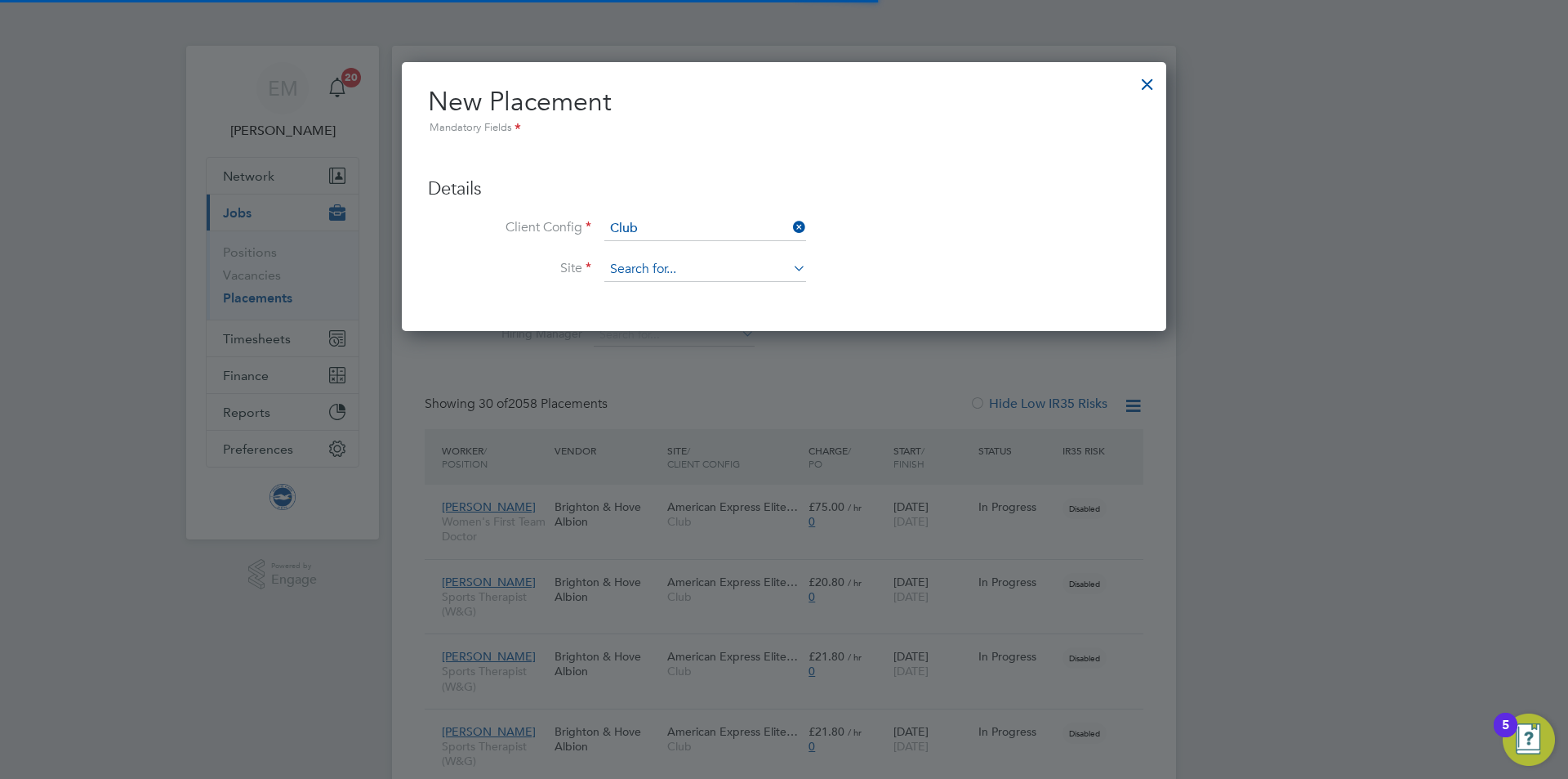
click at [695, 275] on input at bounding box center [705, 269] width 202 height 24
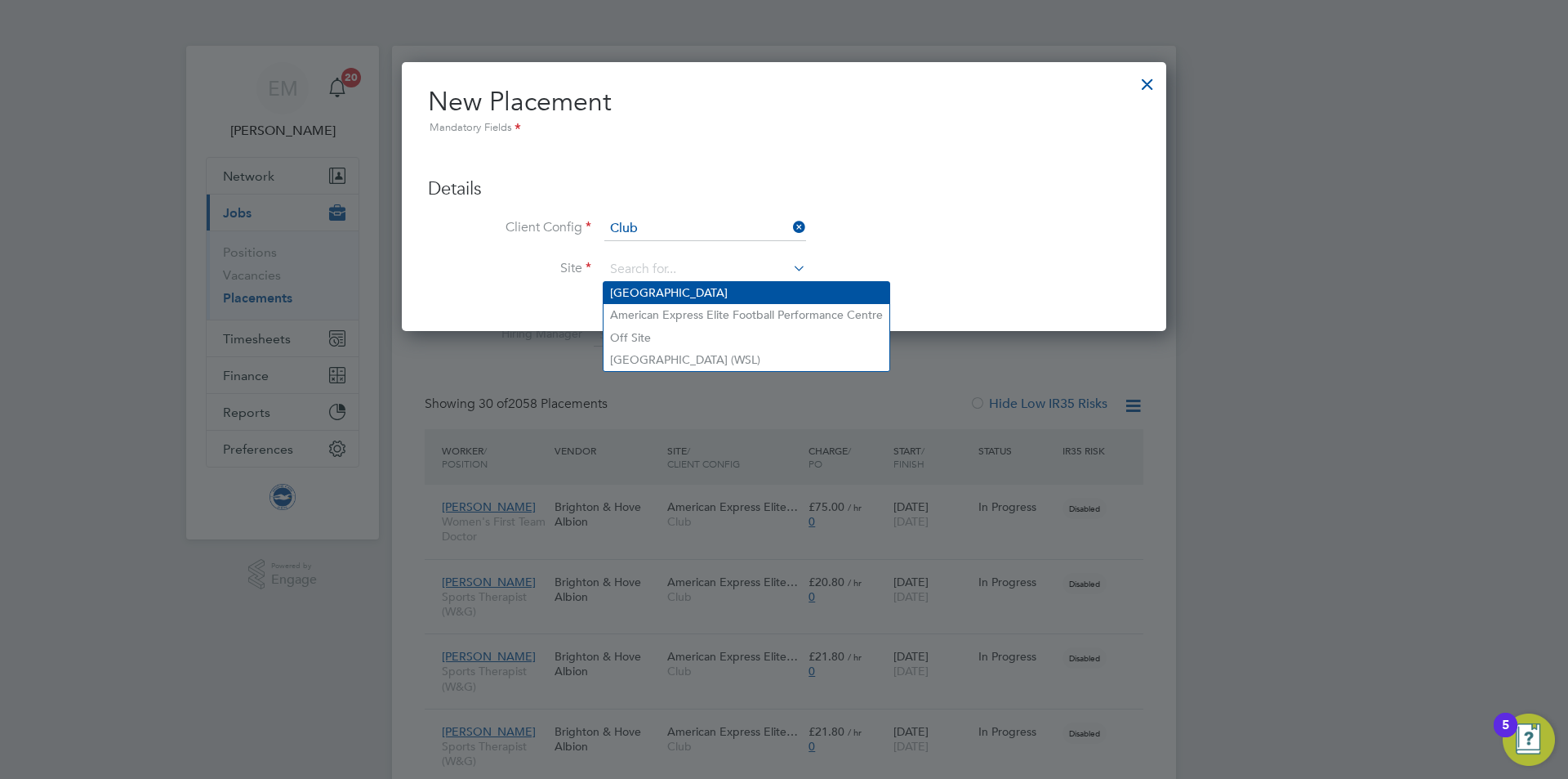
click at [647, 298] on li "[GEOGRAPHIC_DATA]" at bounding box center [747, 293] width 286 height 22
type input "[GEOGRAPHIC_DATA]"
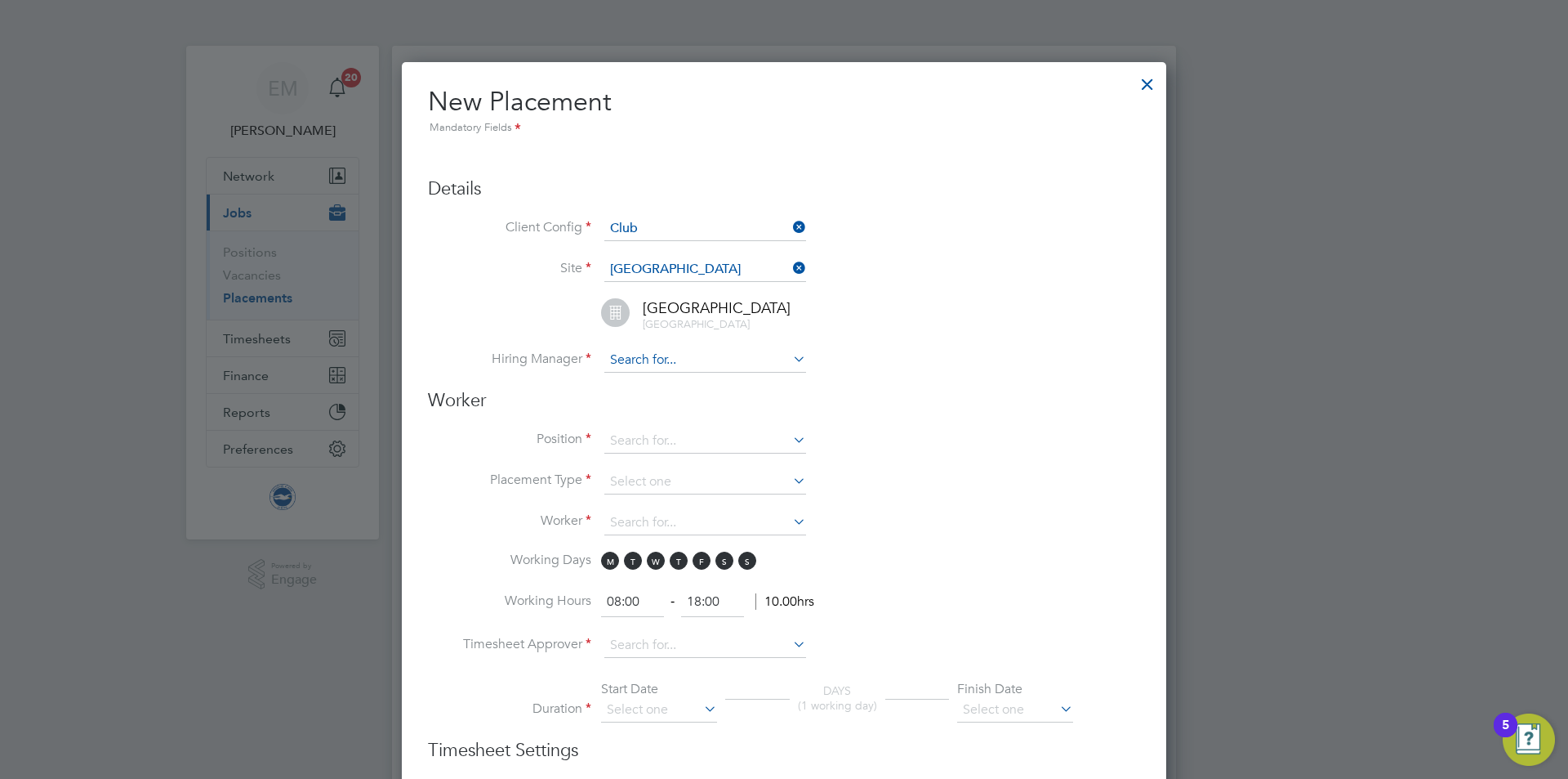
click at [643, 360] on input at bounding box center [705, 360] width 202 height 24
click at [671, 384] on li "Claire Britton" at bounding box center [705, 384] width 203 height 22
type input "Claire Britton"
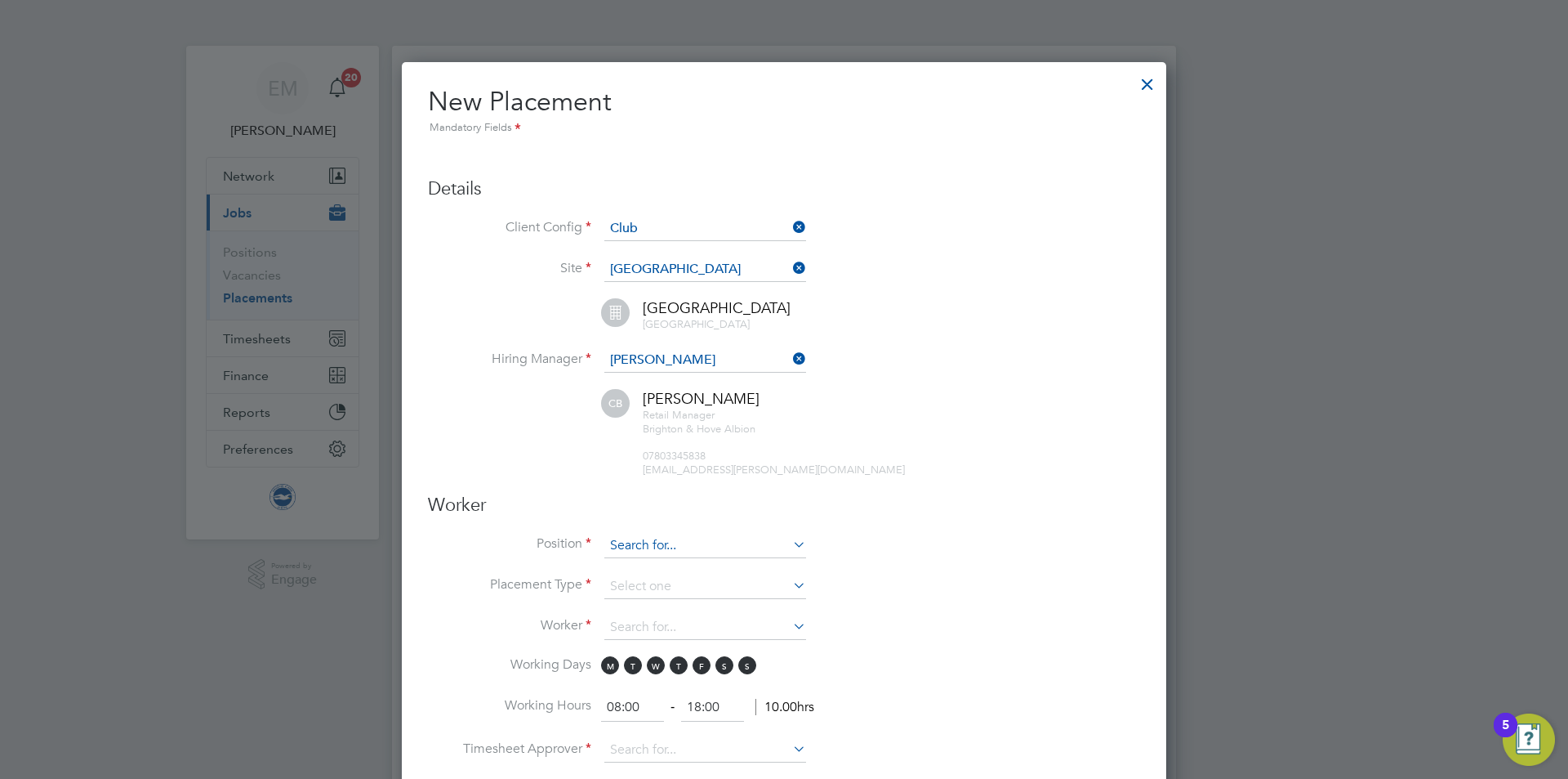
click at [636, 548] on input at bounding box center [705, 545] width 202 height 24
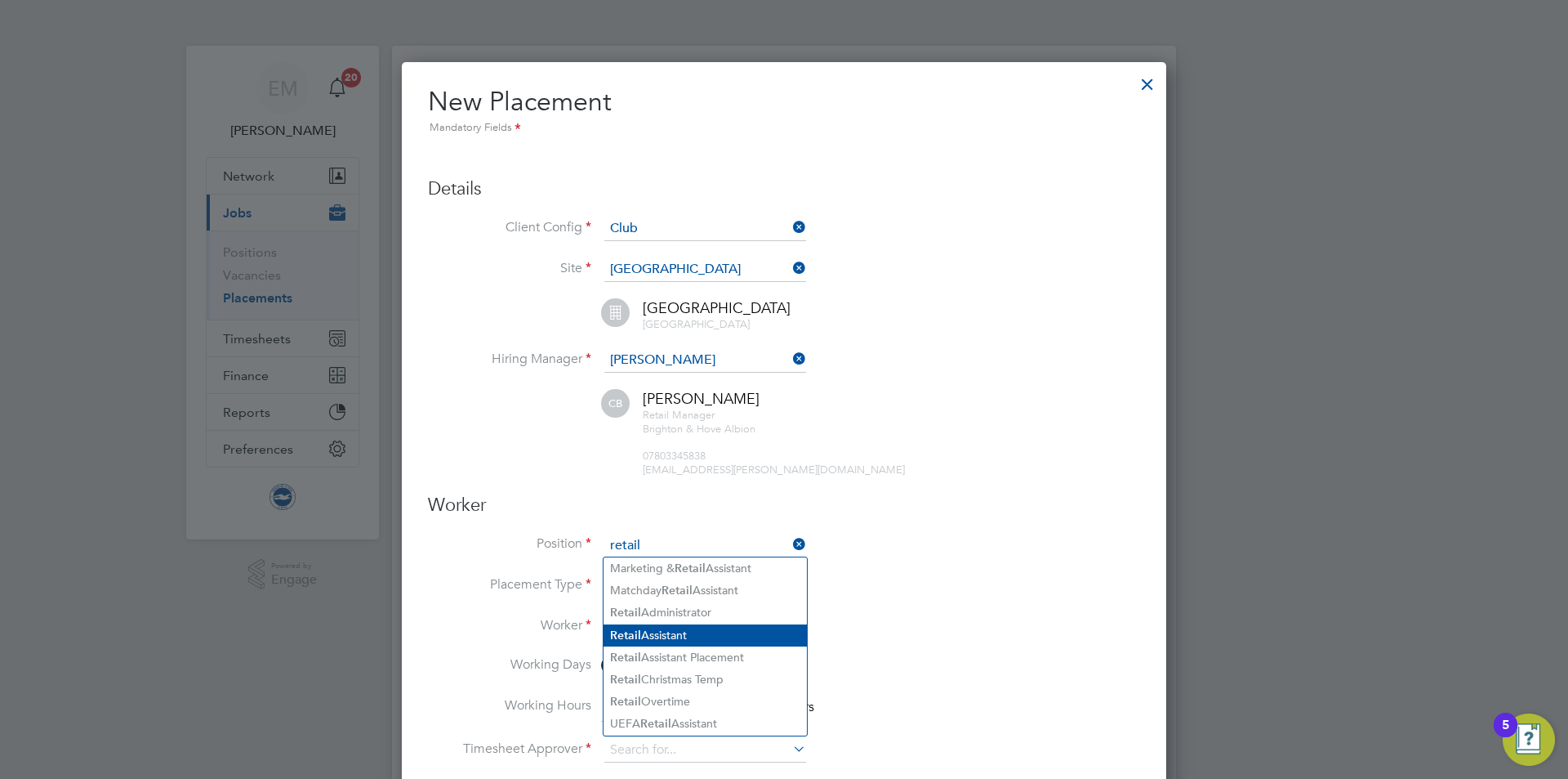
click at [699, 628] on li "Retail Assistant" at bounding box center [705, 635] width 203 height 22
type input "Retail Assistant"
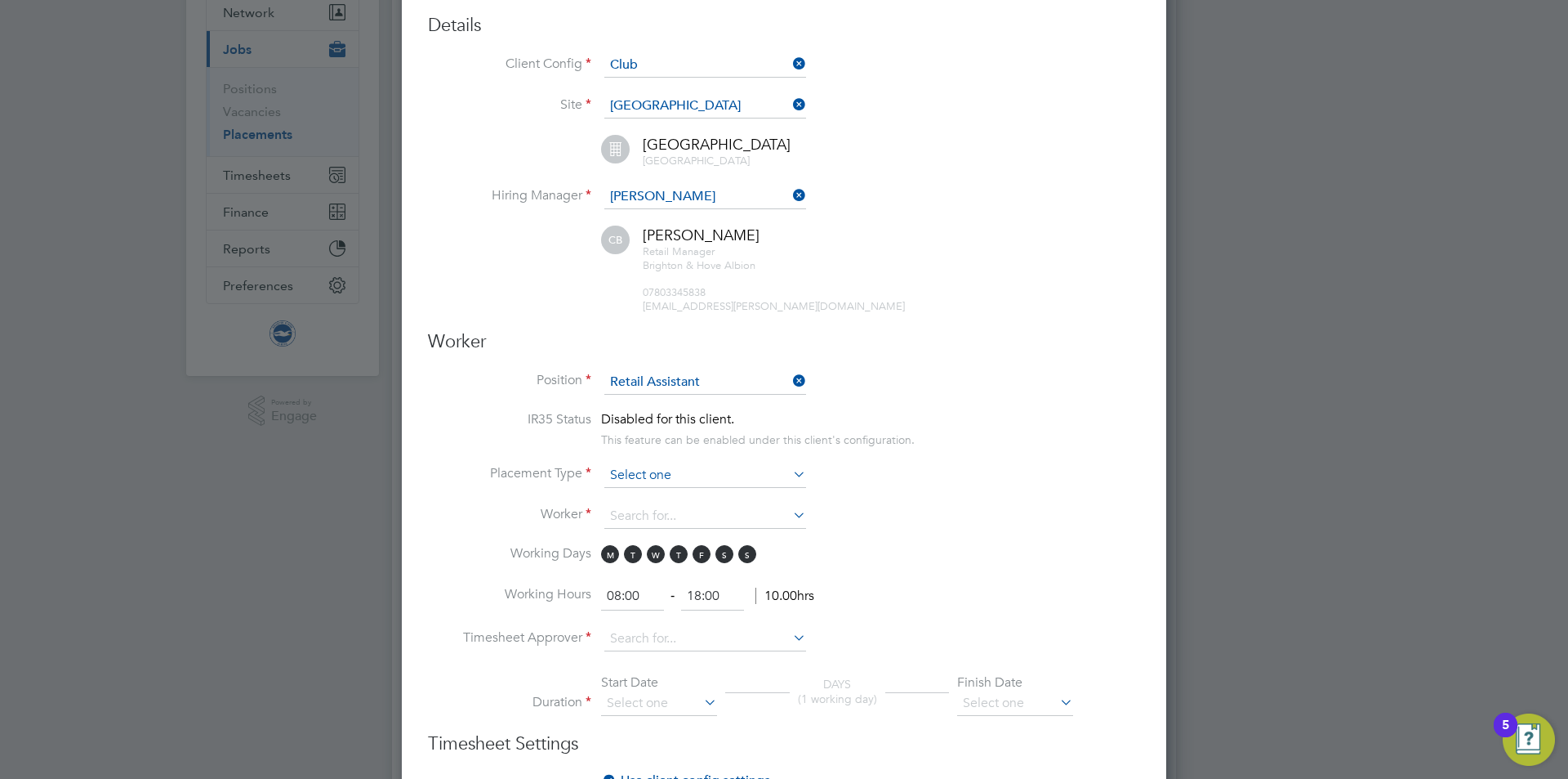
click at [639, 474] on input at bounding box center [705, 475] width 202 height 24
click at [640, 486] on ul "Temporary Permanent" at bounding box center [705, 508] width 205 height 44
click at [639, 495] on li "Placement Type" at bounding box center [784, 484] width 712 height 41
click at [637, 474] on input at bounding box center [705, 475] width 202 height 24
click at [638, 492] on li "Temporary" at bounding box center [705, 497] width 203 height 21
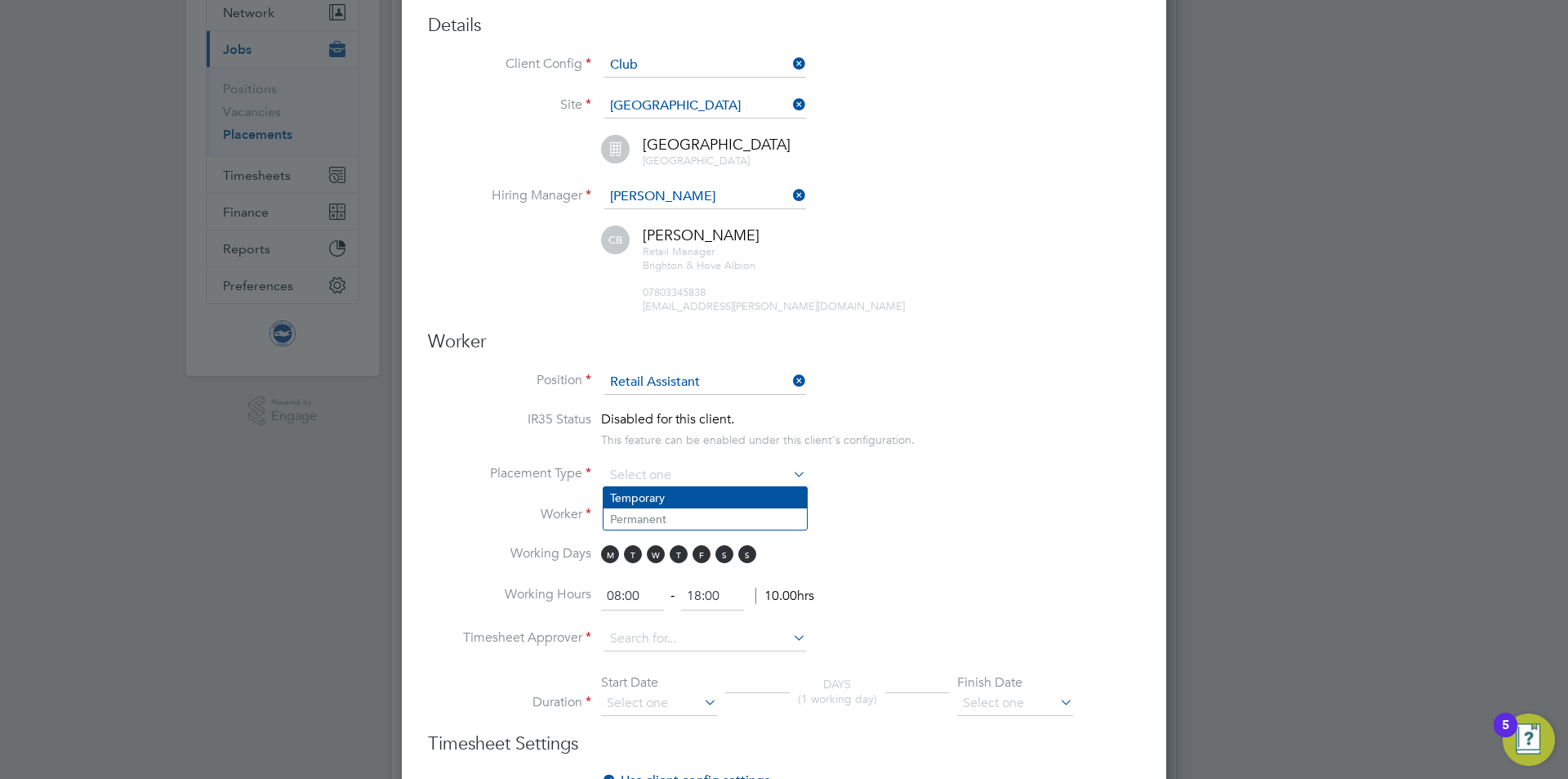
type input "Temporary"
click at [642, 516] on input at bounding box center [705, 516] width 202 height 24
click at [684, 537] on b "Mallek" at bounding box center [694, 538] width 95 height 14
type input "Rayane Mallek (9802)"
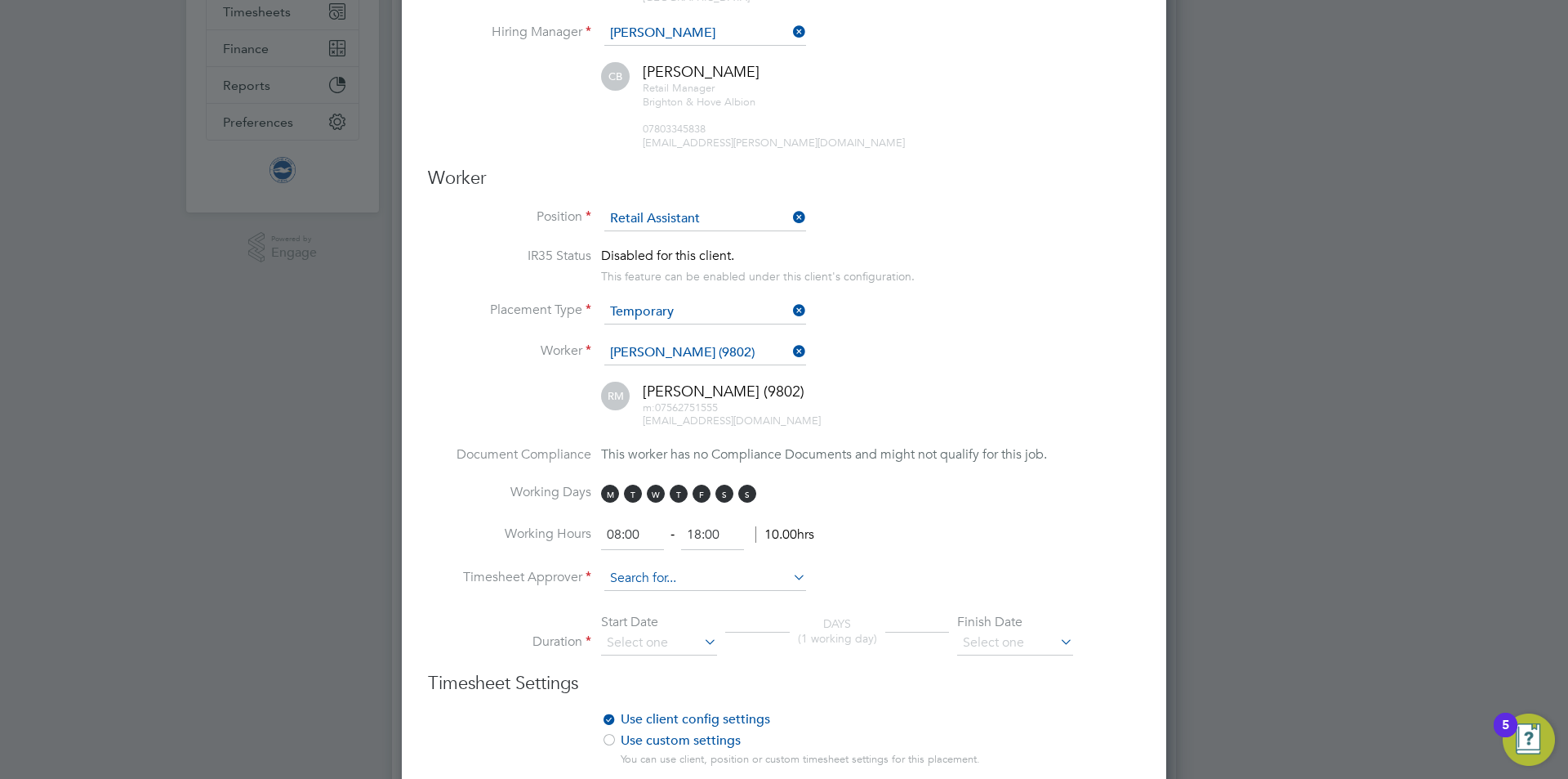
click at [623, 575] on input at bounding box center [705, 578] width 202 height 24
click at [637, 603] on b "Claire" at bounding box center [657, 601] width 95 height 14
type input "Claire Britton"
click at [636, 638] on input at bounding box center [659, 643] width 116 height 24
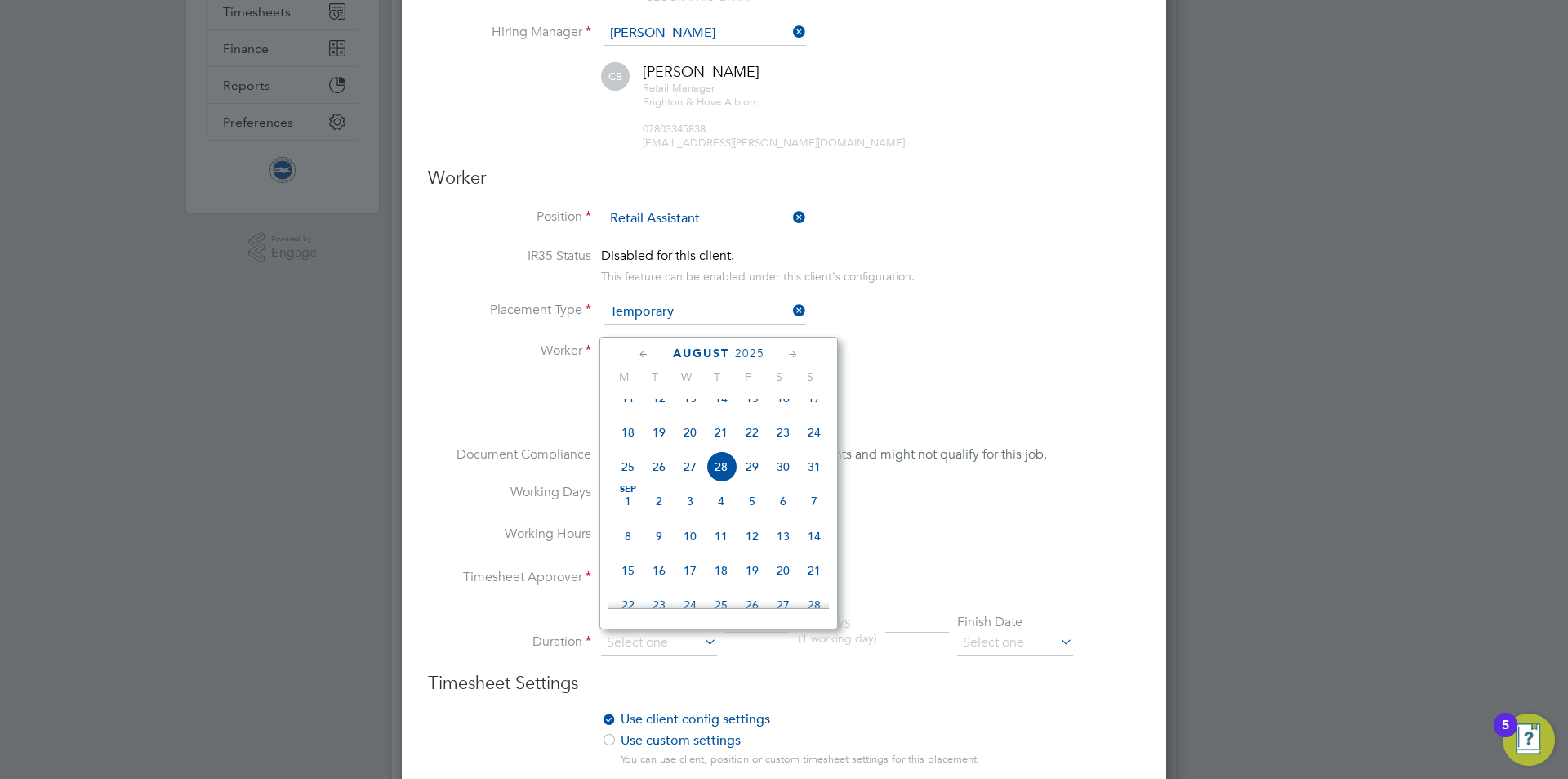
click at [657, 481] on span "26" at bounding box center [658, 466] width 31 height 31
type input "26 Aug 2025"
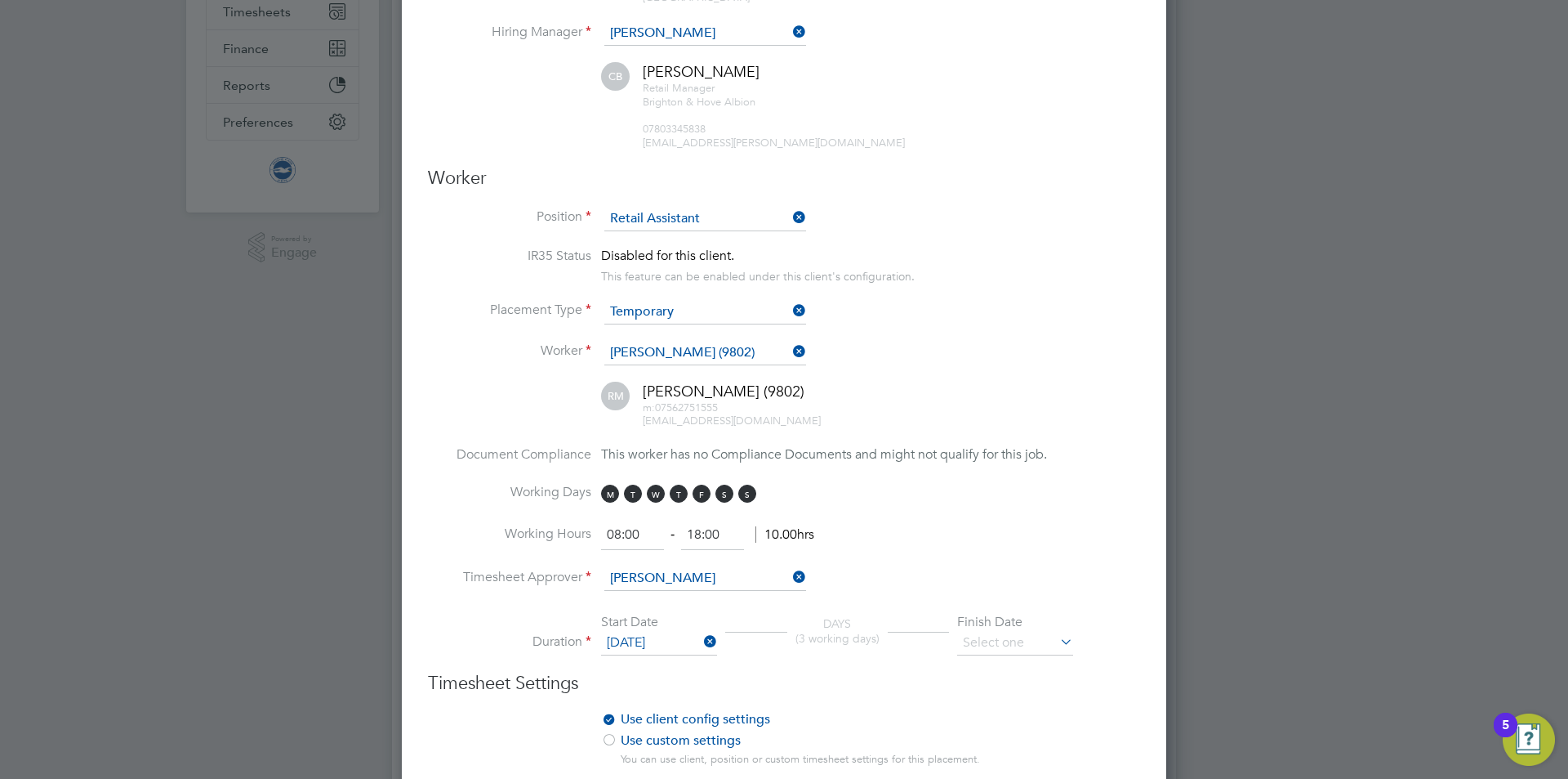
click at [1006, 626] on div "Finish Date" at bounding box center [1015, 622] width 116 height 17
click at [1011, 639] on input at bounding box center [1015, 643] width 116 height 24
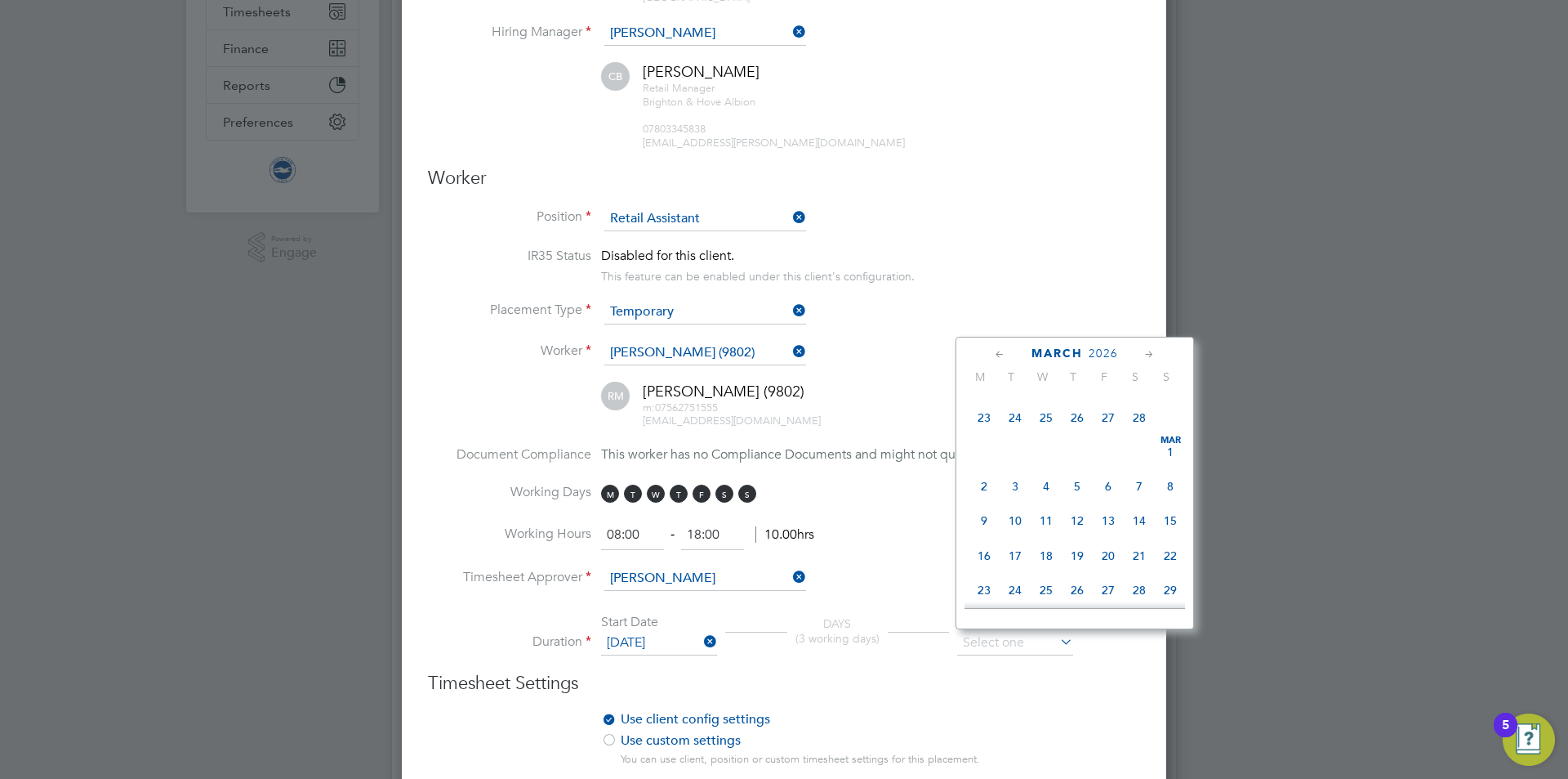
drag, startPoint x: 1037, startPoint y: 458, endPoint x: 1034, endPoint y: 489, distance: 31.1
click at [985, 263] on span "31" at bounding box center [984, 247] width 31 height 31
type input "31 Jul 2028"
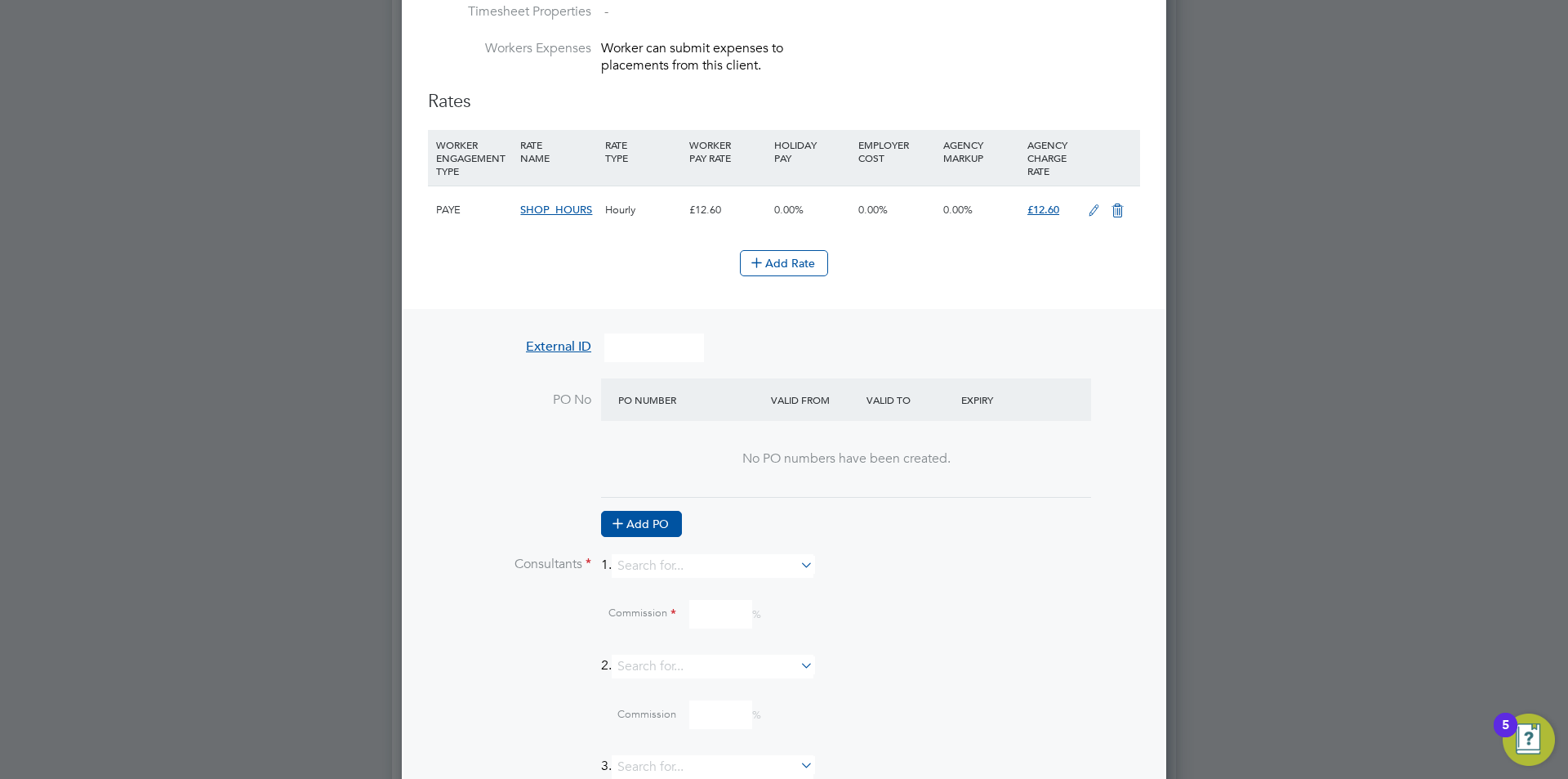
click at [638, 525] on button "Add PO" at bounding box center [641, 523] width 81 height 26
click at [645, 439] on input at bounding box center [683, 443] width 140 height 27
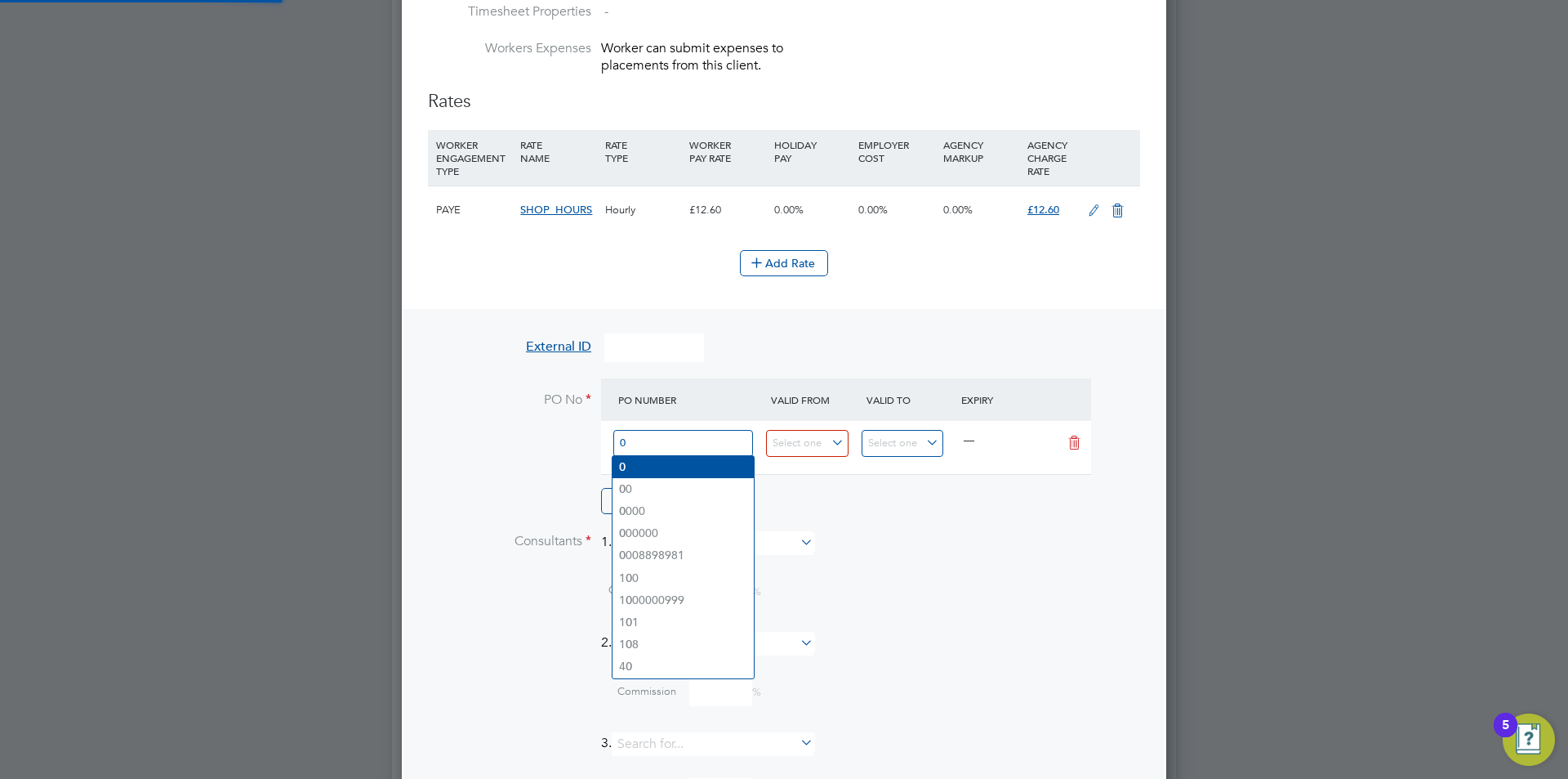
type input "0"
drag, startPoint x: 665, startPoint y: 461, endPoint x: 707, endPoint y: 461, distance: 42.0
click at [667, 461] on li "0" at bounding box center [683, 467] width 141 height 22
type input "[DATE]"
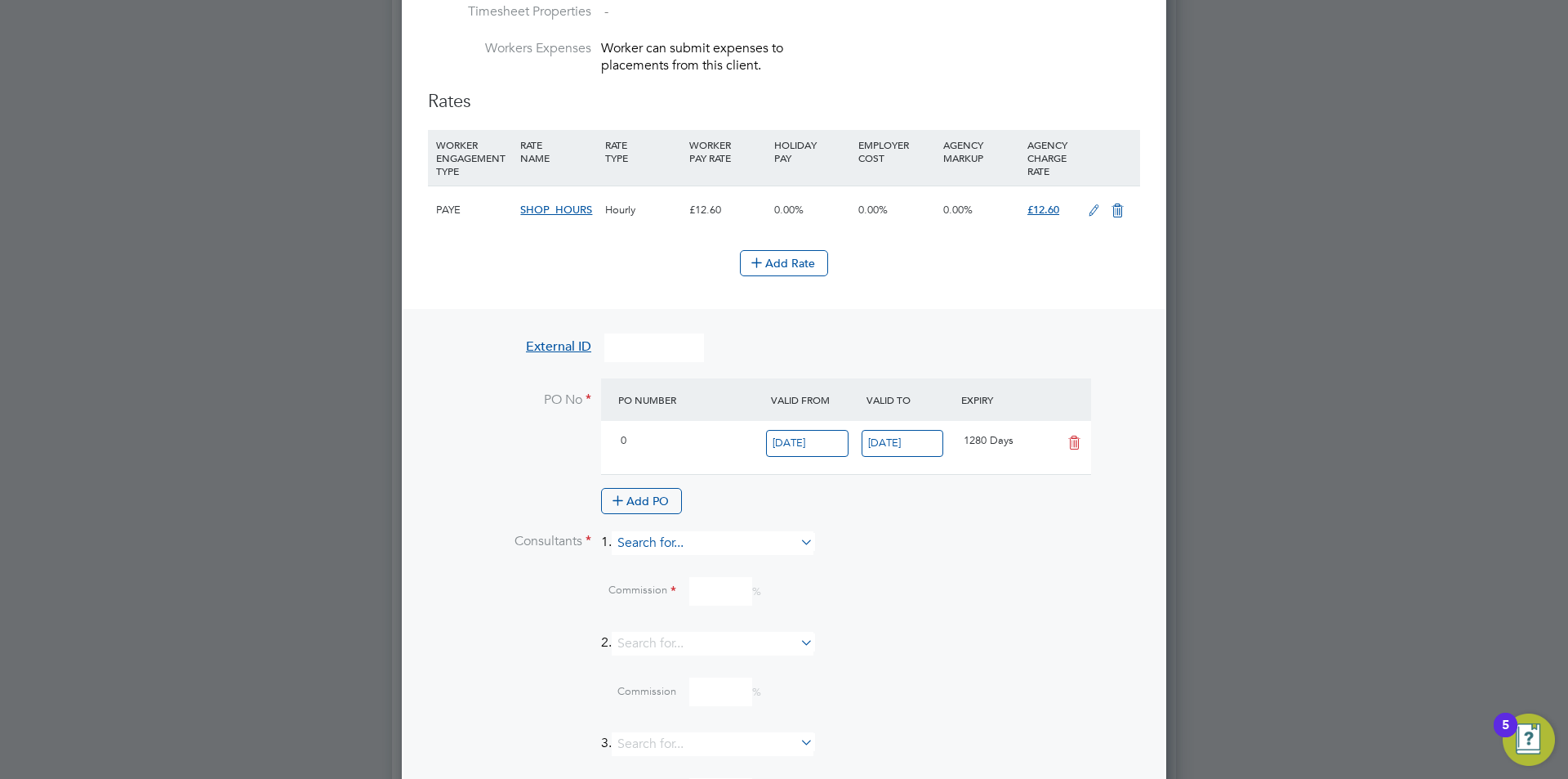
click at [695, 545] on input at bounding box center [712, 543] width 202 height 24
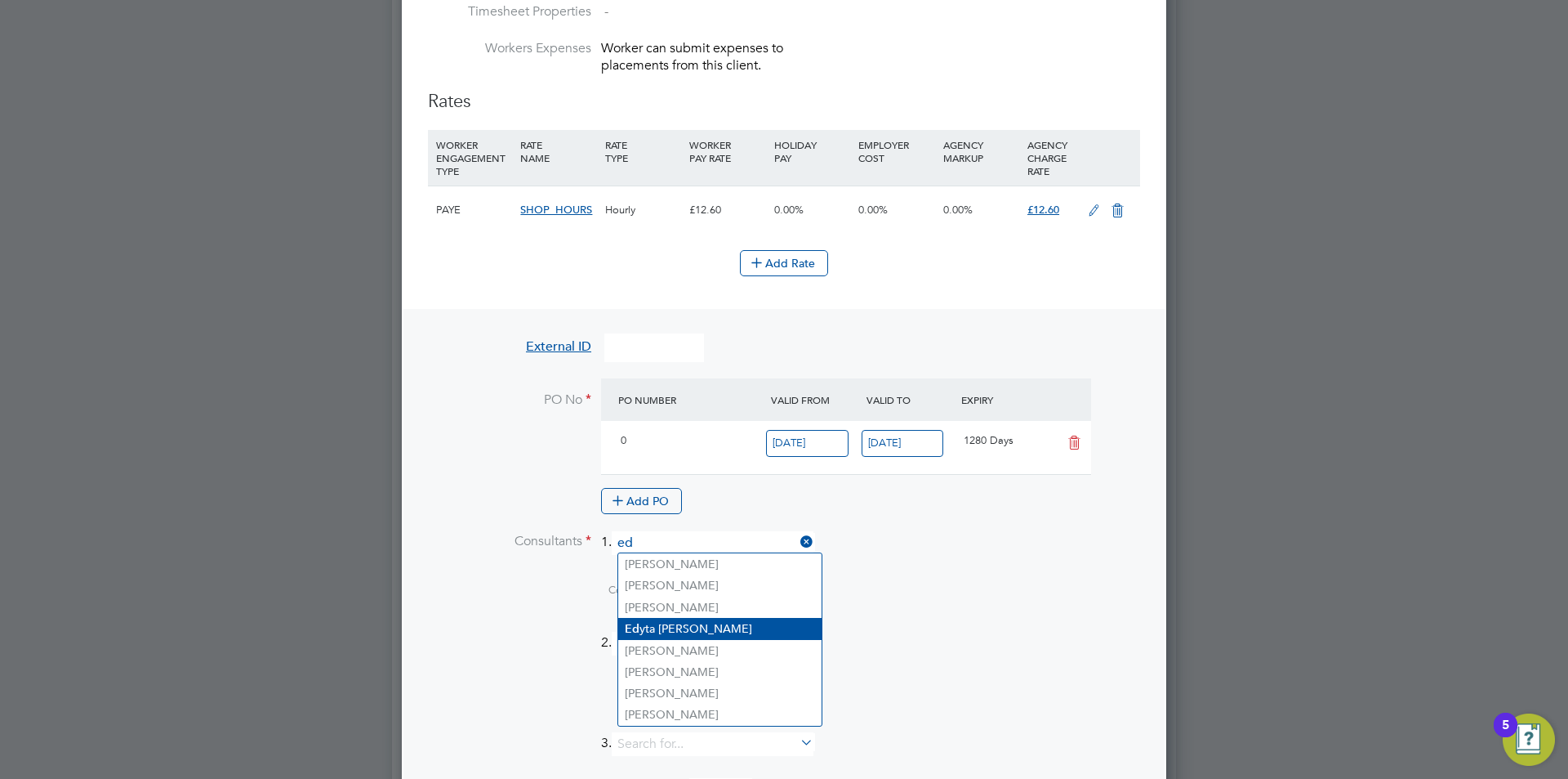
click at [694, 622] on li "Ed yta Marchant" at bounding box center [720, 628] width 203 height 22
type input "[PERSON_NAME]"
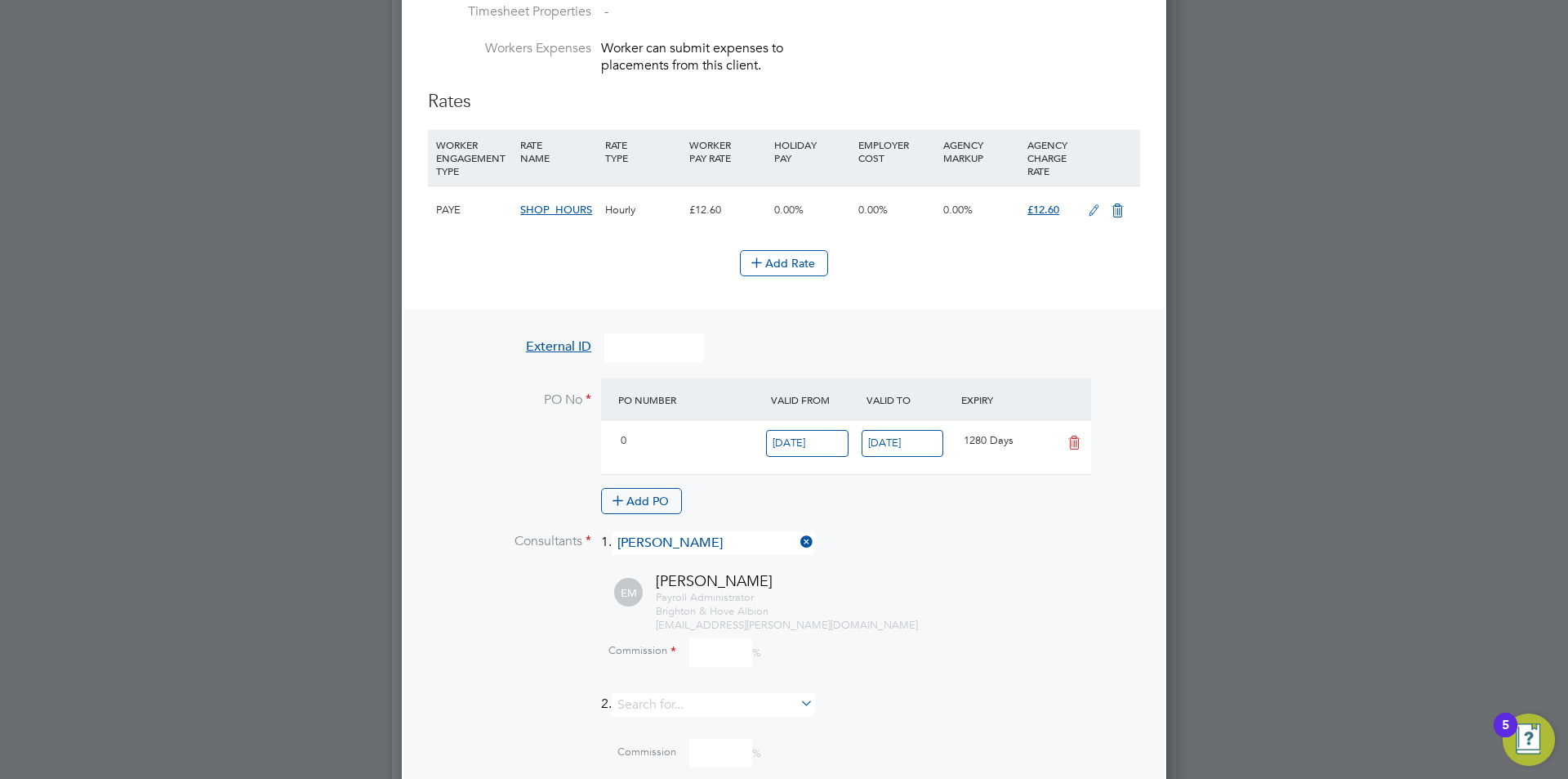
click at [705, 648] on input at bounding box center [721, 652] width 63 height 29
type input "0"
click at [966, 594] on div "Payroll Administrator Brighton & Hove Albion edyta.marchant@brightonandhovealbi…" at bounding box center [898, 612] width 484 height 42
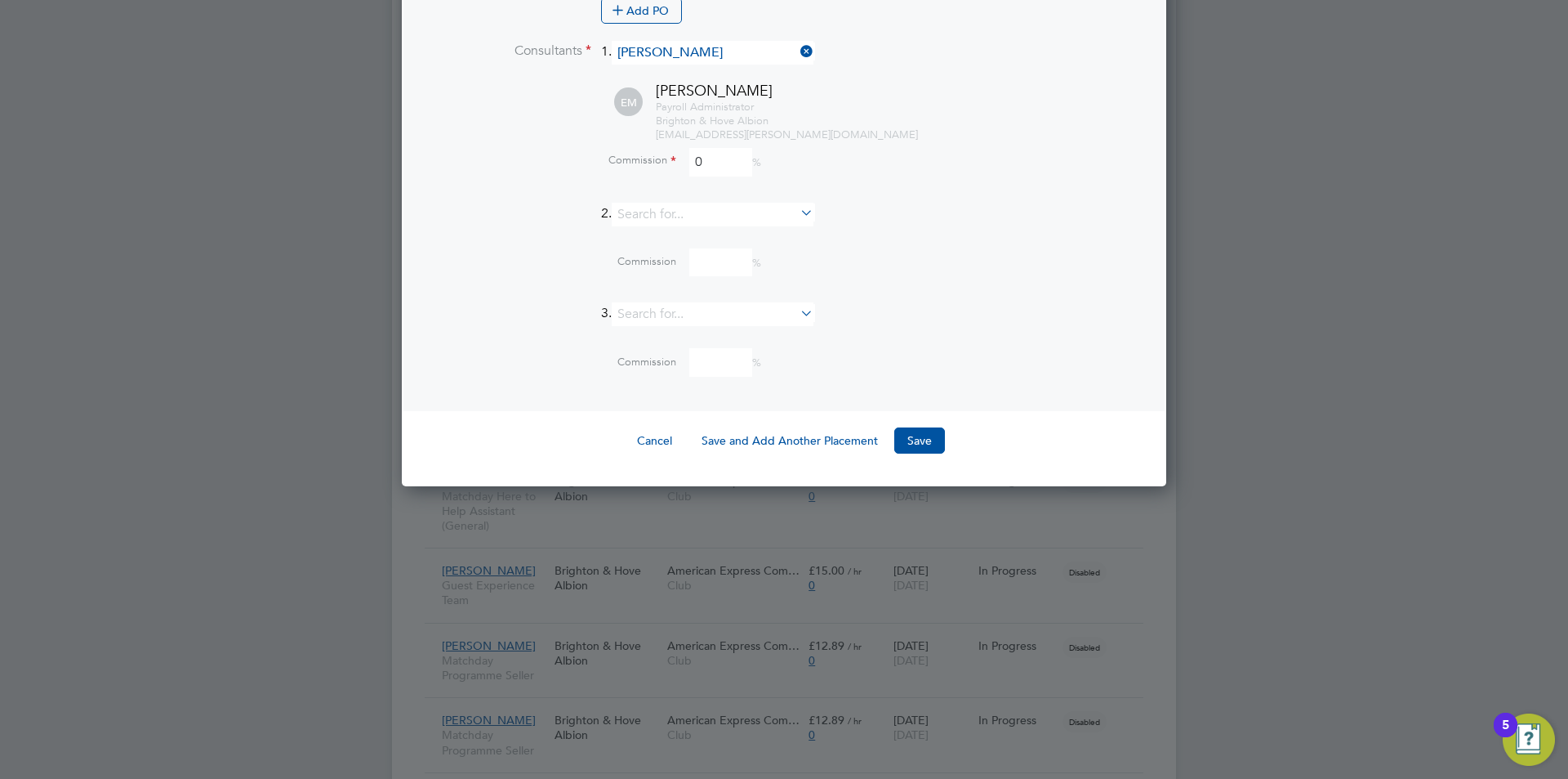
click at [921, 442] on button "Save" at bounding box center [919, 440] width 50 height 26
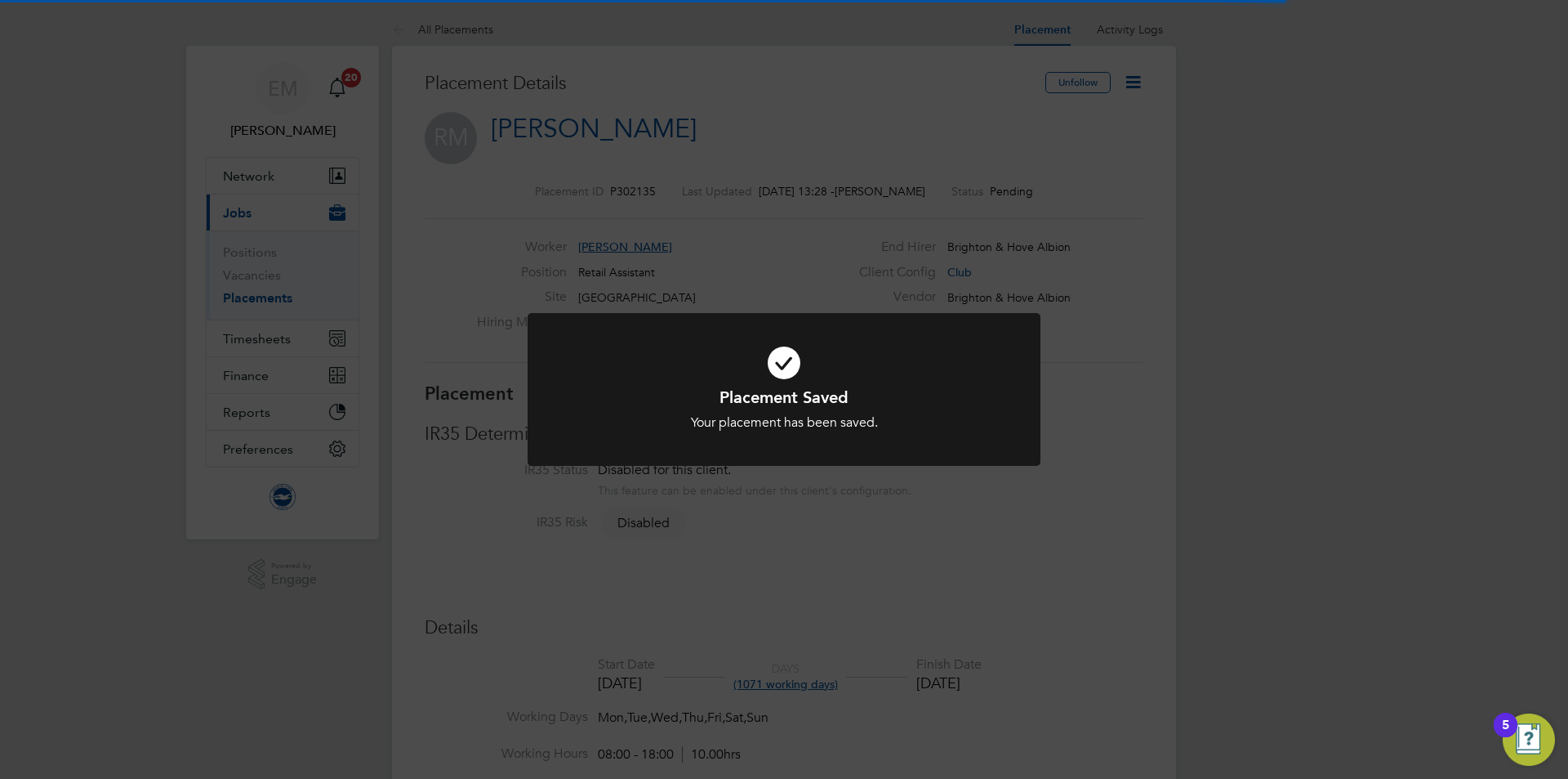
click at [1106, 224] on div "Placement Saved Your placement has been saved. Cancel Okay" at bounding box center [784, 390] width 1568 height 779
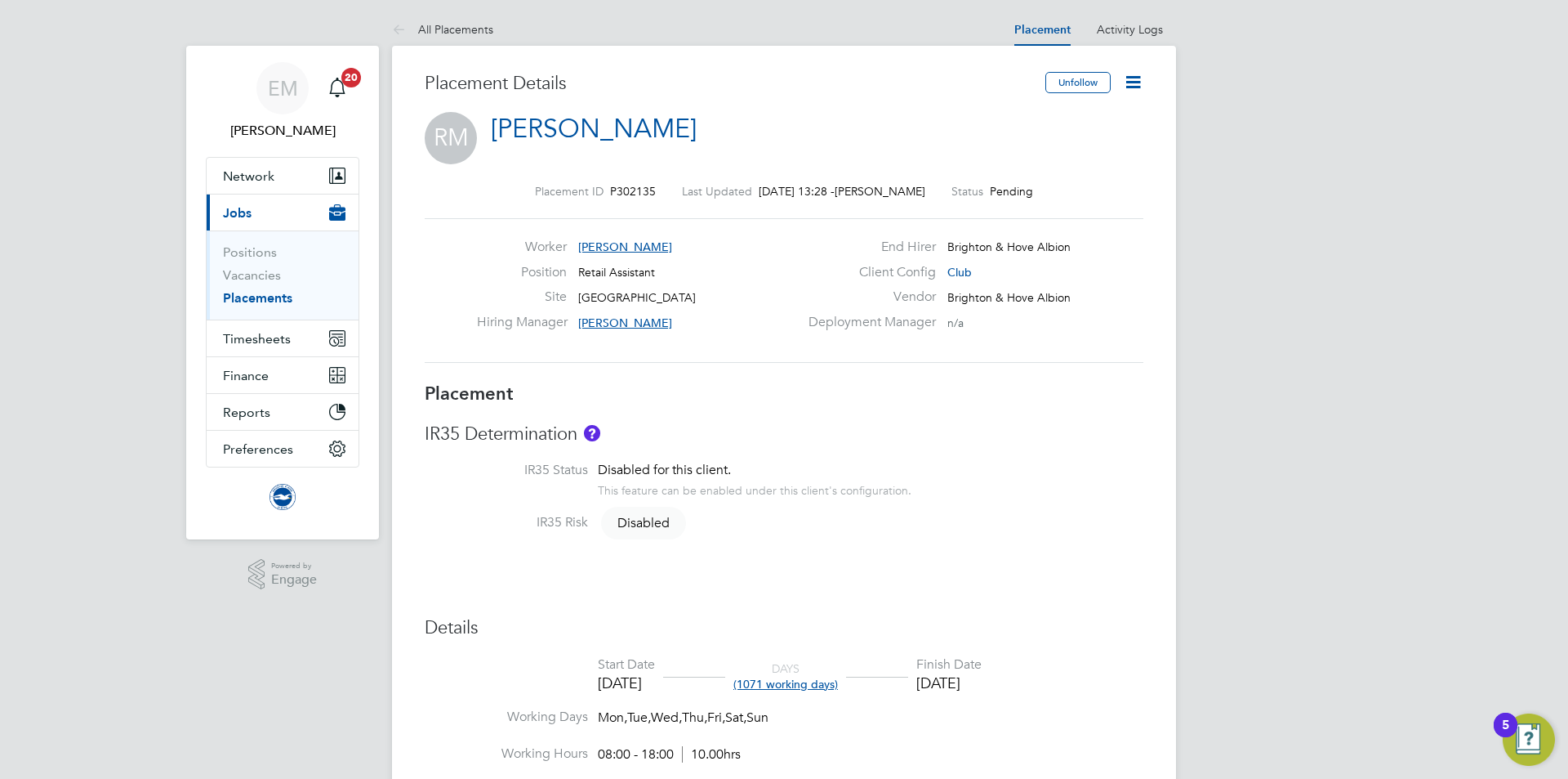
click at [1139, 82] on icon at bounding box center [1132, 82] width 20 height 20
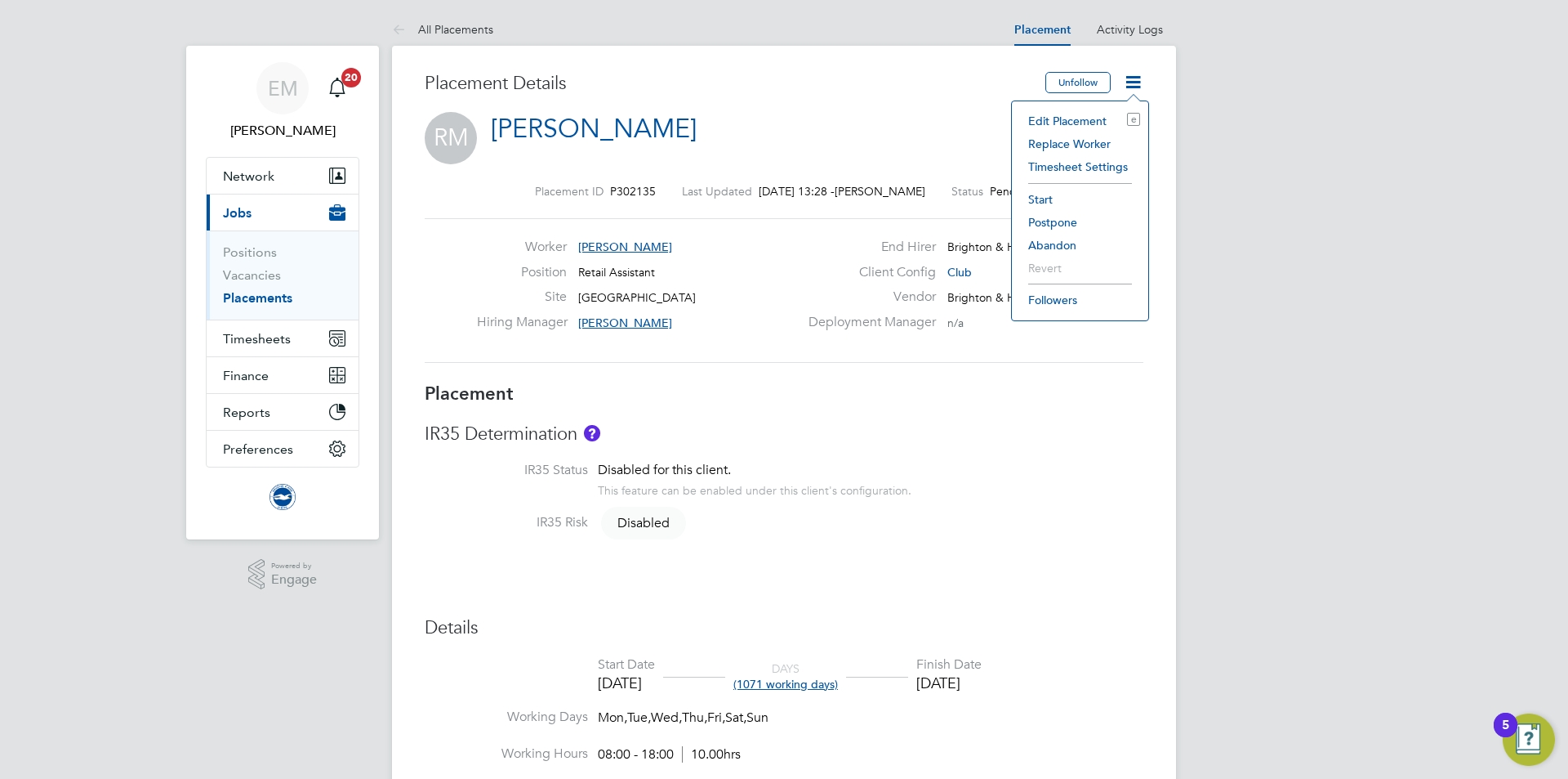
click at [1038, 198] on li "Start" at bounding box center [1080, 199] width 120 height 23
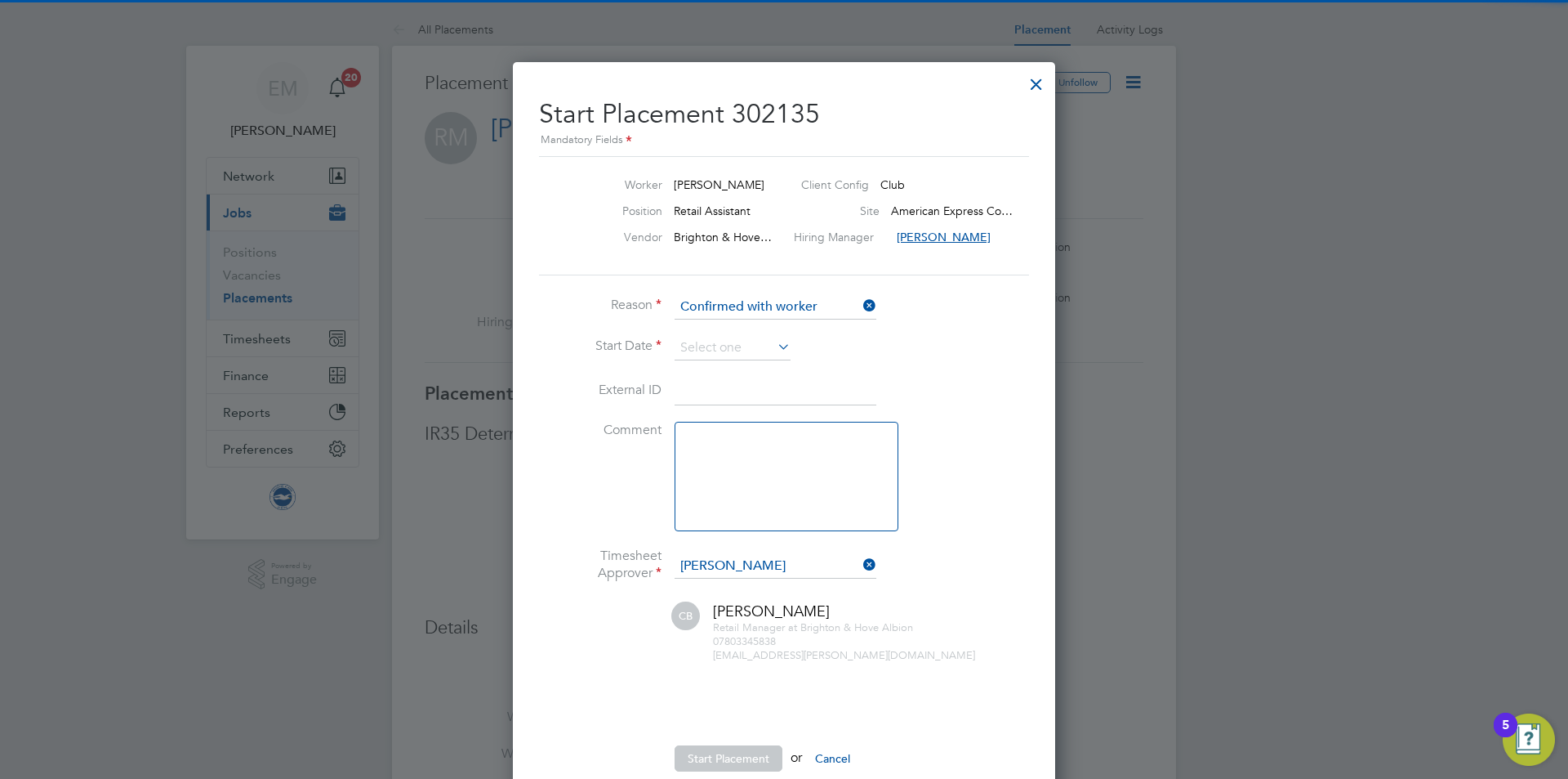
click at [738, 334] on li "Reason Confirmed with worker" at bounding box center [784, 315] width 490 height 41
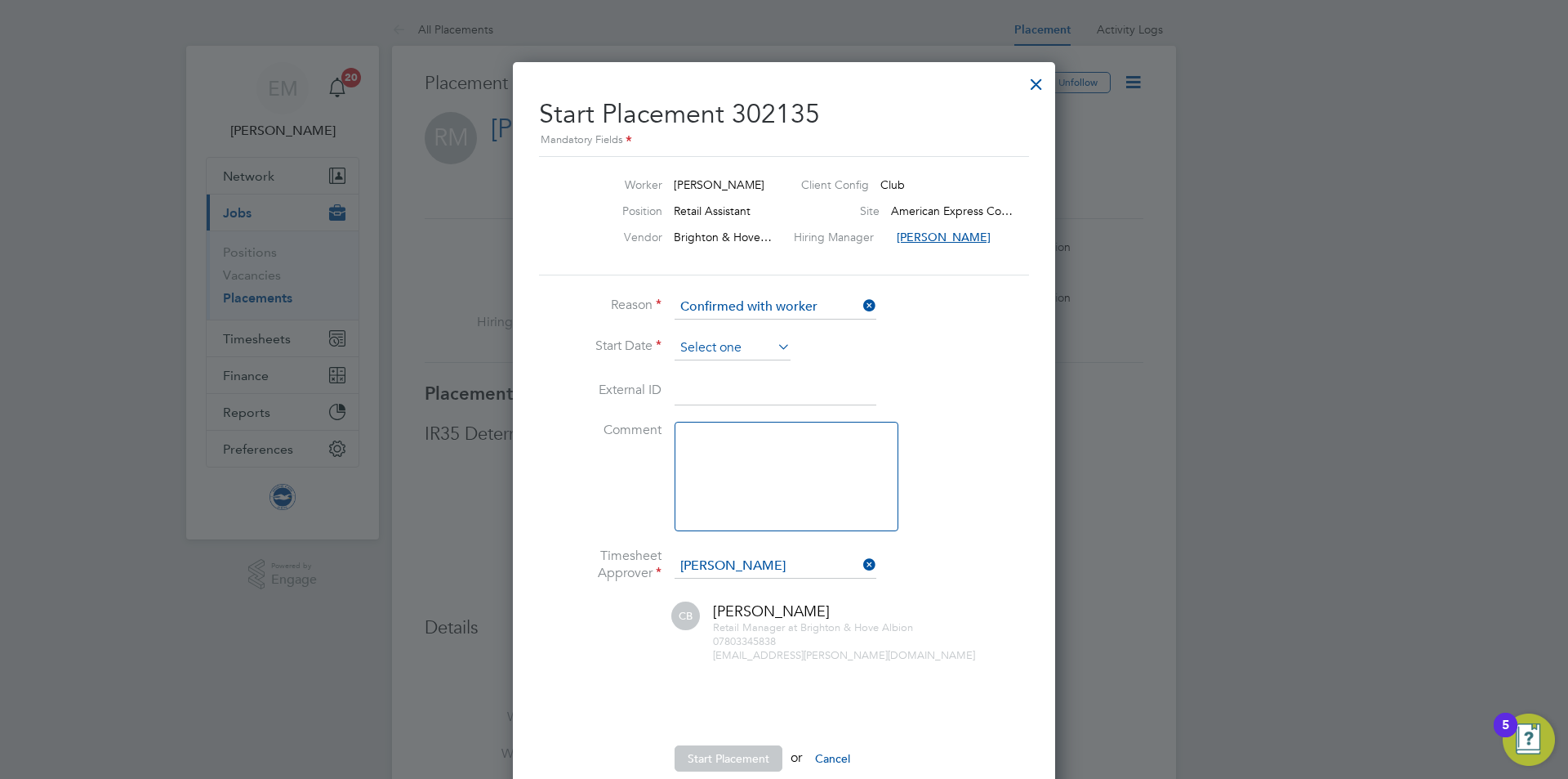
click at [742, 339] on input at bounding box center [732, 347] width 116 height 24
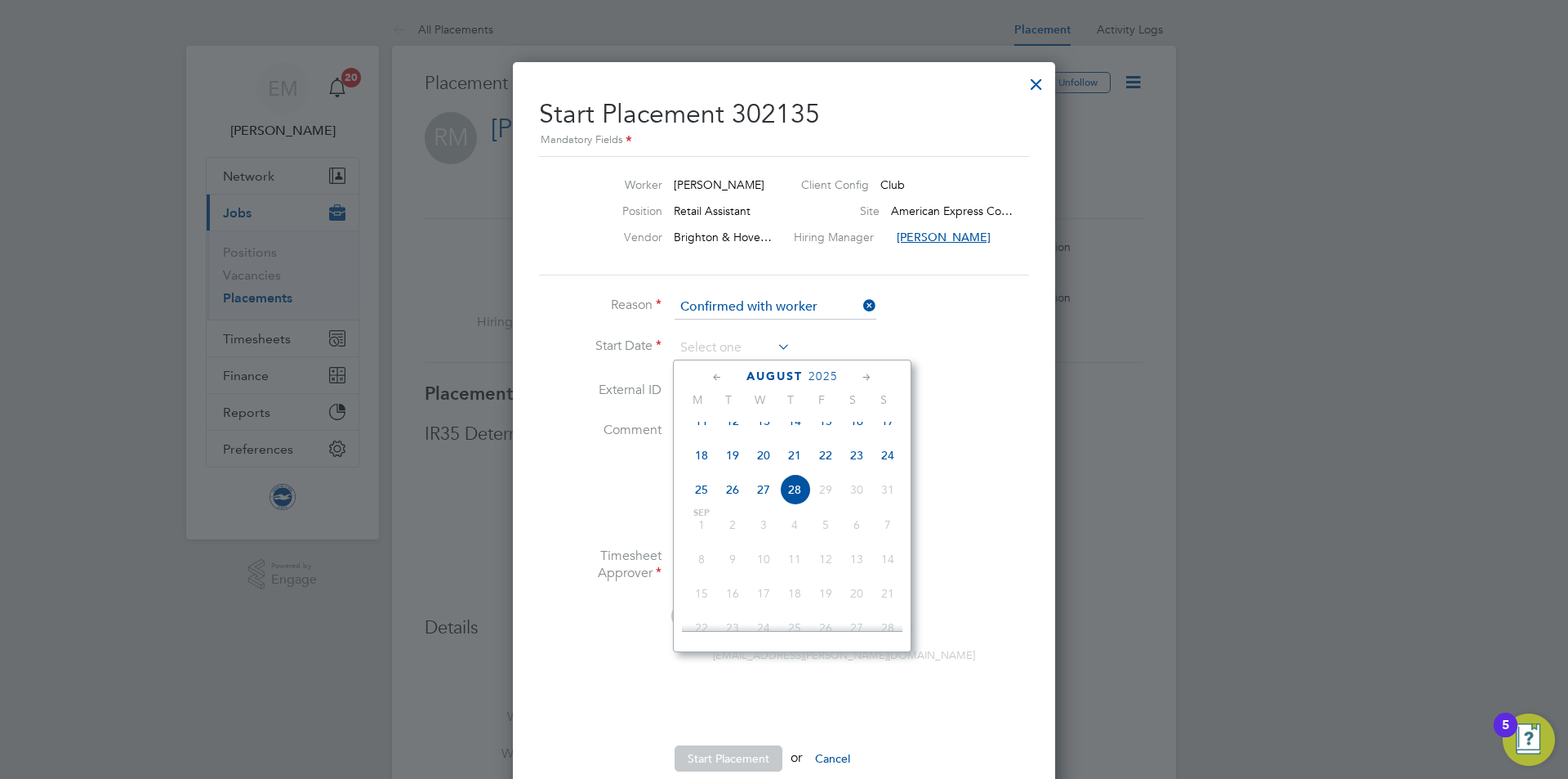
click at [729, 497] on span "26" at bounding box center [732, 489] width 31 height 31
type input "26 Aug 2025"
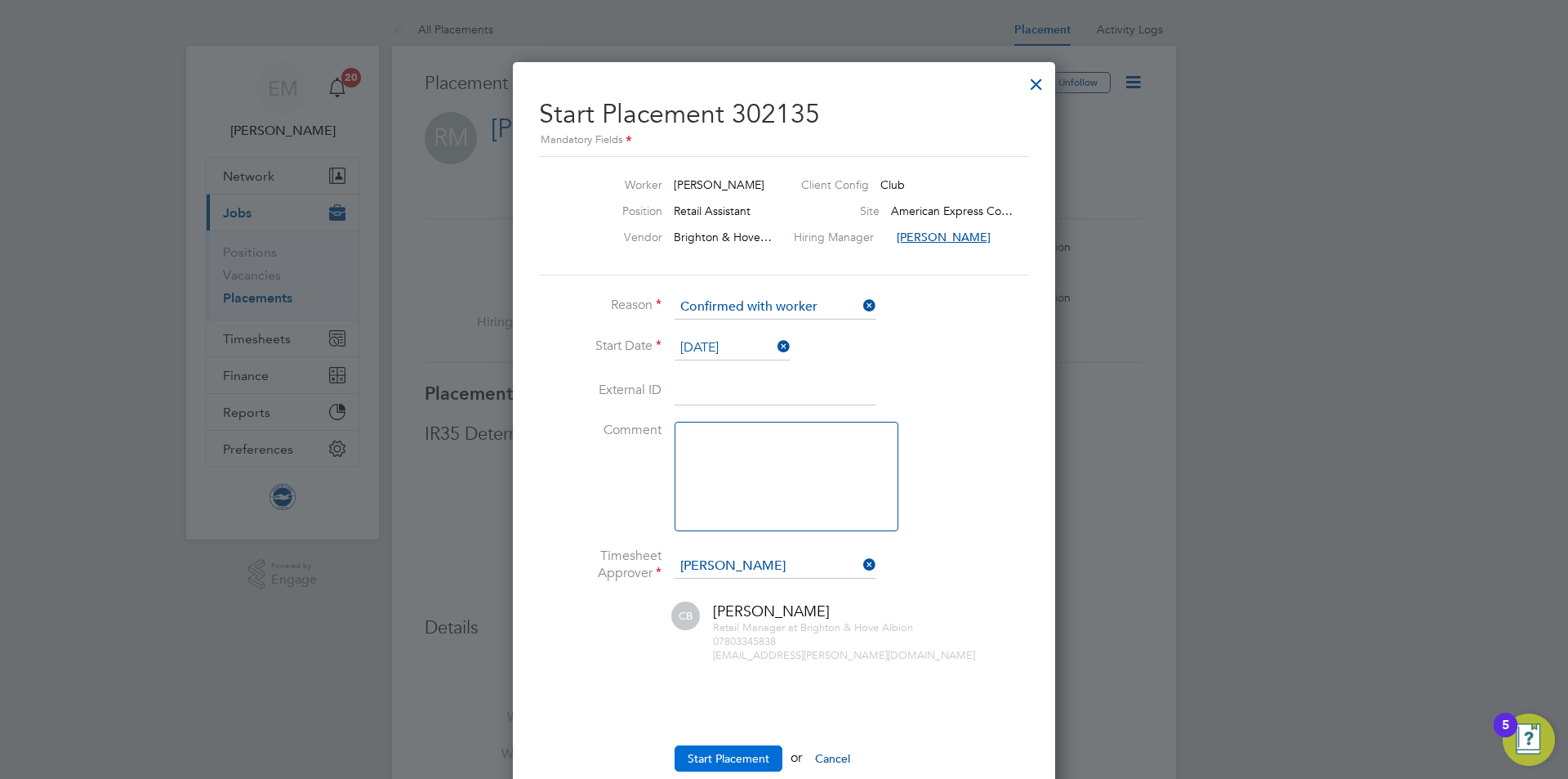
click at [731, 754] on button "Start Placement" at bounding box center [728, 758] width 108 height 26
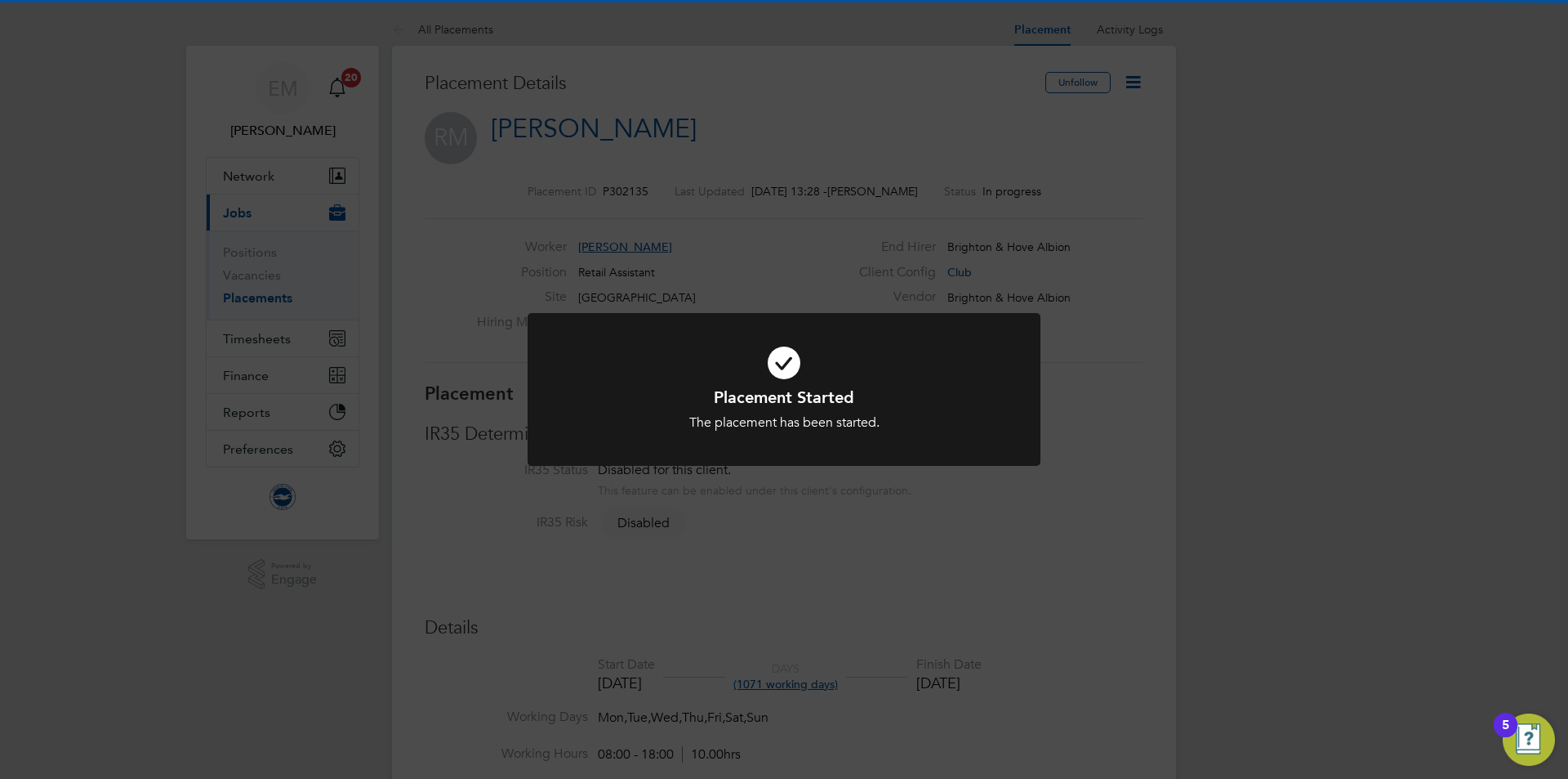
drag, startPoint x: 834, startPoint y: 574, endPoint x: 832, endPoint y: 538, distance: 36.1
click at [833, 573] on div "Placement Started The placement has been started. Cancel Okay" at bounding box center [784, 390] width 1568 height 779
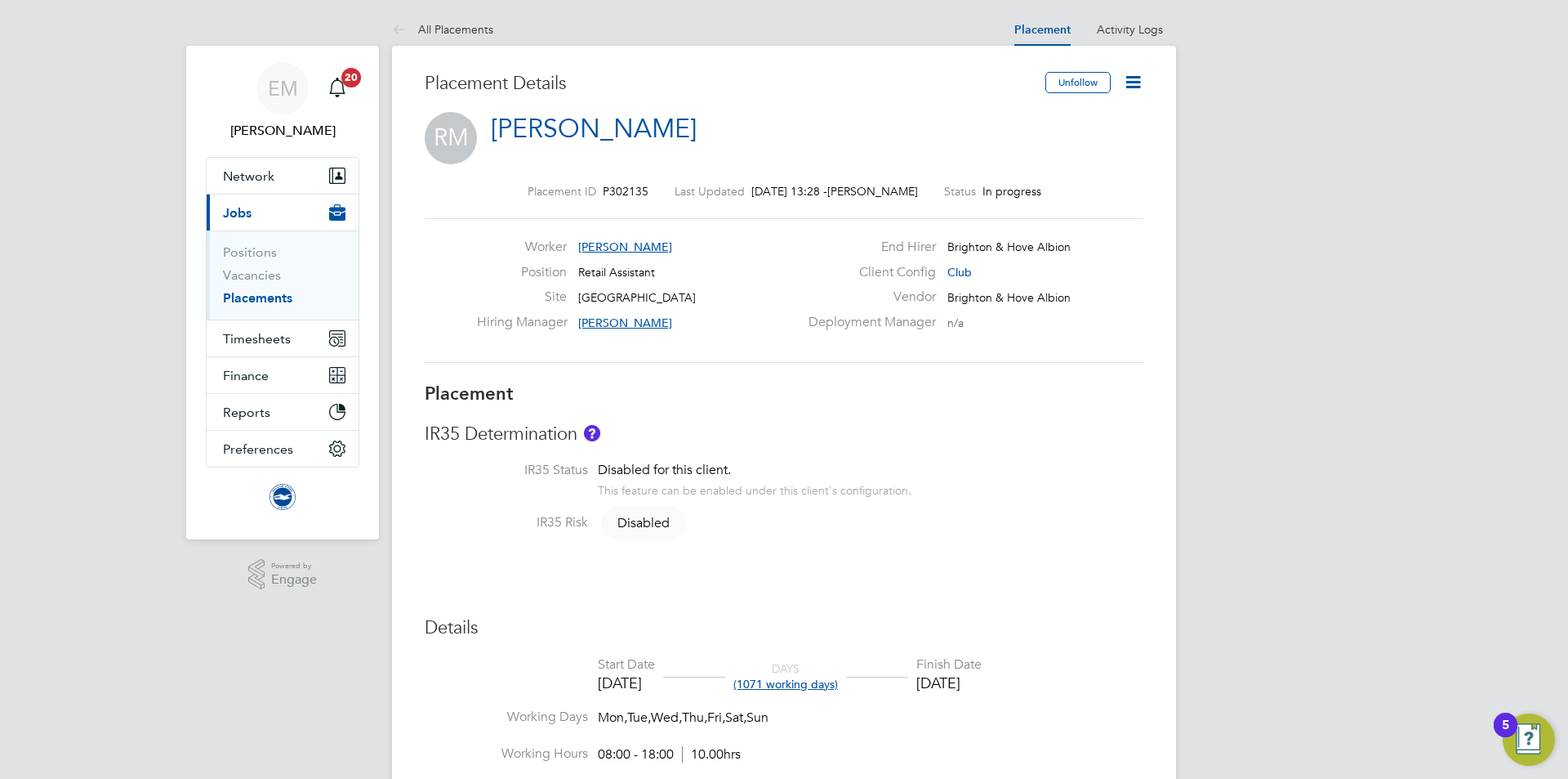
click at [1133, 74] on icon at bounding box center [1132, 82] width 20 height 20
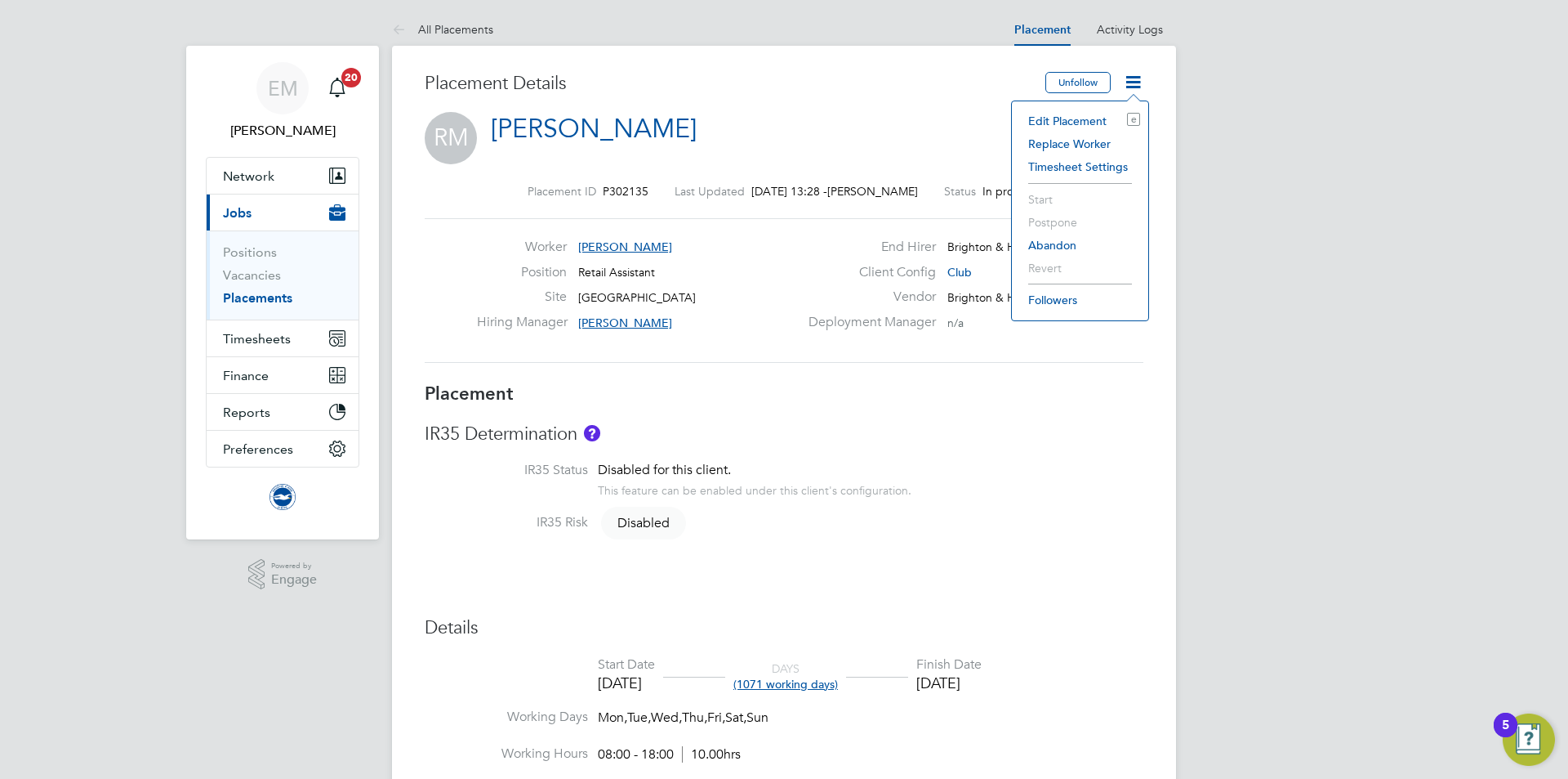
drag, startPoint x: 750, startPoint y: 120, endPoint x: 767, endPoint y: 122, distance: 17.1
click at [751, 120] on div "RM Rayane Mallek" at bounding box center [784, 132] width 719 height 41
